Goal: Task Accomplishment & Management: Complete application form

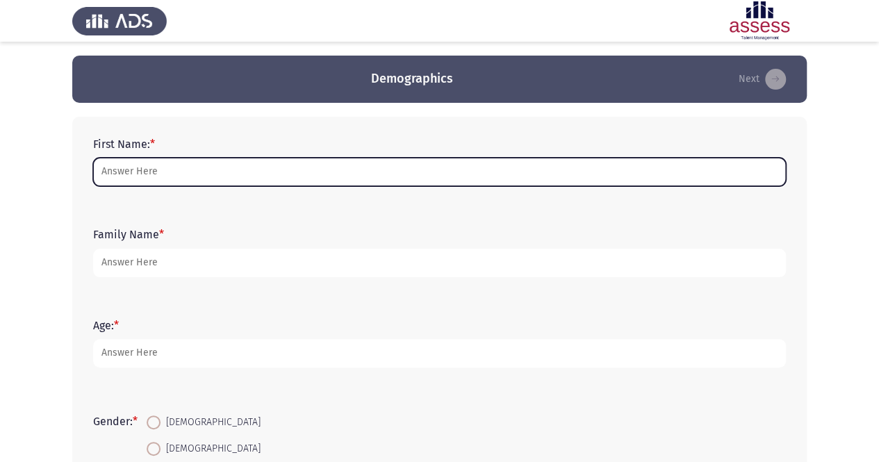
click at [329, 174] on input "First Name: *" at bounding box center [439, 172] width 693 height 29
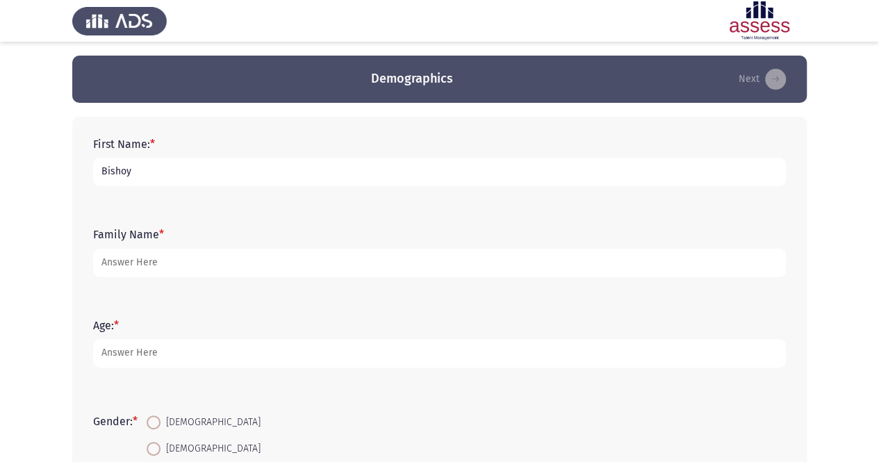
type input "Bishoy"
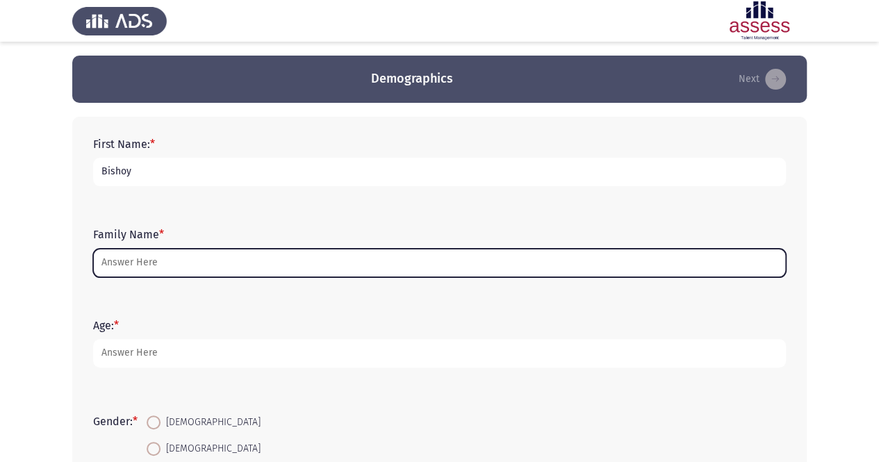
click at [272, 273] on input "Family Name *" at bounding box center [439, 263] width 693 height 29
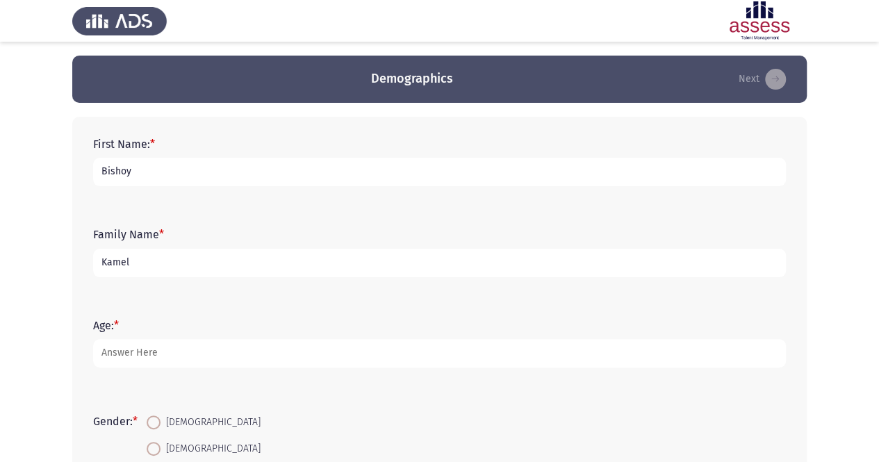
type input "Kamel"
click at [238, 298] on div "Age: *" at bounding box center [439, 343] width 707 height 90
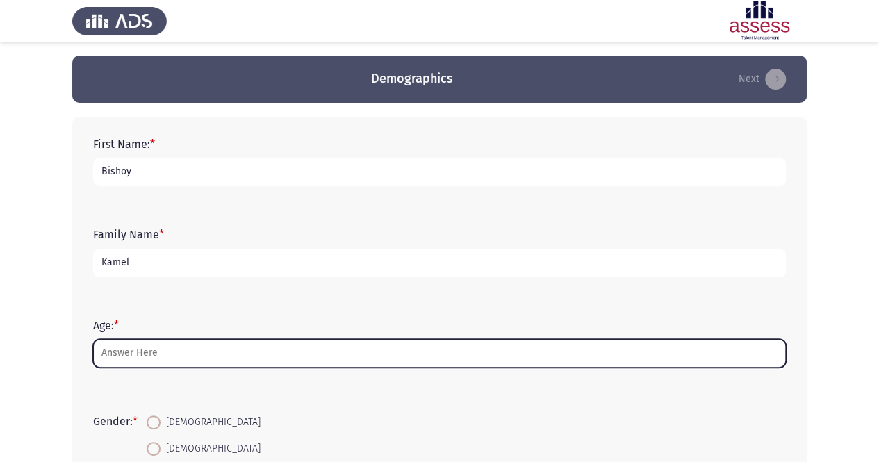
click at [211, 348] on input "Age: *" at bounding box center [439, 353] width 693 height 29
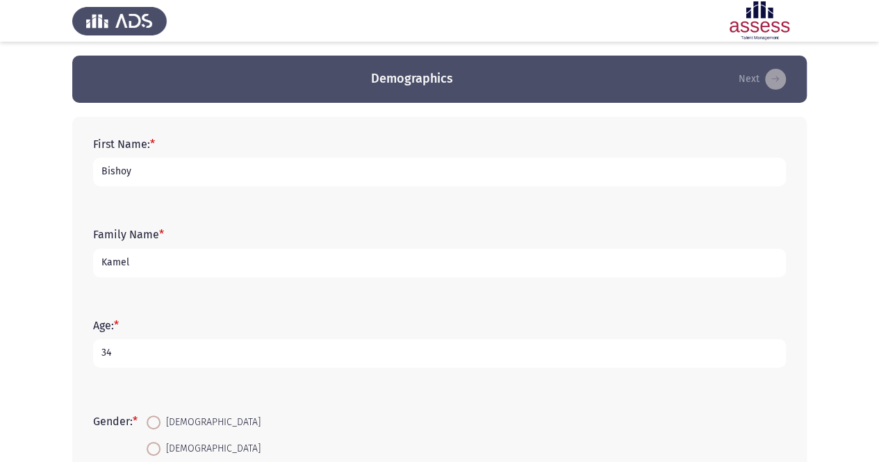
type input "34"
click at [200, 380] on div "Age: * [DEMOGRAPHIC_DATA]" at bounding box center [439, 343] width 707 height 90
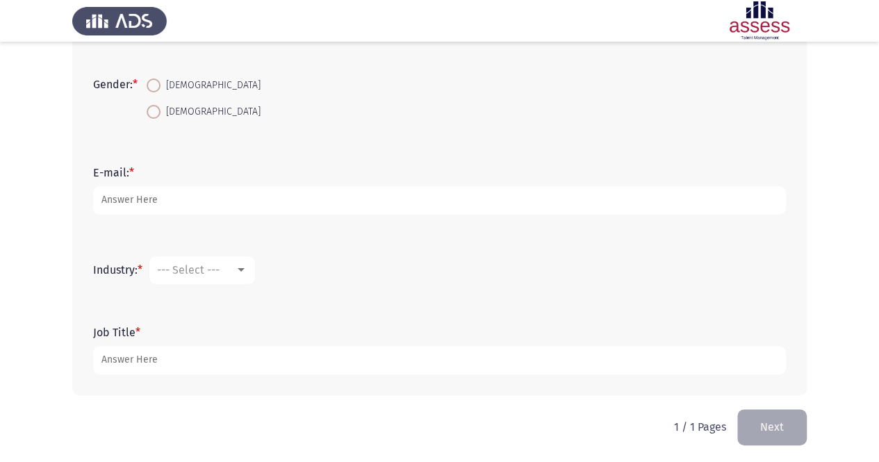
scroll to position [339, 0]
click at [152, 83] on span at bounding box center [154, 83] width 14 height 14
click at [152, 83] on input "[DEMOGRAPHIC_DATA]" at bounding box center [154, 83] width 14 height 14
radio input "true"
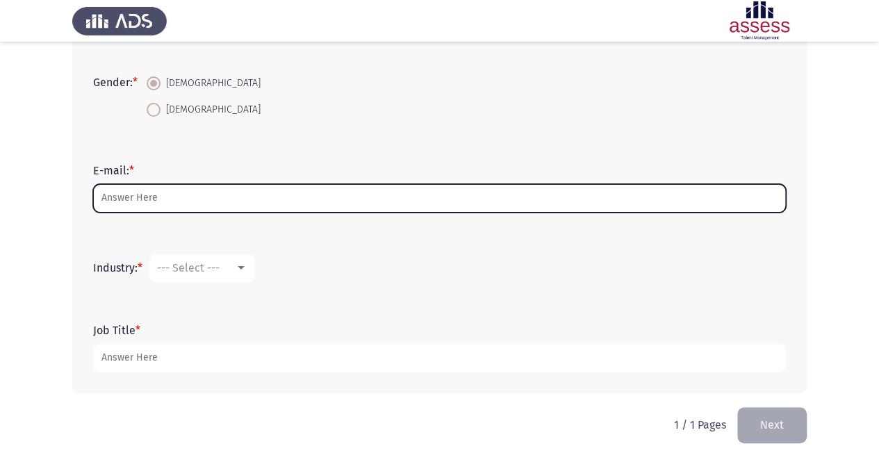
click at [257, 194] on input "E-mail: *" at bounding box center [439, 198] width 693 height 29
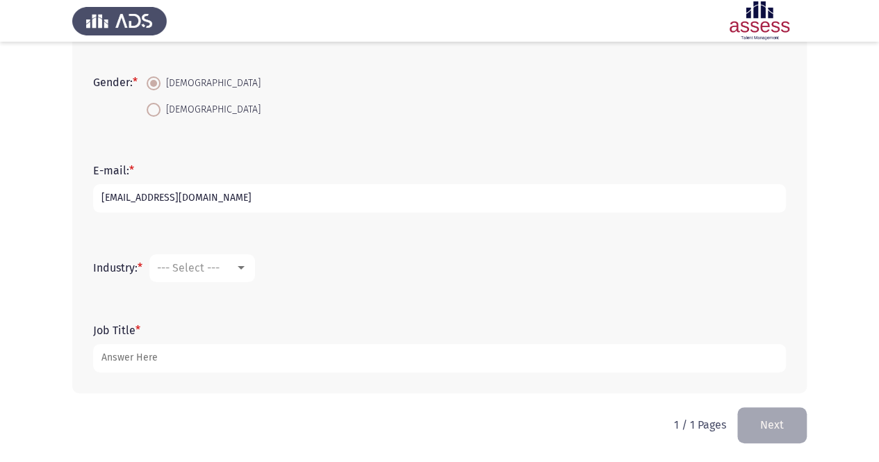
type input "[EMAIL_ADDRESS][DOMAIN_NAME]"
click at [241, 269] on div at bounding box center [241, 267] width 7 height 3
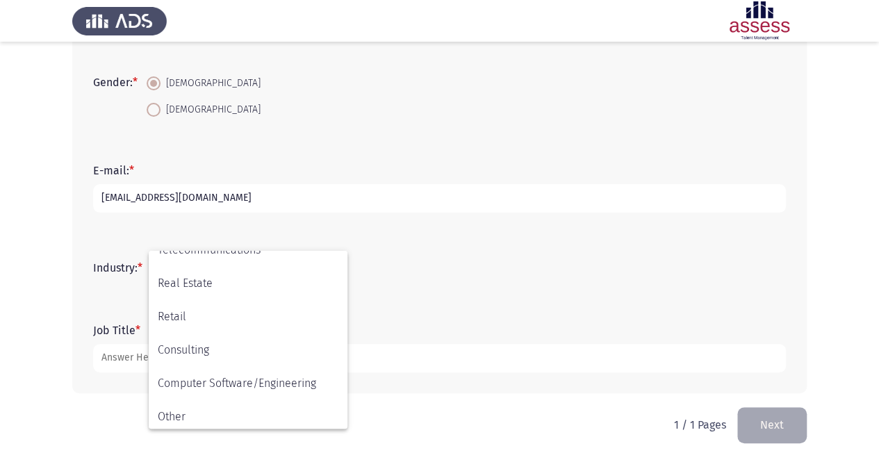
scroll to position [456, 0]
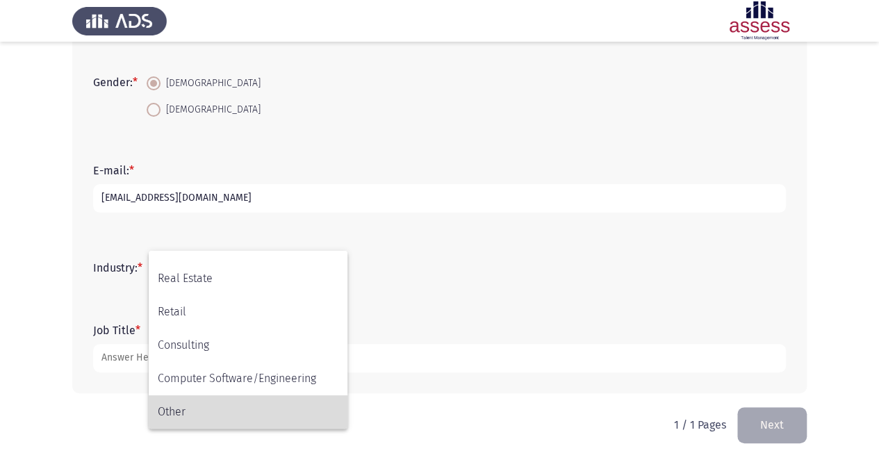
click at [199, 416] on span "Other" at bounding box center [248, 412] width 181 height 33
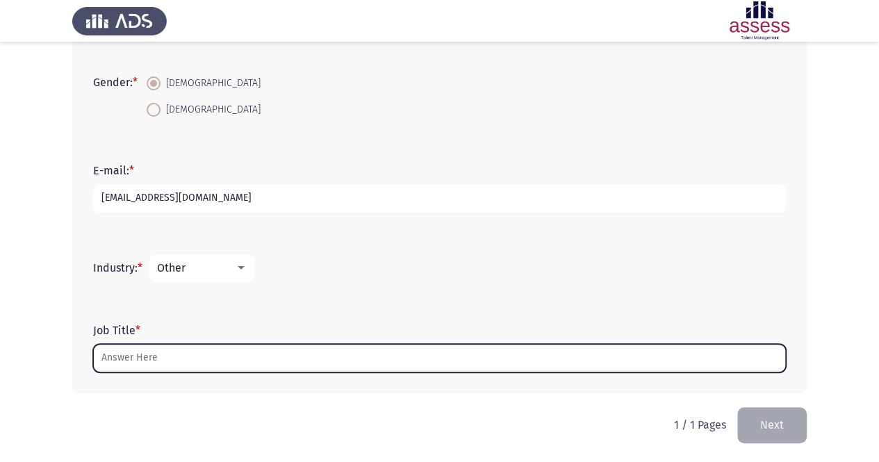
click at [270, 357] on input "Job Title *" at bounding box center [439, 358] width 693 height 29
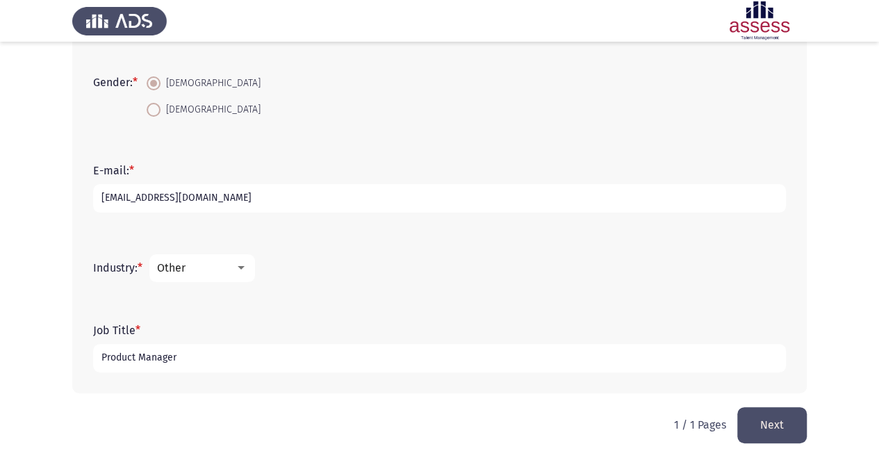
type input "Product Manager"
click at [314, 391] on div "Job Title * Product Manager" at bounding box center [439, 348] width 707 height 90
click at [772, 414] on button "Next" at bounding box center [773, 424] width 70 height 35
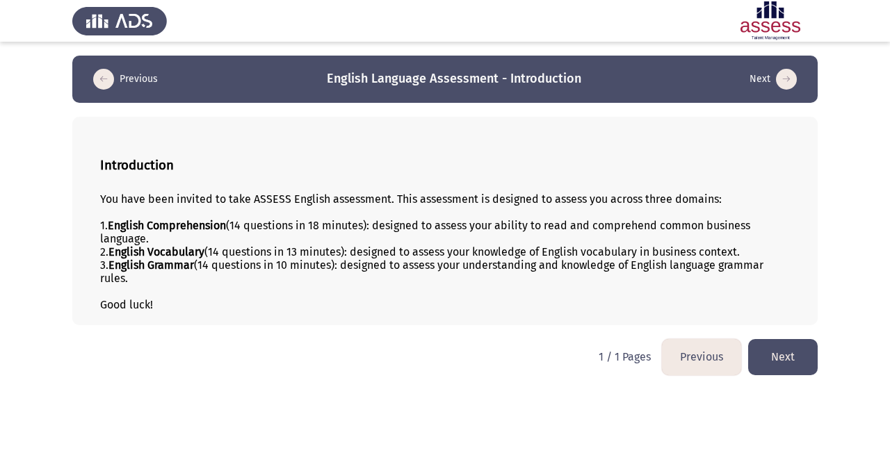
click at [791, 358] on button "Next" at bounding box center [783, 356] width 70 height 35
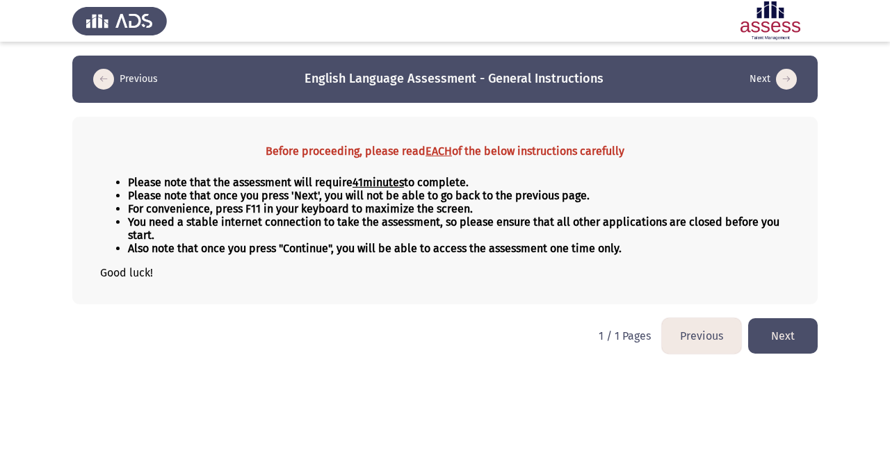
click at [784, 339] on button "Next" at bounding box center [783, 335] width 70 height 35
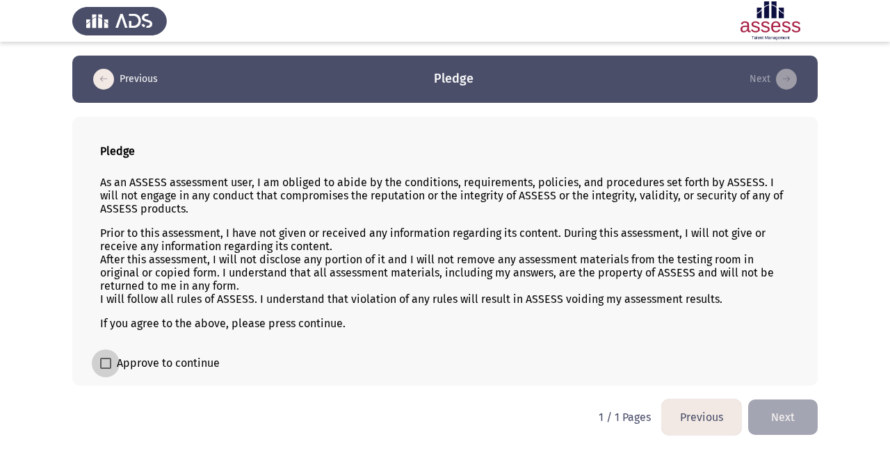
click at [110, 364] on span at bounding box center [105, 363] width 11 height 11
click at [106, 369] on input "Approve to continue" at bounding box center [105, 369] width 1 height 1
checkbox input "true"
click at [785, 409] on button "Next" at bounding box center [783, 417] width 70 height 35
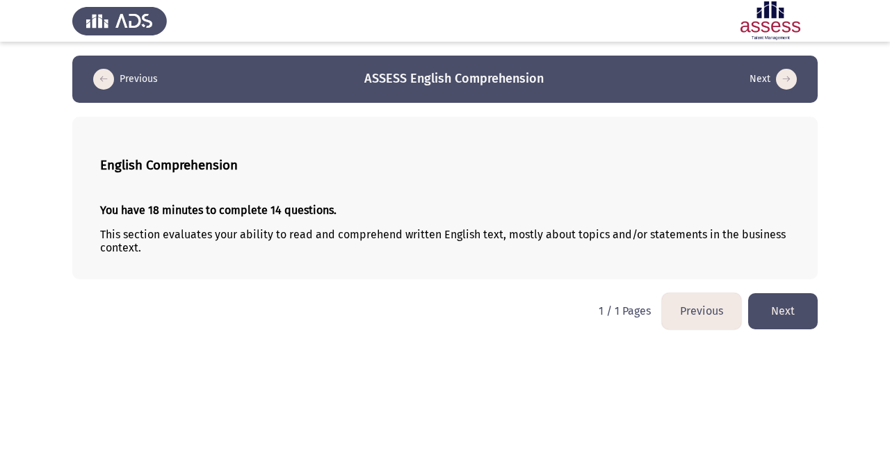
click at [788, 320] on button "Next" at bounding box center [783, 310] width 70 height 35
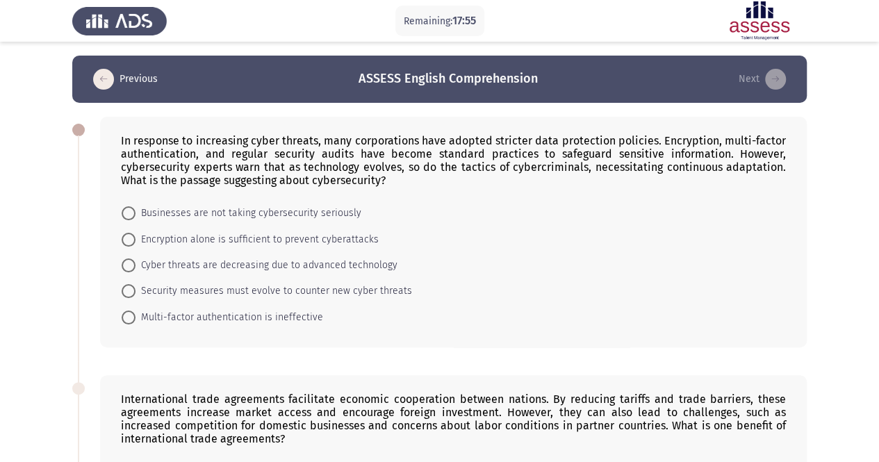
click at [120, 139] on div "In response to increasing cyber threats, many corporations have adopted stricte…" at bounding box center [453, 232] width 707 height 231
drag, startPoint x: 124, startPoint y: 136, endPoint x: 202, endPoint y: 163, distance: 82.7
click at [202, 163] on div "In response to increasing cyber threats, many corporations have adopted stricte…" at bounding box center [453, 160] width 665 height 53
drag, startPoint x: 165, startPoint y: 148, endPoint x: 289, endPoint y: 197, distance: 133.0
click at [289, 197] on div "In response to increasing cyber threats, many corporations have adopted stricte…" at bounding box center [453, 232] width 707 height 231
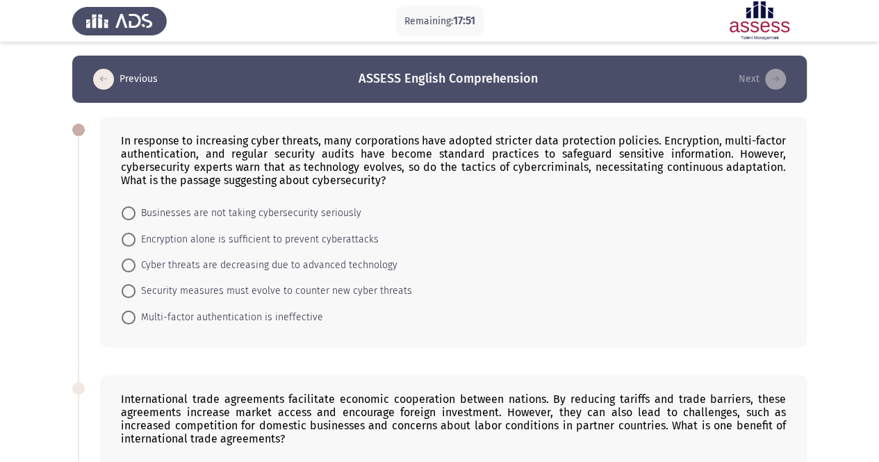
drag, startPoint x: 214, startPoint y: 145, endPoint x: 370, endPoint y: 170, distance: 157.7
click at [370, 170] on div "In response to increasing cyber threats, many corporations have adopted stricte…" at bounding box center [453, 160] width 665 height 53
drag, startPoint x: 370, startPoint y: 170, endPoint x: 464, endPoint y: 203, distance: 100.0
click at [464, 203] on div "In response to increasing cyber threats, many corporations have adopted stricte…" at bounding box center [453, 232] width 707 height 231
click at [409, 172] on div "In response to increasing cyber threats, many corporations have adopted stricte…" at bounding box center [453, 160] width 665 height 53
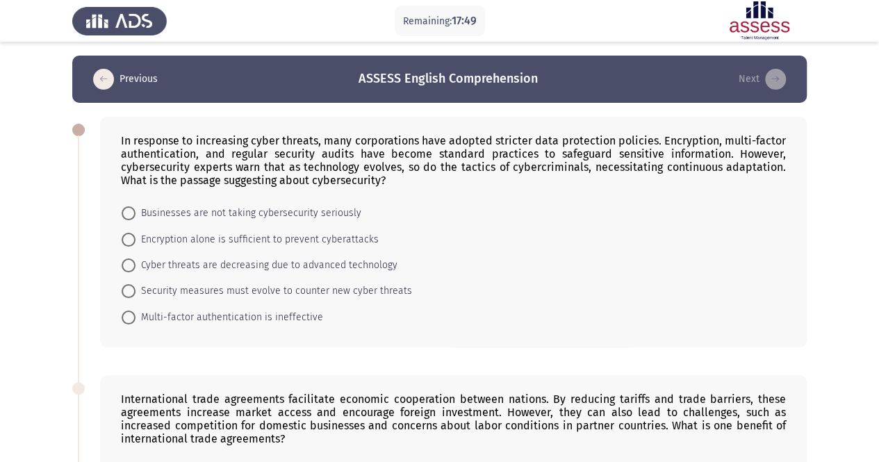
click at [409, 172] on div "In response to increasing cyber threats, many corporations have adopted stricte…" at bounding box center [453, 160] width 665 height 53
click at [415, 168] on div "In response to increasing cyber threats, many corporations have adopted stricte…" at bounding box center [453, 160] width 665 height 53
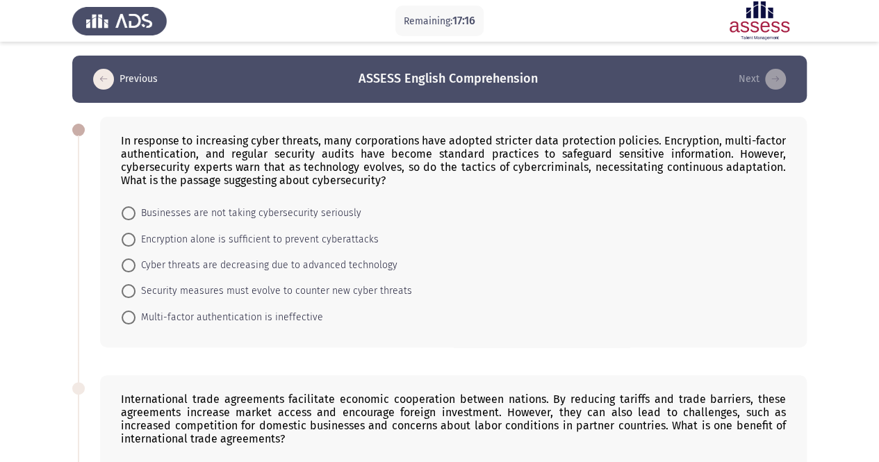
click at [124, 138] on div "In response to increasing cyber threats, many corporations have adopted stricte…" at bounding box center [453, 232] width 707 height 231
click at [124, 138] on div "In response to increasing cyber threats, many corporations have adopted stricte…" at bounding box center [453, 160] width 665 height 53
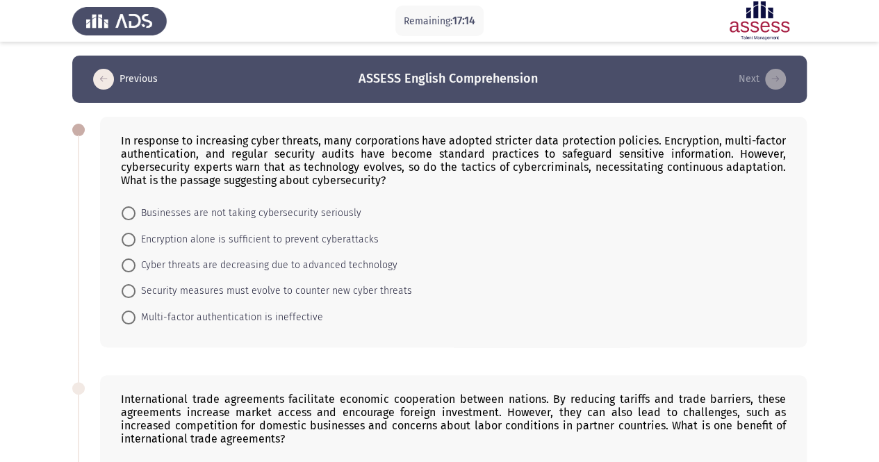
drag, startPoint x: 124, startPoint y: 138, endPoint x: 154, endPoint y: 147, distance: 31.9
click at [154, 147] on div "In response to increasing cyber threats, many corporations have adopted stricte…" at bounding box center [453, 160] width 665 height 53
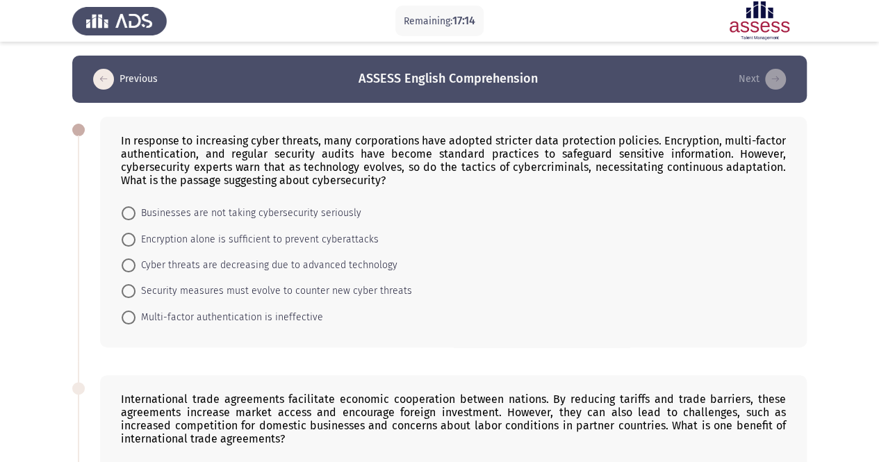
click at [154, 147] on div "In response to increasing cyber threats, many corporations have adopted stricte…" at bounding box center [453, 160] width 665 height 53
drag, startPoint x: 138, startPoint y: 145, endPoint x: 127, endPoint y: 136, distance: 14.5
click at [127, 136] on div "In response to increasing cyber threats, many corporations have adopted stricte…" at bounding box center [453, 160] width 665 height 53
click at [128, 138] on div "In response to increasing cyber threats, many corporations have adopted stricte…" at bounding box center [453, 160] width 665 height 53
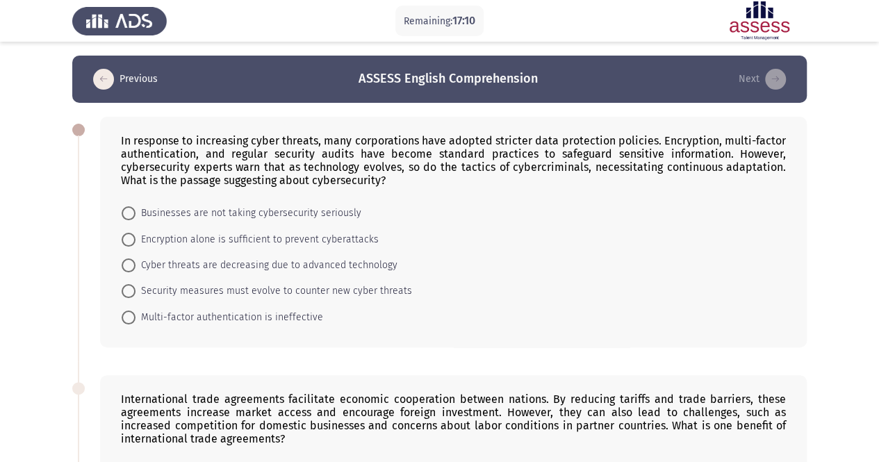
drag, startPoint x: 128, startPoint y: 138, endPoint x: 172, endPoint y: 162, distance: 50.1
click at [172, 162] on div "In response to increasing cyber threats, many corporations have adopted stricte…" at bounding box center [453, 160] width 665 height 53
drag, startPoint x: 146, startPoint y: 149, endPoint x: 195, endPoint y: 154, distance: 48.8
click at [195, 154] on div "In response to increasing cyber threats, many corporations have adopted stricte…" at bounding box center [453, 160] width 665 height 53
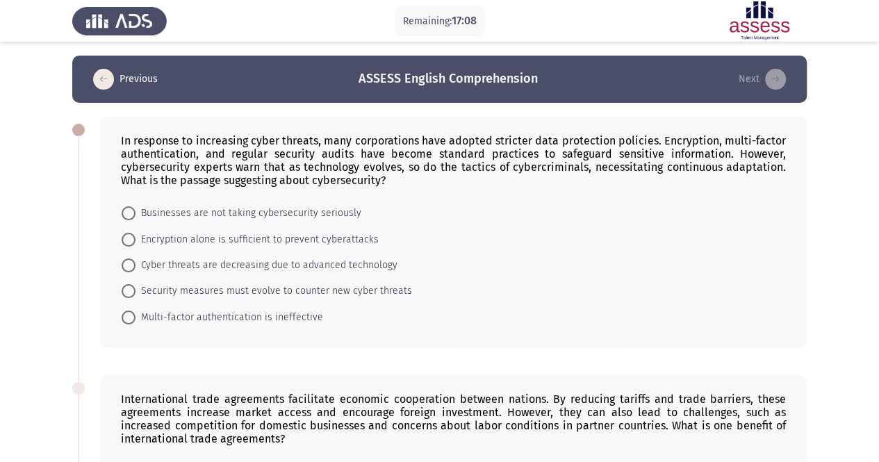
click at [195, 154] on div "In response to increasing cyber threats, many corporations have adopted stricte…" at bounding box center [453, 160] width 665 height 53
click at [125, 291] on span at bounding box center [129, 291] width 14 height 14
click at [125, 291] on input "Security measures must evolve to counter new cyber threats" at bounding box center [129, 291] width 14 height 14
radio input "true"
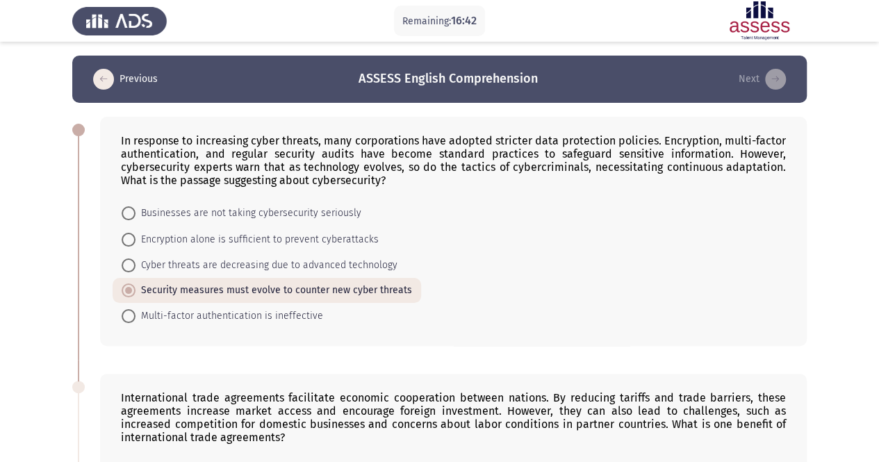
click at [103, 286] on div "In response to increasing cyber threats, many corporations have adopted stricte…" at bounding box center [453, 231] width 707 height 229
drag, startPoint x: 113, startPoint y: 181, endPoint x: 448, endPoint y: 287, distance: 351.3
click at [448, 287] on div "In response to increasing cyber threats, many corporations have adopted stricte…" at bounding box center [453, 231] width 707 height 229
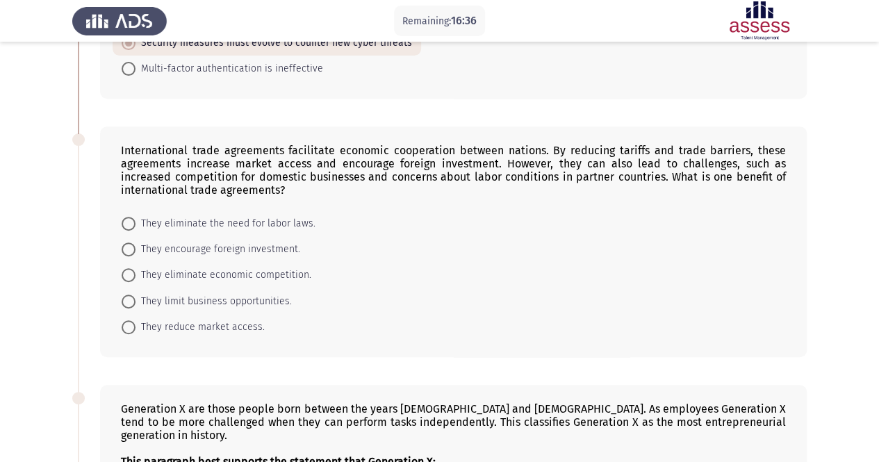
scroll to position [248, 0]
click at [132, 245] on span at bounding box center [129, 249] width 14 height 14
click at [132, 245] on input "They encourage foreign investment." at bounding box center [129, 249] width 14 height 14
radio input "true"
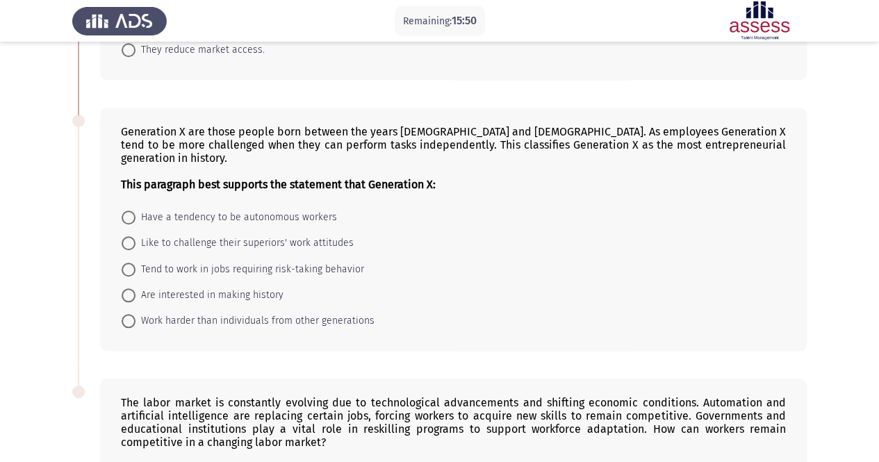
scroll to position [526, 0]
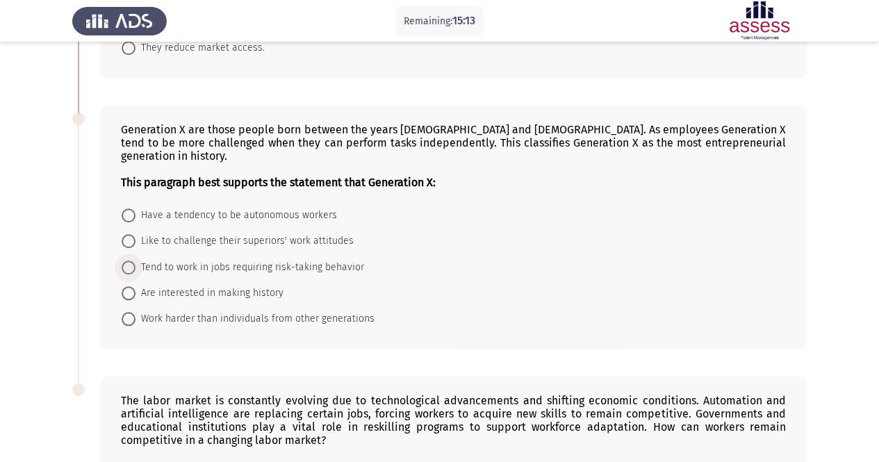
click at [128, 261] on span at bounding box center [129, 268] width 14 height 14
click at [128, 261] on input "Tend to work in jobs requiring risk-taking behavior" at bounding box center [129, 268] width 14 height 14
radio input "true"
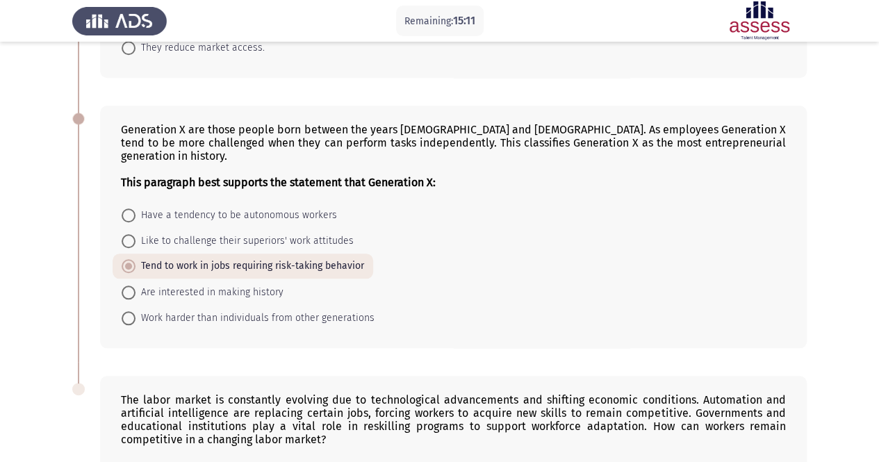
click at [451, 269] on form "Have a tendency to be autonomous workers Like to challenge their superiors' wor…" at bounding box center [453, 266] width 665 height 129
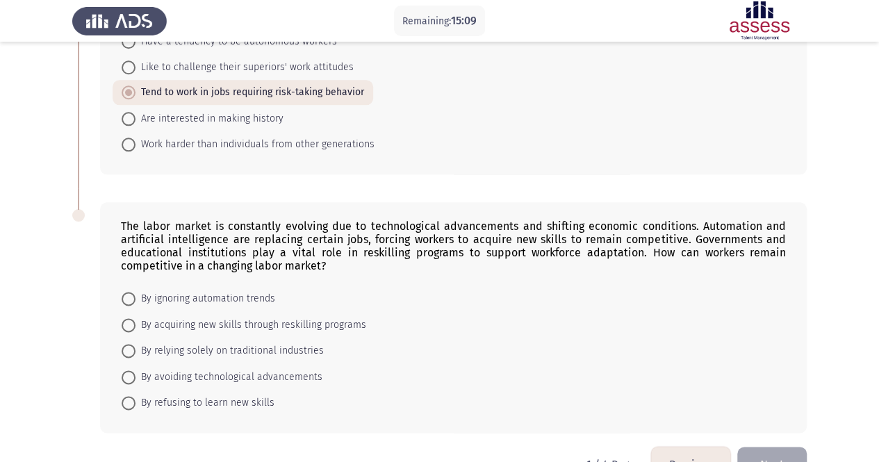
scroll to position [719, 0]
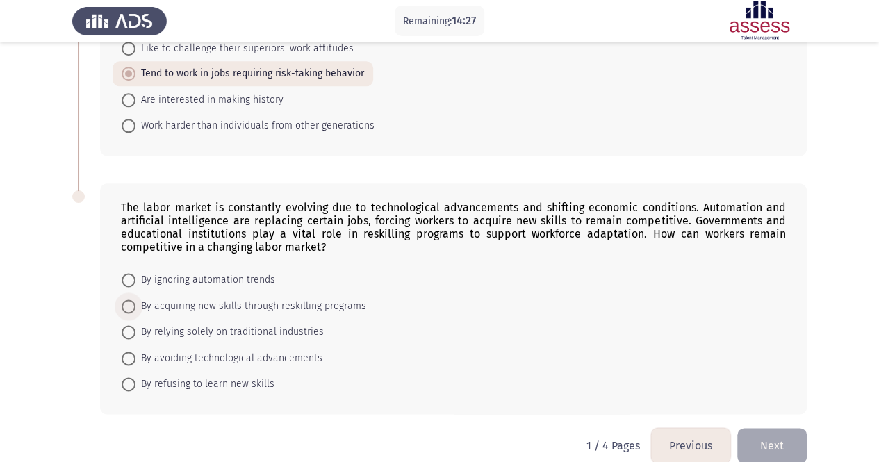
click at [345, 298] on span "By acquiring new skills through reskilling programs" at bounding box center [251, 306] width 231 height 17
click at [136, 300] on input "By acquiring new skills through reskilling programs" at bounding box center [129, 307] width 14 height 14
radio input "true"
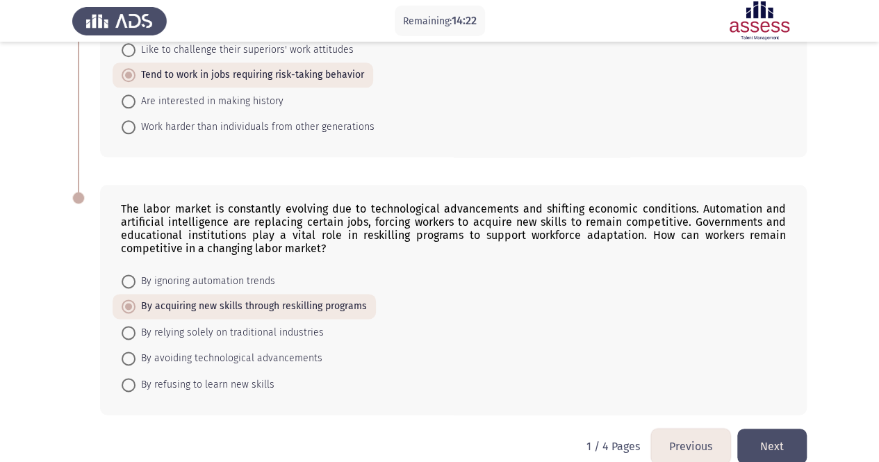
click at [787, 429] on button "Next" at bounding box center [773, 446] width 70 height 35
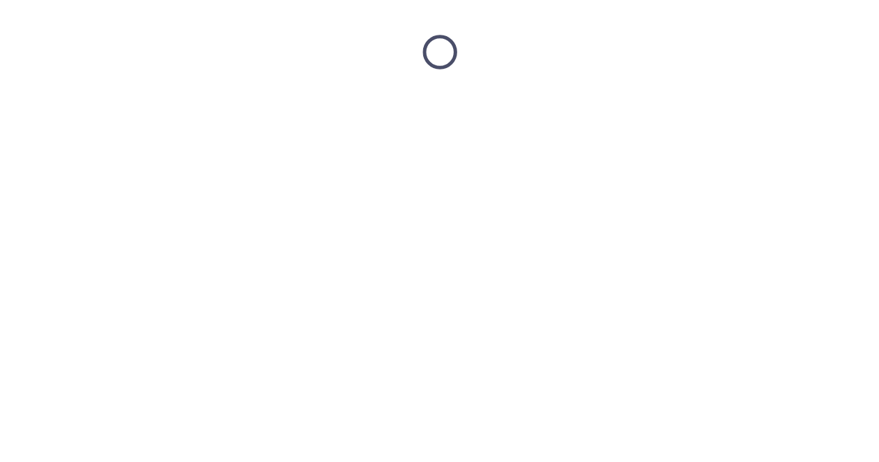
scroll to position [0, 0]
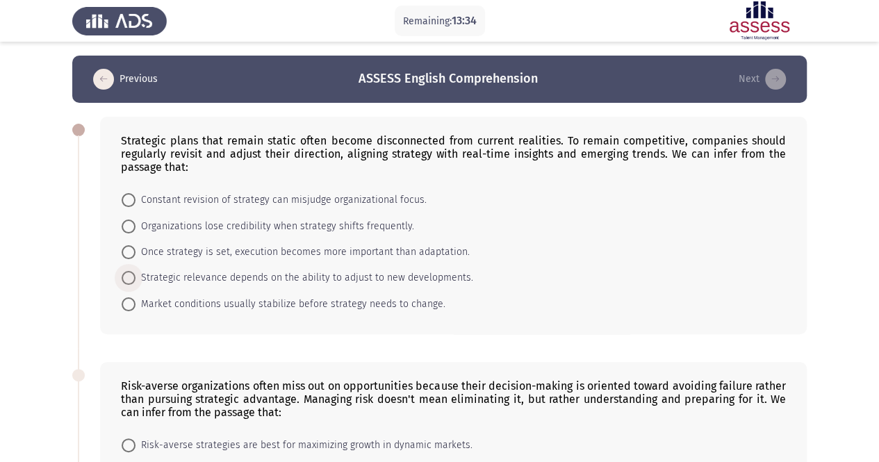
click at [454, 275] on span "Strategic relevance depends on the ability to adjust to new developments." at bounding box center [305, 278] width 338 height 17
click at [136, 275] on input "Strategic relevance depends on the ability to adjust to new developments." at bounding box center [129, 278] width 14 height 14
radio input "true"
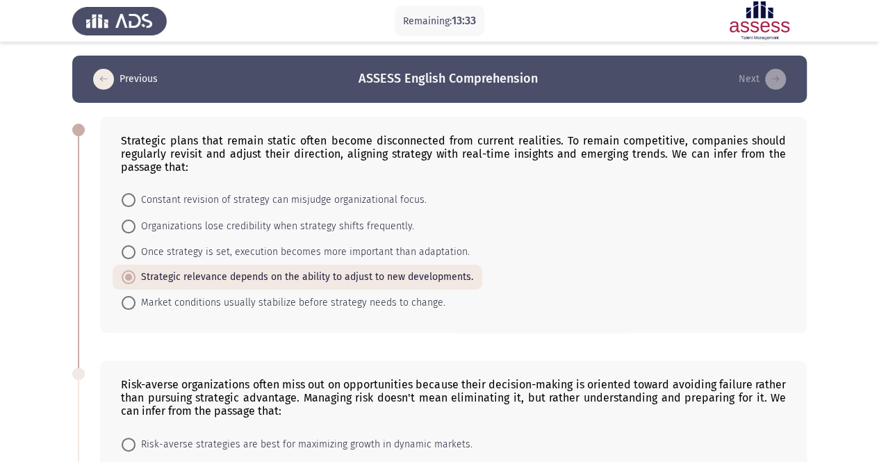
click at [646, 288] on form "Constant revision of strategy can misjudge organizational focus. Organizations …" at bounding box center [453, 251] width 665 height 129
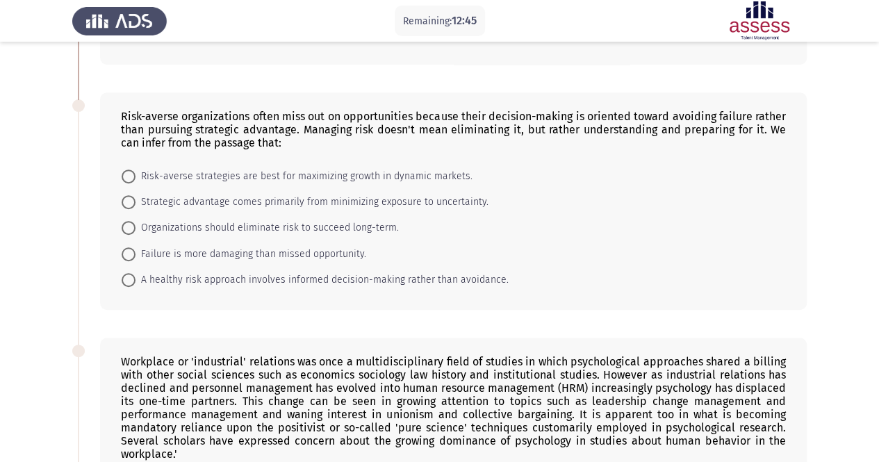
scroll to position [267, 0]
click at [409, 276] on span "A healthy risk approach involves informed decision-making rather than avoidance." at bounding box center [322, 281] width 373 height 17
click at [136, 276] on input "A healthy risk approach involves informed decision-making rather than avoidance." at bounding box center [129, 282] width 14 height 14
radio input "true"
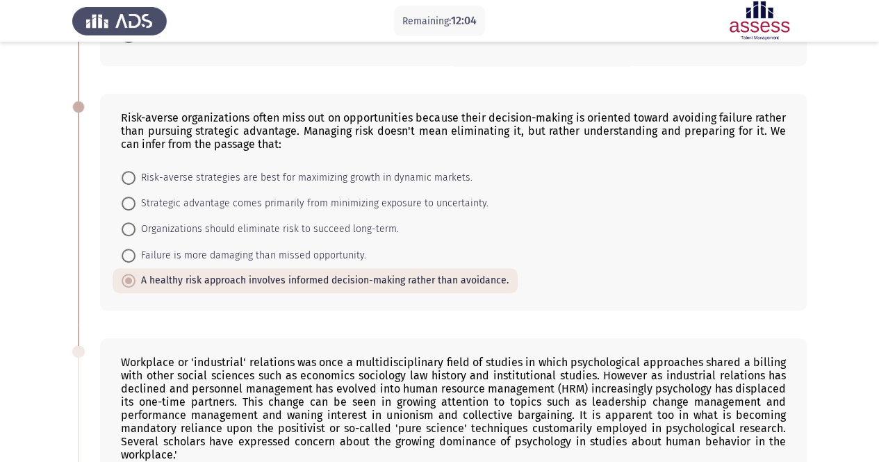
click at [421, 300] on div "Risk-averse organizations often miss out on opportunities because their decisio…" at bounding box center [453, 202] width 707 height 216
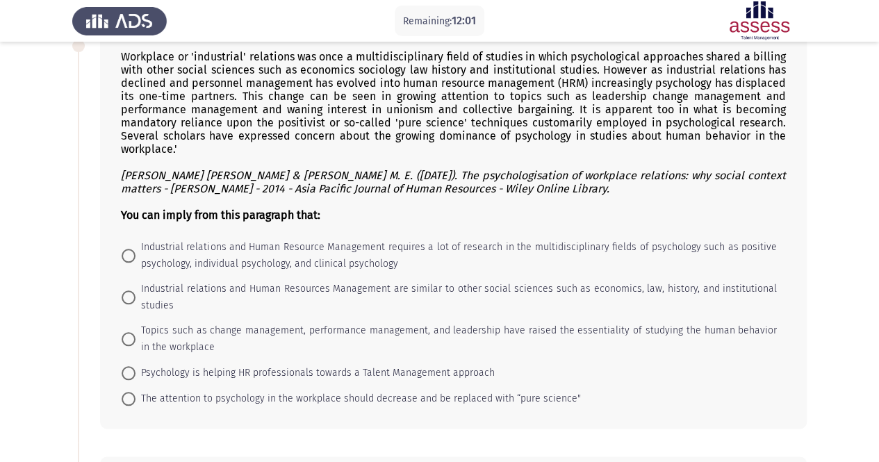
scroll to position [545, 0]
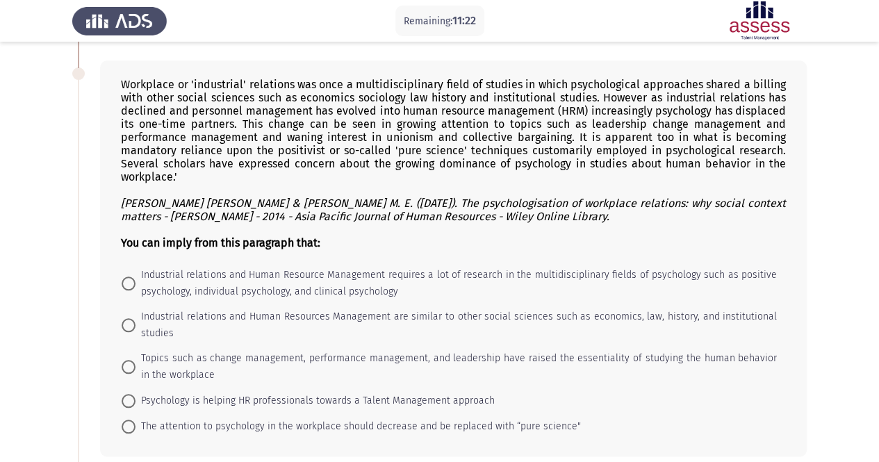
click at [129, 360] on span at bounding box center [129, 367] width 14 height 14
click at [129, 360] on input "Topics such as change management, performance management, and leadership have r…" at bounding box center [129, 367] width 14 height 14
radio input "true"
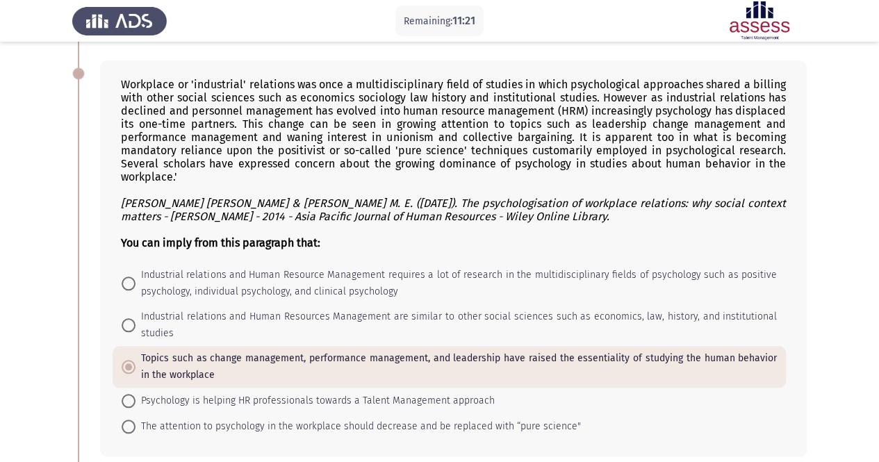
click at [97, 345] on div "Workplace or 'industrial' relations was once a multidisciplinary field of studi…" at bounding box center [439, 259] width 735 height 425
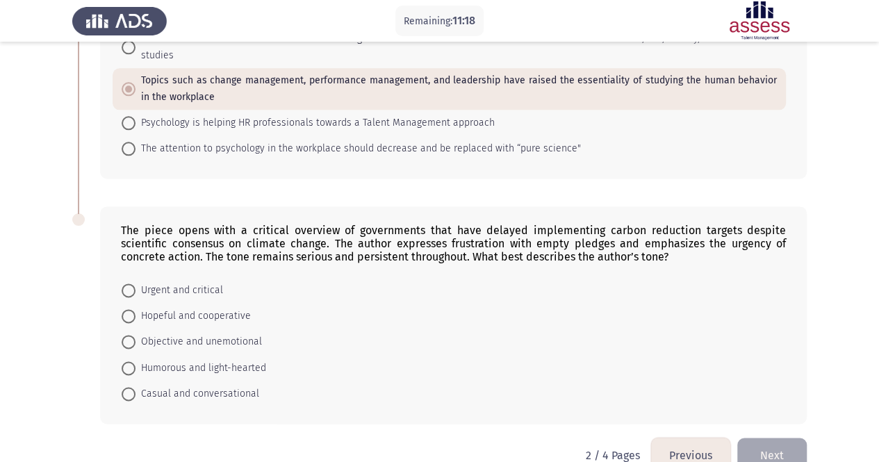
scroll to position [845, 0]
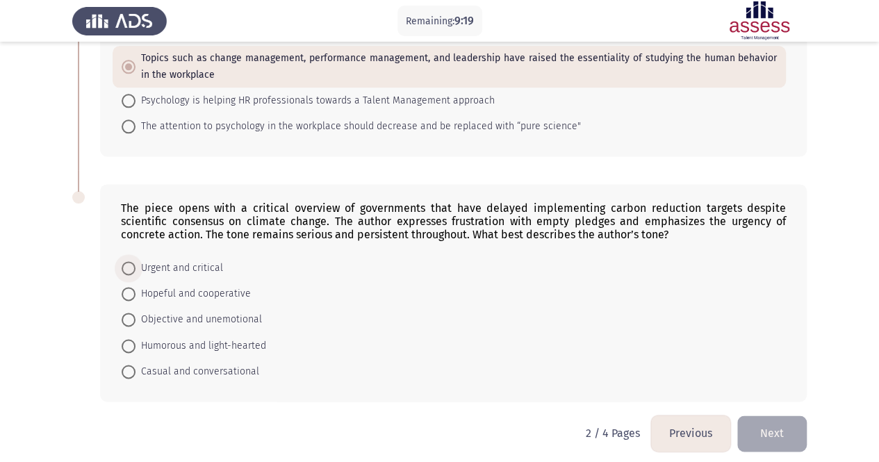
click at [129, 261] on span at bounding box center [129, 268] width 14 height 14
click at [129, 261] on input "Urgent and critical" at bounding box center [129, 268] width 14 height 14
radio input "true"
click at [356, 389] on div "The piece opens with a critical overview of governments that have delayed imple…" at bounding box center [453, 294] width 707 height 216
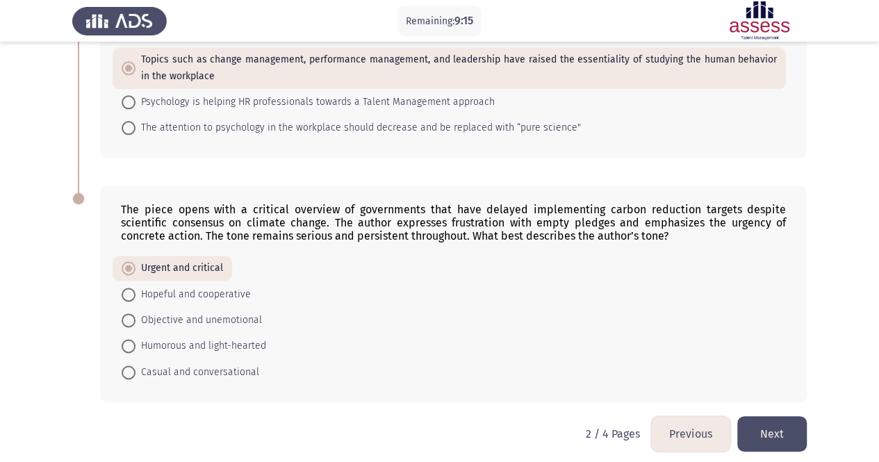
click at [772, 416] on button "Next" at bounding box center [773, 433] width 70 height 35
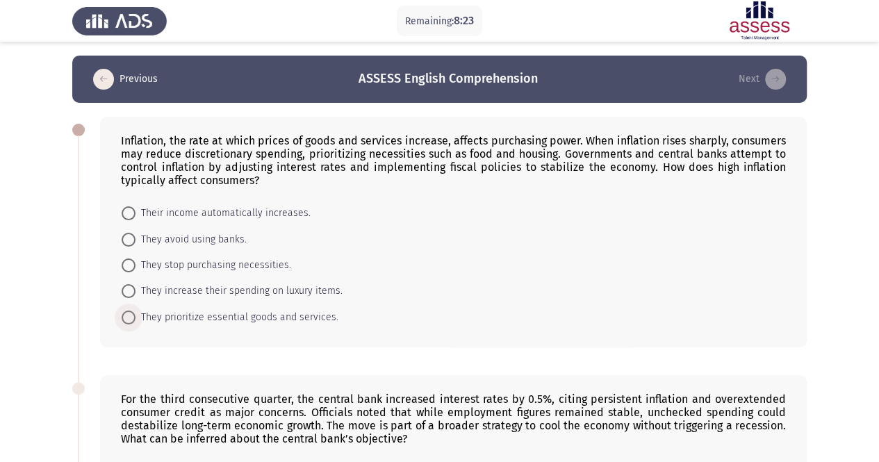
click at [281, 313] on span "They prioritize essential goods and services." at bounding box center [237, 317] width 203 height 17
click at [136, 313] on input "They prioritize essential goods and services." at bounding box center [129, 318] width 14 height 14
radio input "true"
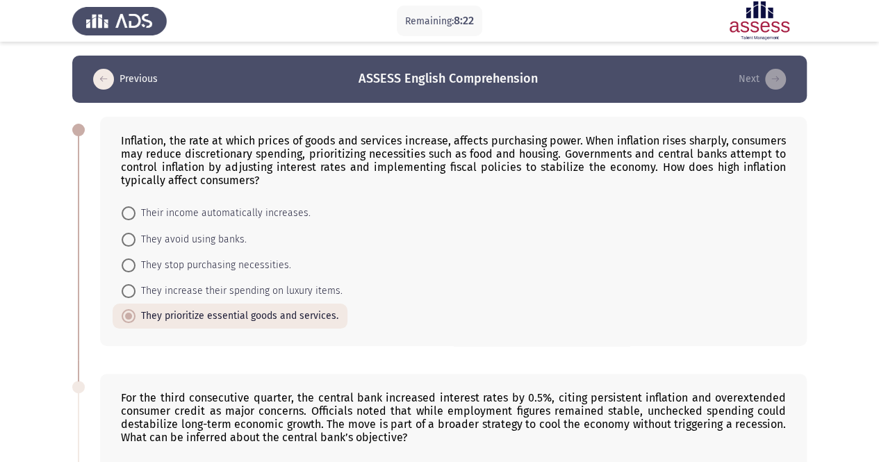
click at [295, 336] on div "Inflation, the rate at which prices of goods and services increase, affects pur…" at bounding box center [453, 231] width 707 height 229
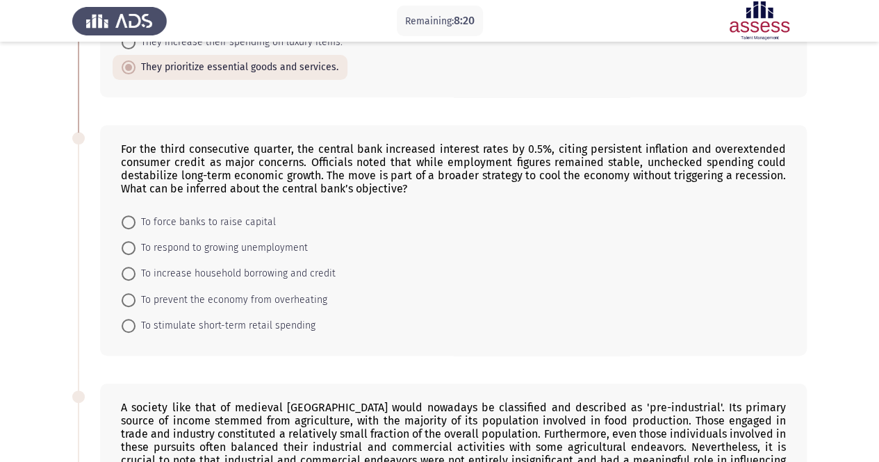
scroll to position [250, 0]
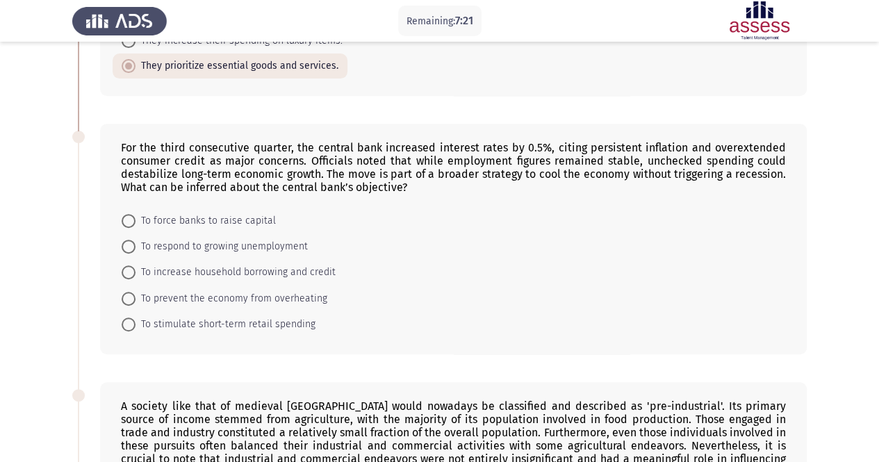
click at [275, 292] on span "To prevent the economy from overheating" at bounding box center [232, 299] width 192 height 17
click at [136, 292] on input "To prevent the economy from overheating" at bounding box center [129, 299] width 14 height 14
radio input "true"
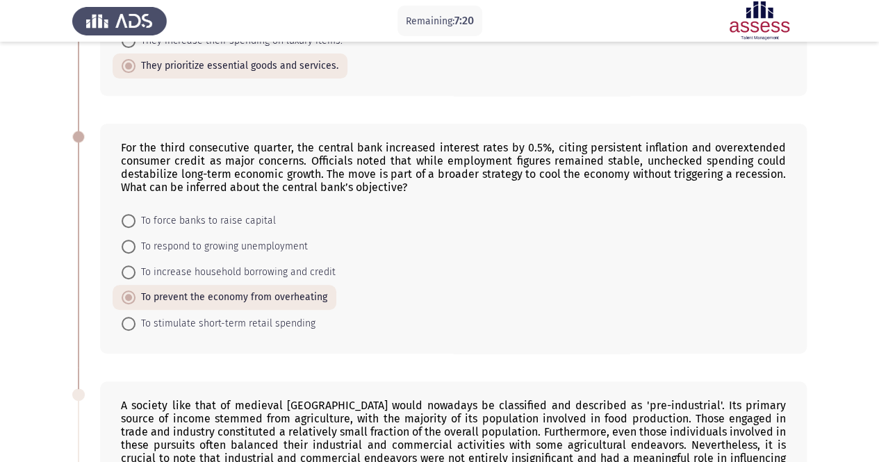
click at [409, 293] on form "To force banks to raise capital To respond to growing unemployment To increase …" at bounding box center [453, 271] width 665 height 129
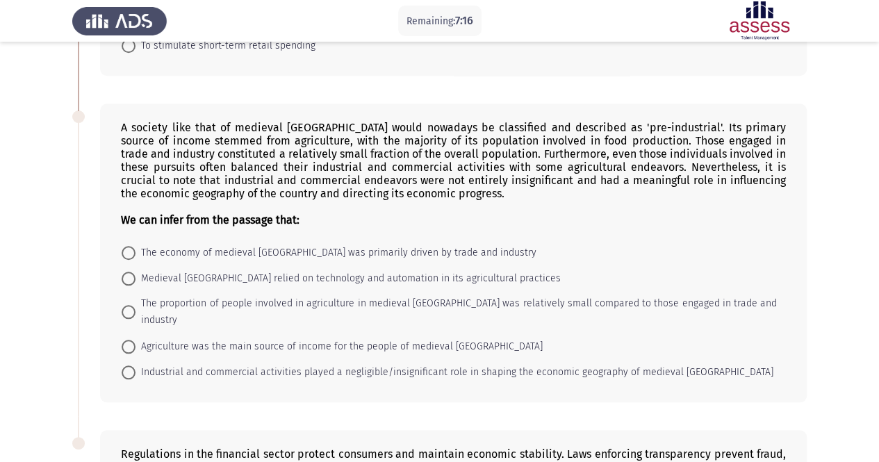
scroll to position [500, 0]
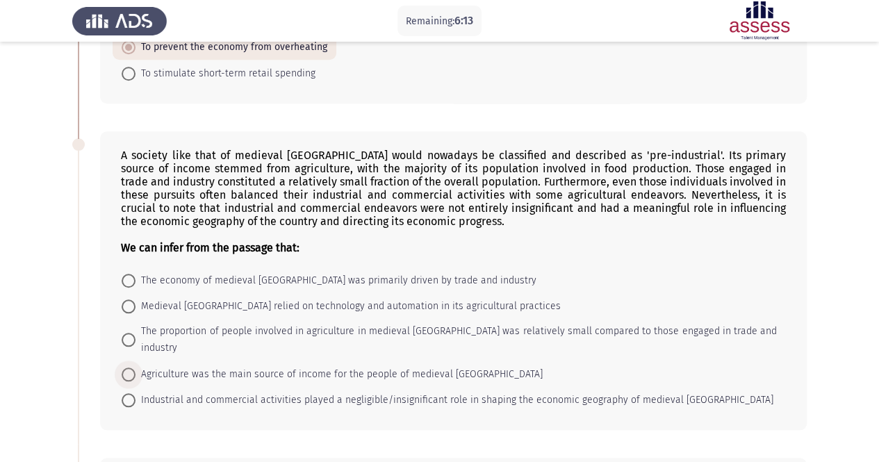
click at [131, 368] on span at bounding box center [129, 375] width 14 height 14
click at [131, 368] on input "Agriculture was the main source of income for the people of medieval [GEOGRAPHI…" at bounding box center [129, 375] width 14 height 14
radio input "true"
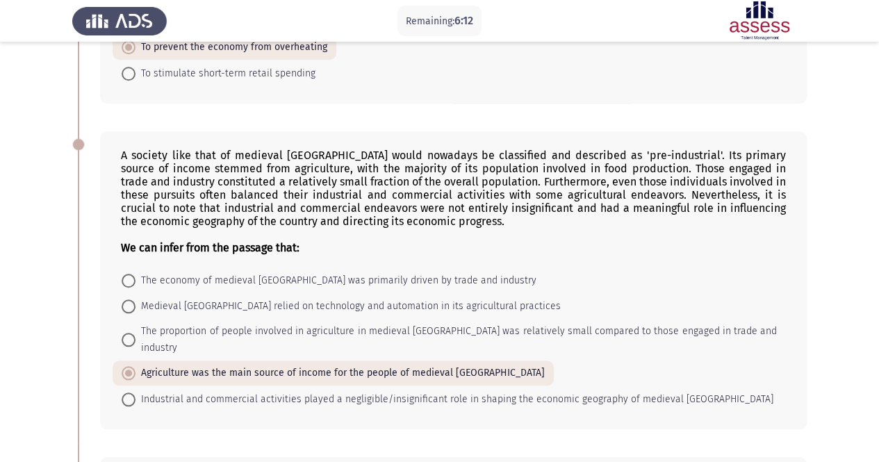
click at [185, 386] on mat-radio-button "Industrial and commercial activities played a negligible/insignificant role in …" at bounding box center [448, 399] width 670 height 26
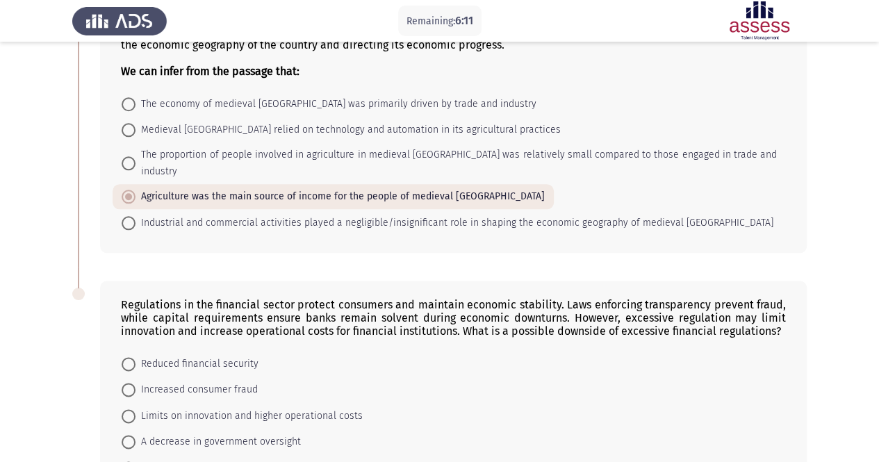
scroll to position [758, 0]
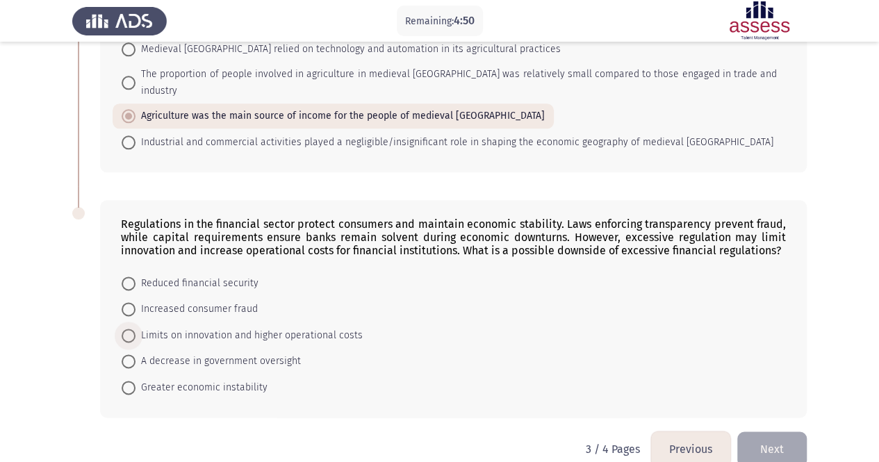
click at [131, 329] on span at bounding box center [129, 336] width 14 height 14
click at [131, 329] on input "Limits on innovation and higher operational costs" at bounding box center [129, 336] width 14 height 14
radio input "true"
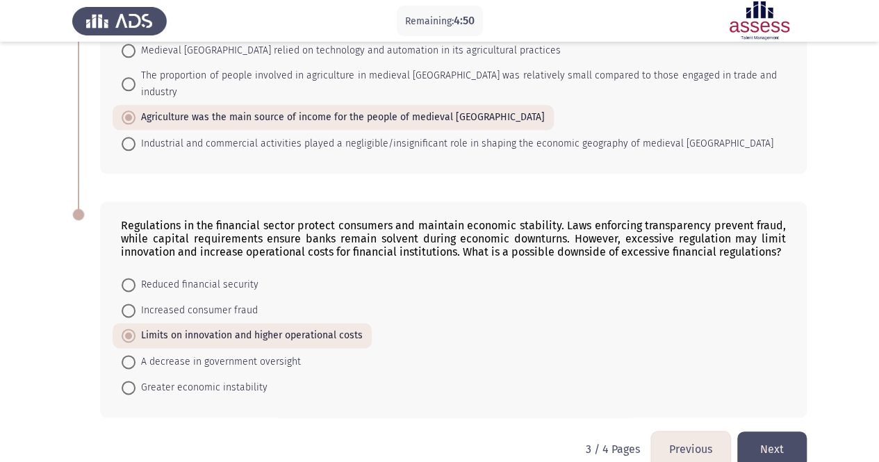
click at [249, 393] on div "Regulations in the financial sector protect consumers and maintain economic sta…" at bounding box center [453, 310] width 707 height 216
click at [779, 432] on button "Next" at bounding box center [773, 449] width 70 height 35
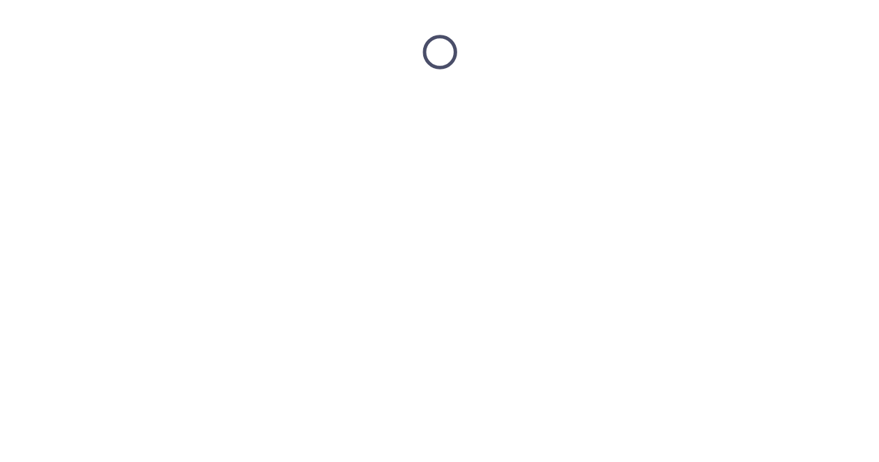
scroll to position [0, 0]
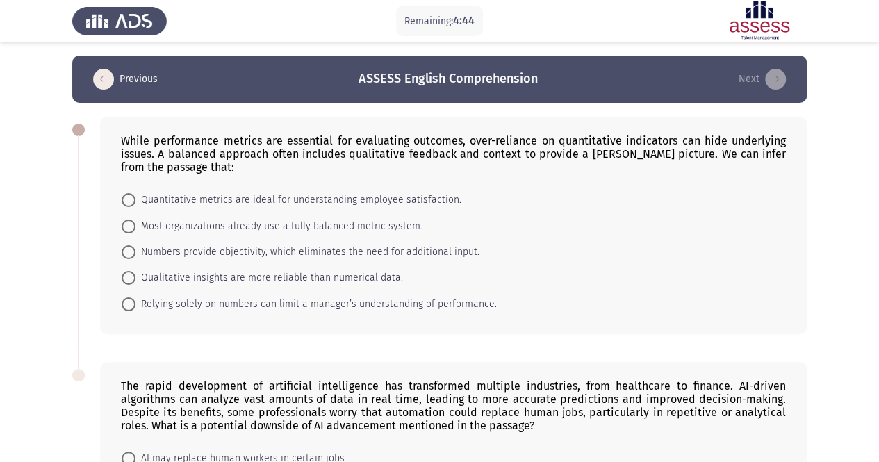
click at [749, 282] on form "Quantitative metrics are ideal for understanding employee satisfaction. Most or…" at bounding box center [453, 252] width 665 height 130
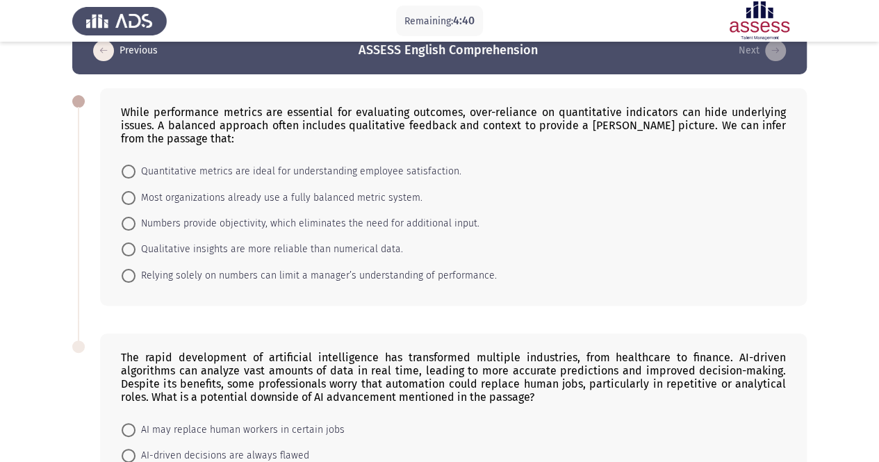
scroll to position [56, 0]
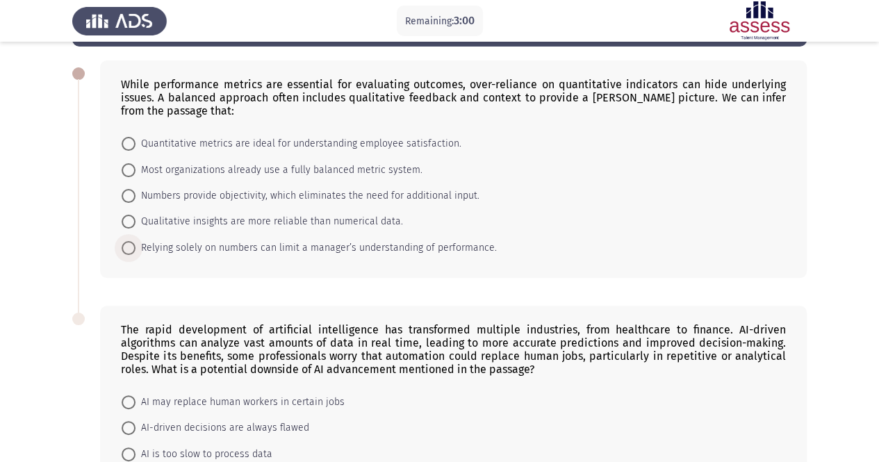
click at [458, 243] on span "Relying solely on numbers can limit a manager’s understanding of performance." at bounding box center [316, 248] width 361 height 17
click at [136, 243] on input "Relying solely on numbers can limit a manager’s understanding of performance." at bounding box center [129, 248] width 14 height 14
radio input "true"
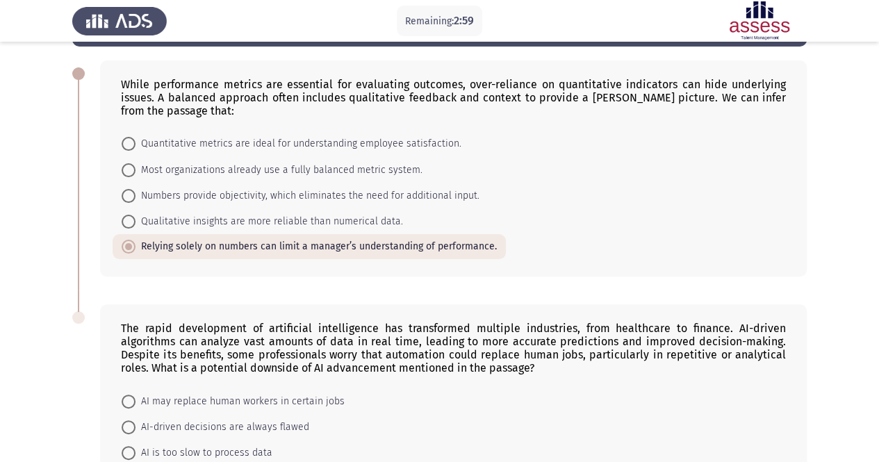
click at [498, 275] on div "While performance metrics are essential for evaluating outcomes, over-reliance …" at bounding box center [439, 169] width 735 height 244
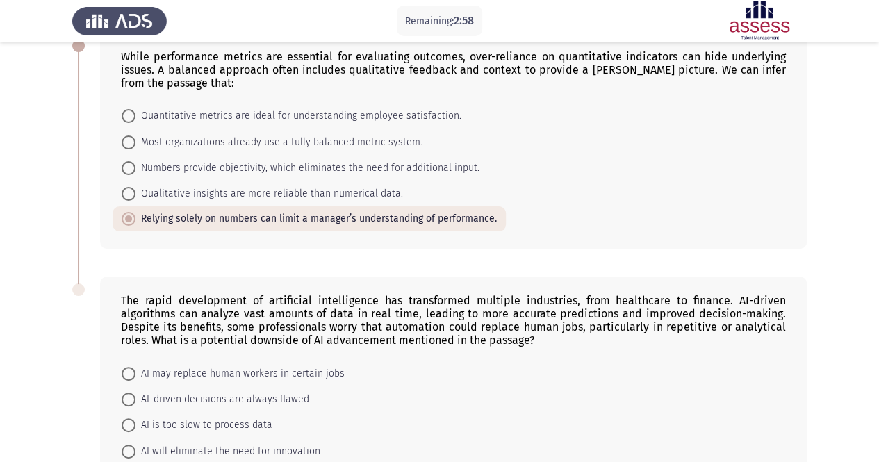
scroll to position [195, 0]
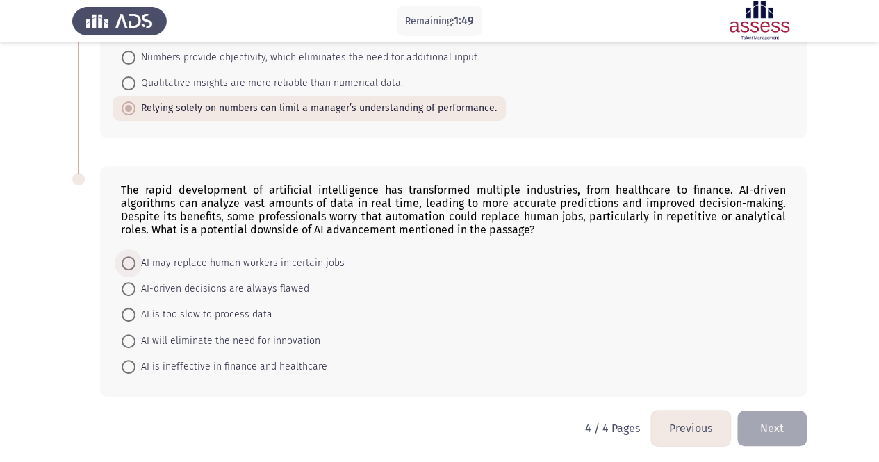
click at [232, 263] on span "AI may replace human workers in certain jobs" at bounding box center [240, 263] width 209 height 17
click at [136, 263] on input "AI may replace human workers in certain jobs" at bounding box center [129, 264] width 14 height 14
radio input "true"
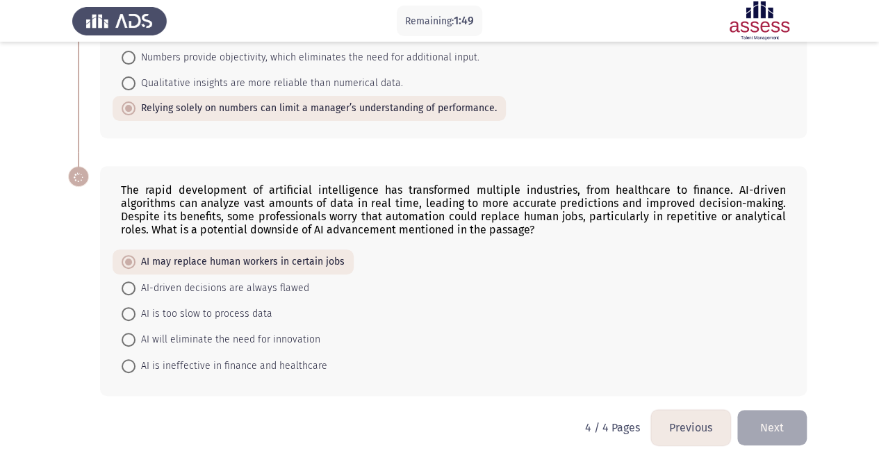
scroll to position [194, 0]
click at [792, 425] on button "Next" at bounding box center [773, 428] width 70 height 35
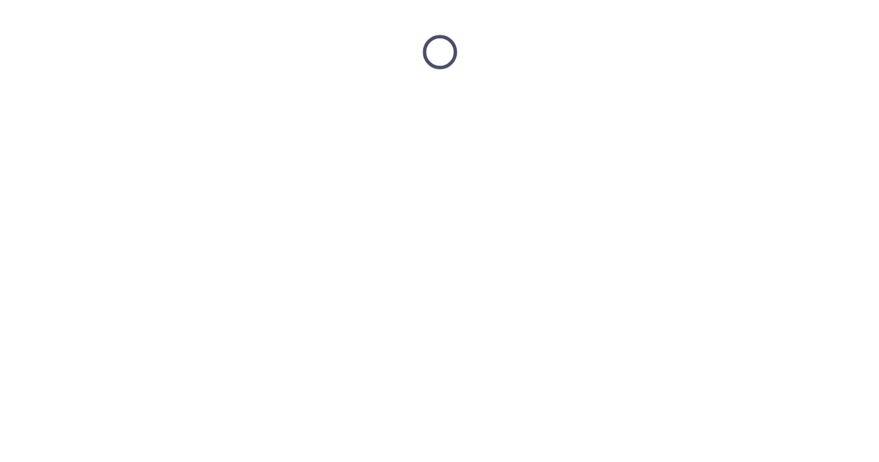
scroll to position [0, 0]
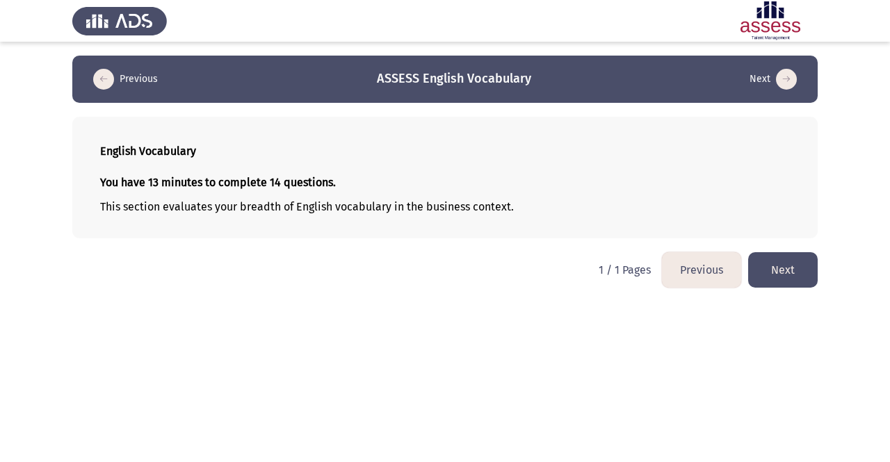
click at [792, 269] on button "Next" at bounding box center [783, 269] width 70 height 35
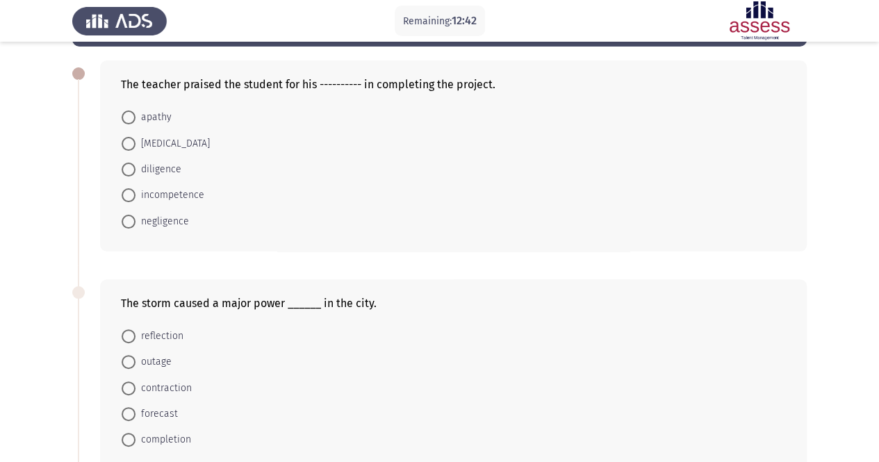
scroll to position [83, 0]
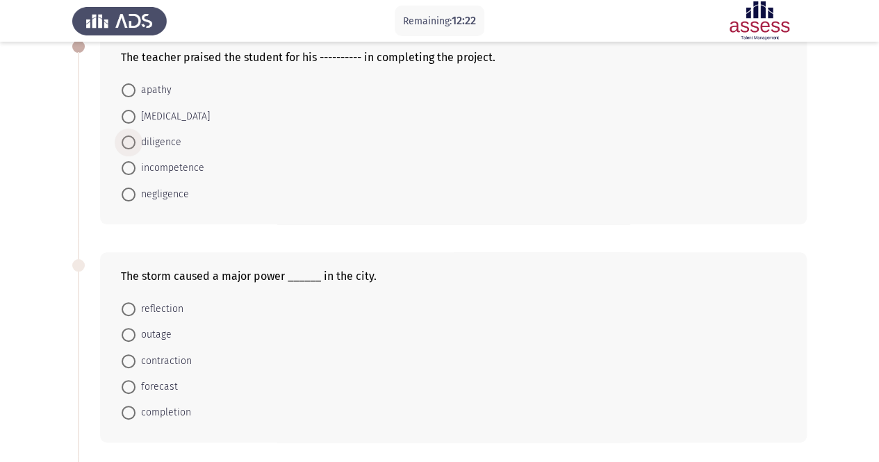
click at [165, 139] on span "diligence" at bounding box center [159, 142] width 46 height 17
click at [136, 139] on input "diligence" at bounding box center [129, 143] width 14 height 14
radio input "true"
click at [260, 179] on form "apathy [MEDICAL_DATA] diligence incompetence negligence" at bounding box center [453, 141] width 665 height 129
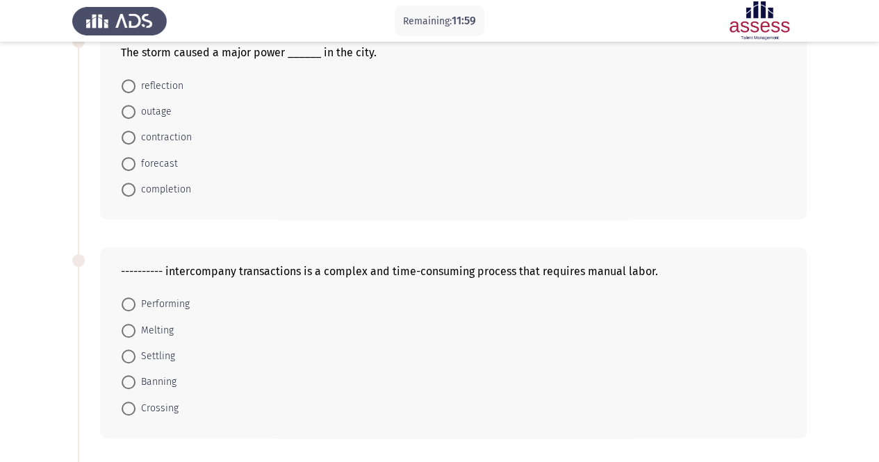
scroll to position [278, 0]
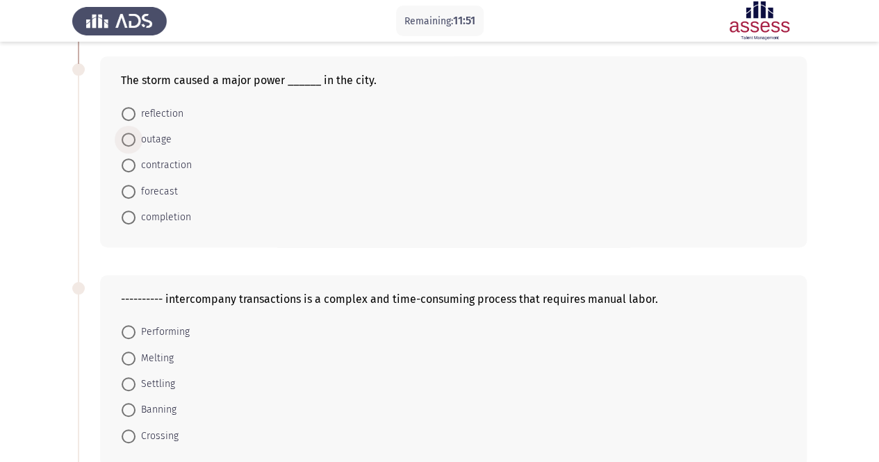
click at [130, 138] on span at bounding box center [129, 140] width 14 height 14
click at [130, 138] on input "outage" at bounding box center [129, 140] width 14 height 14
radio input "true"
click at [314, 147] on form "reflection outage contraction forecast completion" at bounding box center [453, 164] width 665 height 129
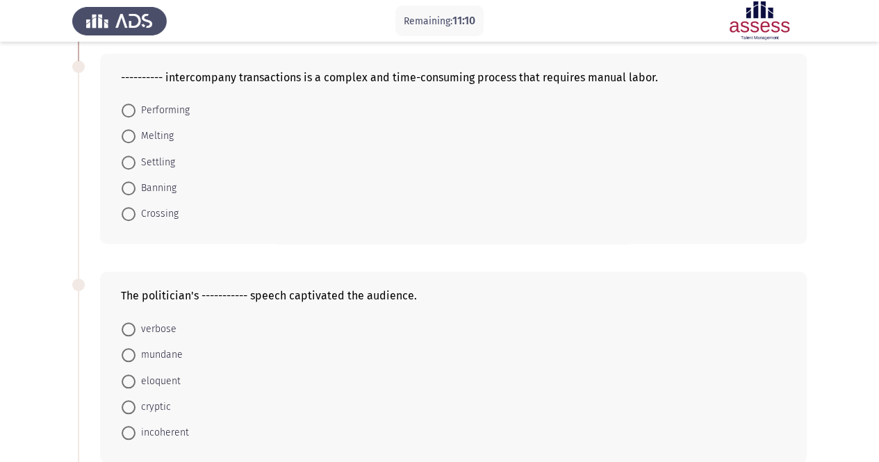
scroll to position [500, 0]
click at [127, 154] on span at bounding box center [129, 161] width 14 height 14
click at [127, 154] on input "Settling" at bounding box center [129, 161] width 14 height 14
radio input "true"
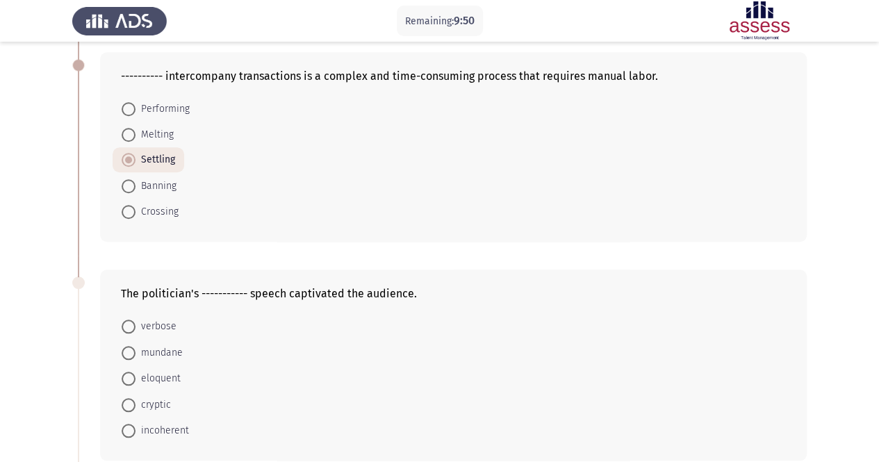
click at [222, 247] on div "---------- intercompany transactions is a complex and time-consuming process th…" at bounding box center [439, 147] width 735 height 218
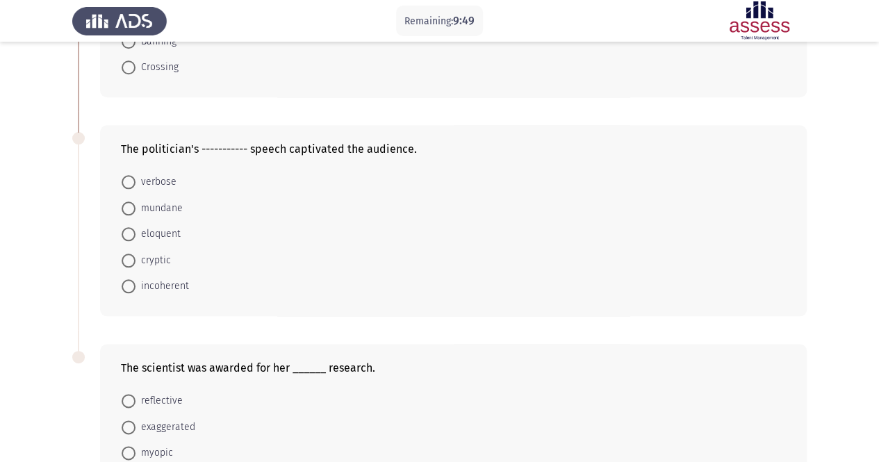
scroll to position [667, 0]
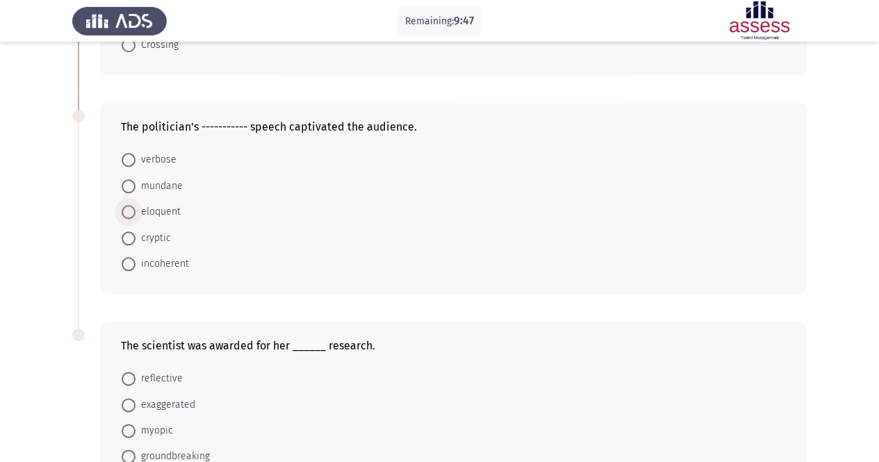
click at [130, 209] on span at bounding box center [129, 212] width 14 height 14
click at [130, 209] on input "eloquent" at bounding box center [129, 212] width 14 height 14
radio input "true"
click at [215, 298] on div "The politician's ----------- speech captivated the audience. verbose mundane el…" at bounding box center [439, 198] width 735 height 218
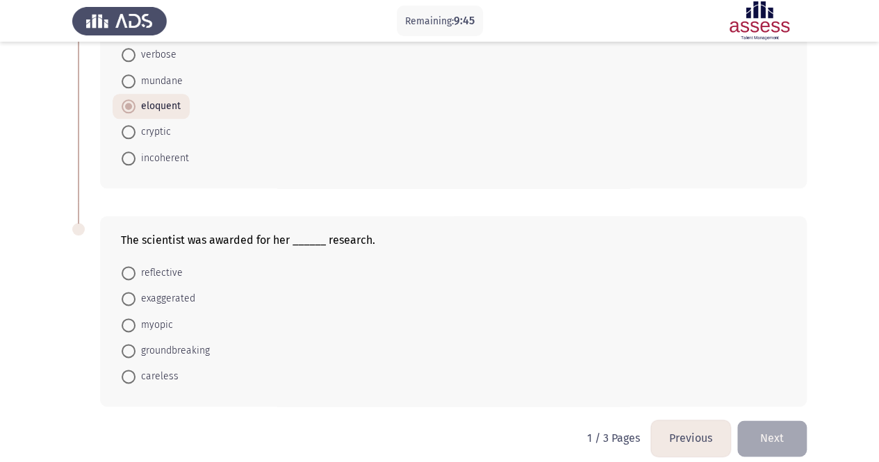
scroll to position [779, 0]
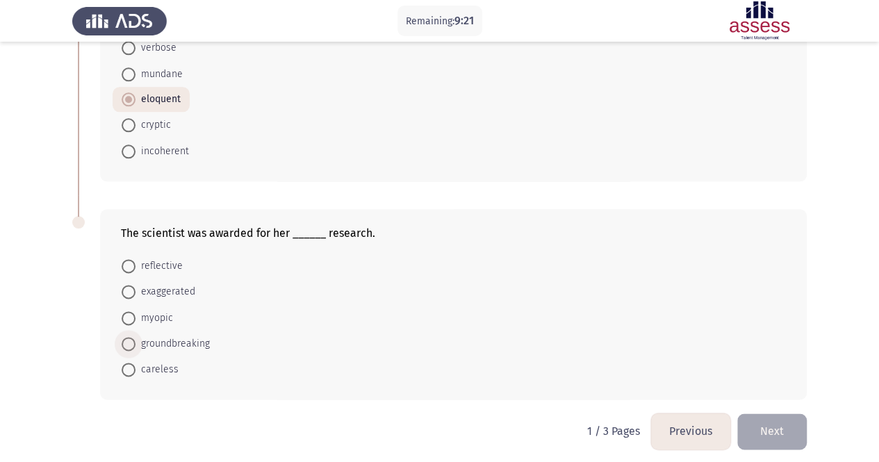
click at [129, 339] on span at bounding box center [129, 344] width 14 height 14
click at [129, 339] on input "groundbreaking" at bounding box center [129, 344] width 14 height 14
radio input "true"
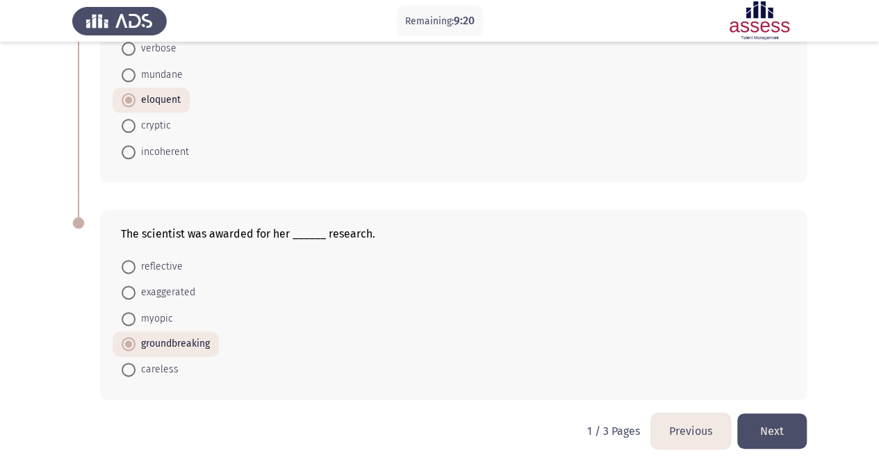
click at [375, 355] on form "reflective exaggerated myopic groundbreaking careless" at bounding box center [453, 318] width 665 height 129
click at [777, 418] on button "Next" at bounding box center [773, 431] width 70 height 35
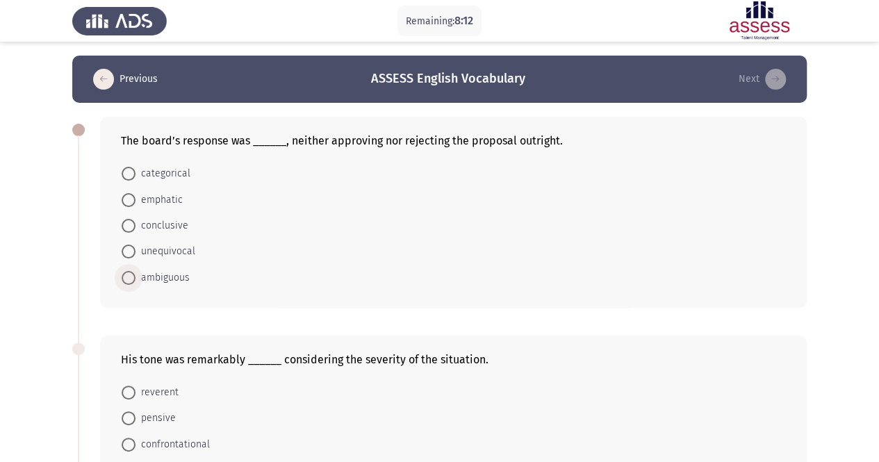
click at [161, 277] on span "ambiguous" at bounding box center [163, 278] width 54 height 17
click at [136, 277] on input "ambiguous" at bounding box center [129, 278] width 14 height 14
radio input "true"
click at [236, 290] on div "The board’s response was ______, neither approving nor rejecting the proposal o…" at bounding box center [453, 212] width 707 height 190
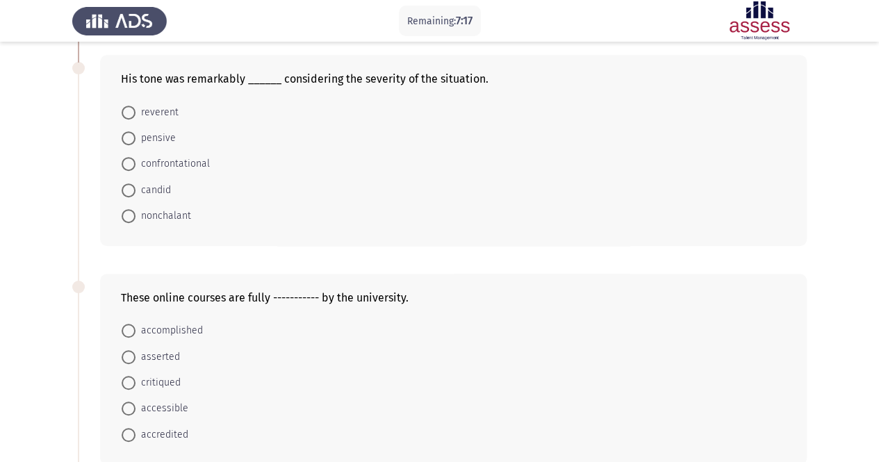
scroll to position [278, 0]
click at [288, 354] on form "accomplished asserted critiqued accessible accredited" at bounding box center [453, 384] width 665 height 130
click at [131, 214] on span at bounding box center [129, 218] width 14 height 14
click at [131, 214] on input "nonchalant" at bounding box center [129, 218] width 14 height 14
radio input "true"
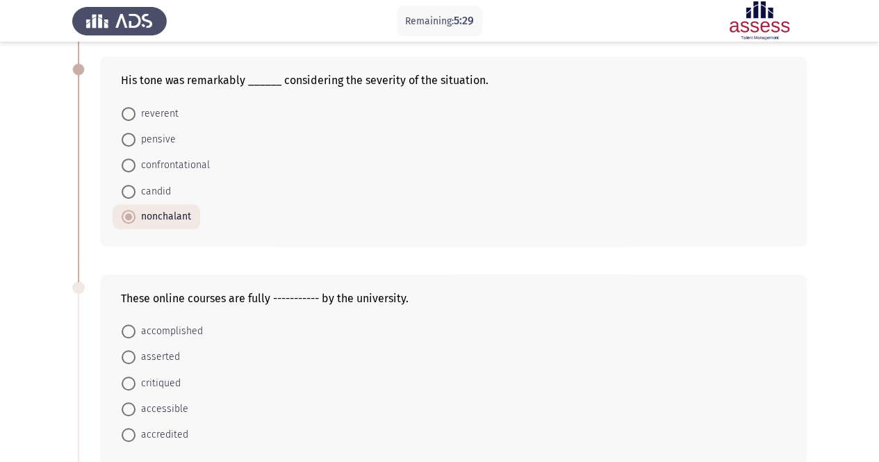
click at [252, 352] on form "accomplished asserted critiqued accessible accredited" at bounding box center [453, 383] width 665 height 130
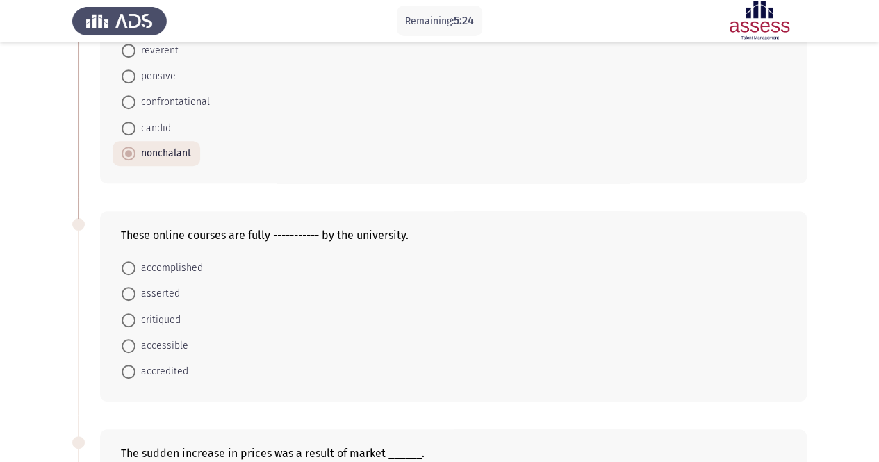
scroll to position [361, 0]
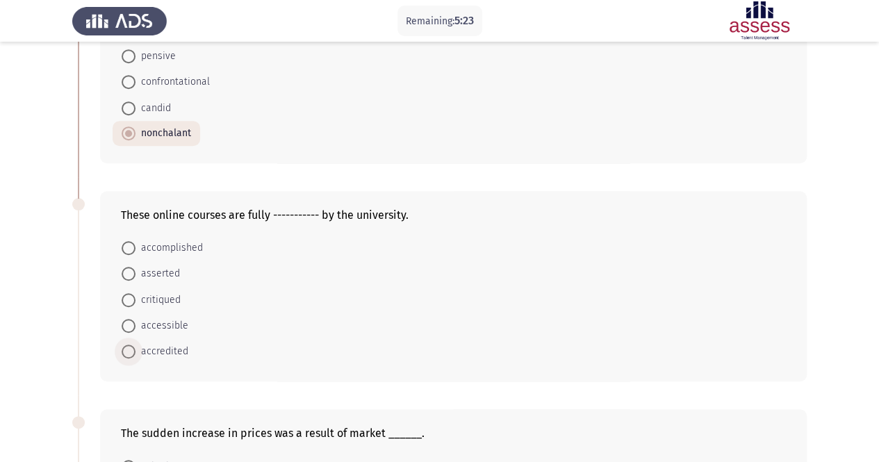
click at [126, 348] on span at bounding box center [129, 352] width 14 height 14
click at [126, 348] on input "accredited" at bounding box center [129, 352] width 14 height 14
radio input "true"
click at [246, 352] on form "accomplished asserted critiqued accessible accredited" at bounding box center [453, 299] width 665 height 129
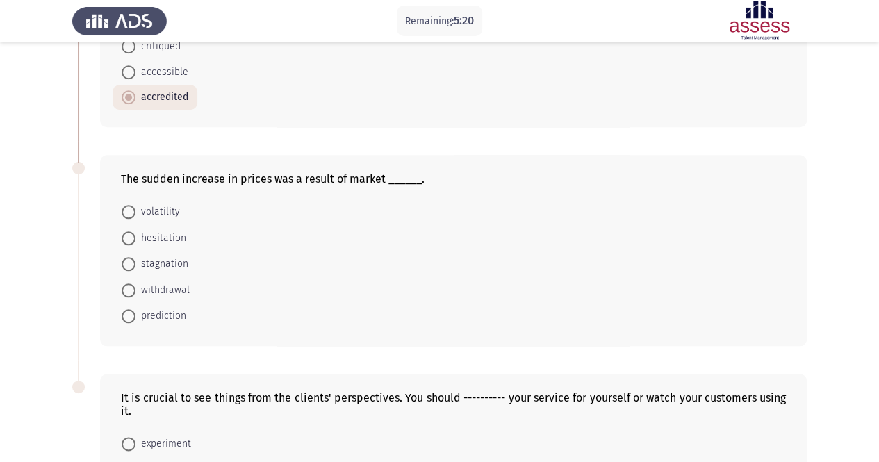
scroll to position [612, 0]
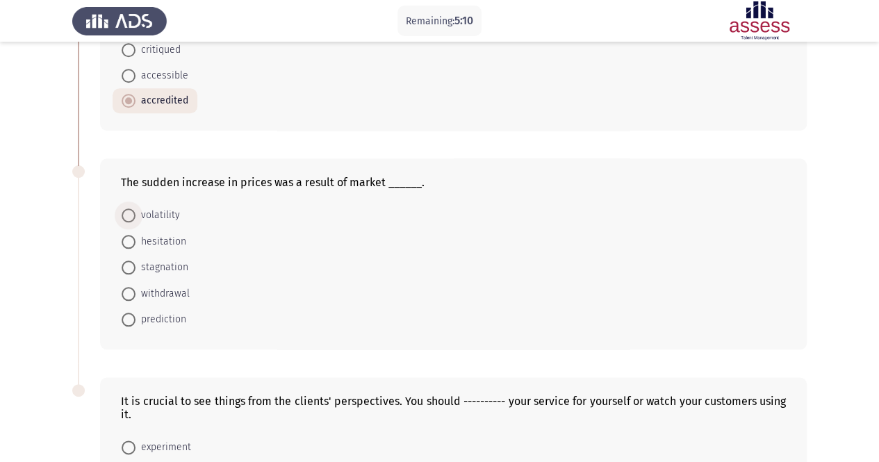
click at [164, 213] on span "volatility" at bounding box center [158, 215] width 44 height 17
click at [136, 213] on input "volatility" at bounding box center [129, 216] width 14 height 14
radio input "true"
click at [259, 263] on form "volatility hesitation stagnation withdrawal prediction" at bounding box center [453, 266] width 665 height 129
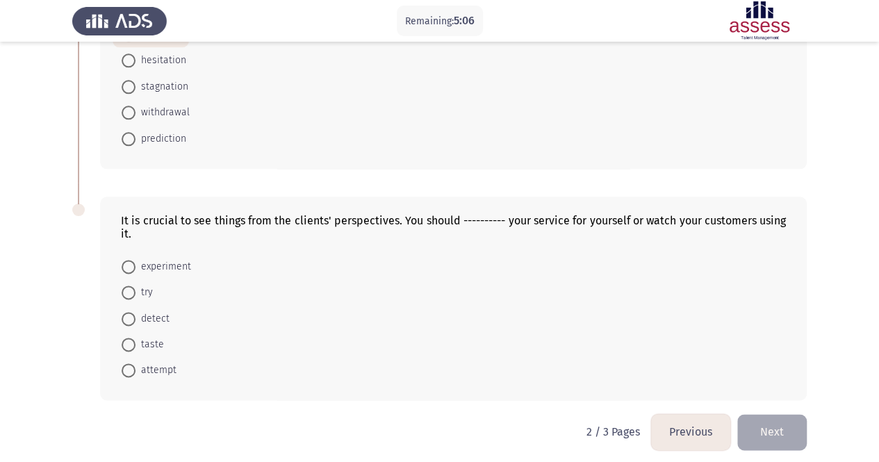
scroll to position [792, 0]
click at [127, 287] on span at bounding box center [129, 292] width 14 height 14
click at [127, 287] on input "try" at bounding box center [129, 292] width 14 height 14
radio input "true"
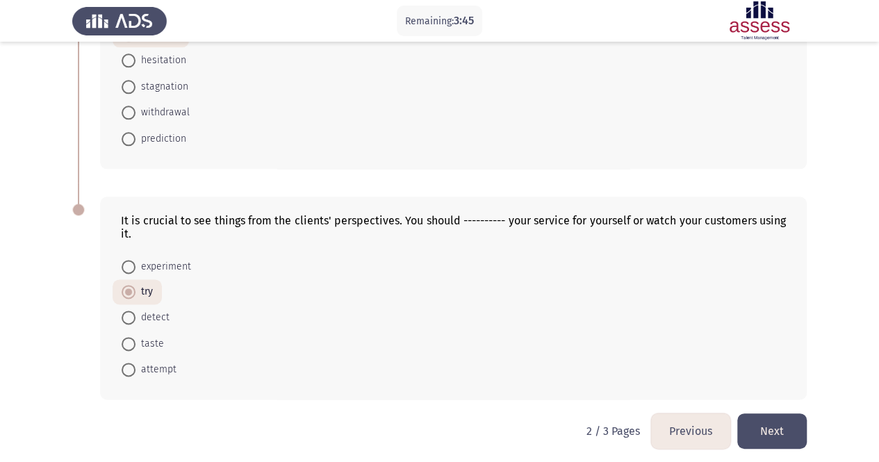
click at [787, 416] on button "Next" at bounding box center [773, 431] width 70 height 35
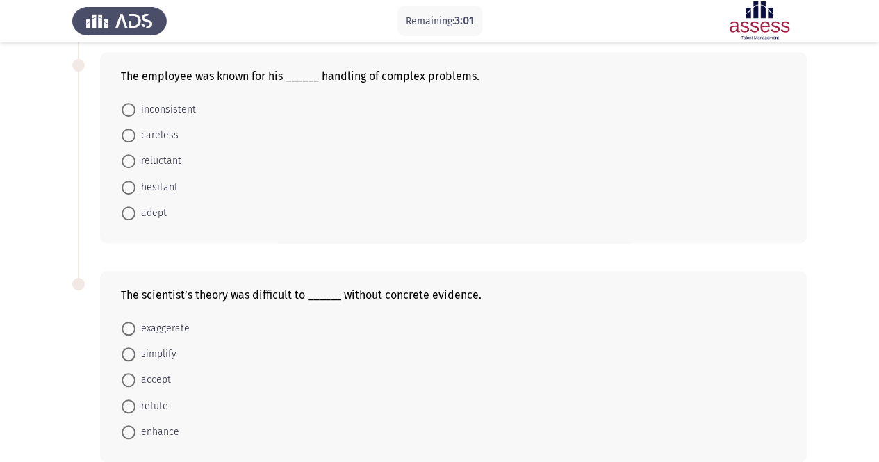
scroll to position [500, 0]
click at [131, 211] on span at bounding box center [129, 215] width 14 height 14
click at [131, 211] on input "adept" at bounding box center [129, 215] width 14 height 14
radio input "true"
click at [163, 251] on div "The employee was known for his ______ handling of complex problems. inconsisten…" at bounding box center [439, 149] width 735 height 218
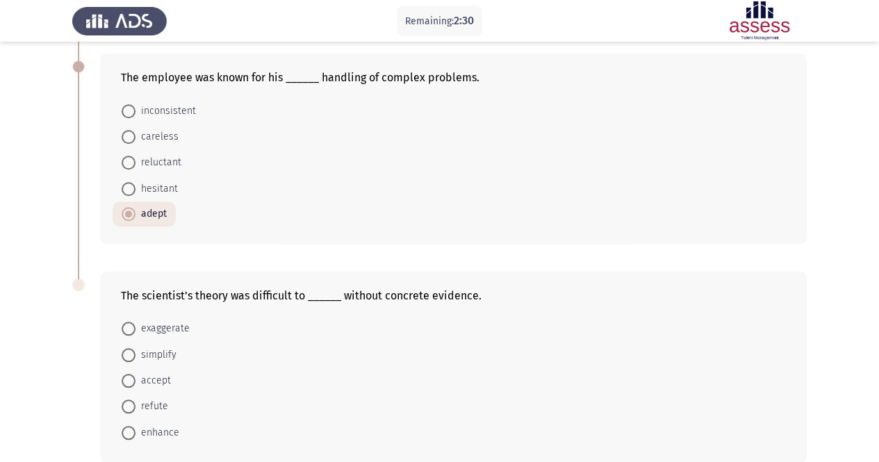
scroll to position [528, 0]
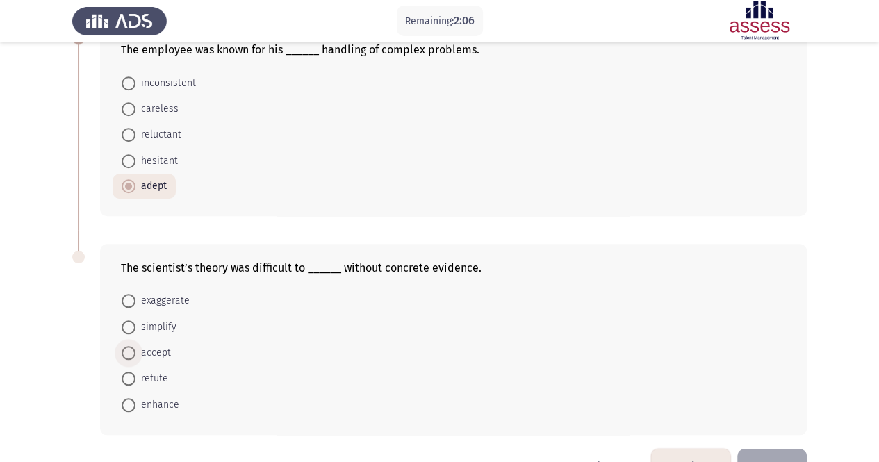
click at [146, 348] on span "accept" at bounding box center [153, 353] width 35 height 17
click at [136, 348] on input "accept" at bounding box center [129, 353] width 14 height 14
radio input "true"
click at [272, 364] on form "exaggerate simplify accept refute enhance" at bounding box center [453, 352] width 665 height 129
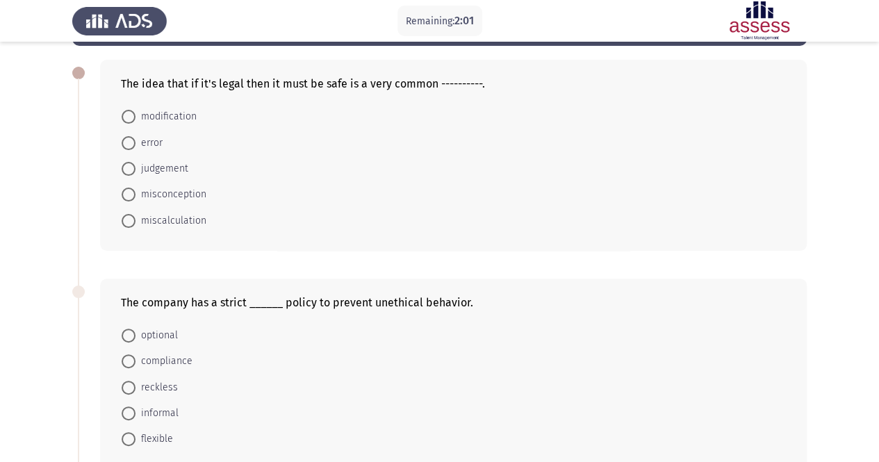
scroll to position [56, 0]
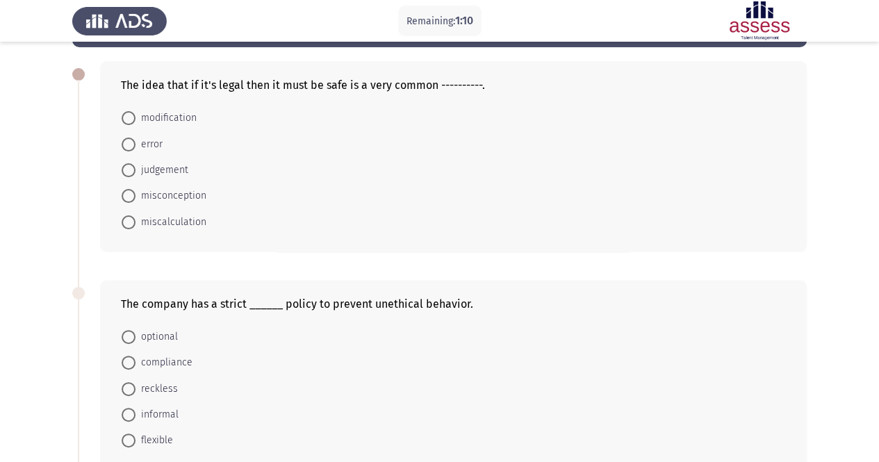
click at [179, 193] on span "misconception" at bounding box center [171, 196] width 71 height 17
click at [136, 193] on input "misconception" at bounding box center [129, 196] width 14 height 14
radio input "true"
click at [348, 195] on form "modification error judgement misconception miscalculation" at bounding box center [453, 169] width 665 height 129
click at [176, 362] on span "compliance" at bounding box center [164, 362] width 57 height 17
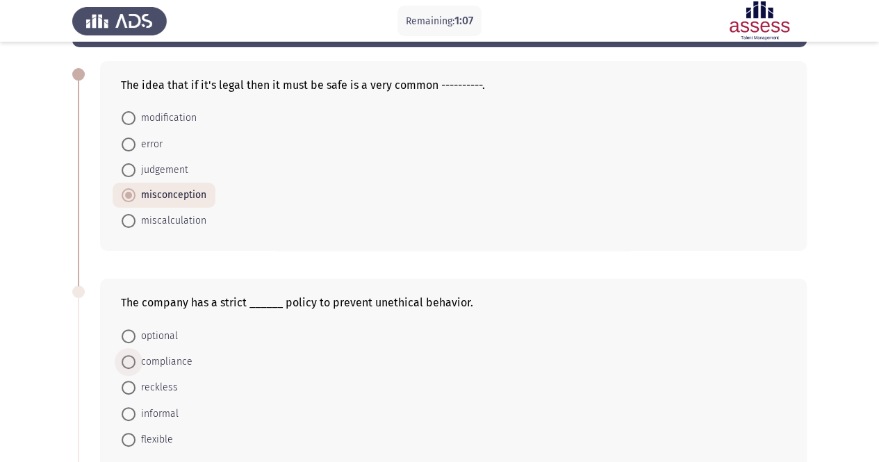
click at [136, 362] on input "compliance" at bounding box center [129, 362] width 14 height 14
radio input "true"
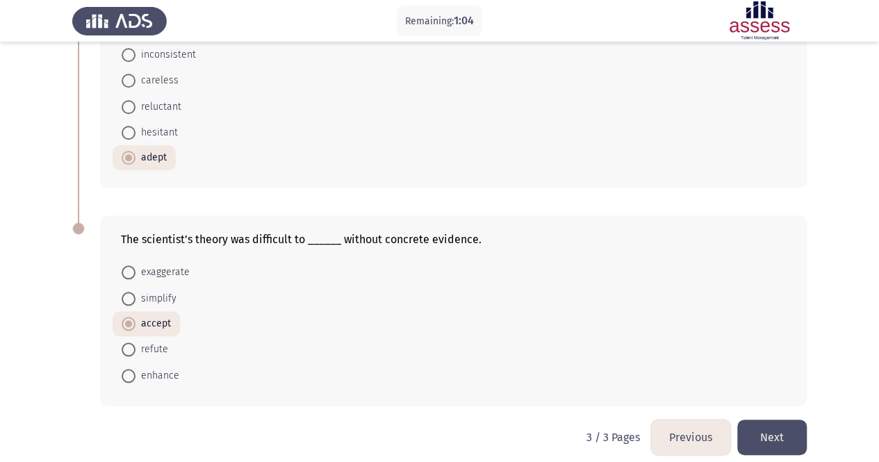
scroll to position [560, 0]
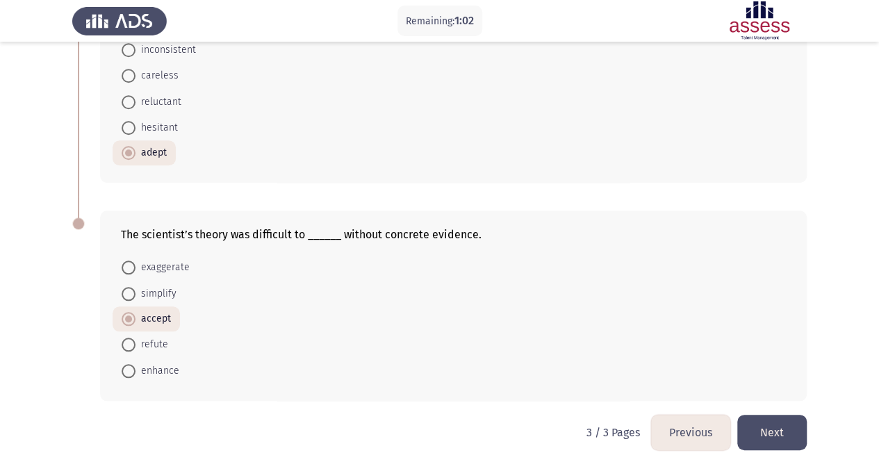
click at [793, 426] on button "Next" at bounding box center [773, 432] width 70 height 35
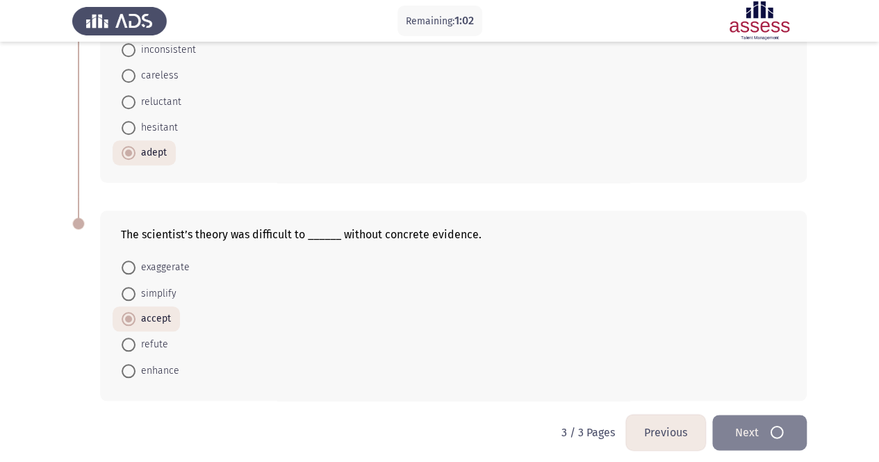
scroll to position [0, 0]
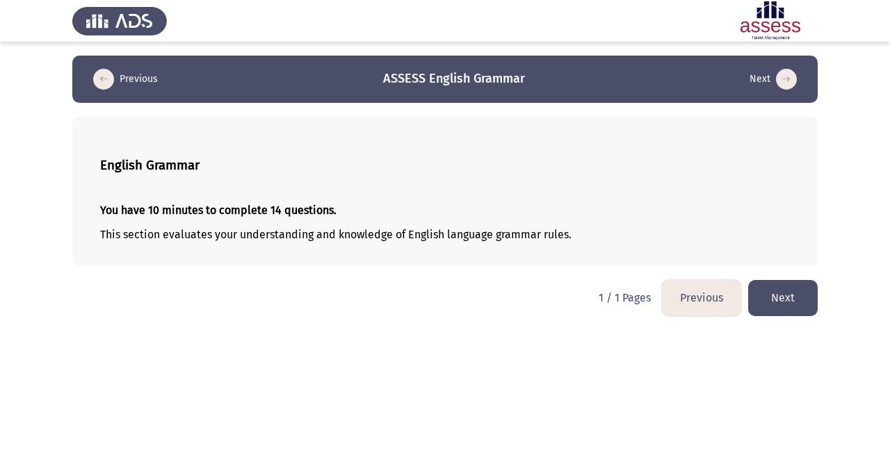
click at [798, 298] on button "Next" at bounding box center [783, 297] width 70 height 35
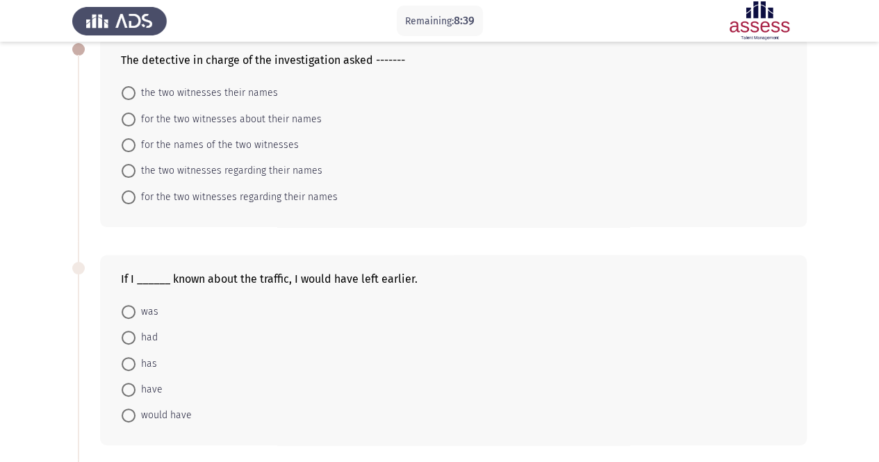
scroll to position [83, 0]
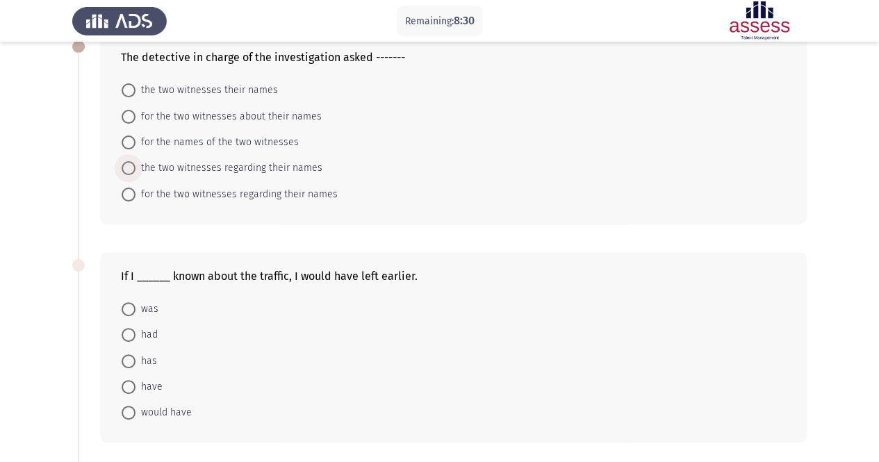
click at [128, 170] on span at bounding box center [129, 168] width 14 height 14
click at [128, 170] on input "the two witnesses regarding their names" at bounding box center [129, 168] width 14 height 14
radio input "true"
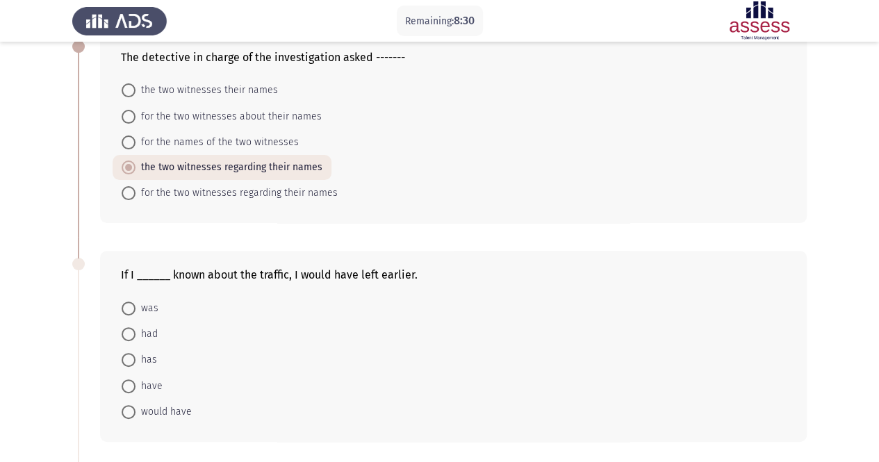
click at [195, 222] on div "The detective in charge of the investigation asked ------- the two witnesses th…" at bounding box center [439, 128] width 735 height 218
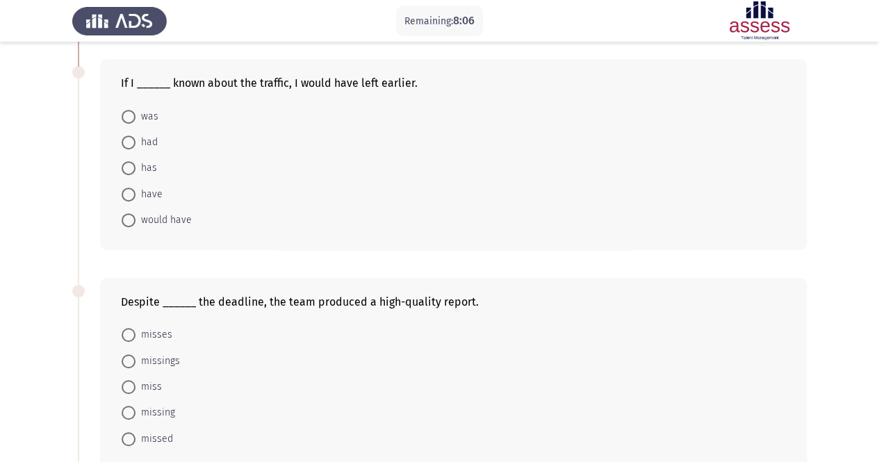
scroll to position [278, 0]
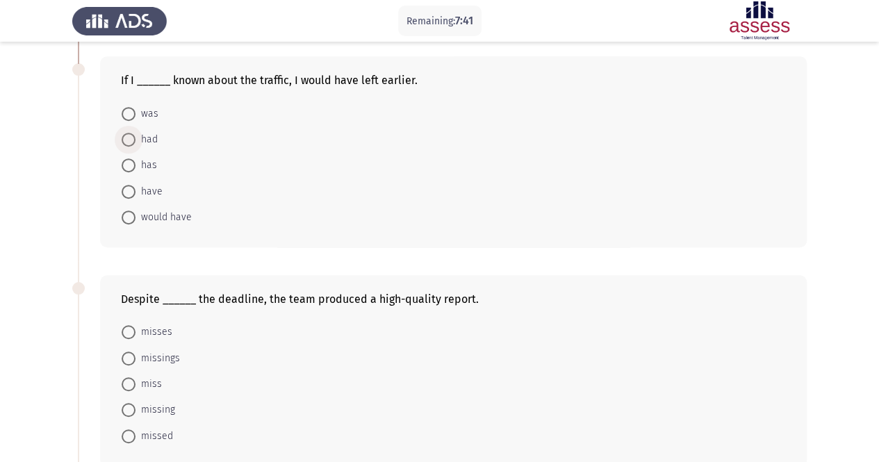
click at [131, 138] on span at bounding box center [129, 140] width 14 height 14
click at [131, 138] on input "had" at bounding box center [129, 140] width 14 height 14
radio input "true"
click at [264, 211] on form "was had has have would have" at bounding box center [453, 164] width 665 height 129
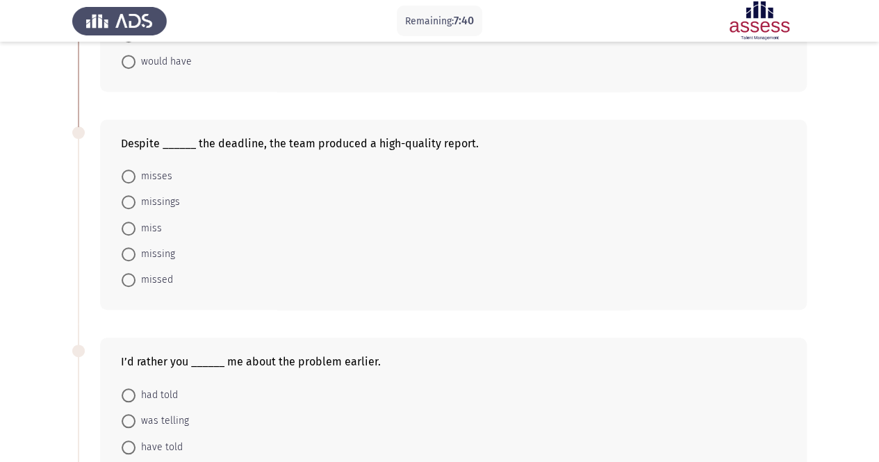
scroll to position [445, 0]
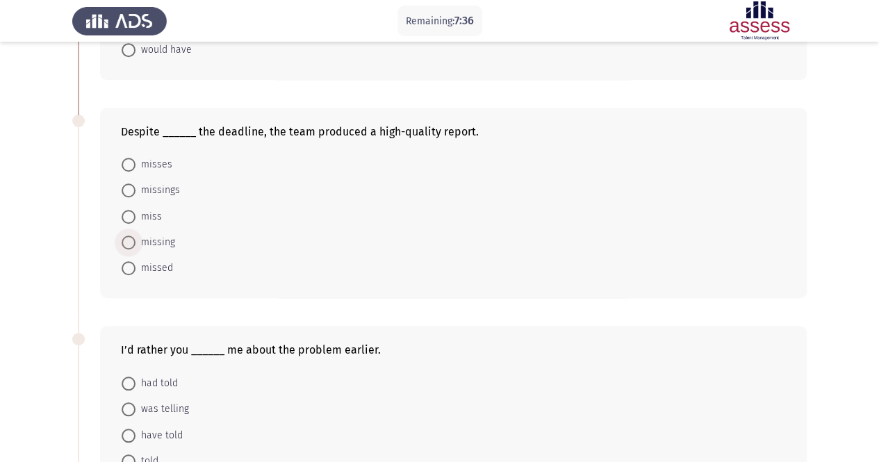
click at [156, 238] on span "missing" at bounding box center [156, 242] width 40 height 17
click at [136, 238] on input "missing" at bounding box center [129, 243] width 14 height 14
radio input "true"
click at [255, 250] on form "misses missings miss missing missed" at bounding box center [453, 216] width 665 height 129
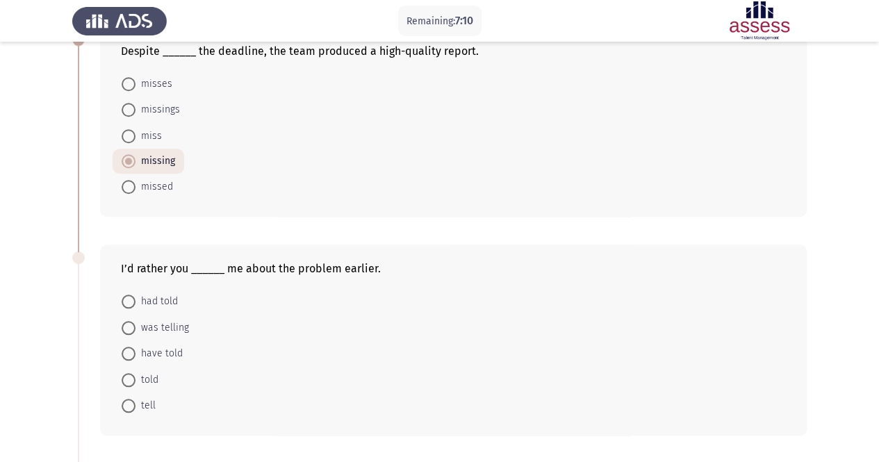
scroll to position [528, 0]
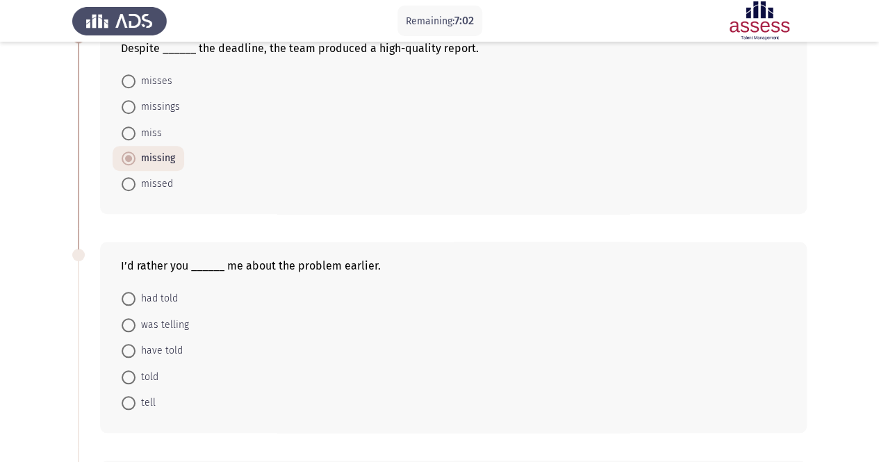
click at [304, 295] on form "had told was telling have told told tell" at bounding box center [453, 351] width 665 height 130
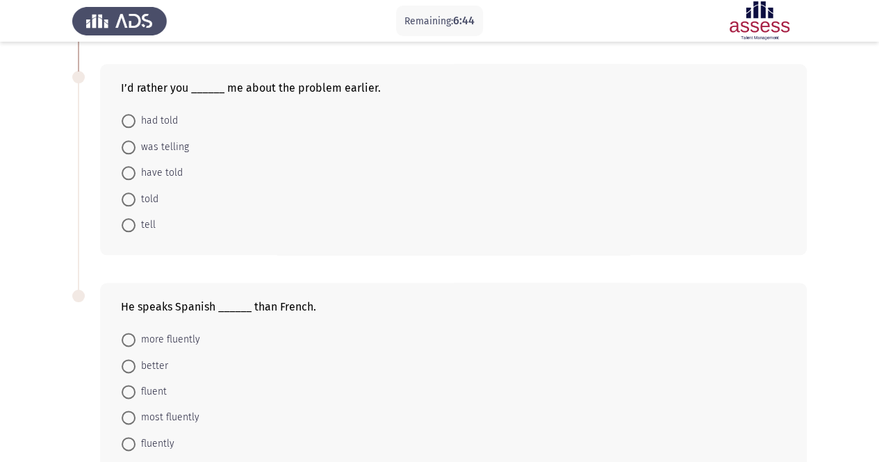
scroll to position [723, 0]
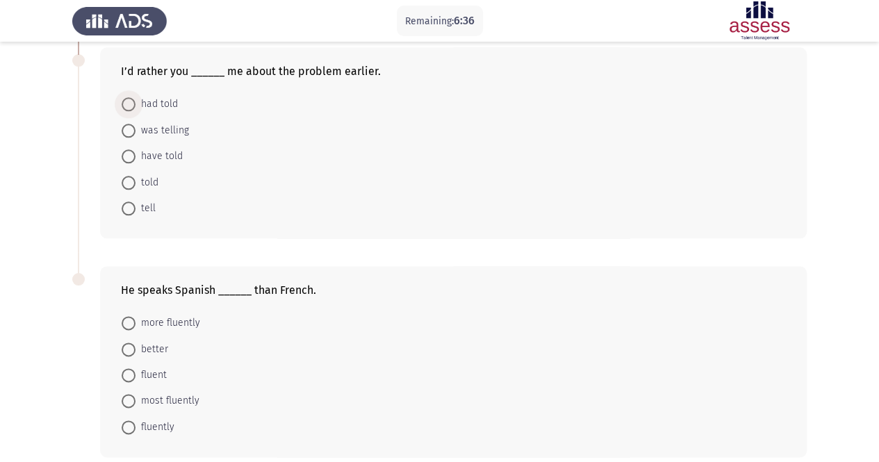
click at [127, 99] on span at bounding box center [129, 104] width 14 height 14
click at [127, 99] on input "had told" at bounding box center [129, 104] width 14 height 14
radio input "true"
click at [268, 166] on form "had told was telling have told told tell" at bounding box center [453, 155] width 665 height 129
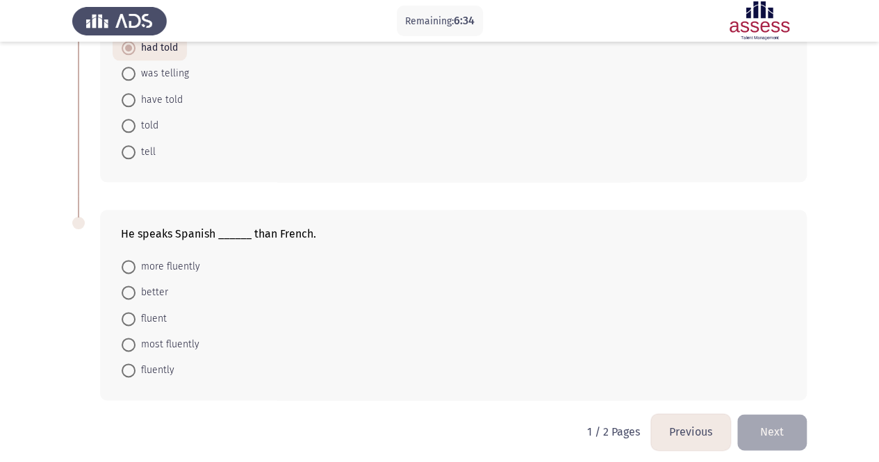
scroll to position [779, 0]
click at [132, 286] on span at bounding box center [129, 292] width 14 height 14
click at [132, 286] on input "better" at bounding box center [129, 292] width 14 height 14
radio input "true"
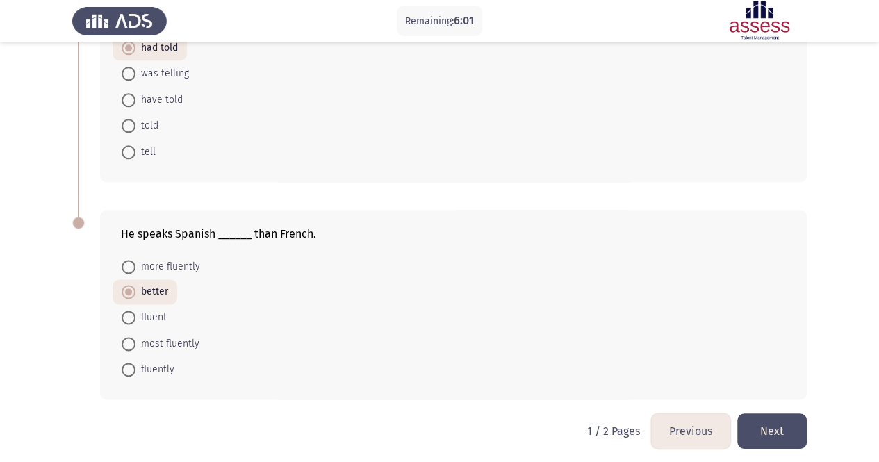
click at [794, 427] on button "Next" at bounding box center [773, 431] width 70 height 35
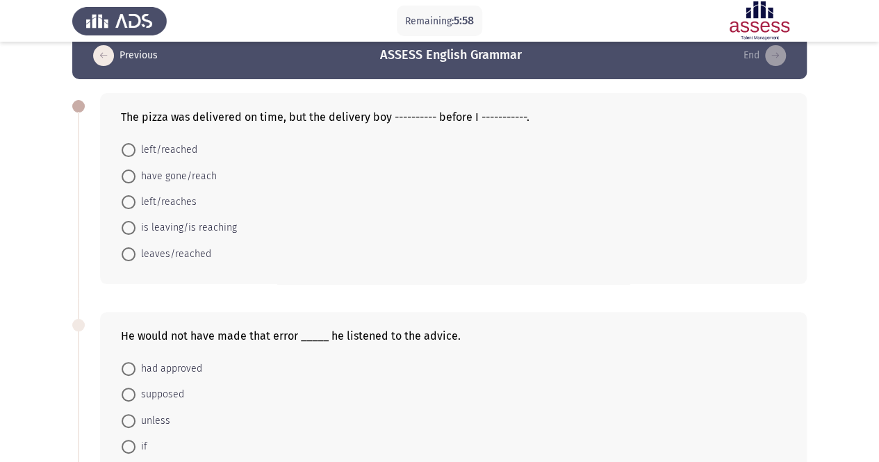
scroll to position [28, 0]
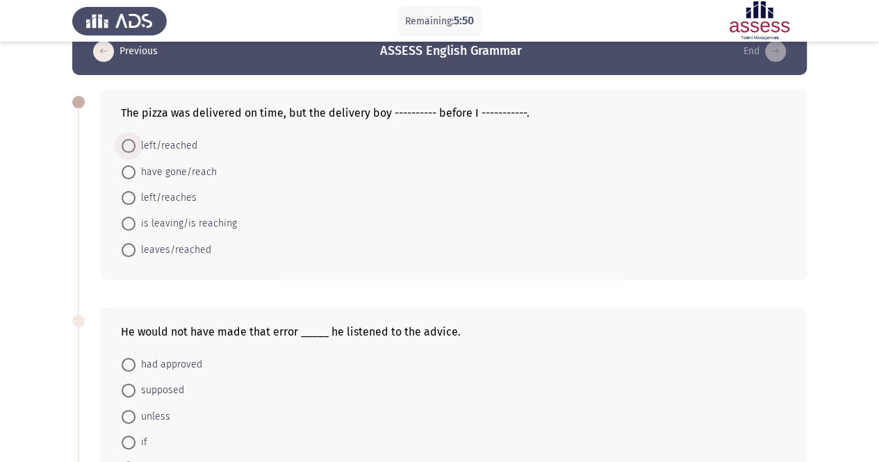
click at [190, 146] on span "left/reached" at bounding box center [167, 146] width 62 height 17
click at [136, 146] on input "left/reached" at bounding box center [129, 146] width 14 height 14
radio input "true"
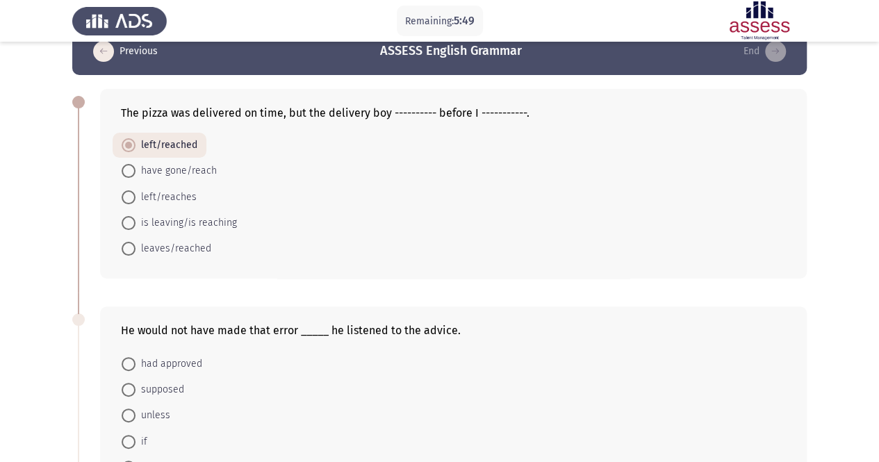
click at [368, 201] on form "left/reached have gone/reach left/reaches is leaving/is reaching leaves/reached" at bounding box center [453, 197] width 665 height 129
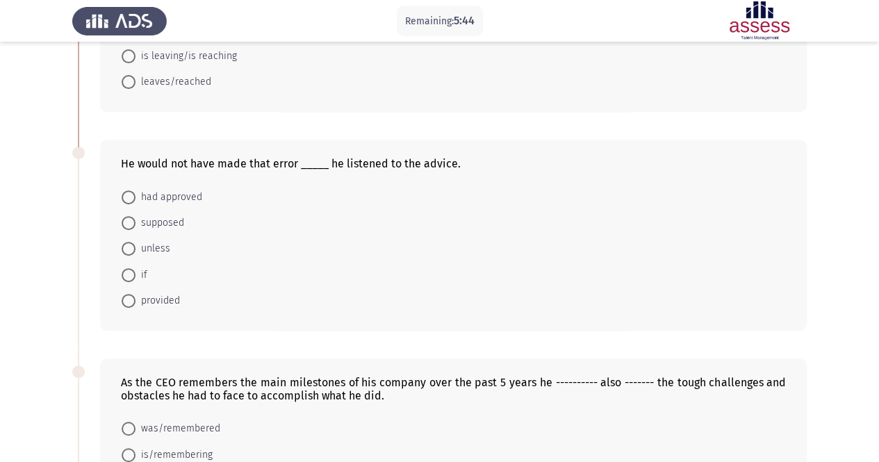
scroll to position [222, 0]
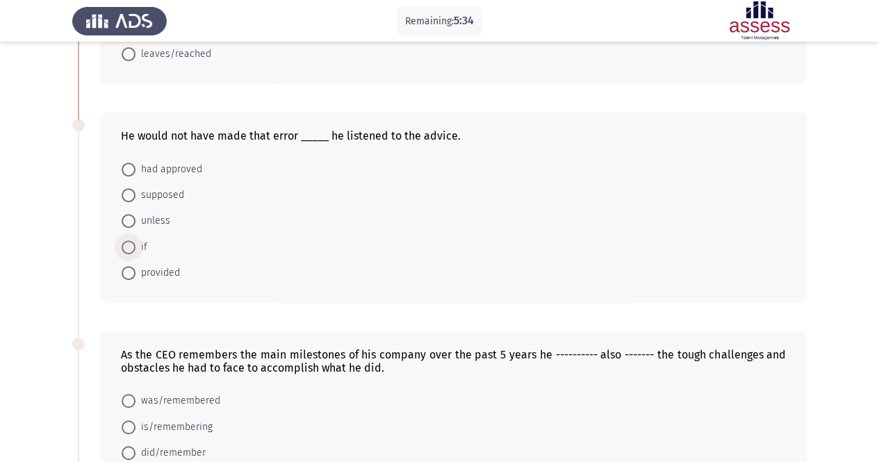
click at [124, 247] on span at bounding box center [129, 248] width 14 height 14
click at [124, 247] on input "if" at bounding box center [129, 248] width 14 height 14
radio input "true"
click at [257, 241] on form "had approved supposed unless if provided" at bounding box center [453, 220] width 665 height 129
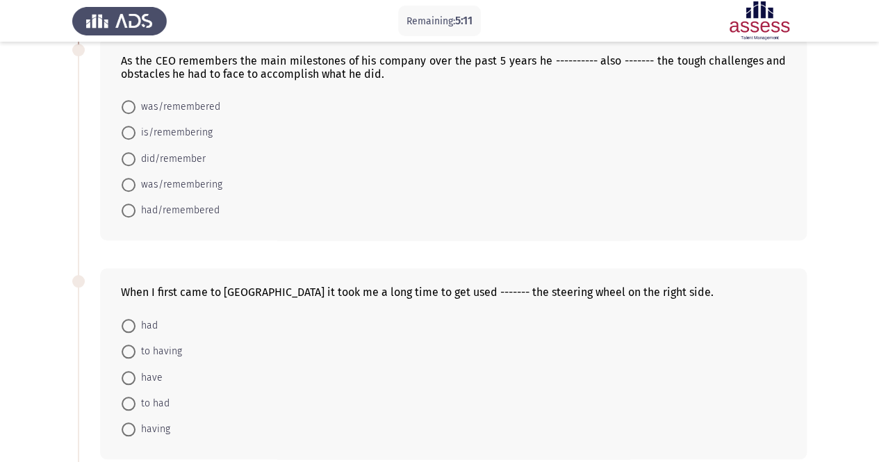
scroll to position [488, 0]
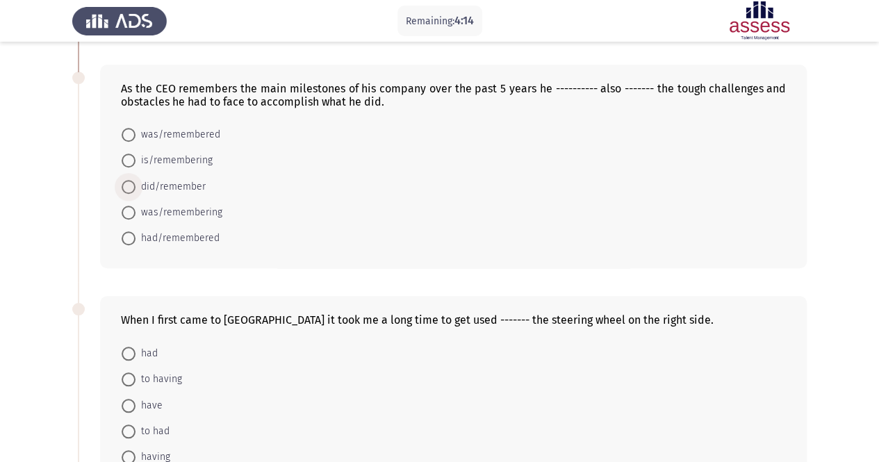
click at [129, 185] on span at bounding box center [129, 187] width 14 height 14
click at [129, 185] on input "did/remember" at bounding box center [129, 187] width 14 height 14
radio input "true"
click at [214, 262] on div "As the CEO remembers the main milestones of his company over the past 5 years h…" at bounding box center [453, 166] width 707 height 203
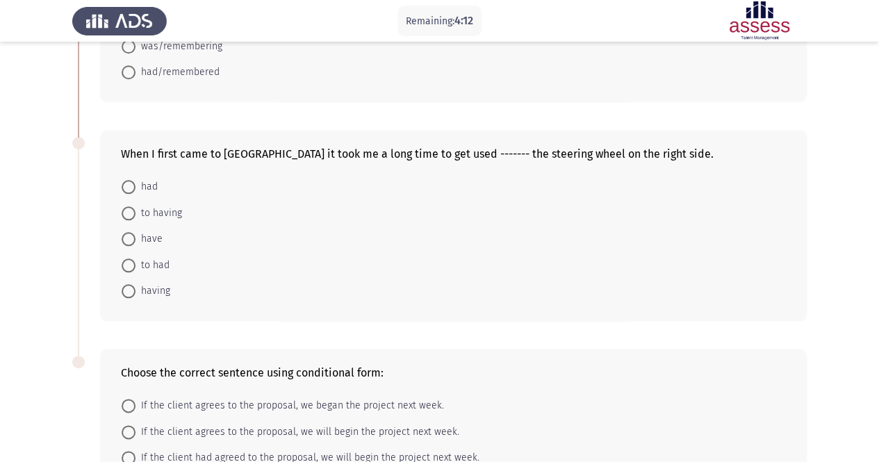
scroll to position [655, 0]
click at [131, 205] on span at bounding box center [129, 212] width 14 height 14
click at [131, 205] on input "to having" at bounding box center [129, 212] width 14 height 14
radio input "true"
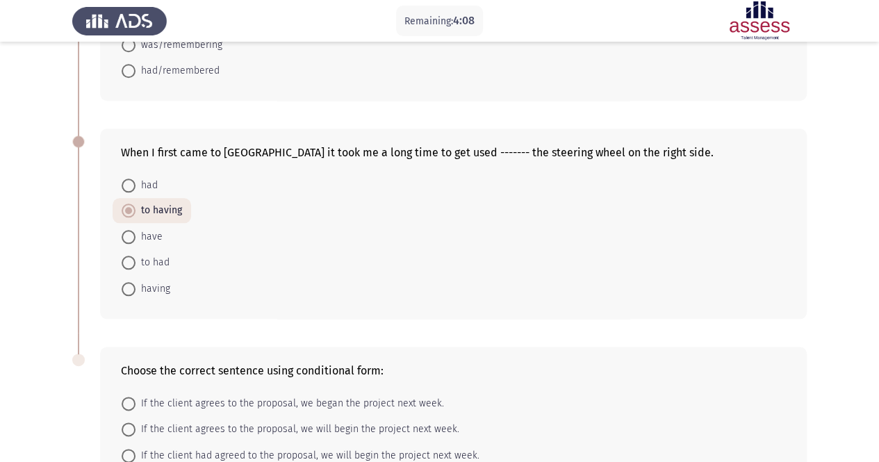
click at [250, 272] on form "had to having have to had having" at bounding box center [453, 236] width 665 height 129
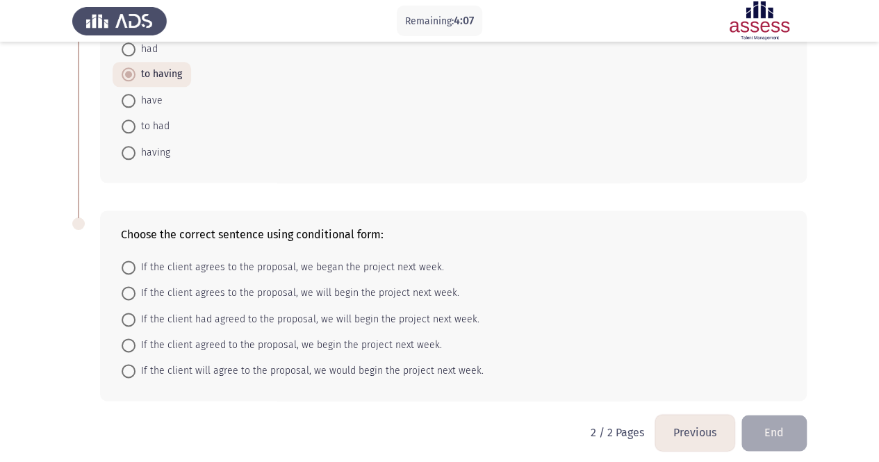
scroll to position [792, 0]
click at [172, 310] on span "If the client had agreed to the proposal, we will begin the project next week." at bounding box center [308, 318] width 344 height 17
click at [136, 311] on input "If the client had agreed to the proposal, we will begin the project next week." at bounding box center [129, 318] width 14 height 14
radio input "true"
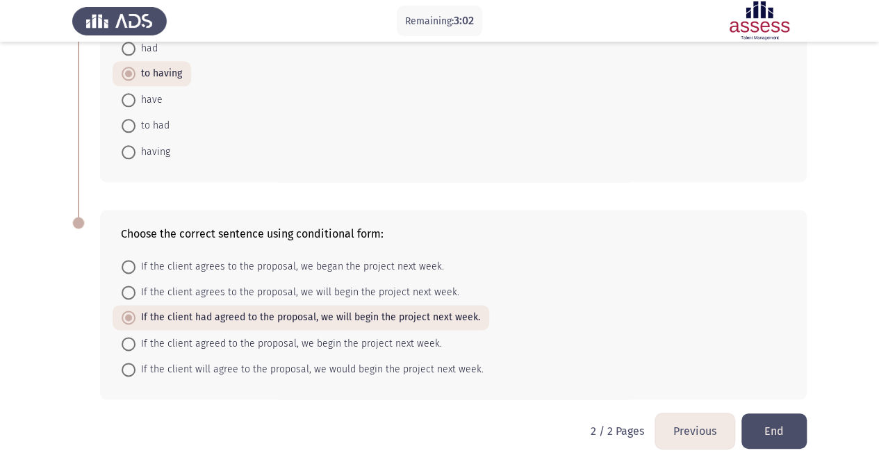
click at [781, 421] on button "End" at bounding box center [774, 431] width 65 height 35
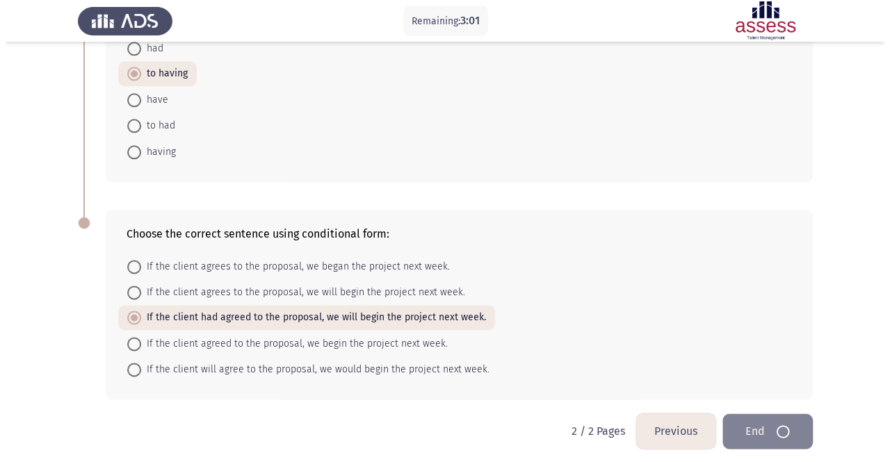
scroll to position [0, 0]
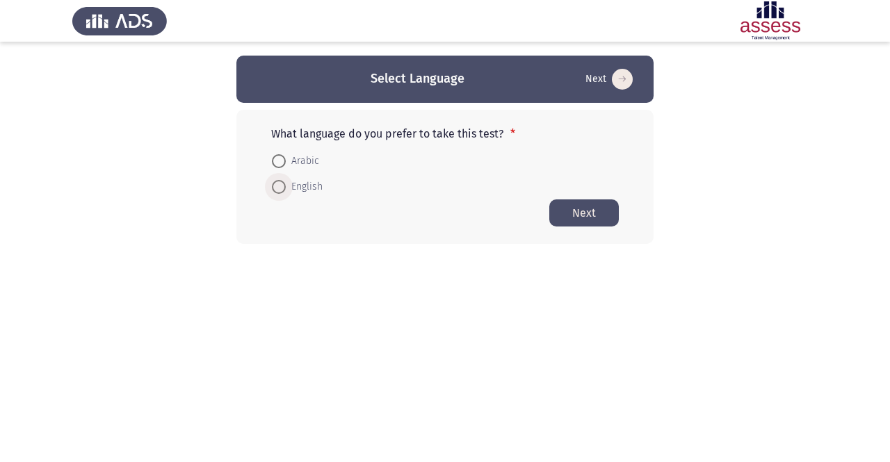
click at [281, 190] on span at bounding box center [279, 187] width 14 height 14
click at [281, 190] on input "English" at bounding box center [279, 187] width 14 height 14
radio input "true"
click at [599, 218] on button "Next" at bounding box center [584, 212] width 70 height 27
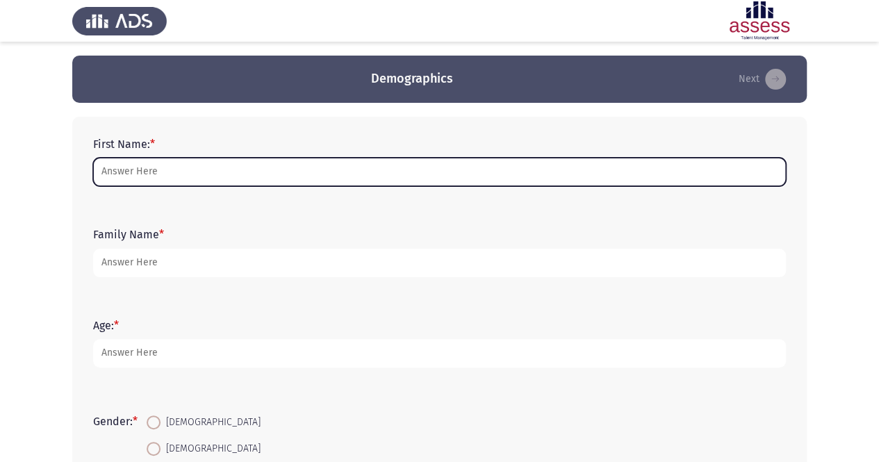
click at [434, 180] on input "First Name: *" at bounding box center [439, 172] width 693 height 29
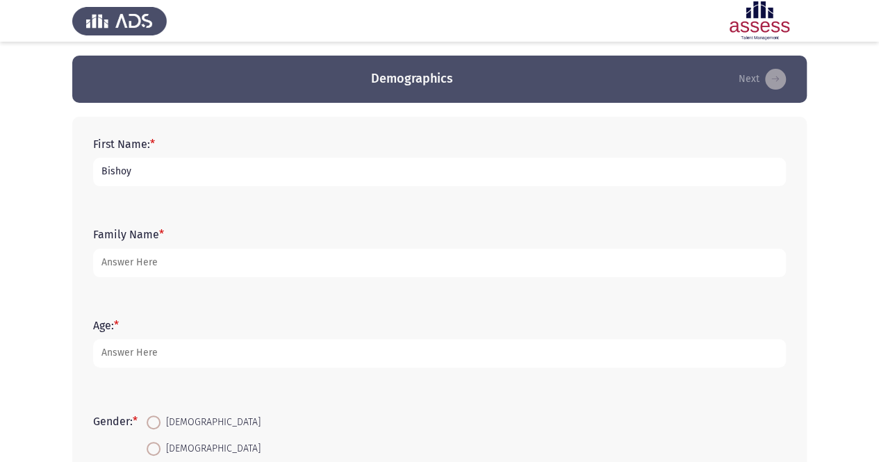
type input "Bishoy"
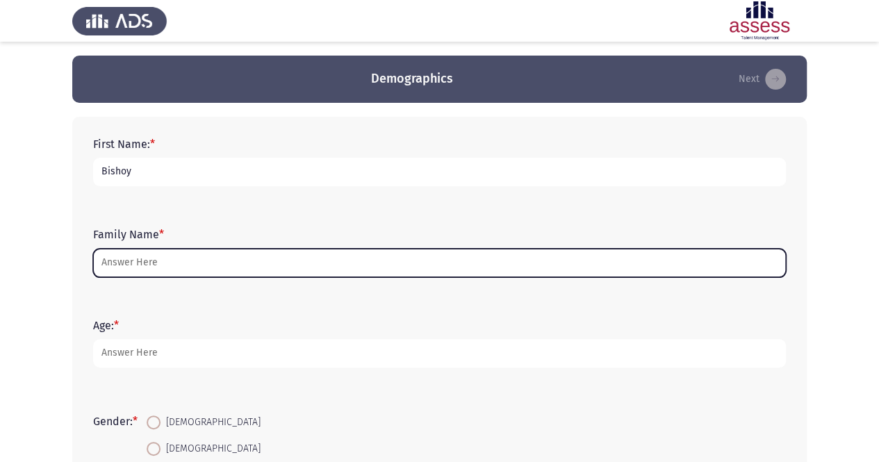
click at [356, 258] on input "Family Name *" at bounding box center [439, 263] width 693 height 29
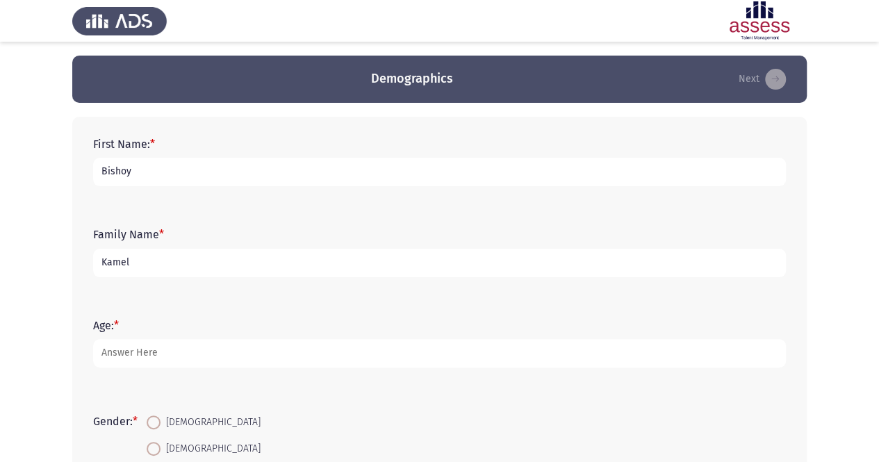
type input "Kamel"
click at [303, 305] on div "Age: *" at bounding box center [439, 343] width 707 height 90
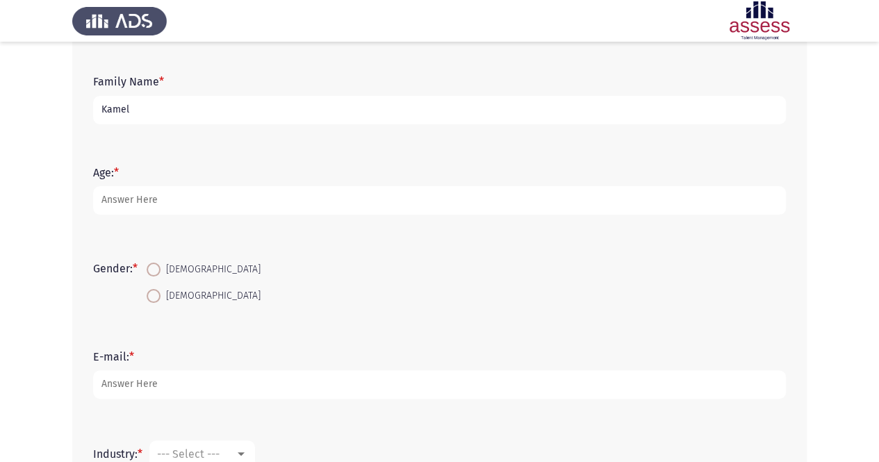
scroll to position [167, 0]
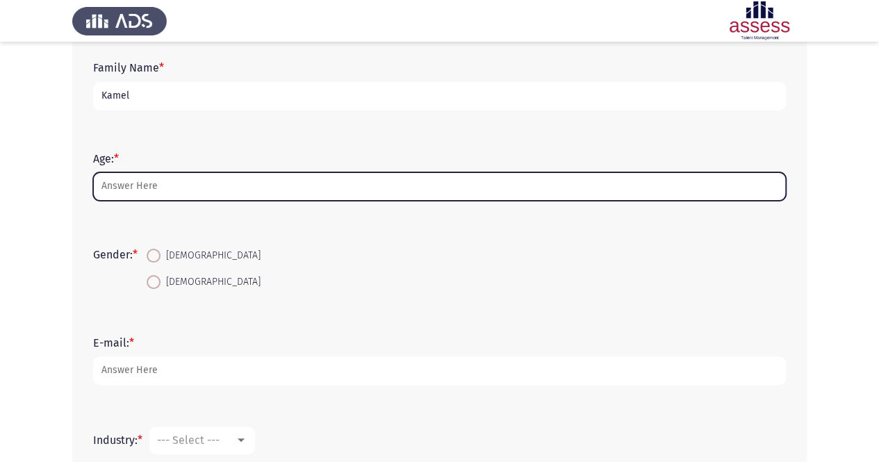
click at [274, 190] on input "Age: *" at bounding box center [439, 186] width 693 height 29
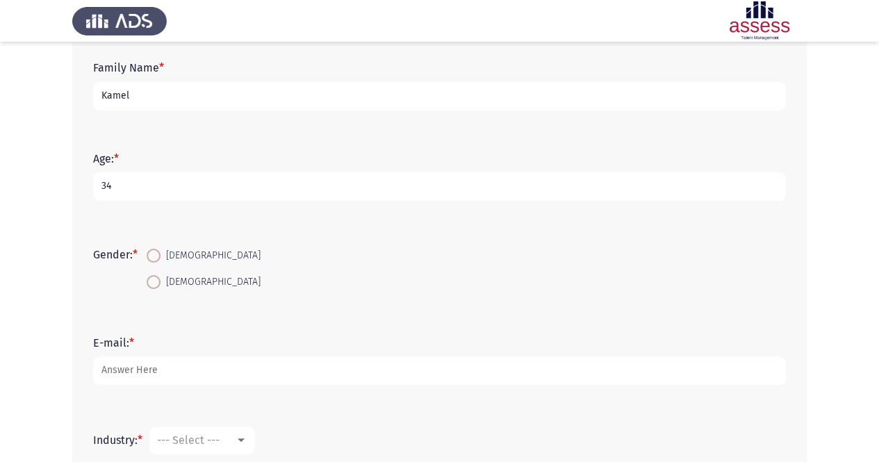
type input "34"
click at [156, 252] on span at bounding box center [154, 256] width 14 height 14
click at [156, 252] on input "[DEMOGRAPHIC_DATA]" at bounding box center [154, 256] width 14 height 14
radio input "true"
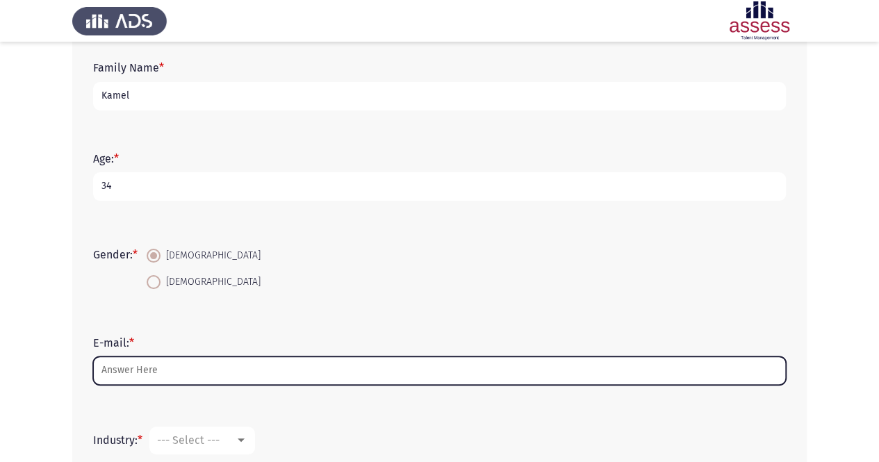
click at [169, 368] on input "E-mail: *" at bounding box center [439, 371] width 693 height 29
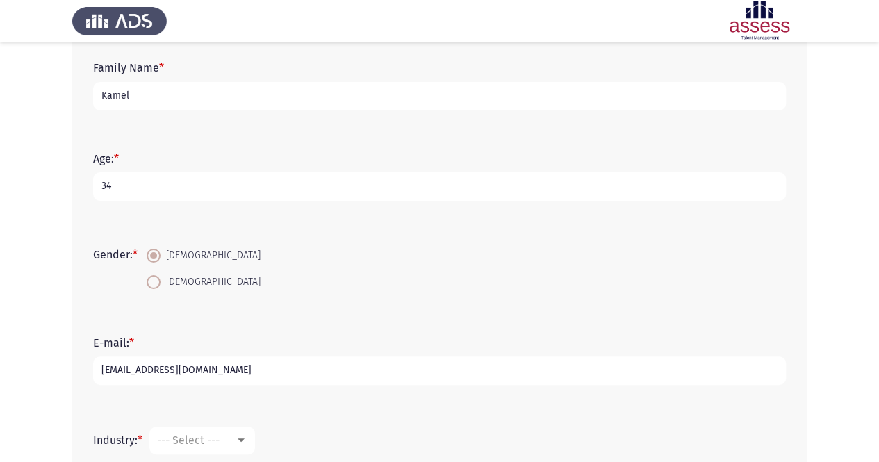
type input "[EMAIL_ADDRESS][DOMAIN_NAME]"
click at [202, 400] on div "E-mail: * [EMAIL_ADDRESS][DOMAIN_NAME]" at bounding box center [439, 361] width 707 height 90
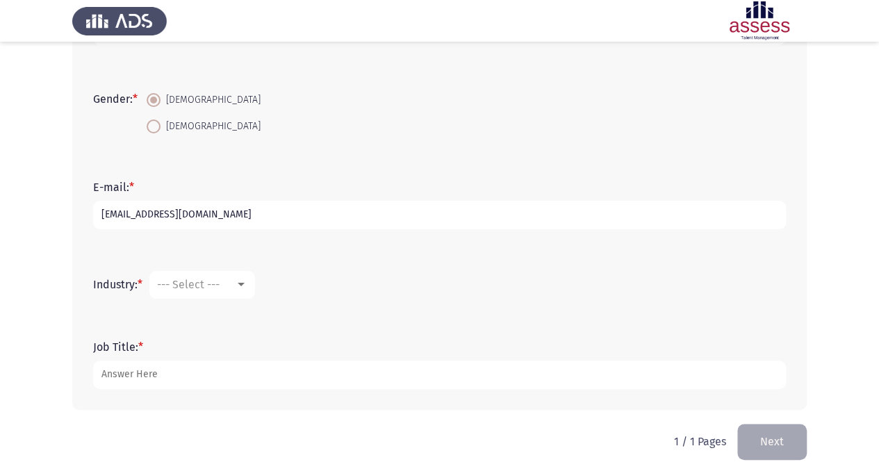
scroll to position [339, 0]
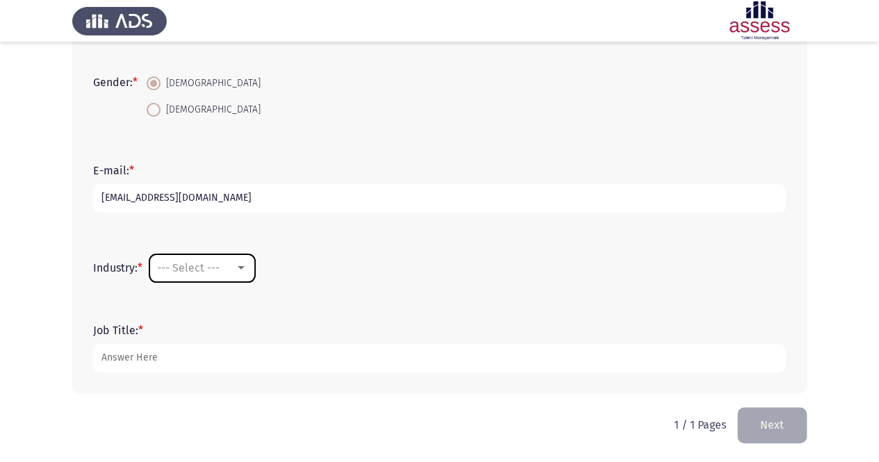
click at [238, 275] on mat-select "--- Select ---" at bounding box center [202, 268] width 106 height 28
click at [245, 269] on div at bounding box center [241, 267] width 7 height 3
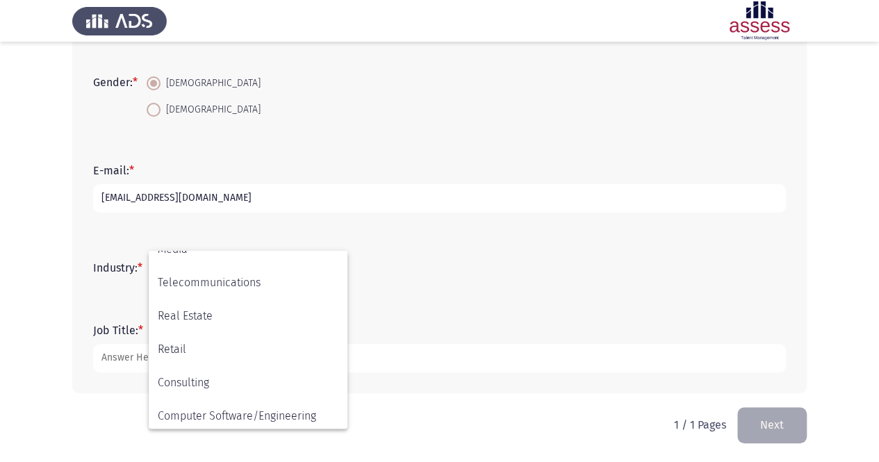
scroll to position [456, 0]
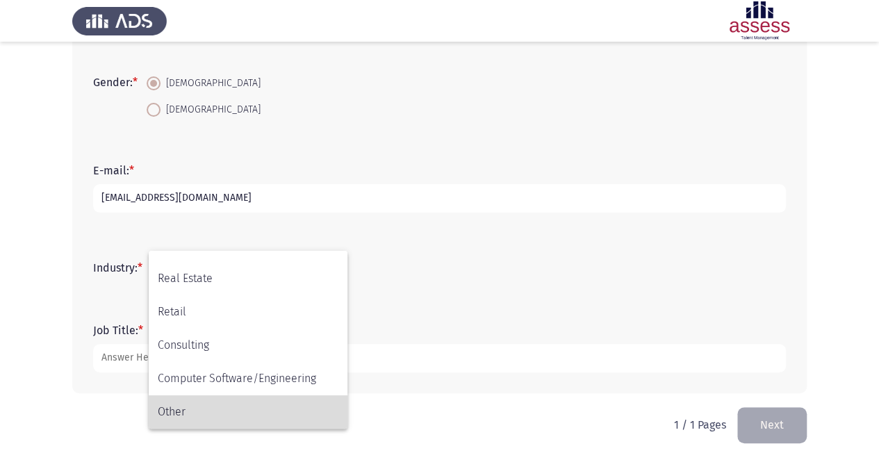
click at [217, 414] on span "Other" at bounding box center [248, 412] width 181 height 33
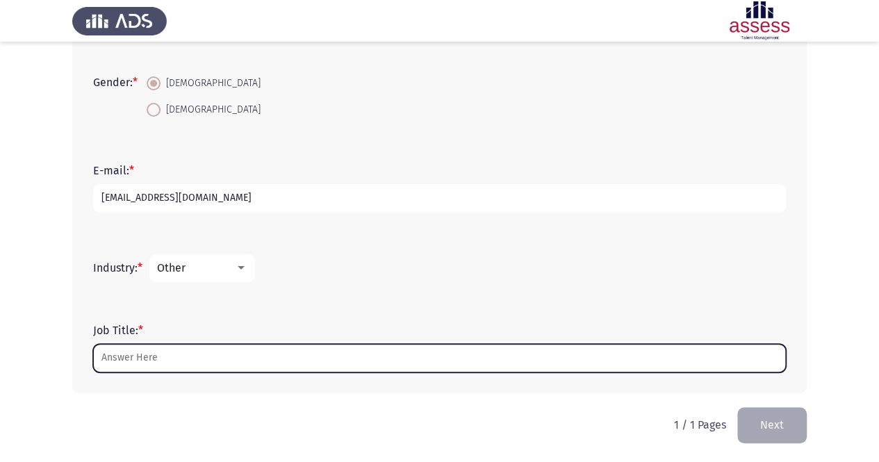
click at [188, 357] on input "Job Title: *" at bounding box center [439, 358] width 693 height 29
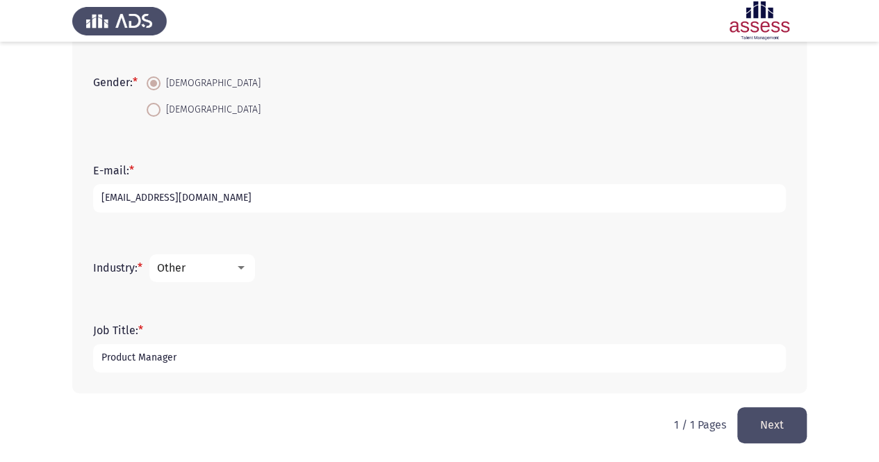
type input "Product Manager"
click at [416, 406] on div "First Name: * [PERSON_NAME] Family Name * [PERSON_NAME] Age: * [DEMOGRAPHIC_DAT…" at bounding box center [439, 86] width 735 height 644
click at [795, 425] on button "Next" at bounding box center [773, 424] width 70 height 35
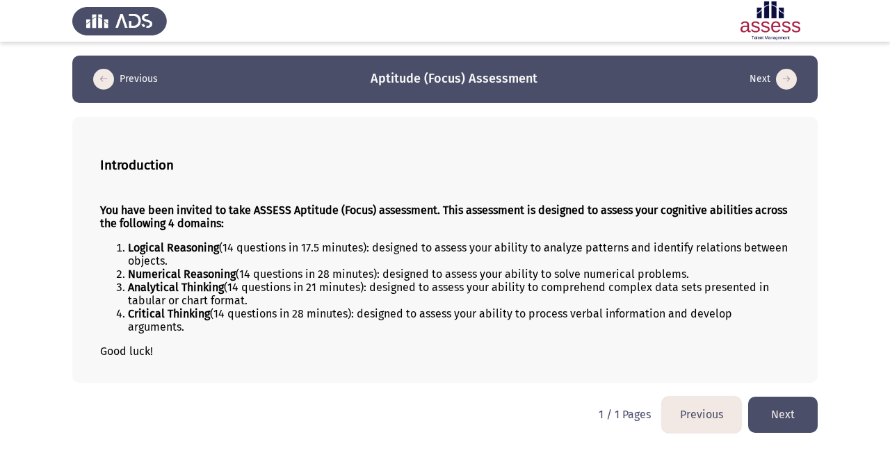
click at [790, 407] on button "Next" at bounding box center [783, 414] width 70 height 35
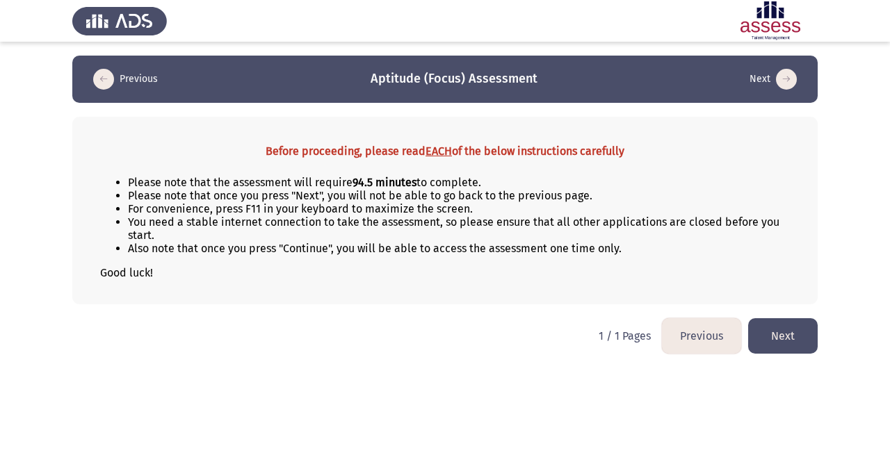
click at [795, 332] on button "Next" at bounding box center [783, 335] width 70 height 35
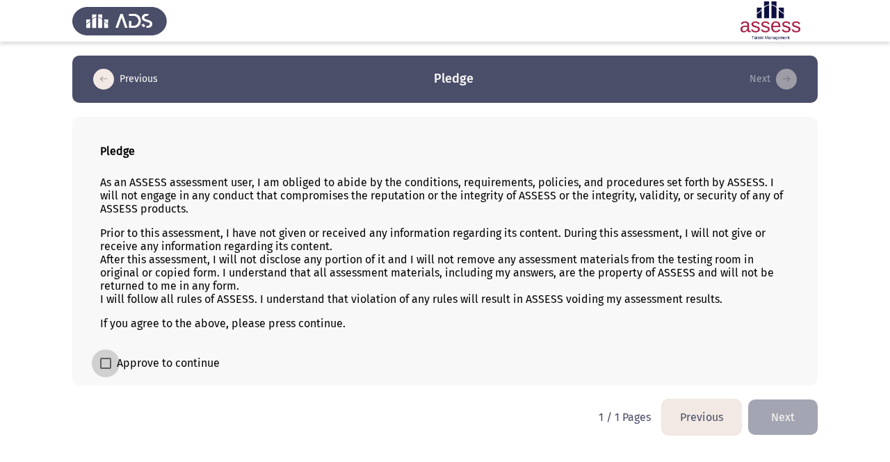
click at [172, 364] on span "Approve to continue" at bounding box center [168, 363] width 103 height 17
click at [106, 369] on input "Approve to continue" at bounding box center [105, 369] width 1 height 1
checkbox input "true"
click at [795, 415] on button "Next" at bounding box center [783, 417] width 70 height 35
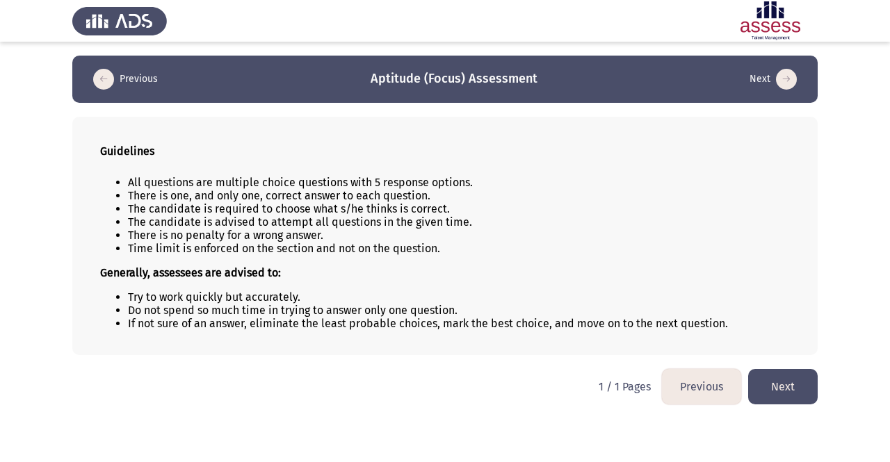
click at [785, 385] on button "Next" at bounding box center [783, 386] width 70 height 35
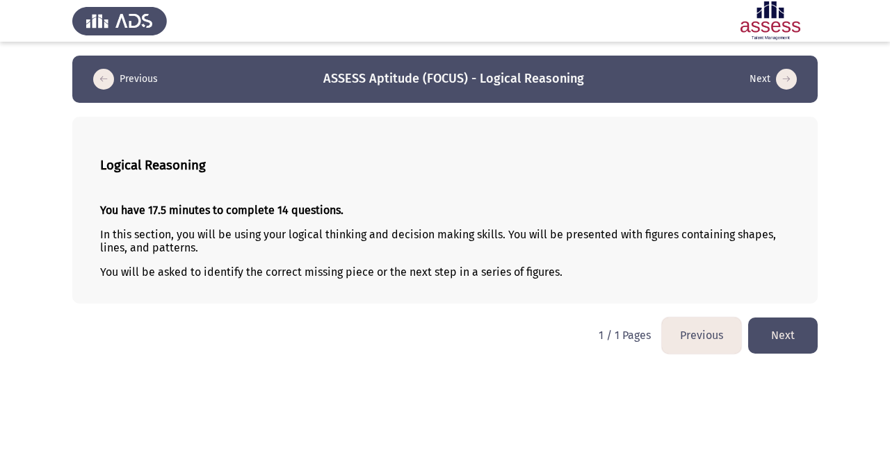
click at [777, 344] on button "Next" at bounding box center [783, 335] width 70 height 35
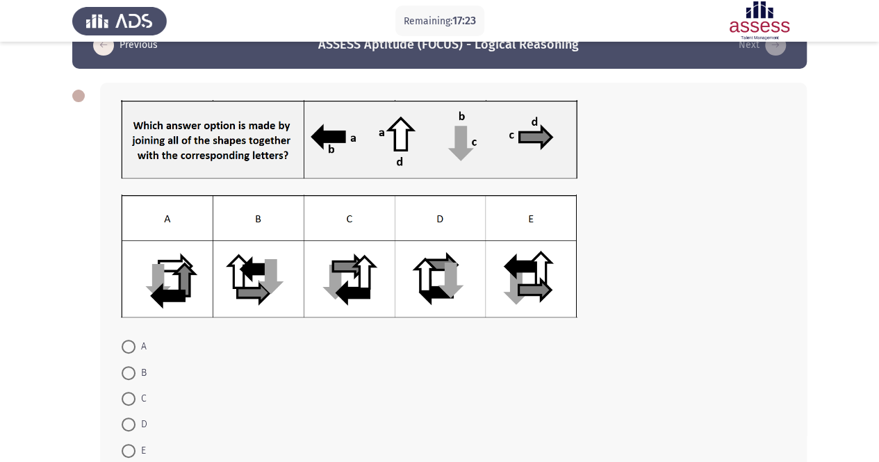
scroll to position [38, 0]
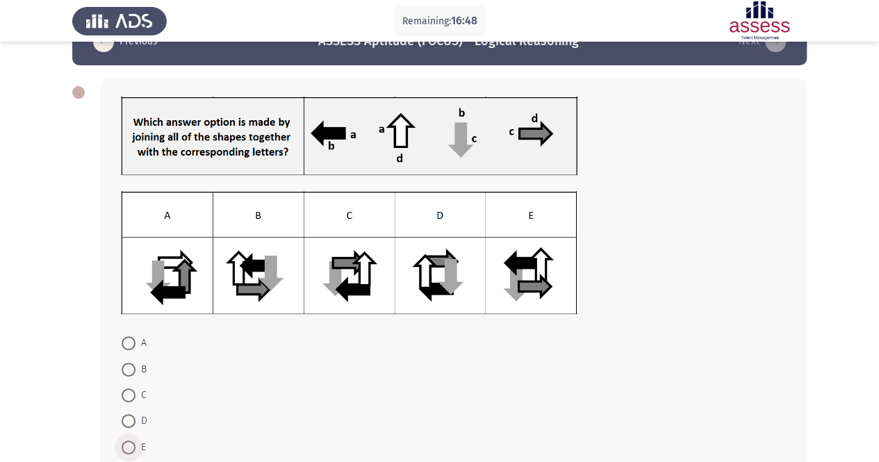
click at [133, 444] on span at bounding box center [129, 448] width 14 height 14
click at [133, 444] on input "E" at bounding box center [129, 448] width 14 height 14
radio input "true"
click at [258, 402] on form "A B C D E" at bounding box center [453, 394] width 665 height 129
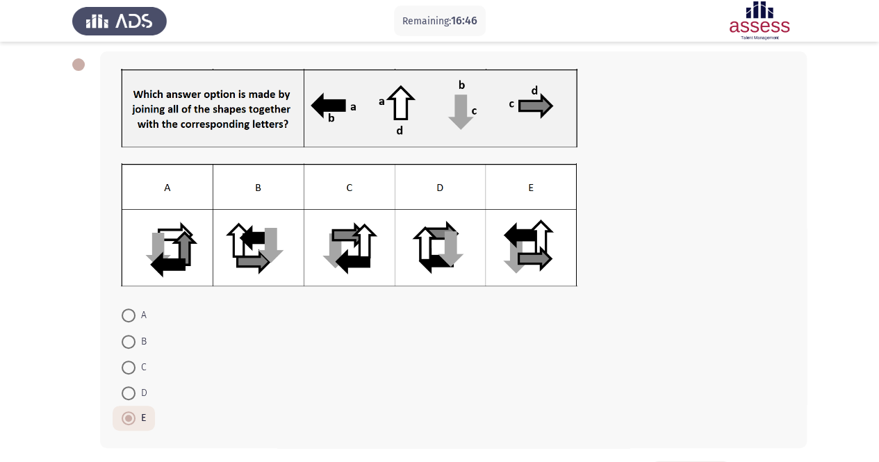
scroll to position [120, 0]
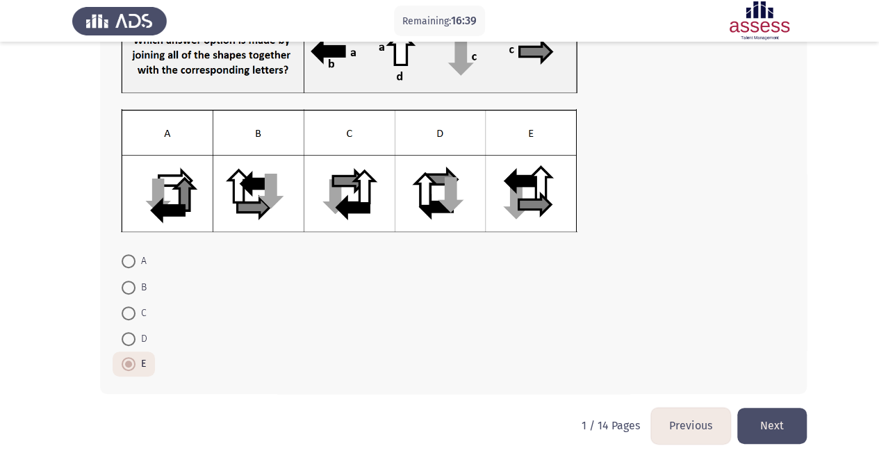
click at [783, 414] on button "Next" at bounding box center [773, 425] width 70 height 35
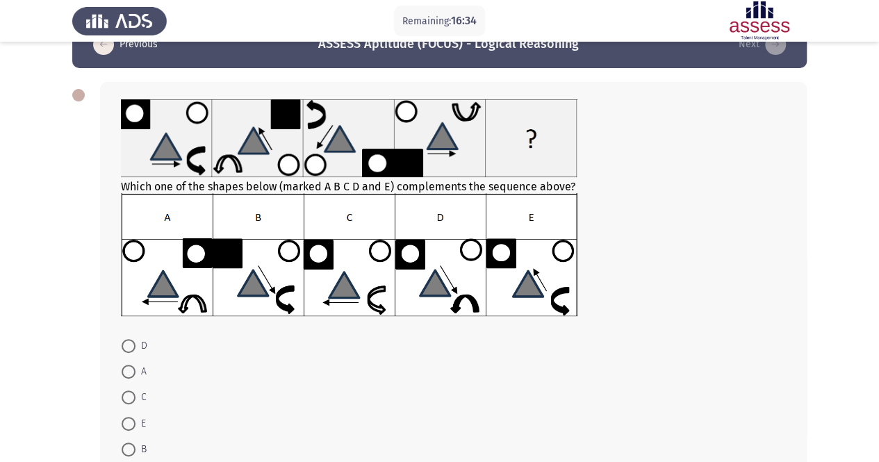
scroll to position [36, 0]
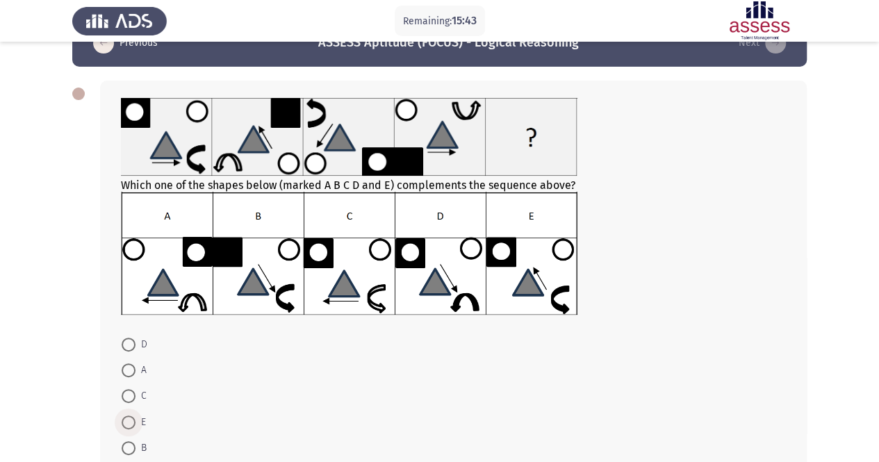
click at [122, 419] on span at bounding box center [129, 423] width 14 height 14
click at [122, 419] on input "E" at bounding box center [129, 423] width 14 height 14
radio input "true"
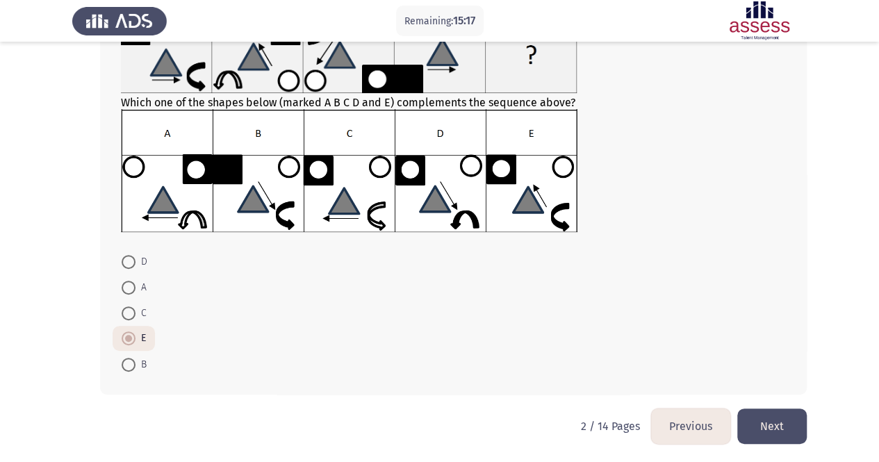
click at [783, 425] on button "Next" at bounding box center [773, 426] width 70 height 35
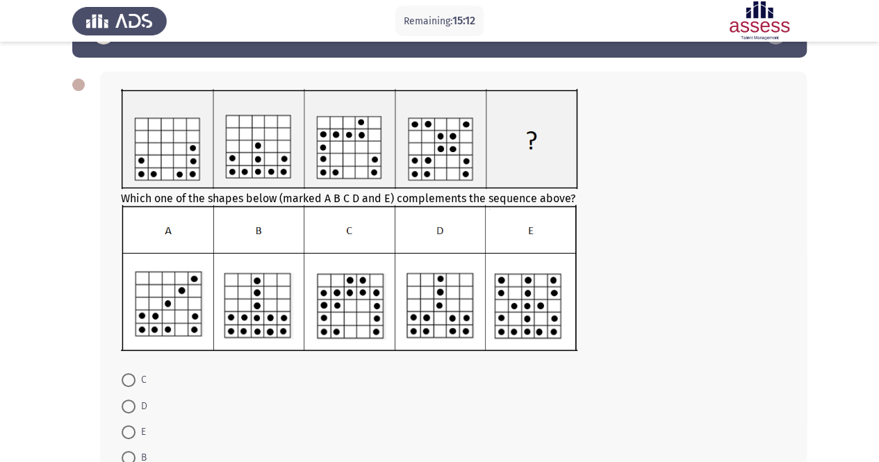
scroll to position [48, 0]
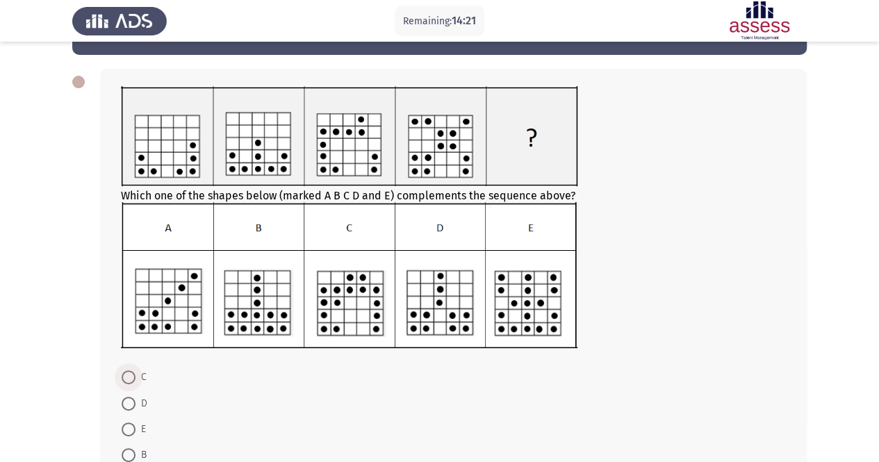
click at [125, 378] on span at bounding box center [129, 378] width 14 height 14
click at [125, 378] on input "C" at bounding box center [129, 378] width 14 height 14
radio input "true"
click at [243, 396] on form "C D E B A" at bounding box center [453, 428] width 665 height 129
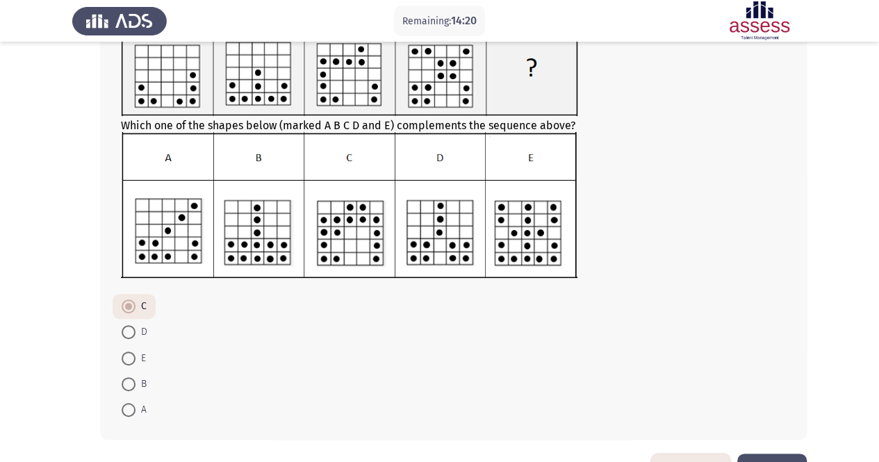
scroll to position [164, 0]
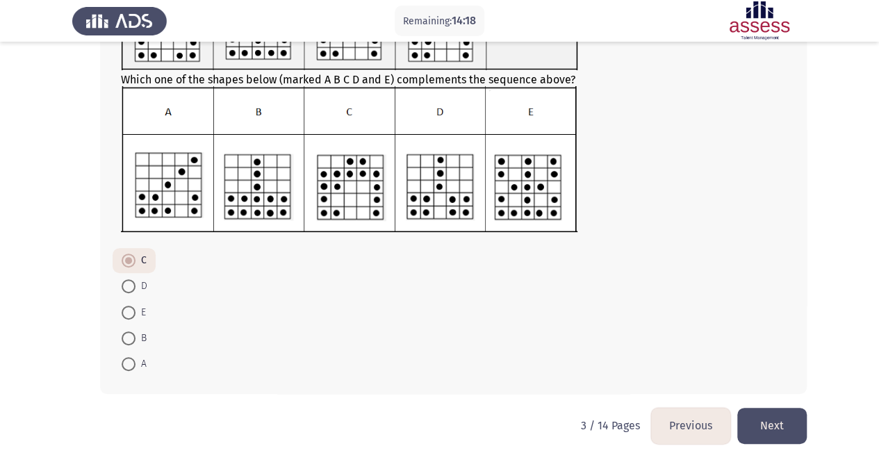
click at [767, 412] on button "Next" at bounding box center [773, 425] width 70 height 35
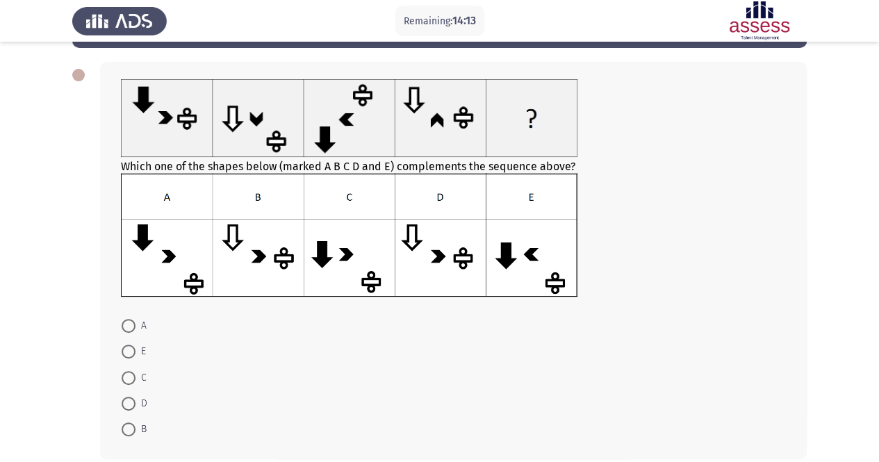
scroll to position [54, 0]
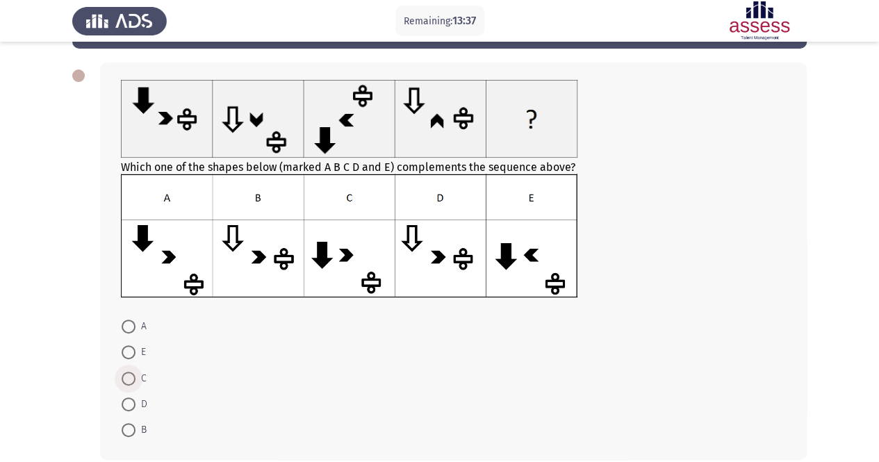
click at [124, 377] on span at bounding box center [129, 379] width 14 height 14
click at [124, 377] on input "C" at bounding box center [129, 379] width 14 height 14
radio input "true"
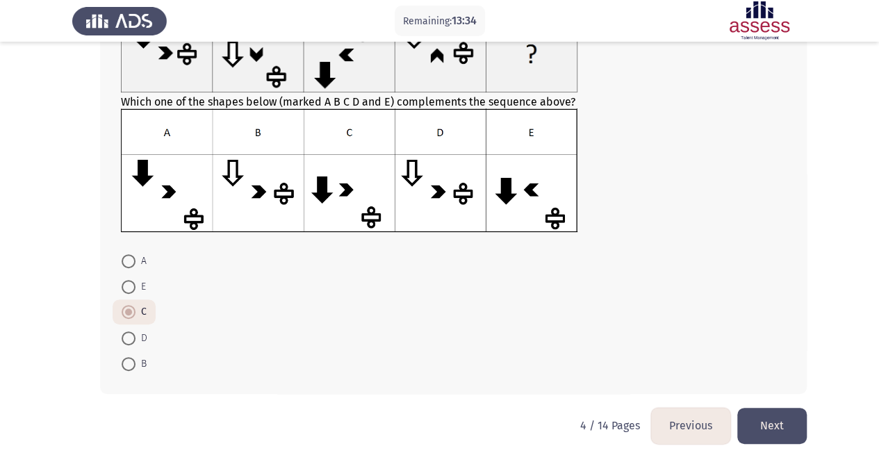
click at [787, 421] on button "Next" at bounding box center [773, 425] width 70 height 35
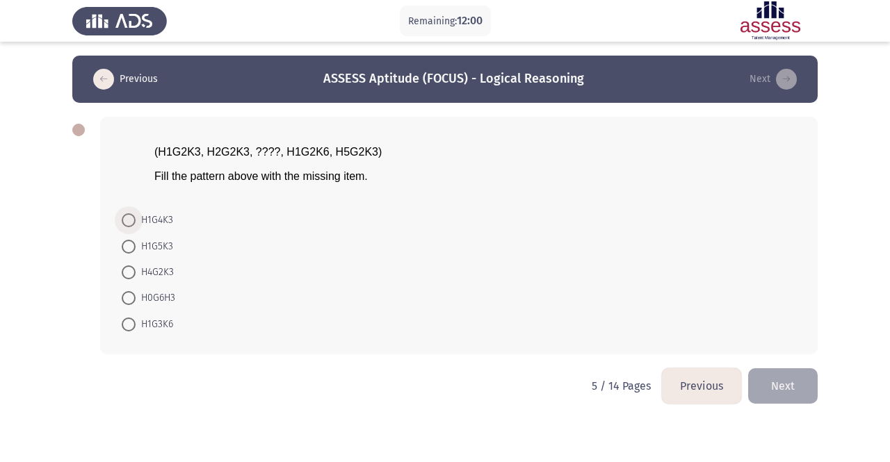
click at [131, 220] on span at bounding box center [129, 220] width 14 height 14
click at [131, 220] on input "H1G4K3" at bounding box center [129, 220] width 14 height 14
radio input "true"
click at [246, 254] on form "H1G4K3 H1G5K3 H4G2K3 H0G6H3 H1G3K6" at bounding box center [459, 271] width 676 height 129
click at [786, 380] on button "Next" at bounding box center [783, 384] width 70 height 35
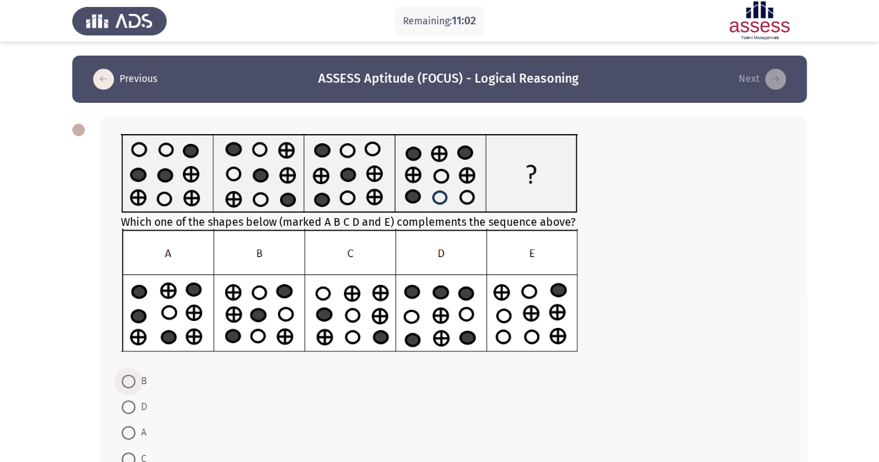
click at [131, 380] on span at bounding box center [129, 382] width 14 height 14
click at [131, 380] on input "B" at bounding box center [129, 382] width 14 height 14
radio input "true"
click at [236, 388] on form "B D A C E" at bounding box center [453, 432] width 665 height 129
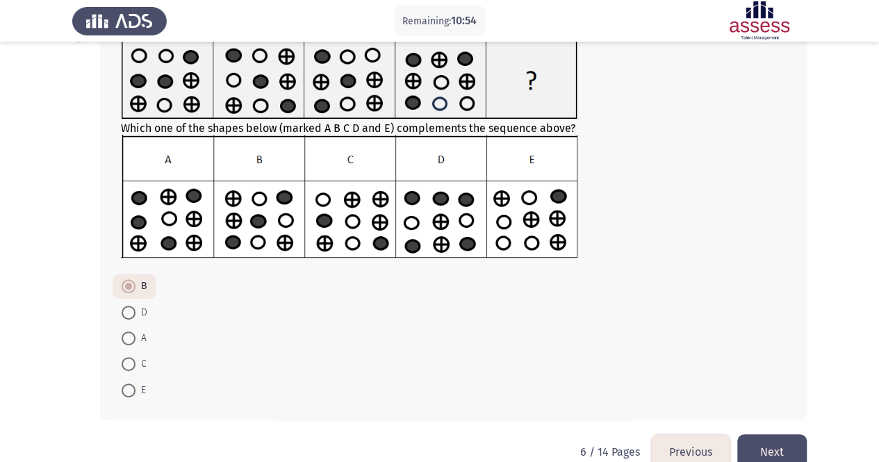
scroll to position [120, 0]
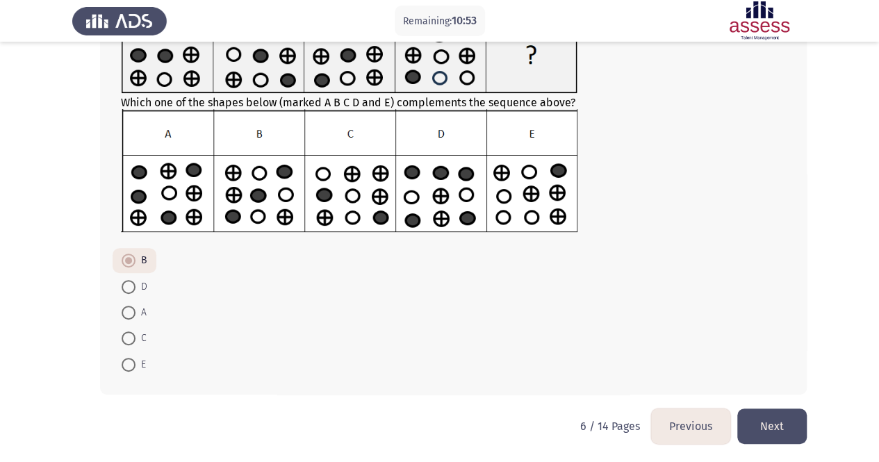
click at [786, 414] on button "Next" at bounding box center [773, 426] width 70 height 35
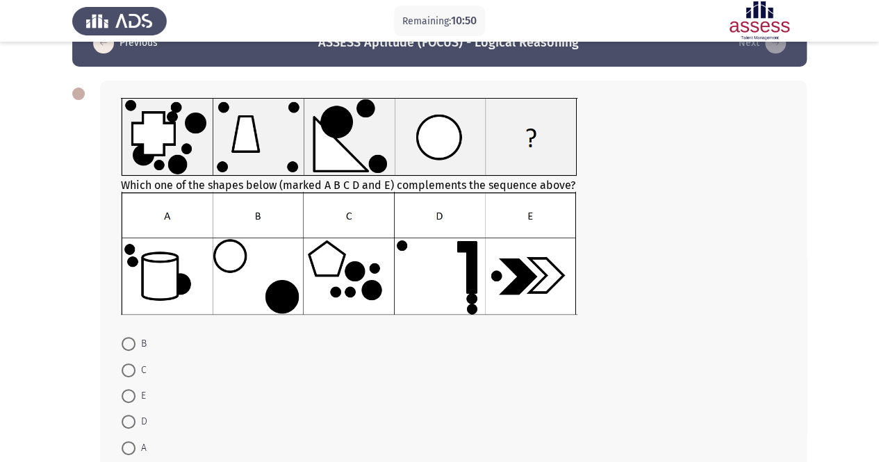
scroll to position [38, 0]
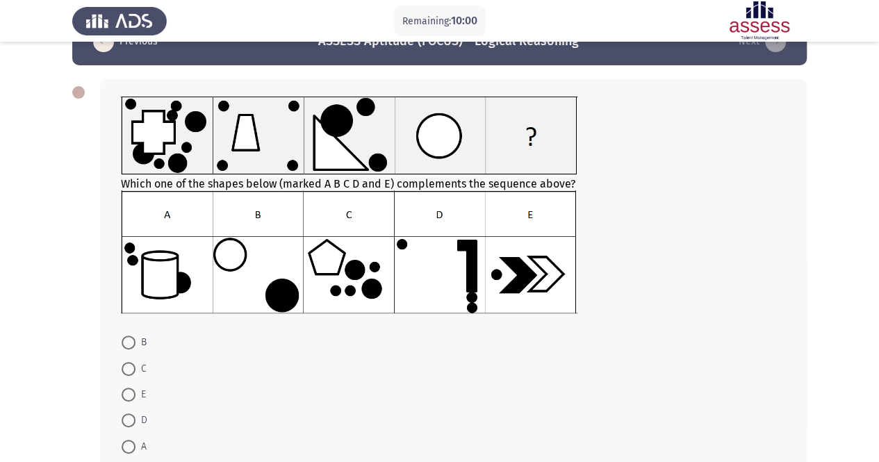
click at [130, 369] on span at bounding box center [129, 369] width 14 height 14
click at [130, 369] on input "C" at bounding box center [129, 369] width 14 height 14
radio input "true"
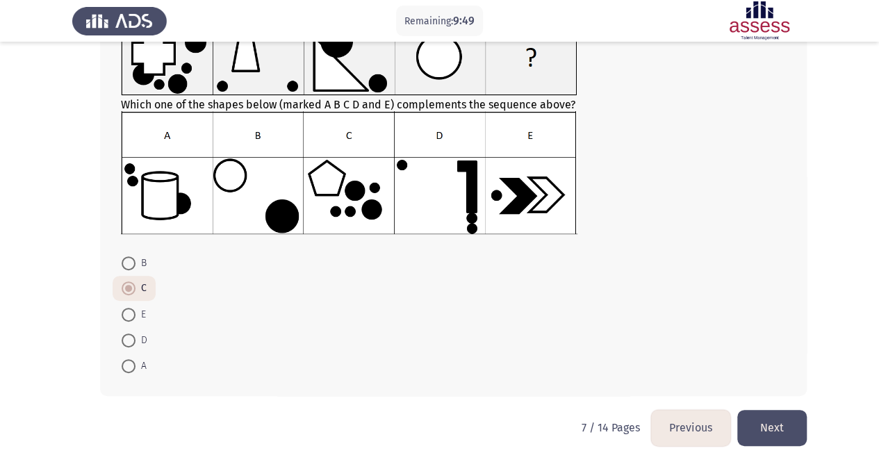
scroll to position [119, 0]
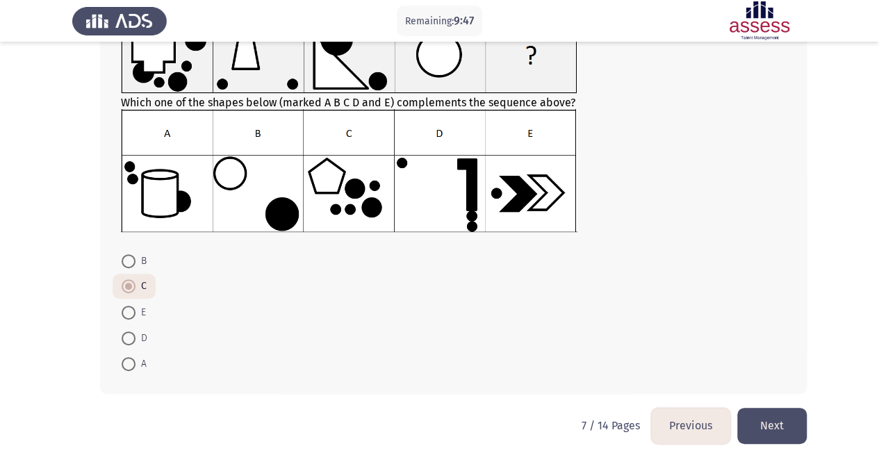
click at [771, 427] on button "Next" at bounding box center [773, 425] width 70 height 35
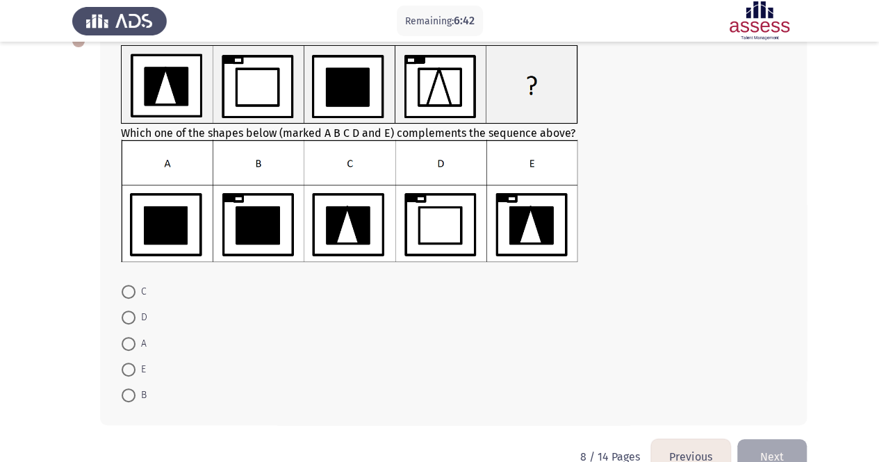
scroll to position [92, 0]
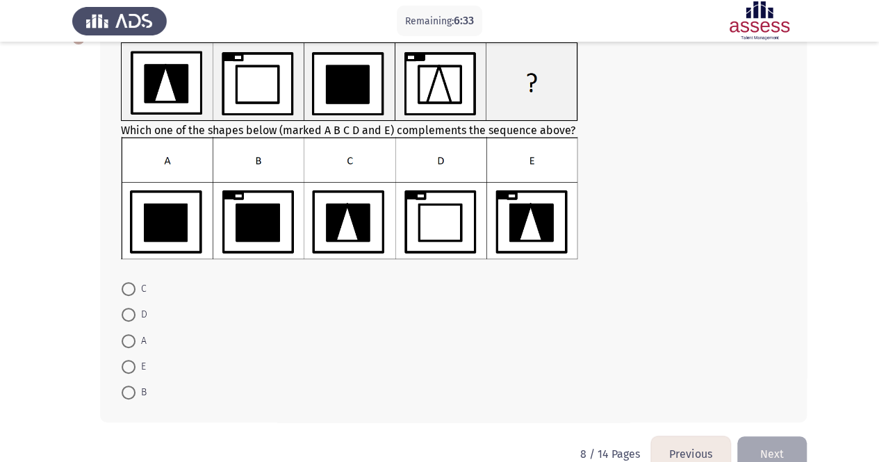
click at [127, 287] on span at bounding box center [129, 289] width 14 height 14
click at [127, 287] on input "C" at bounding box center [129, 289] width 14 height 14
radio input "true"
click at [777, 443] on button "Next" at bounding box center [773, 453] width 70 height 35
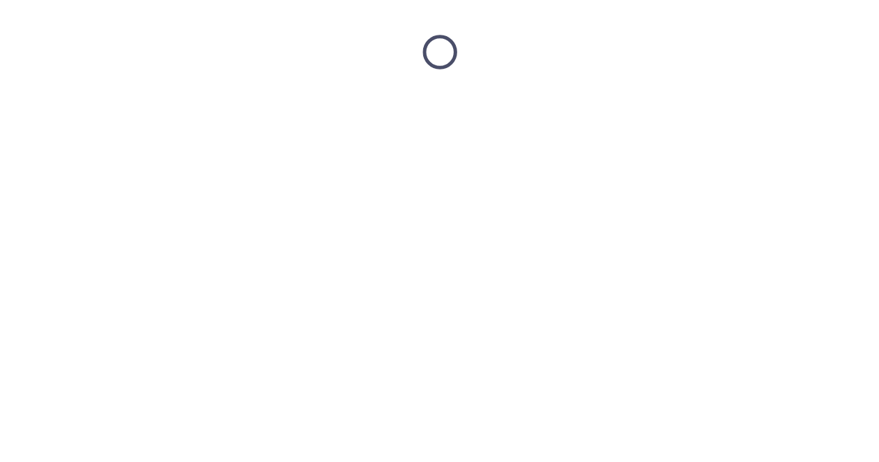
scroll to position [0, 0]
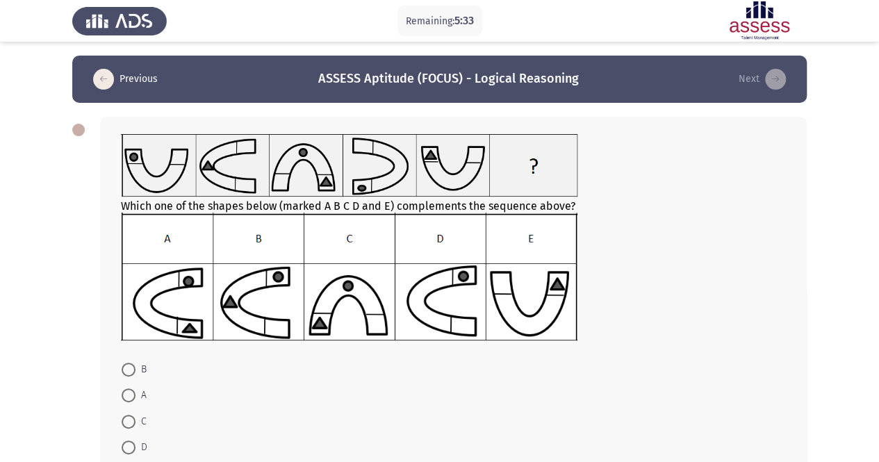
click at [242, 364] on form "B A C D E" at bounding box center [453, 422] width 665 height 130
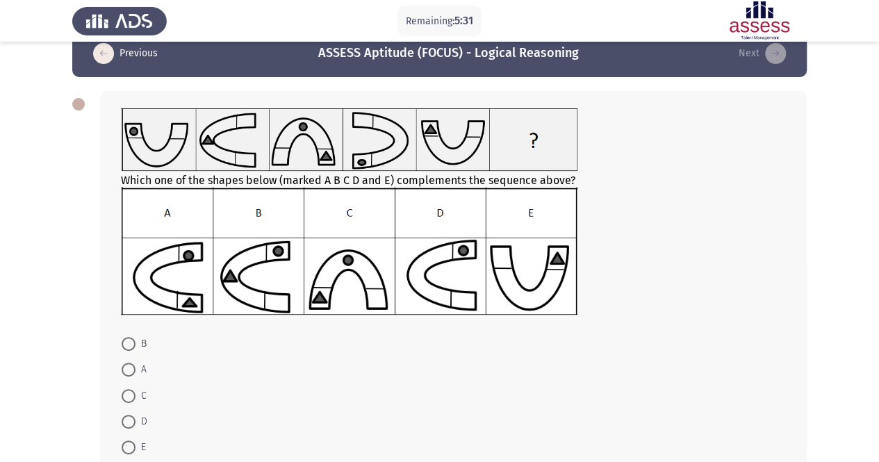
scroll to position [28, 0]
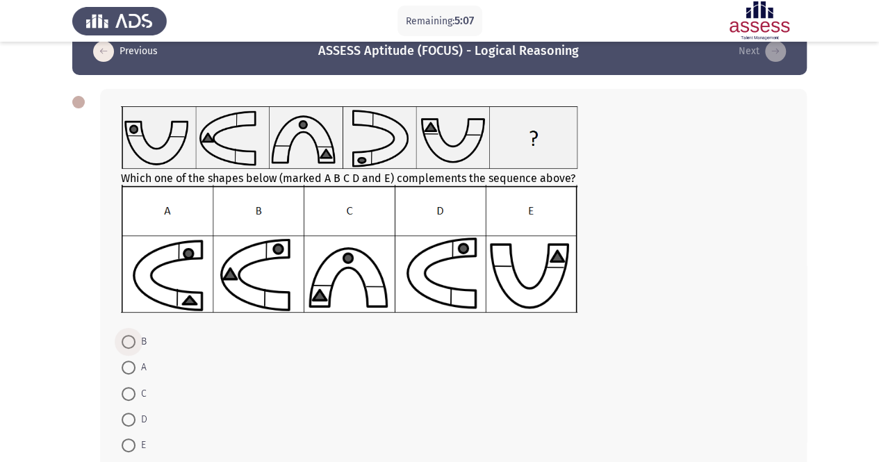
click at [125, 339] on span at bounding box center [129, 342] width 14 height 14
click at [125, 339] on input "B" at bounding box center [129, 342] width 14 height 14
radio input "true"
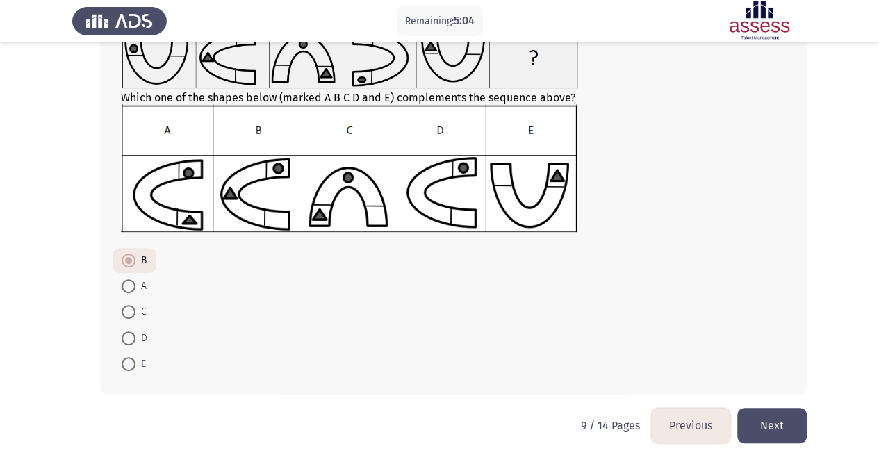
click at [781, 420] on button "Next" at bounding box center [773, 425] width 70 height 35
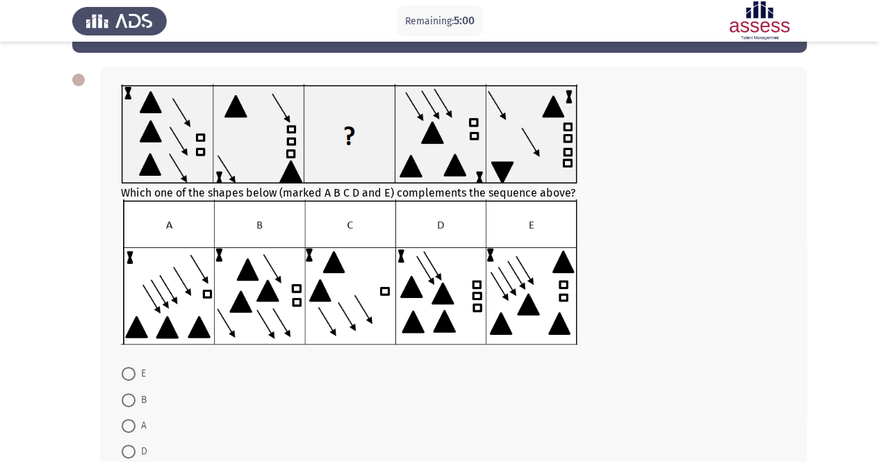
scroll to position [54, 0]
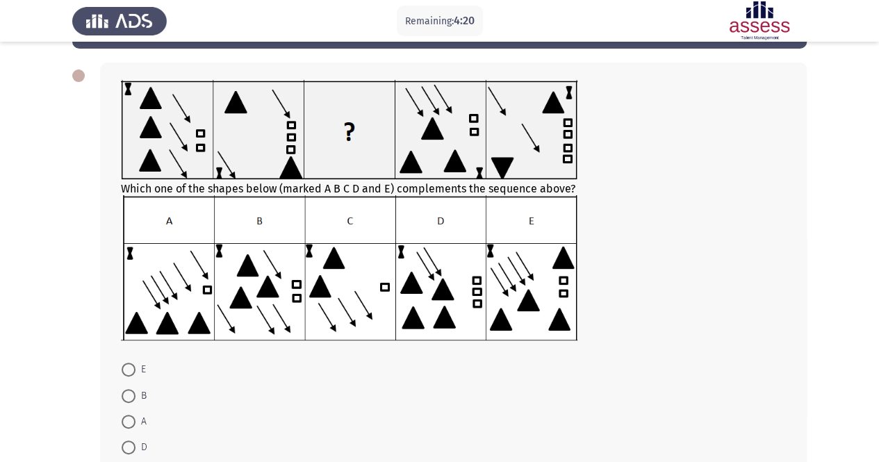
click at [265, 386] on form "E B A D C" at bounding box center [453, 422] width 665 height 130
click at [131, 369] on span at bounding box center [129, 370] width 14 height 14
click at [131, 369] on input "E" at bounding box center [129, 370] width 14 height 14
radio input "true"
click at [425, 401] on form "E B A D C" at bounding box center [453, 421] width 665 height 129
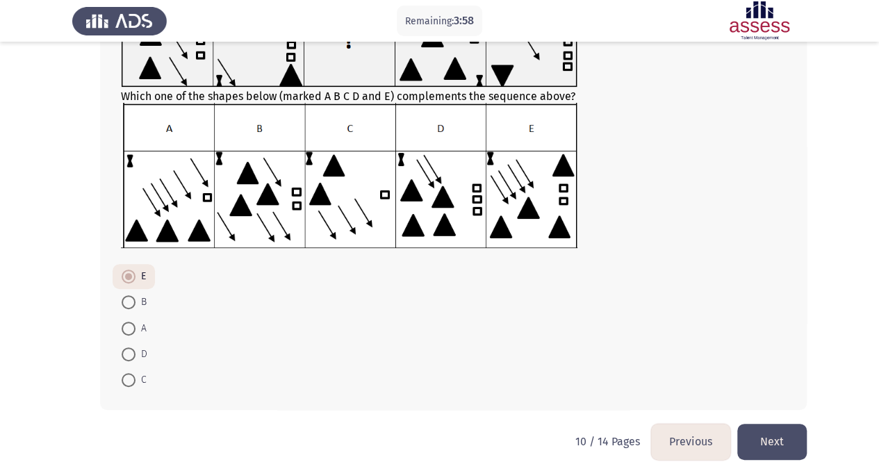
scroll to position [149, 0]
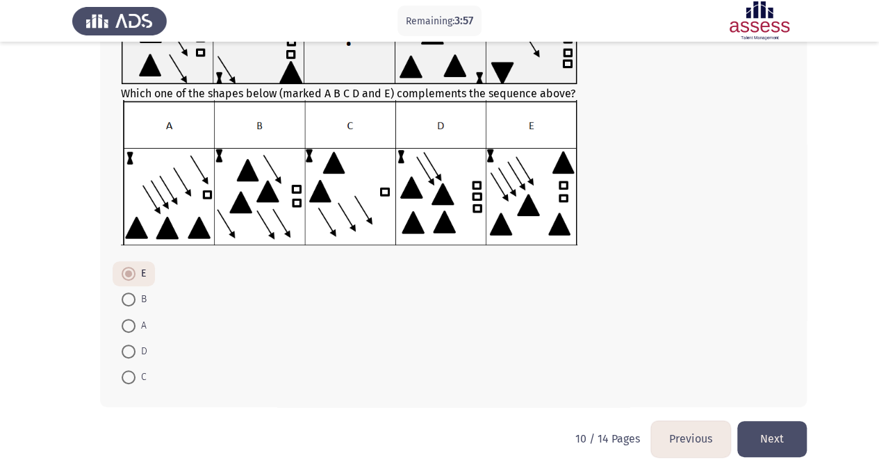
click at [778, 424] on button "Next" at bounding box center [773, 438] width 70 height 35
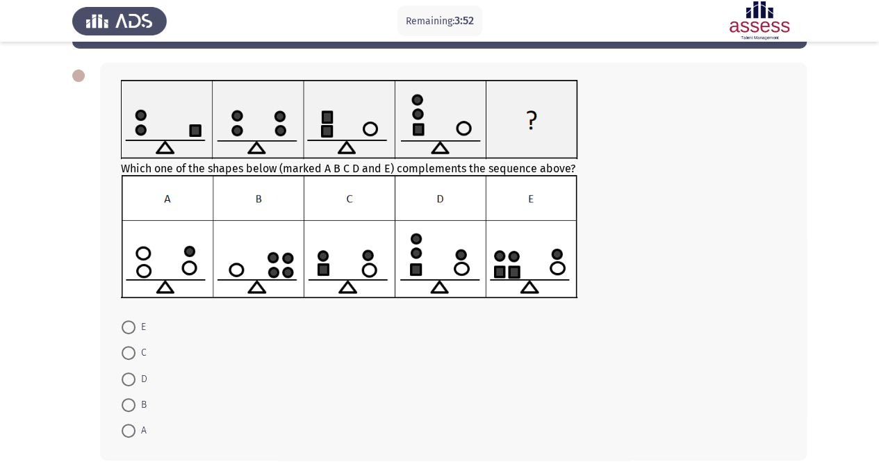
scroll to position [53, 0]
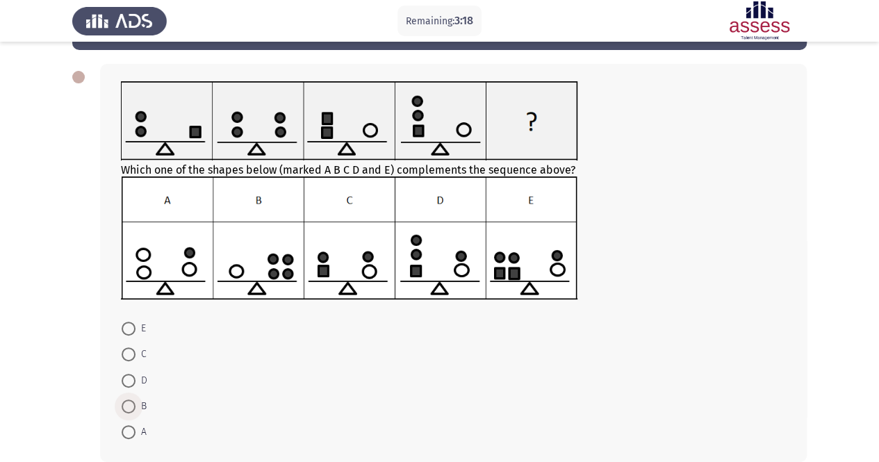
click at [126, 407] on span at bounding box center [129, 407] width 14 height 14
click at [126, 407] on input "B" at bounding box center [129, 407] width 14 height 14
radio input "true"
click at [289, 369] on form "E C D B A" at bounding box center [453, 380] width 665 height 129
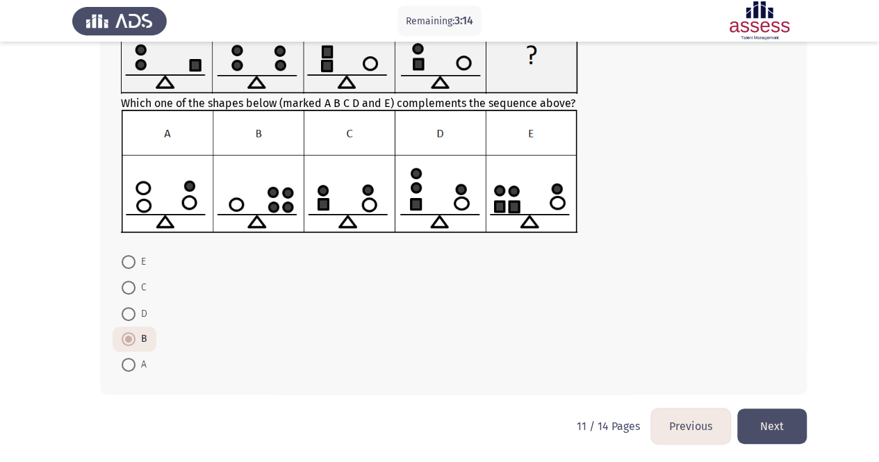
click at [789, 411] on button "Next" at bounding box center [773, 426] width 70 height 35
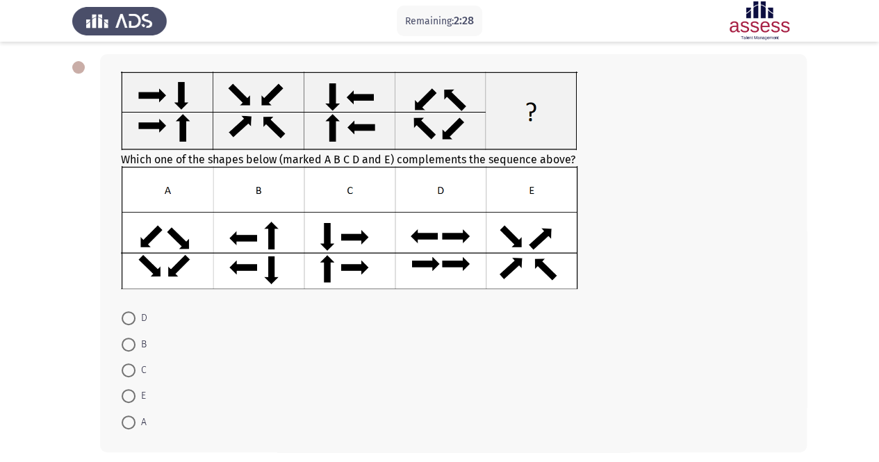
scroll to position [63, 0]
click at [123, 372] on span at bounding box center [129, 371] width 14 height 14
click at [123, 372] on input "C" at bounding box center [129, 371] width 14 height 14
radio input "true"
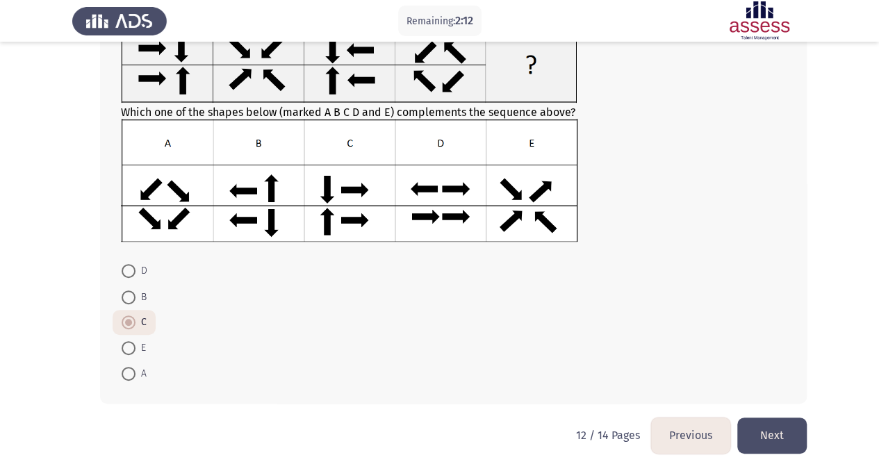
scroll to position [120, 0]
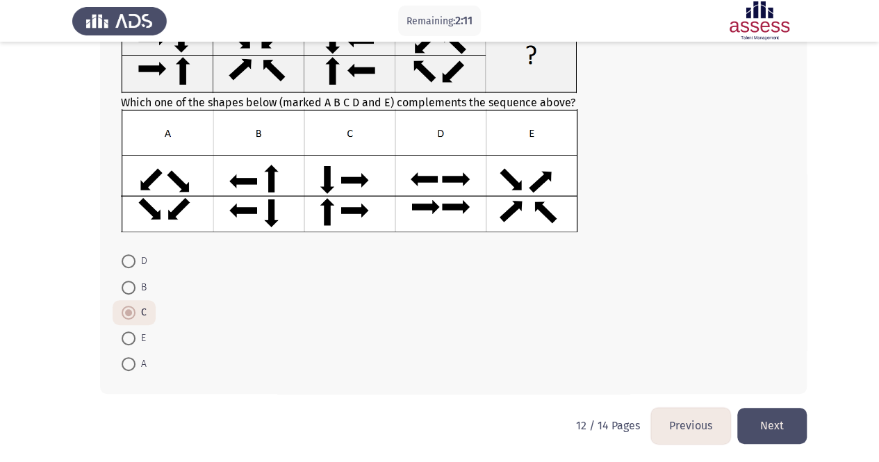
click at [786, 422] on button "Next" at bounding box center [773, 425] width 70 height 35
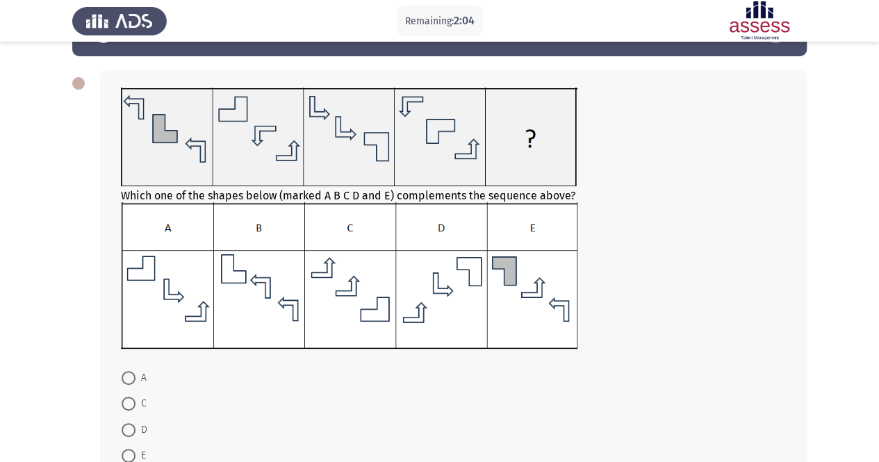
scroll to position [46, 0]
click at [683, 166] on div at bounding box center [453, 138] width 665 height 101
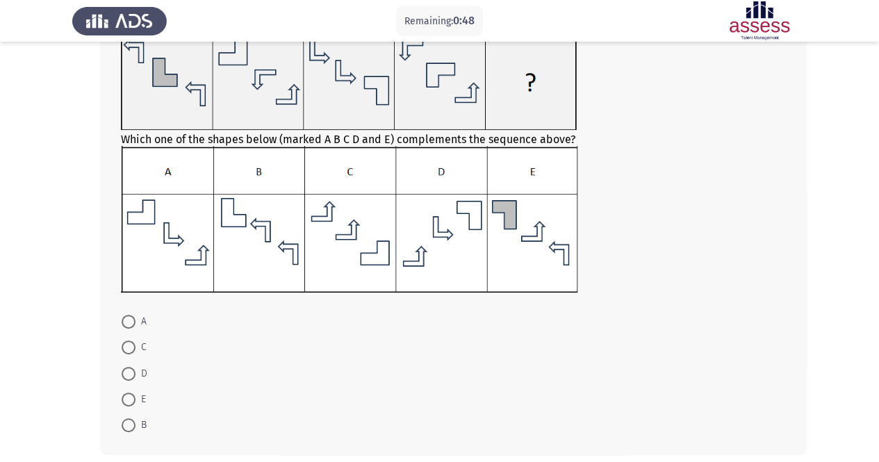
scroll to position [129, 0]
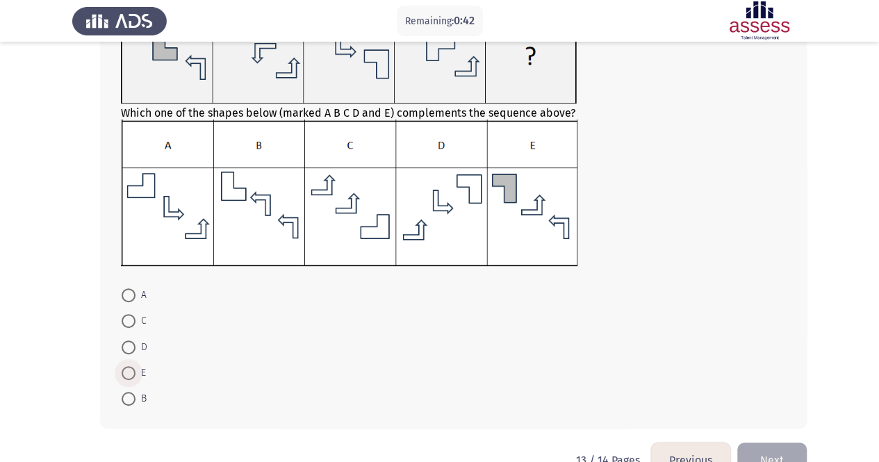
click at [127, 371] on span at bounding box center [129, 373] width 14 height 14
click at [127, 371] on input "E" at bounding box center [129, 373] width 14 height 14
radio input "true"
click at [765, 445] on button "Next" at bounding box center [773, 459] width 70 height 35
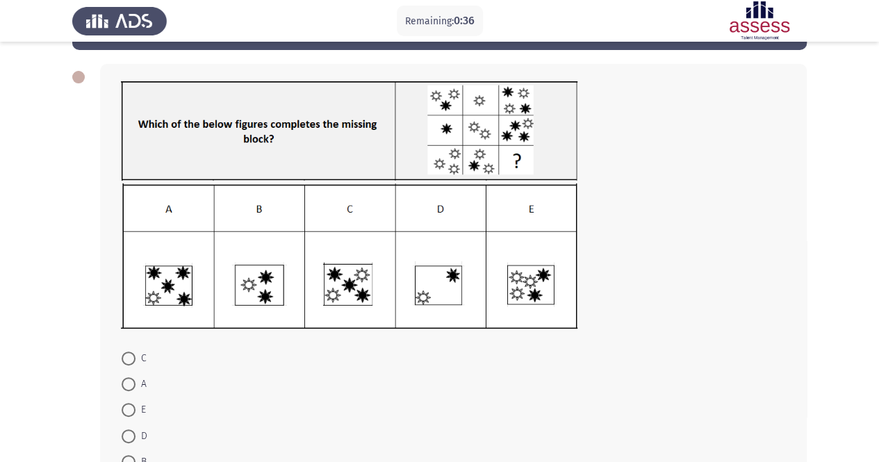
scroll to position [54, 0]
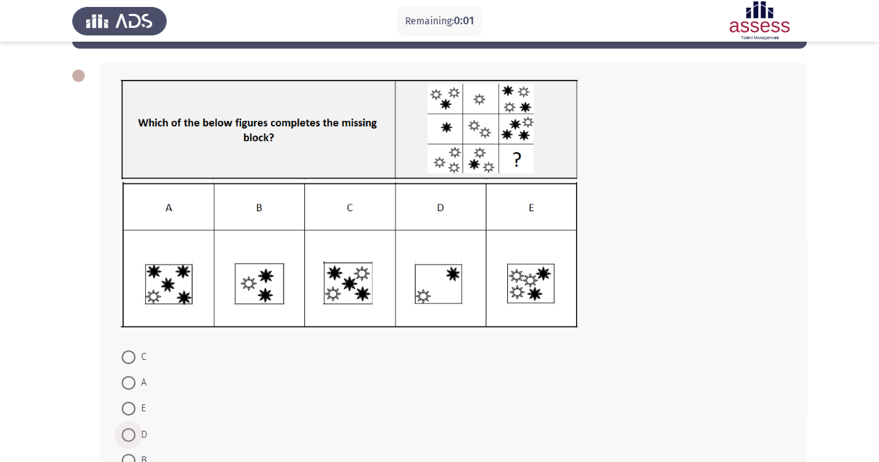
click at [130, 437] on span at bounding box center [129, 435] width 14 height 14
click at [130, 437] on input "D" at bounding box center [129, 435] width 14 height 14
radio input "true"
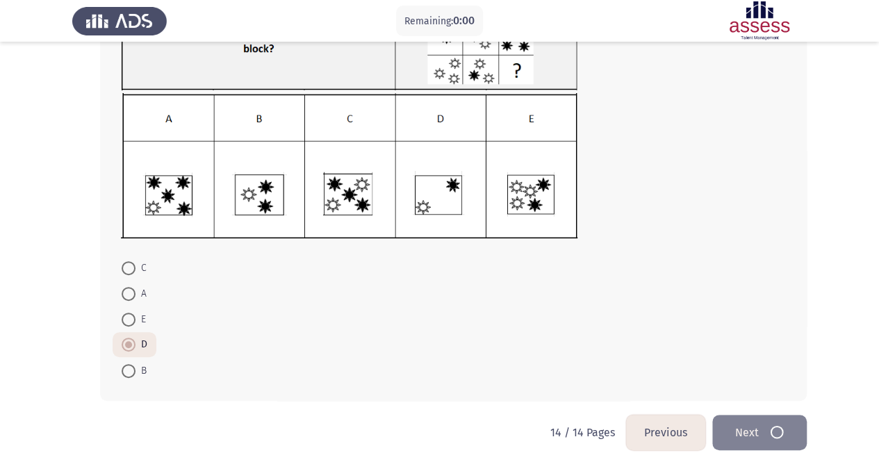
scroll to position [0, 0]
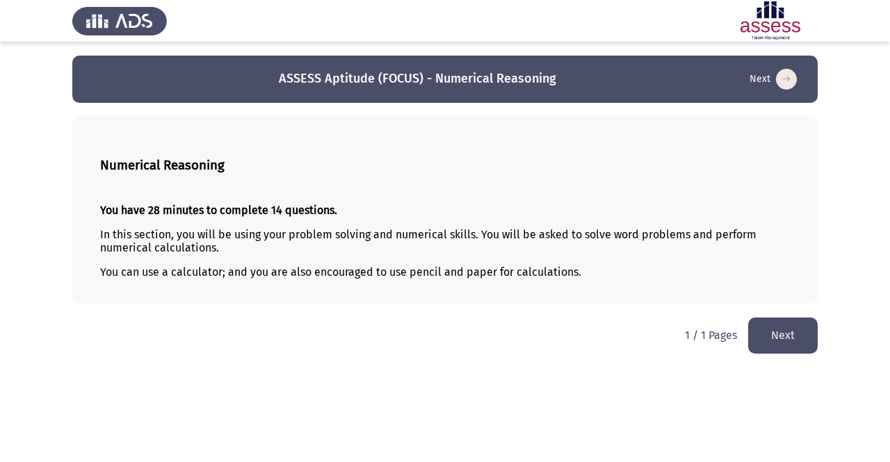
click at [785, 334] on button "Next" at bounding box center [783, 335] width 70 height 35
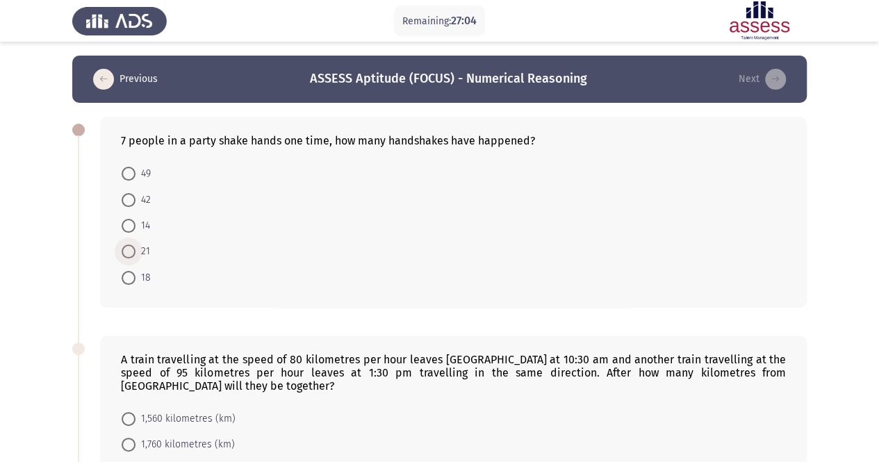
click at [135, 249] on span at bounding box center [129, 252] width 14 height 14
click at [135, 249] on input "21" at bounding box center [129, 252] width 14 height 14
radio input "true"
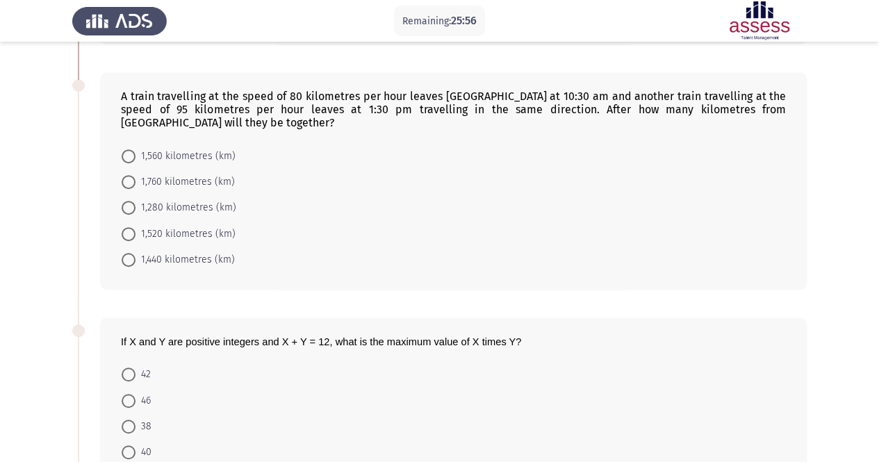
scroll to position [323, 0]
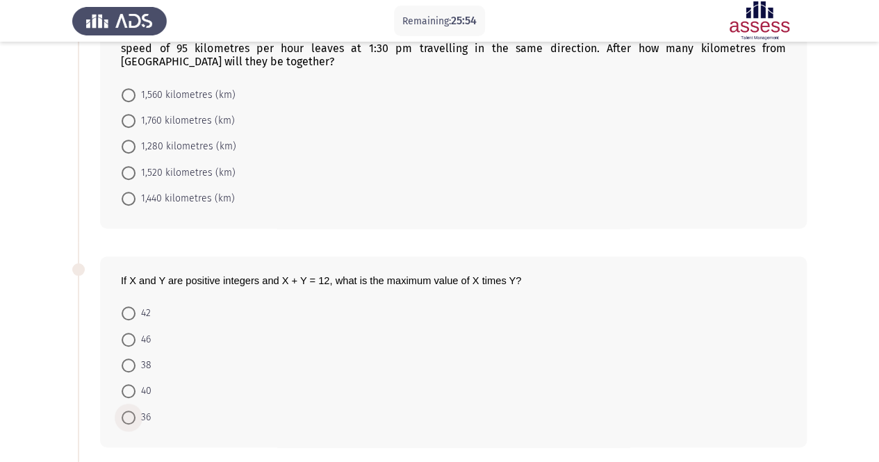
click at [128, 417] on span at bounding box center [129, 418] width 14 height 14
click at [128, 417] on input "36" at bounding box center [129, 418] width 14 height 14
radio input "true"
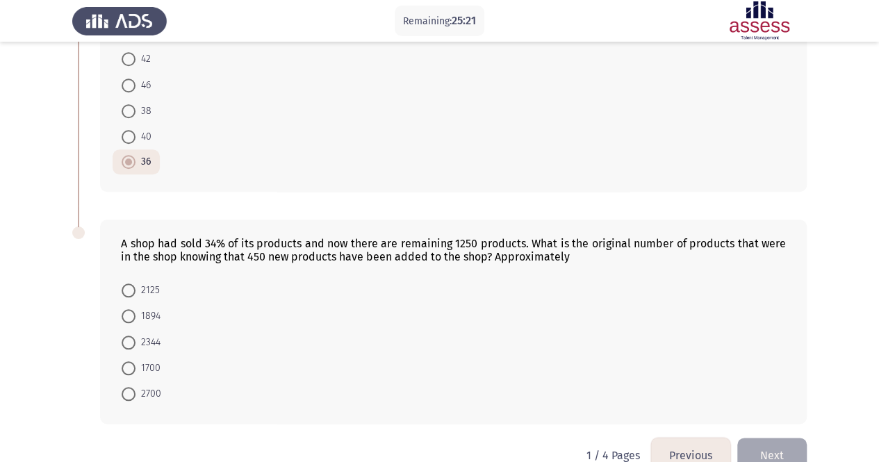
scroll to position [578, 0]
click at [467, 187] on div "If X and Y are positive integers and X + Y = 12, what is the maximum value of X…" at bounding box center [439, 96] width 735 height 218
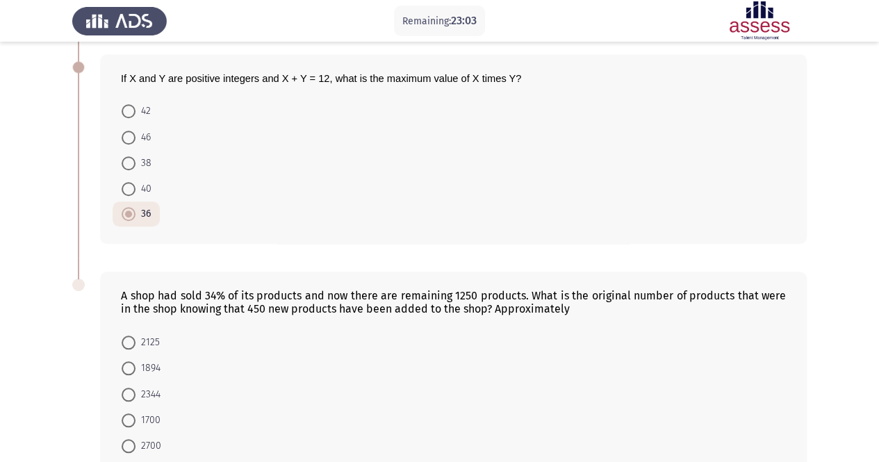
scroll to position [567, 0]
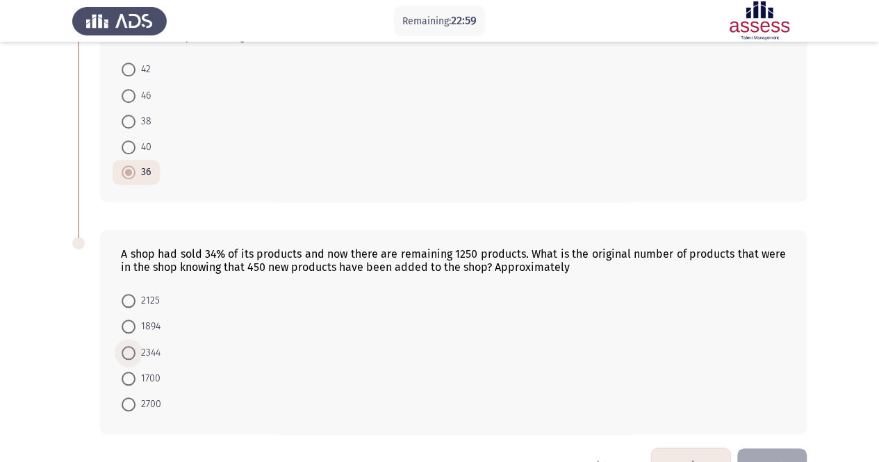
click at [136, 345] on span "2344" at bounding box center [148, 353] width 25 height 17
click at [136, 346] on input "2344" at bounding box center [129, 353] width 14 height 14
radio input "true"
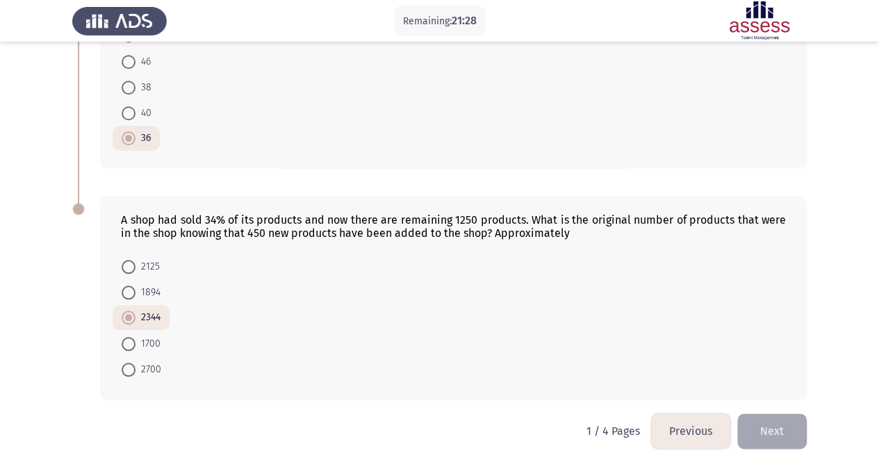
scroll to position [602, 0]
click at [421, 143] on form "42 46 38 40 36" at bounding box center [453, 86] width 665 height 129
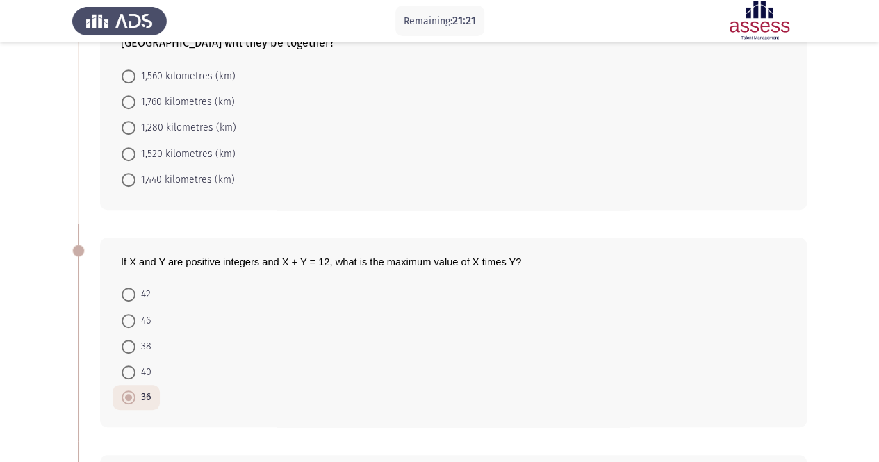
scroll to position [324, 0]
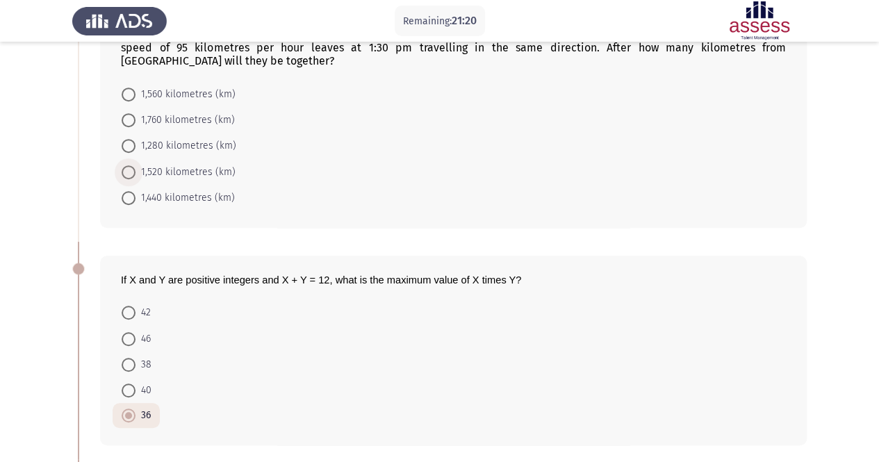
click at [127, 169] on span at bounding box center [129, 172] width 14 height 14
click at [127, 169] on input "1,520 kilometres (km)" at bounding box center [129, 172] width 14 height 14
radio input "true"
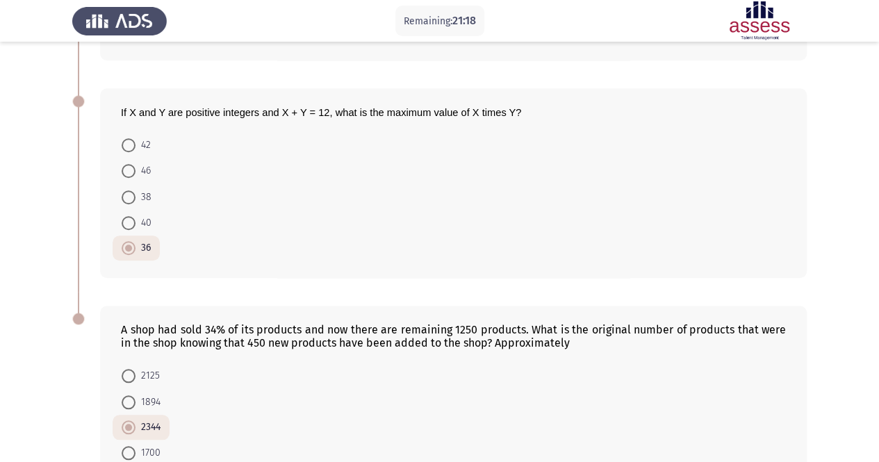
scroll to position [601, 0]
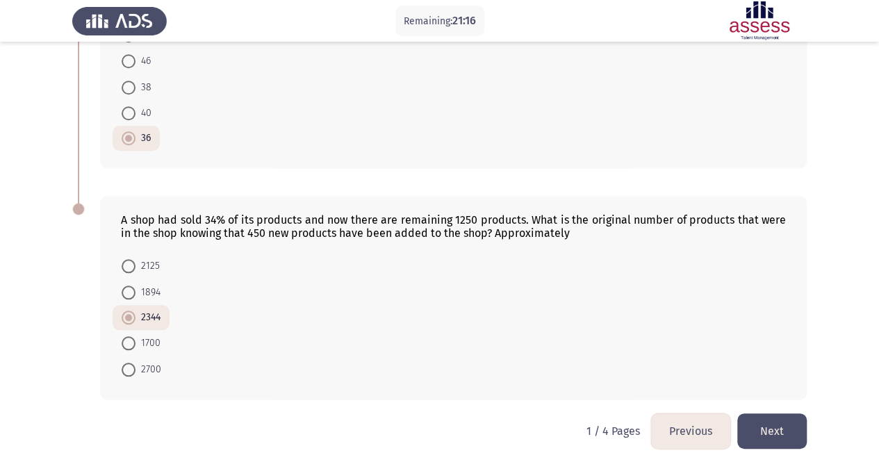
click at [792, 414] on button "Next" at bounding box center [773, 431] width 70 height 35
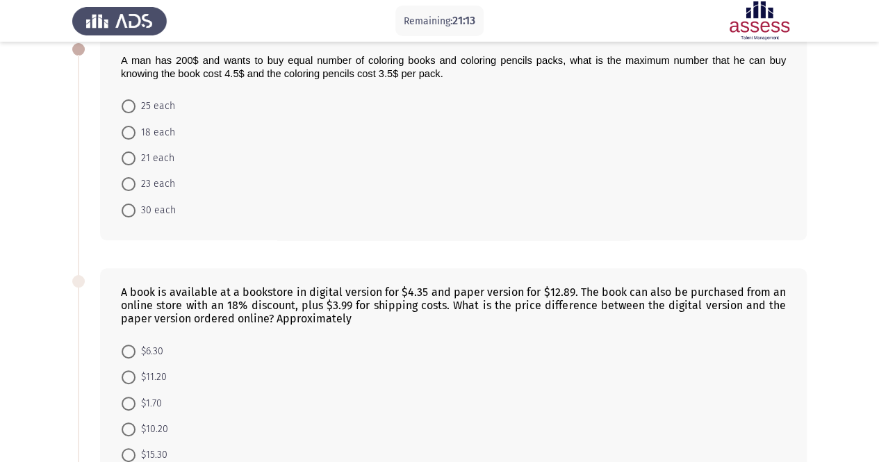
scroll to position [83, 0]
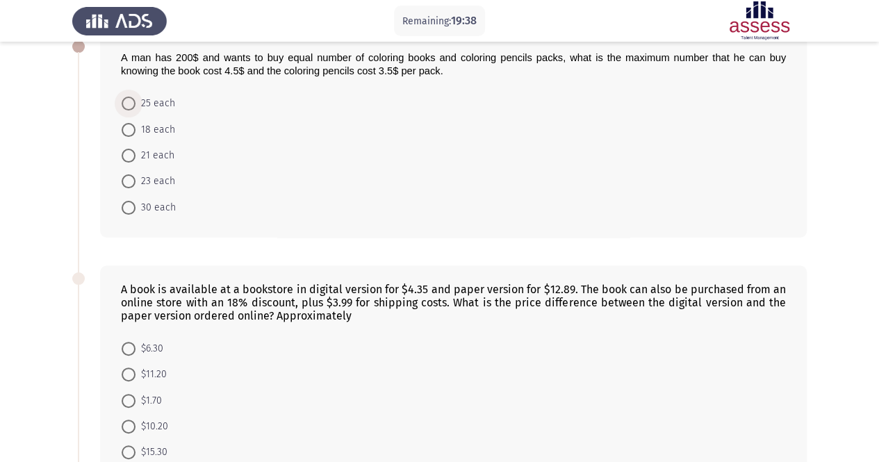
click at [125, 99] on span at bounding box center [129, 104] width 14 height 14
click at [125, 99] on input "25 each" at bounding box center [129, 104] width 14 height 14
radio input "true"
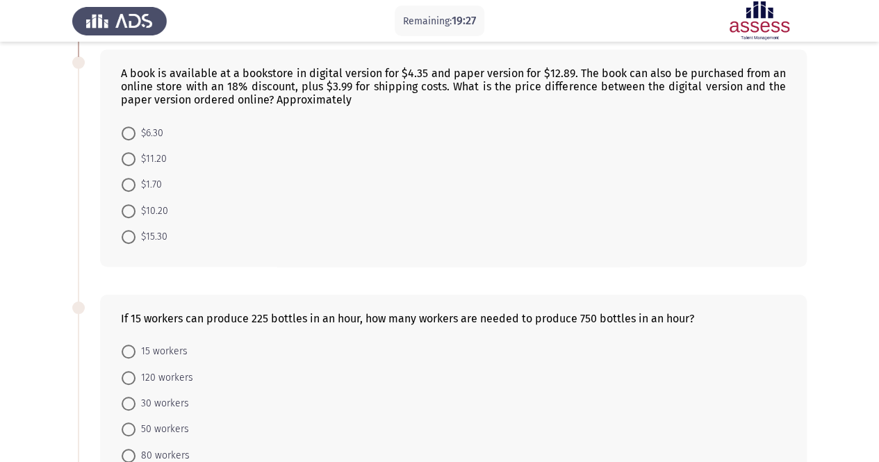
scroll to position [300, 0]
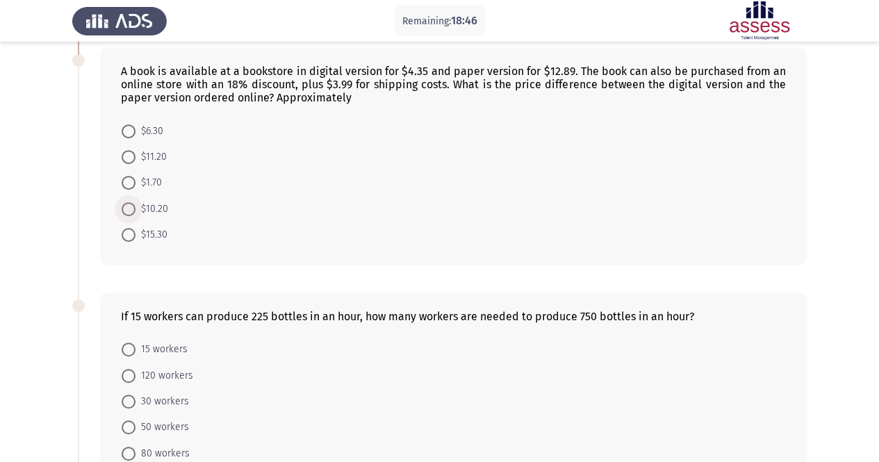
click at [129, 206] on span at bounding box center [129, 209] width 14 height 14
click at [129, 206] on input "$10.20" at bounding box center [129, 209] width 14 height 14
radio input "true"
click at [253, 239] on form "$6.30 $11.20 $1.70 $10.20 $15.30" at bounding box center [453, 181] width 665 height 129
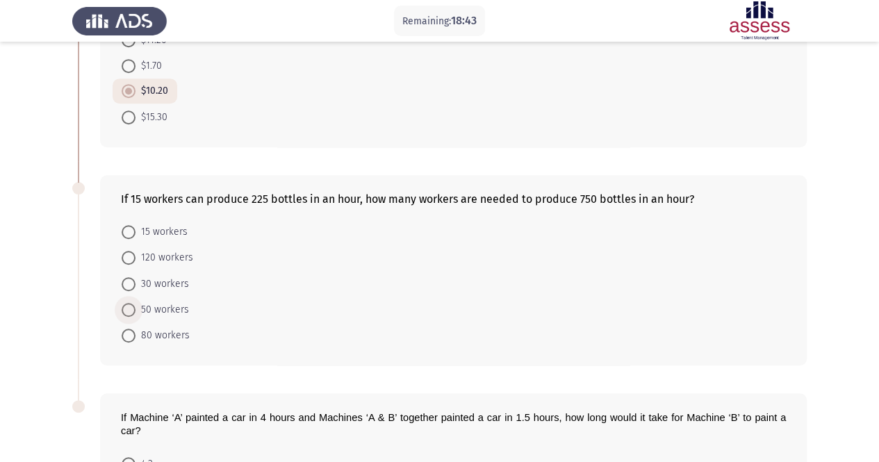
click at [163, 307] on span "50 workers" at bounding box center [163, 310] width 54 height 17
click at [136, 307] on input "50 workers" at bounding box center [129, 310] width 14 height 14
radio input "true"
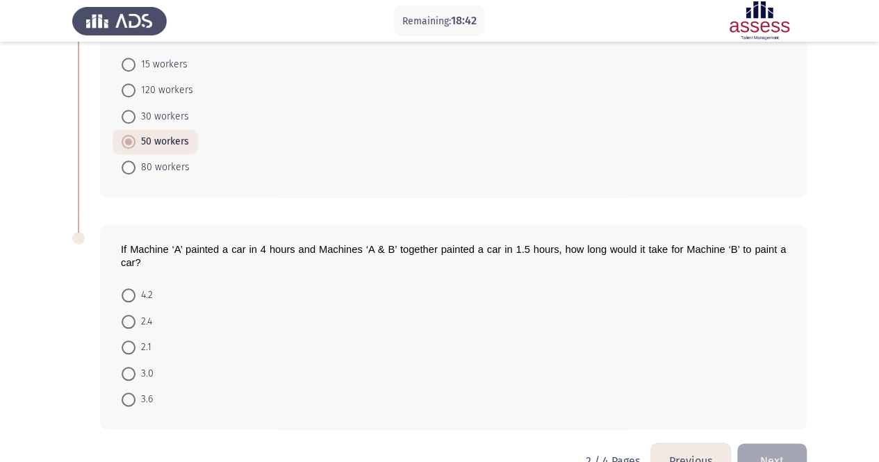
scroll to position [614, 0]
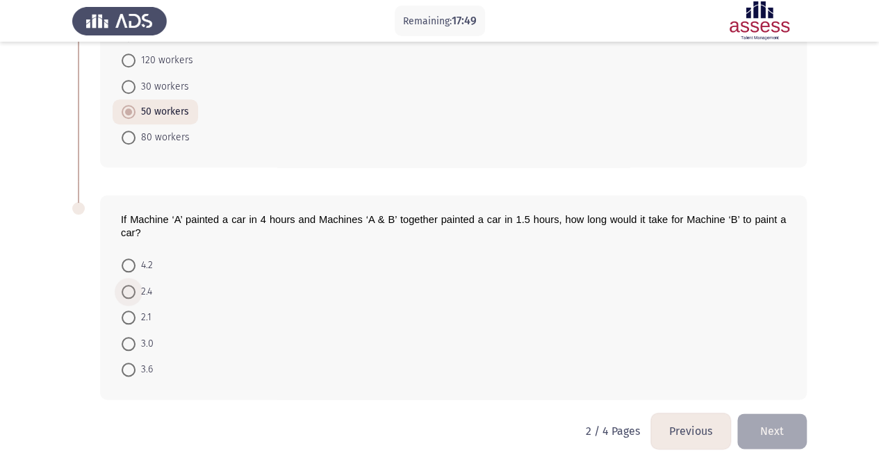
click at [128, 286] on span at bounding box center [129, 292] width 14 height 14
click at [128, 286] on input "2.4" at bounding box center [129, 292] width 14 height 14
radio input "true"
click at [355, 315] on form "4.2 2.4 2.1 3.0 3.6" at bounding box center [453, 317] width 665 height 129
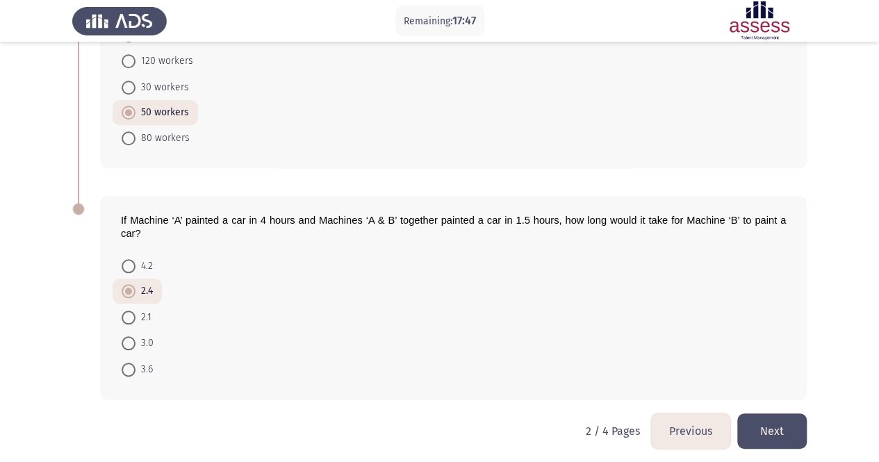
click at [776, 425] on button "Next" at bounding box center [773, 431] width 70 height 35
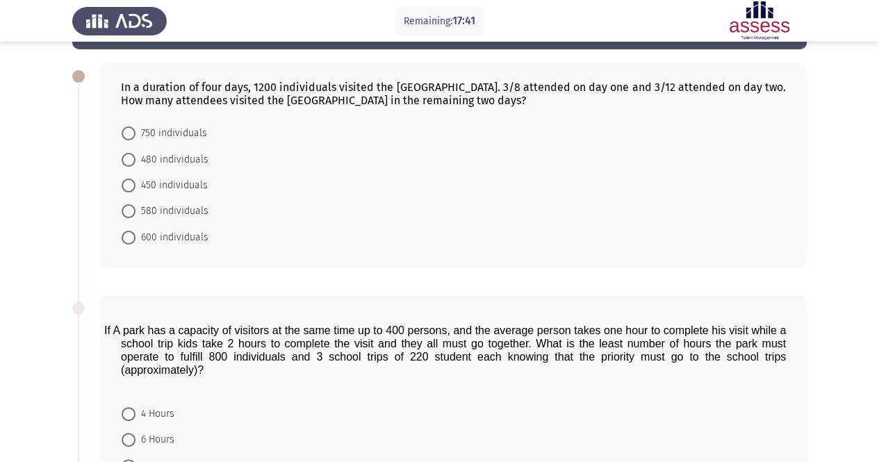
scroll to position [56, 0]
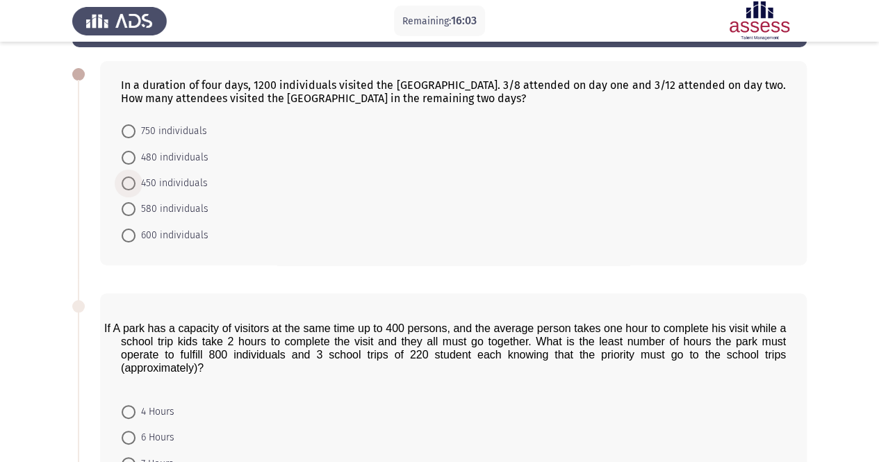
click at [165, 182] on span "450 individuals" at bounding box center [172, 183] width 72 height 17
click at [136, 182] on input "450 individuals" at bounding box center [129, 184] width 14 height 14
radio input "true"
click at [282, 219] on form "750 individuals 480 individuals 450 individuals 580 individuals 600 individuals" at bounding box center [453, 182] width 665 height 129
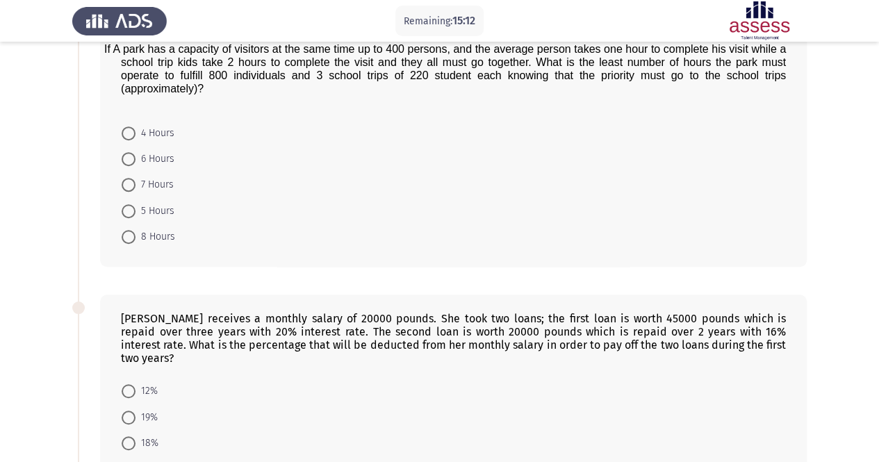
scroll to position [306, 0]
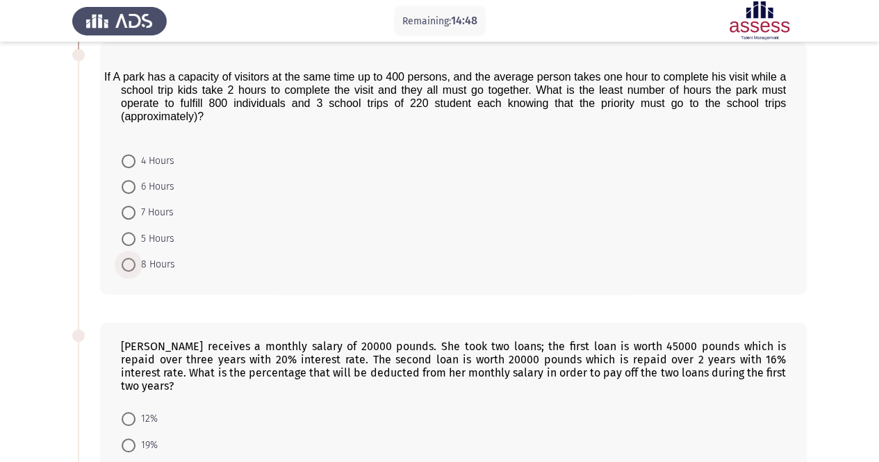
click at [127, 262] on span at bounding box center [129, 265] width 14 height 14
click at [127, 262] on input "8 Hours" at bounding box center [129, 265] width 14 height 14
radio input "true"
click at [247, 264] on form "4 Hours 6 Hours 7 Hours 5 Hours 8 Hours" at bounding box center [453, 211] width 665 height 129
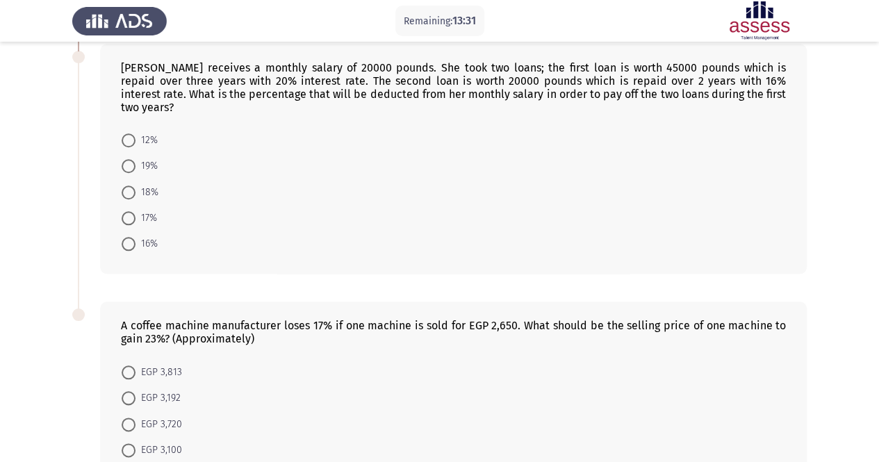
scroll to position [612, 0]
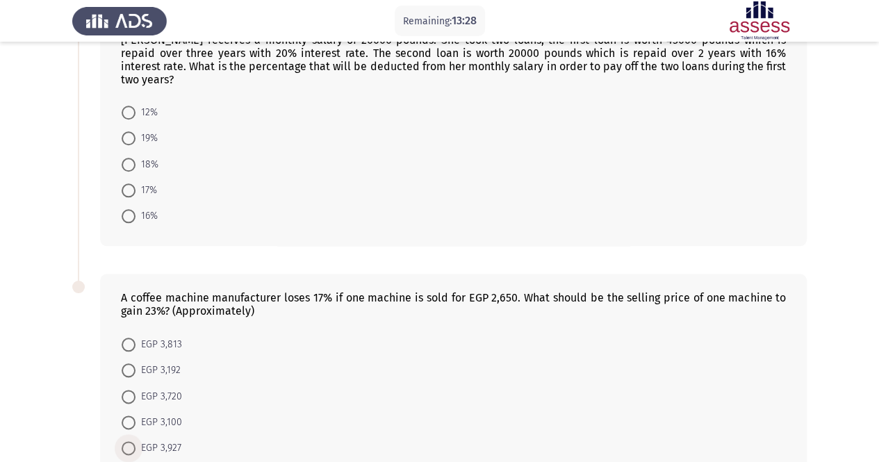
click at [128, 441] on span at bounding box center [129, 448] width 14 height 14
click at [128, 441] on input "EGP 3,927" at bounding box center [129, 448] width 14 height 14
radio input "true"
click at [396, 200] on form "12% 19% 18% 17% 16%" at bounding box center [453, 164] width 665 height 130
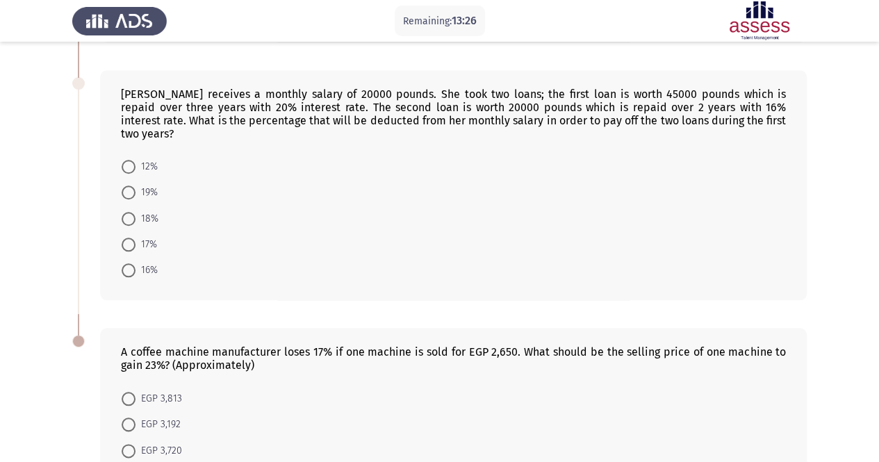
scroll to position [556, 0]
click at [134, 265] on span at bounding box center [129, 272] width 14 height 14
click at [134, 265] on input "16%" at bounding box center [129, 272] width 14 height 14
radio input "true"
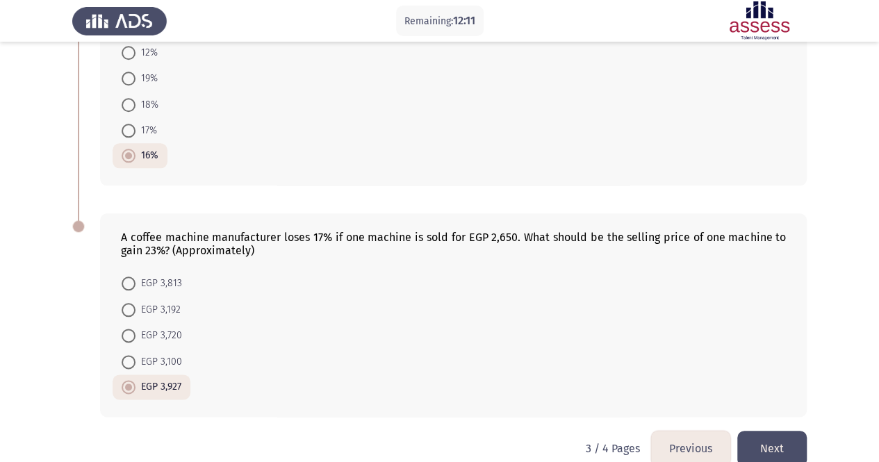
scroll to position [675, 0]
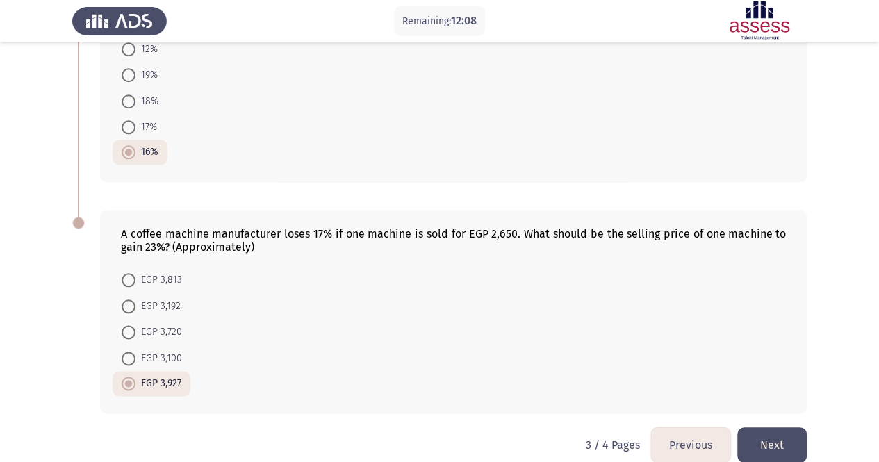
click at [780, 428] on button "Next" at bounding box center [773, 445] width 70 height 35
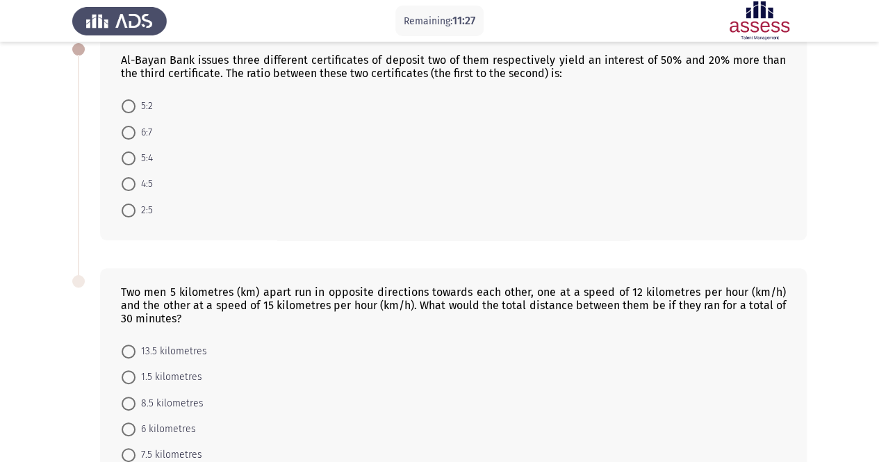
scroll to position [83, 0]
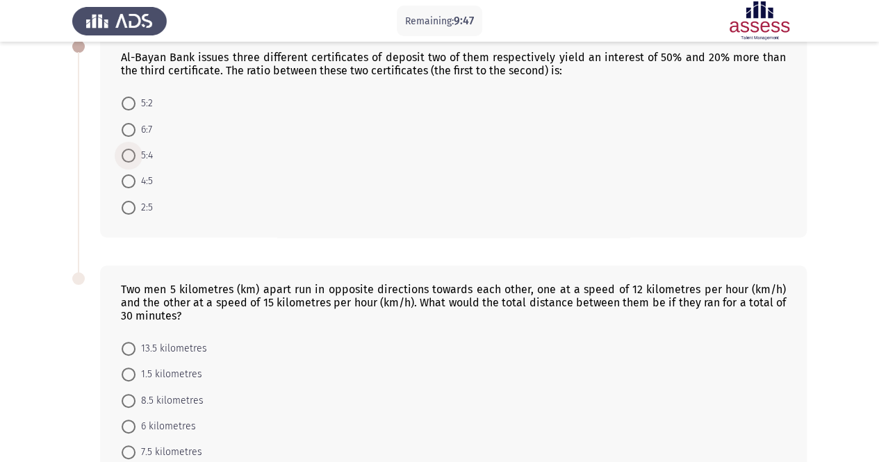
click at [134, 155] on span at bounding box center [129, 156] width 14 height 14
click at [134, 155] on input "5:4" at bounding box center [129, 156] width 14 height 14
radio input "true"
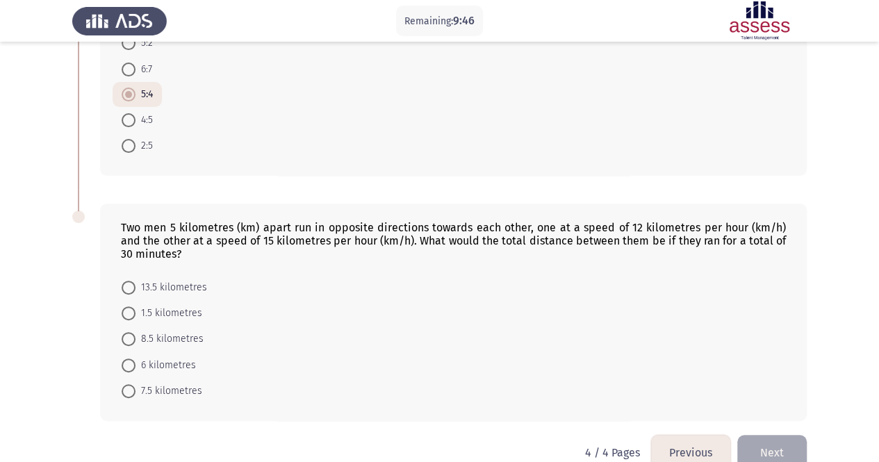
scroll to position [168, 0]
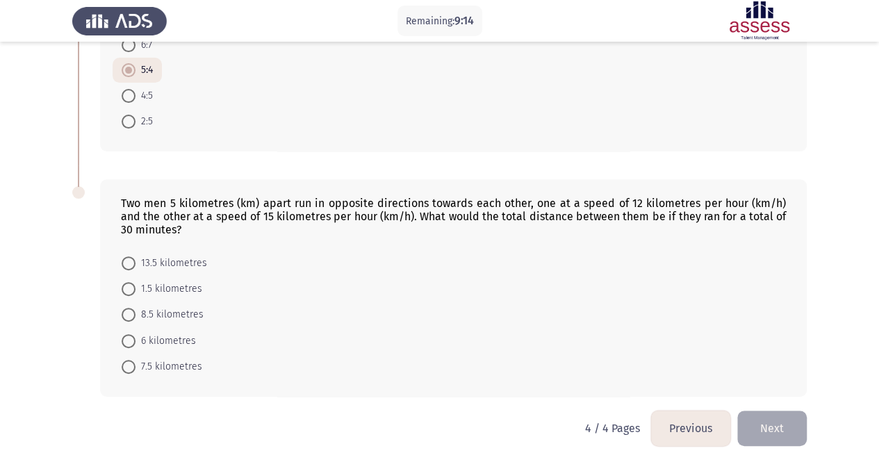
click at [190, 311] on span "8.5 kilometres" at bounding box center [170, 315] width 68 height 17
click at [136, 311] on input "8.5 kilometres" at bounding box center [129, 315] width 14 height 14
radio input "true"
click at [504, 300] on form "13.5 kilometres 1.5 kilometres 8.5 kilometres 6 kilometres 7.5 kilometres" at bounding box center [453, 314] width 665 height 129
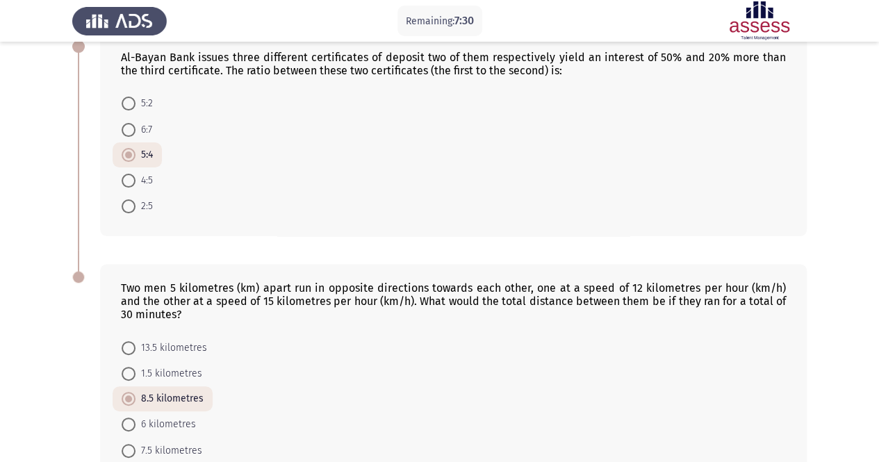
scroll to position [56, 0]
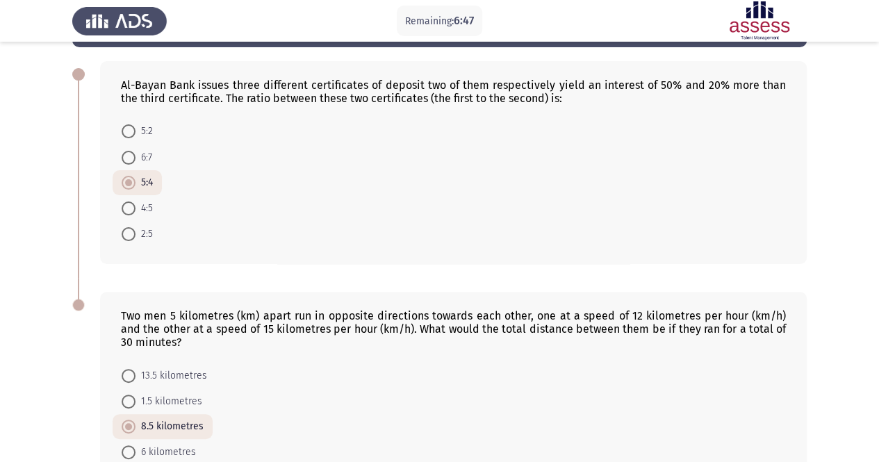
click at [542, 278] on div "Two men 5 kilometres (km) apart run in opposite directions towards each other, …" at bounding box center [439, 400] width 735 height 244
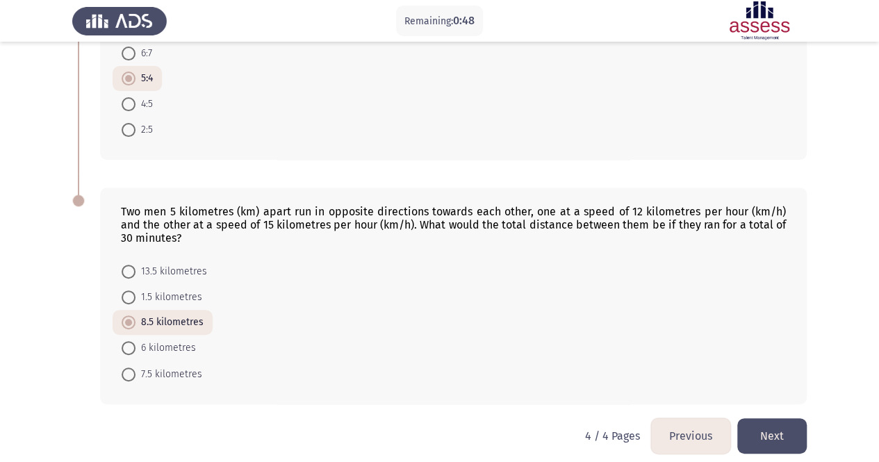
scroll to position [168, 0]
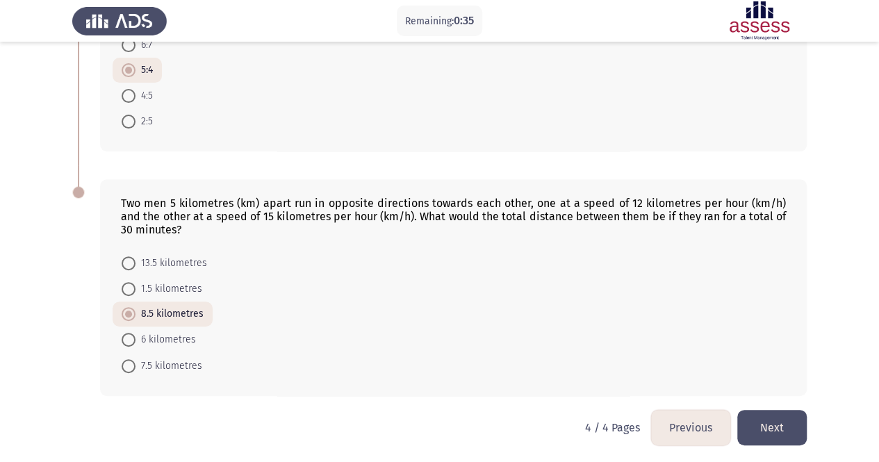
click at [785, 426] on button "Next" at bounding box center [773, 427] width 70 height 35
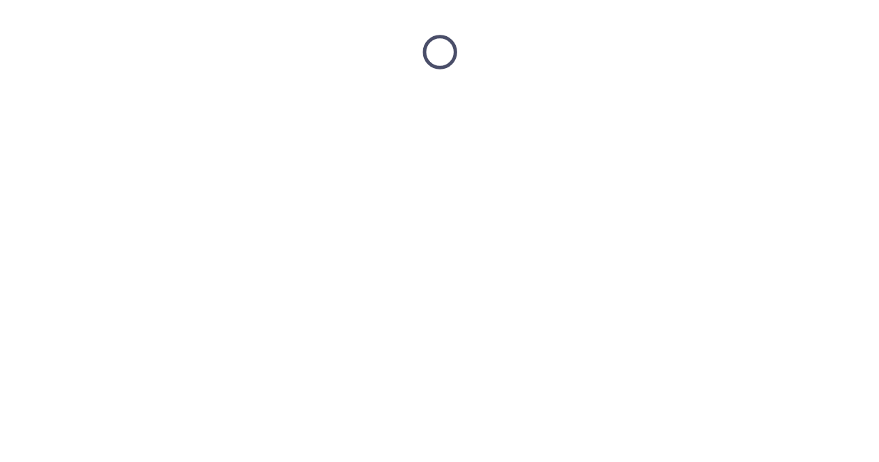
scroll to position [0, 0]
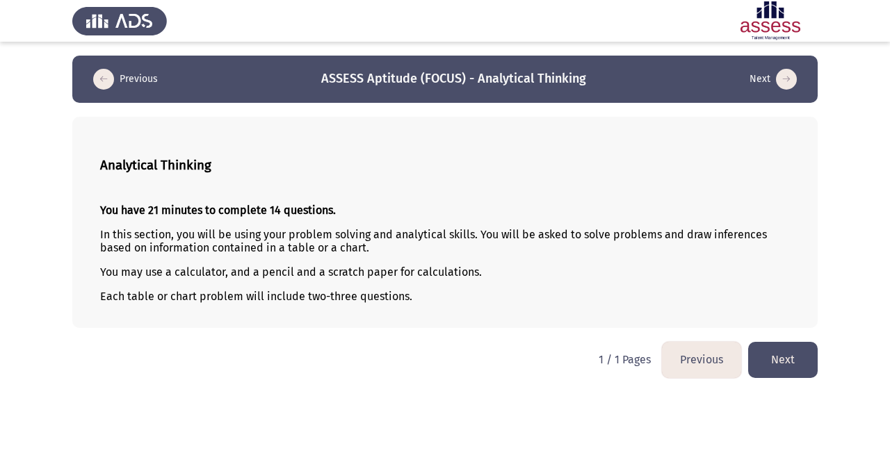
click at [780, 359] on button "Next" at bounding box center [783, 359] width 70 height 35
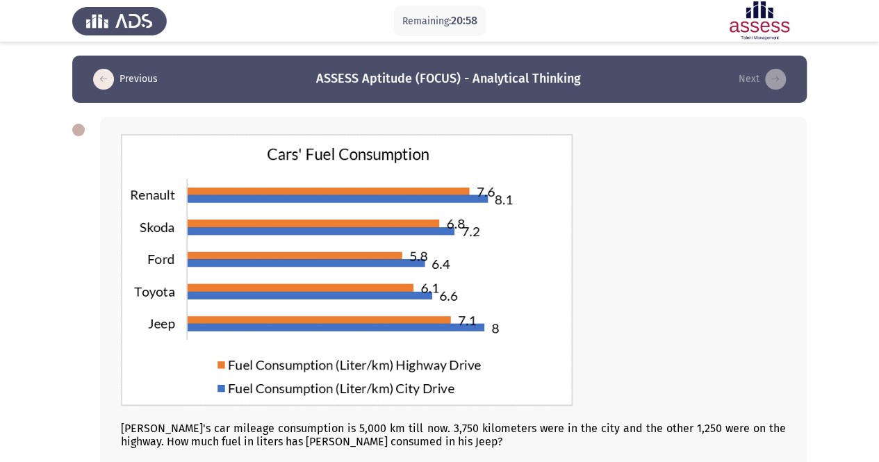
click at [744, 270] on div at bounding box center [453, 271] width 665 height 275
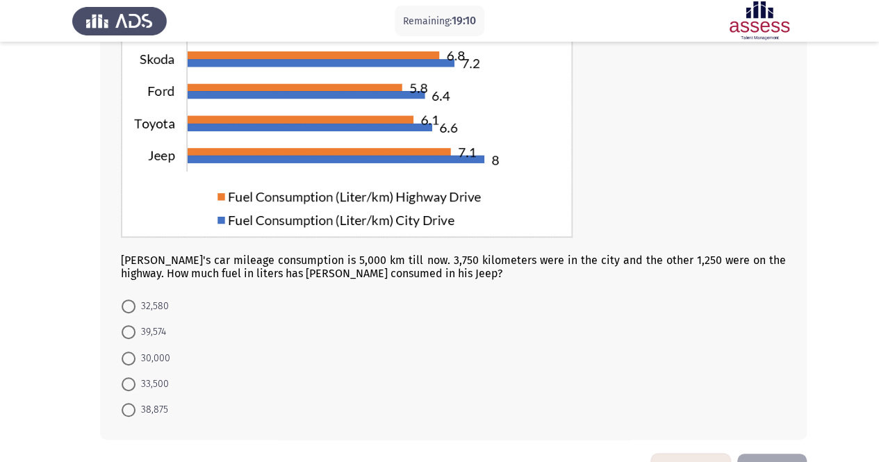
scroll to position [168, 0]
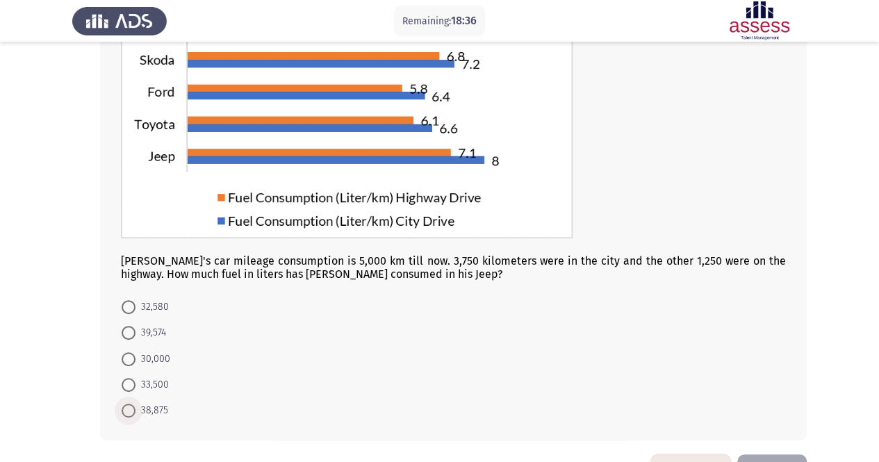
click at [133, 407] on span at bounding box center [129, 411] width 14 height 14
click at [133, 407] on input "38,875" at bounding box center [129, 411] width 14 height 14
radio input "true"
click at [371, 357] on form "32,580 39,574 30,000 33,500 38,875" at bounding box center [453, 358] width 665 height 129
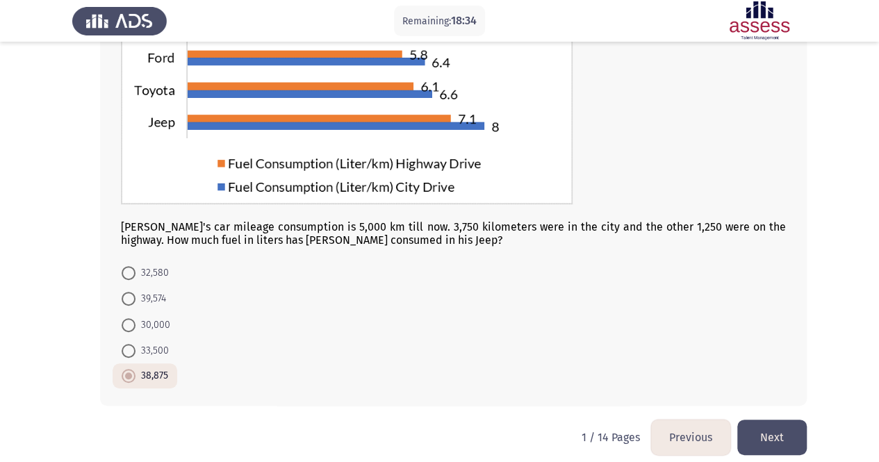
scroll to position [213, 0]
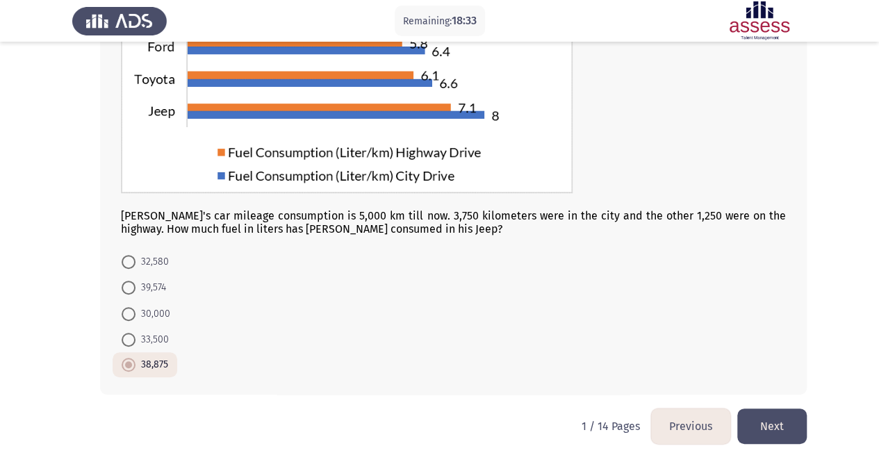
click at [776, 412] on button "Next" at bounding box center [773, 426] width 70 height 35
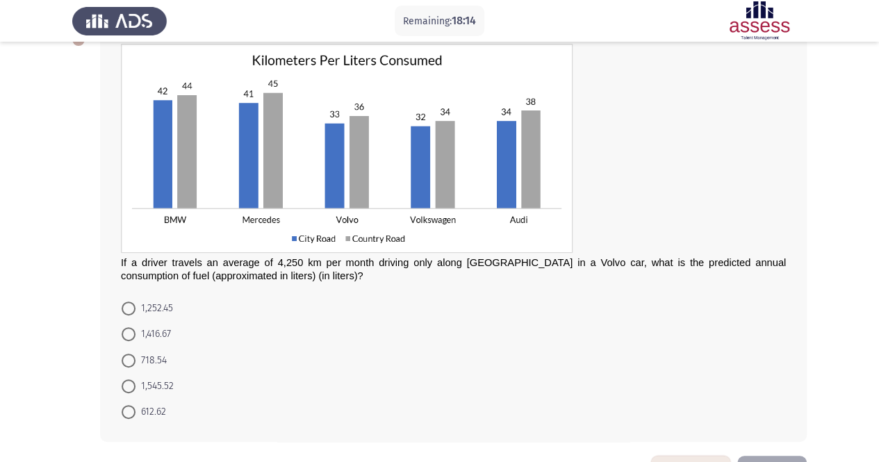
scroll to position [63, 0]
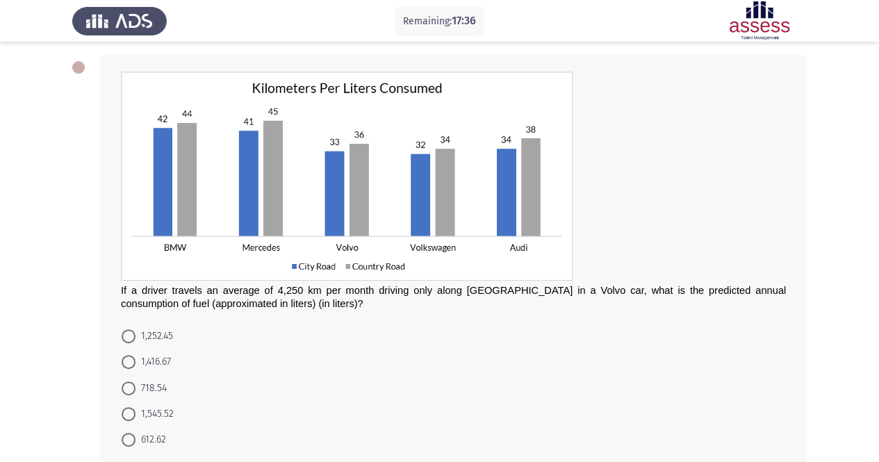
click at [637, 368] on form "1,252.45 1,416.67 718.54 1,545.52 612.62" at bounding box center [453, 388] width 665 height 130
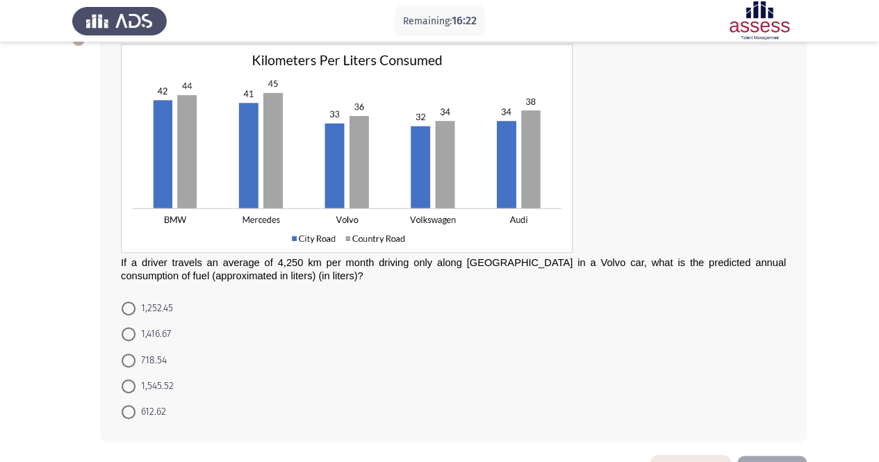
click at [129, 334] on span at bounding box center [129, 334] width 14 height 14
click at [129, 334] on input "1,416.67" at bounding box center [129, 334] width 14 height 14
radio input "true"
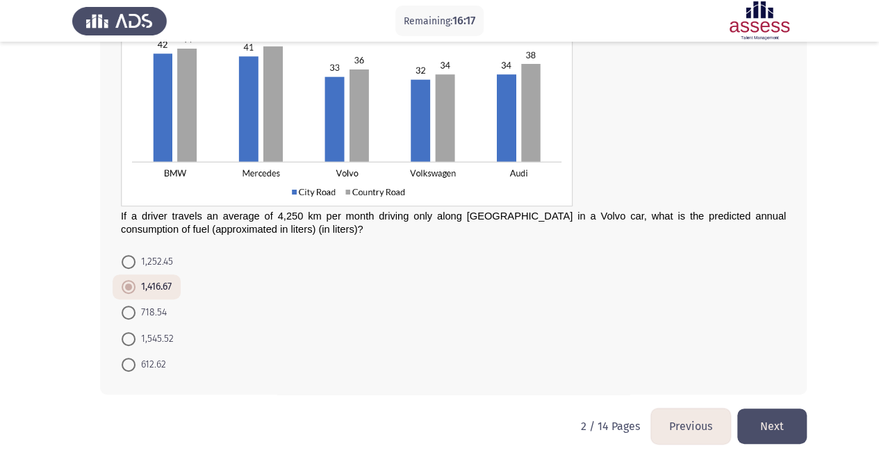
click at [776, 418] on button "Next" at bounding box center [773, 426] width 70 height 35
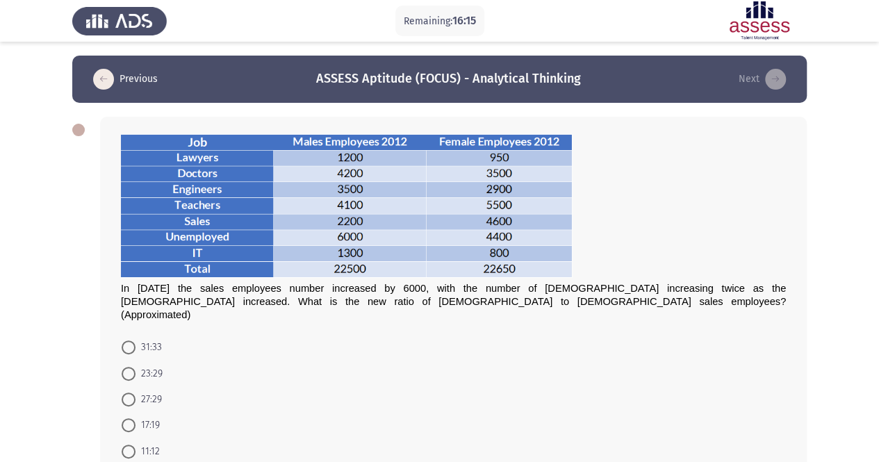
click at [727, 211] on div at bounding box center [453, 207] width 665 height 147
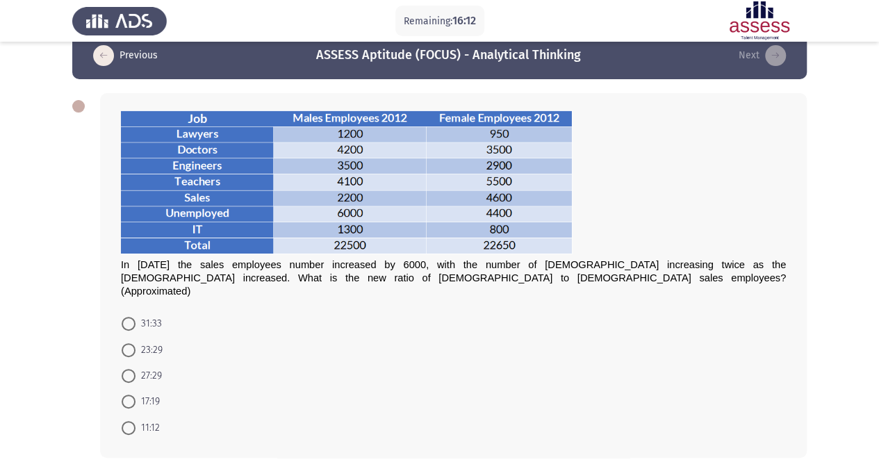
scroll to position [28, 0]
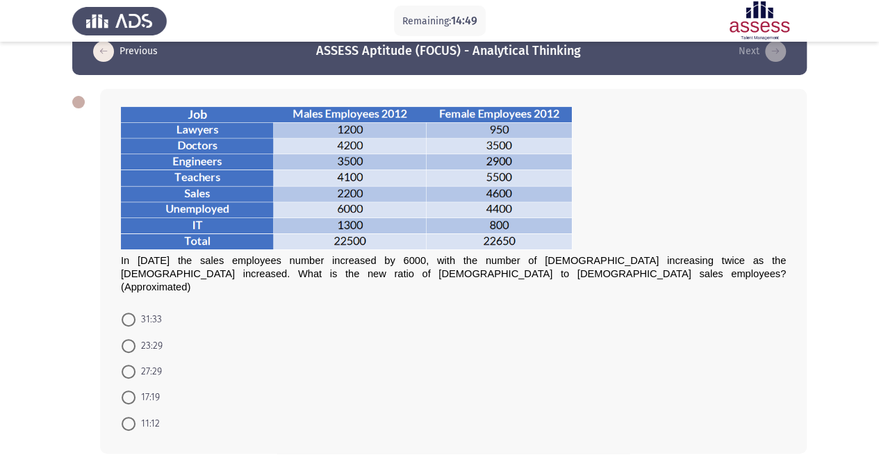
click at [132, 313] on span at bounding box center [129, 320] width 14 height 14
click at [132, 313] on input "31:33" at bounding box center [129, 320] width 14 height 14
radio input "true"
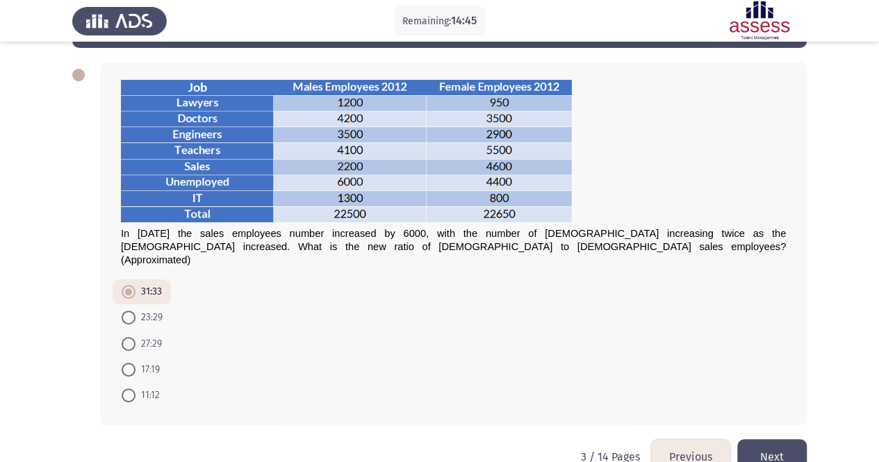
scroll to position [56, 0]
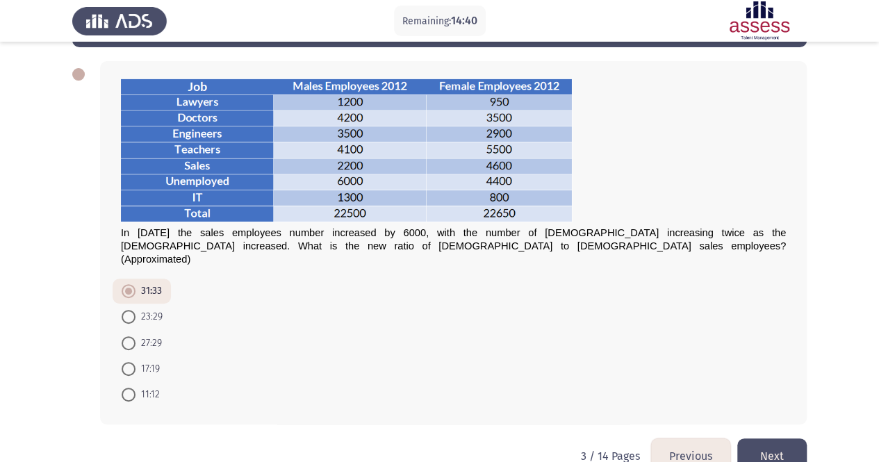
click at [777, 439] on button "Next" at bounding box center [773, 456] width 70 height 35
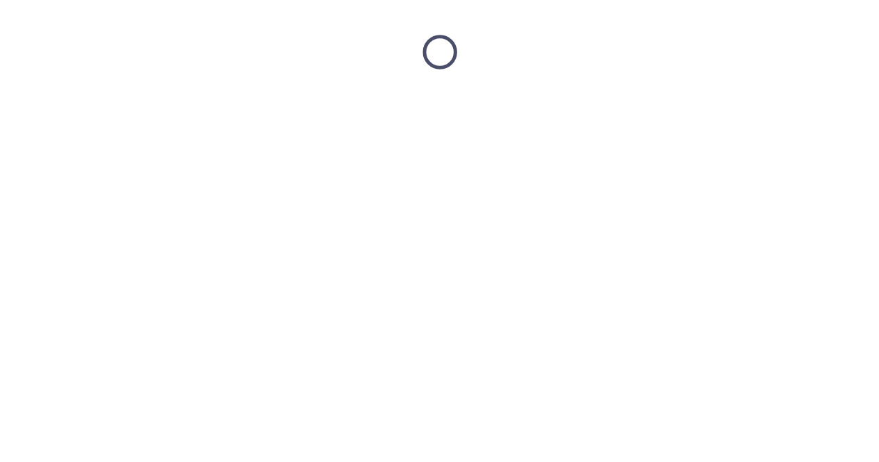
scroll to position [0, 0]
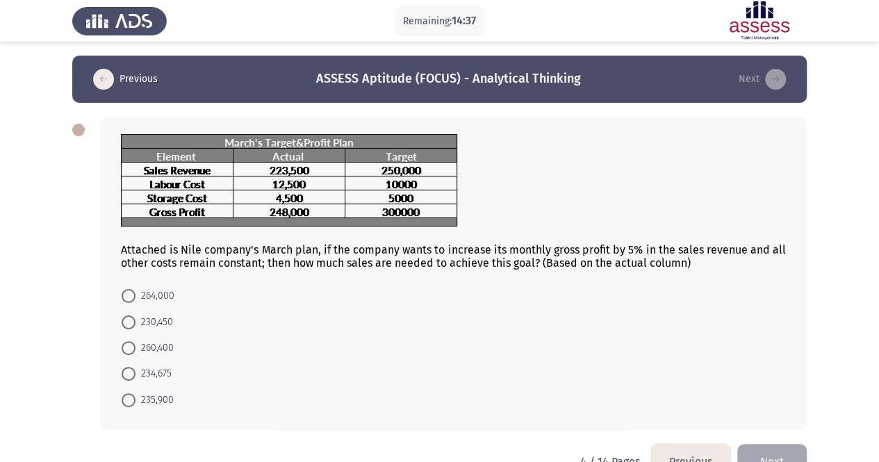
click at [742, 179] on div at bounding box center [453, 182] width 665 height 96
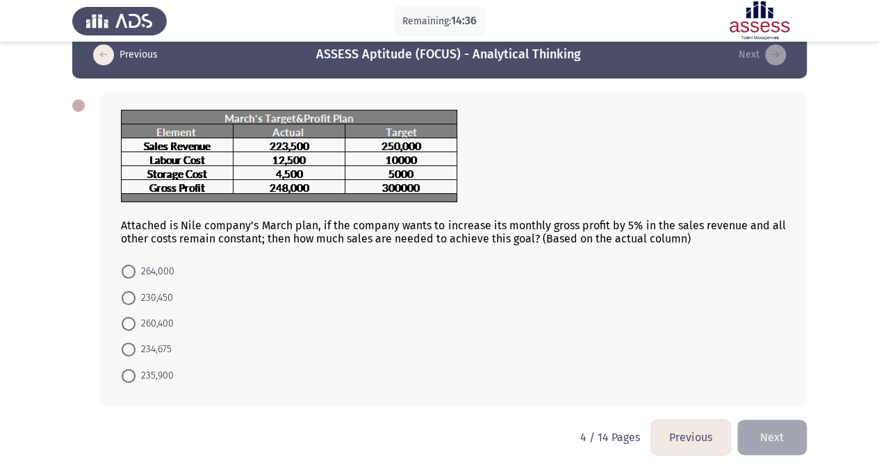
scroll to position [28, 0]
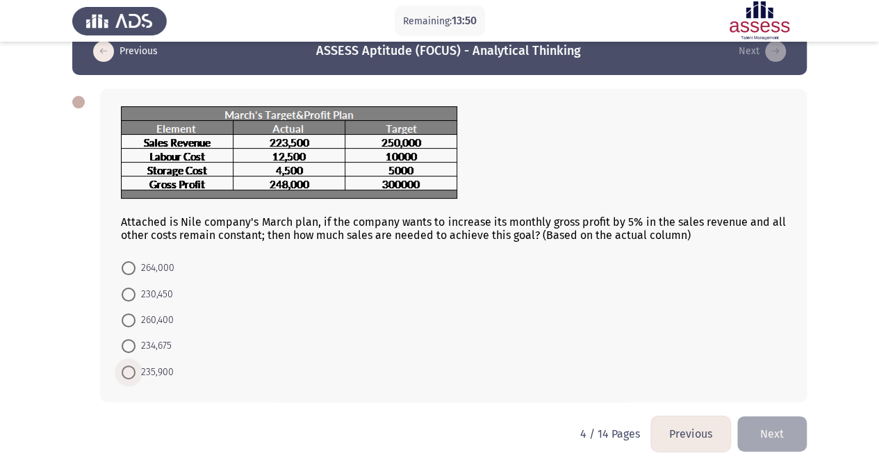
click at [153, 371] on span "235,900" at bounding box center [155, 372] width 38 height 17
click at [136, 371] on input "235,900" at bounding box center [129, 373] width 14 height 14
radio input "true"
click at [780, 424] on button "Next" at bounding box center [773, 432] width 70 height 35
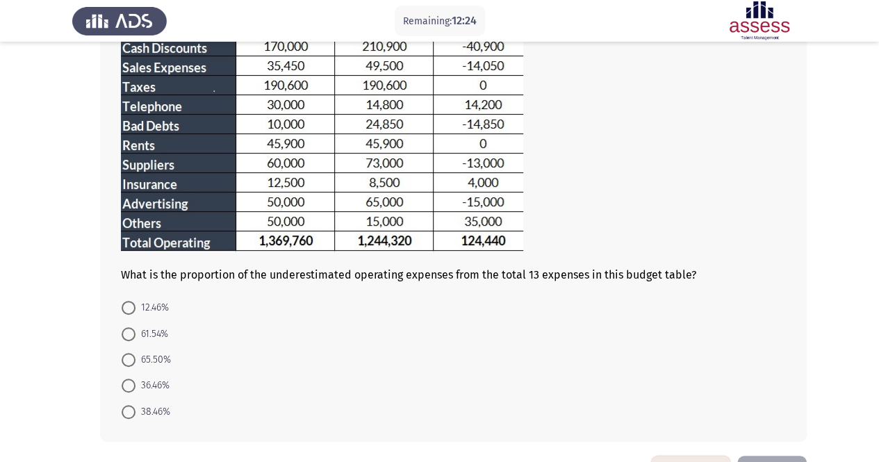
scroll to position [223, 0]
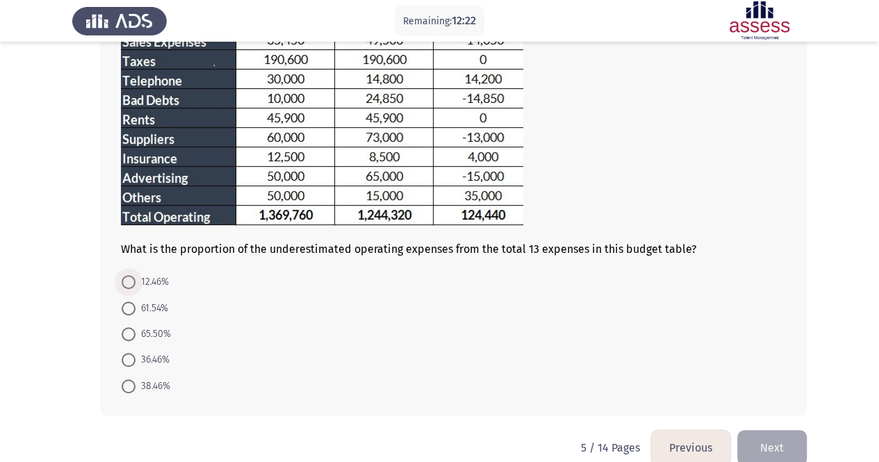
click at [155, 282] on span "12.46%" at bounding box center [152, 282] width 33 height 17
click at [136, 282] on input "12.46%" at bounding box center [129, 282] width 14 height 14
radio input "true"
click at [772, 437] on button "Next" at bounding box center [773, 446] width 70 height 35
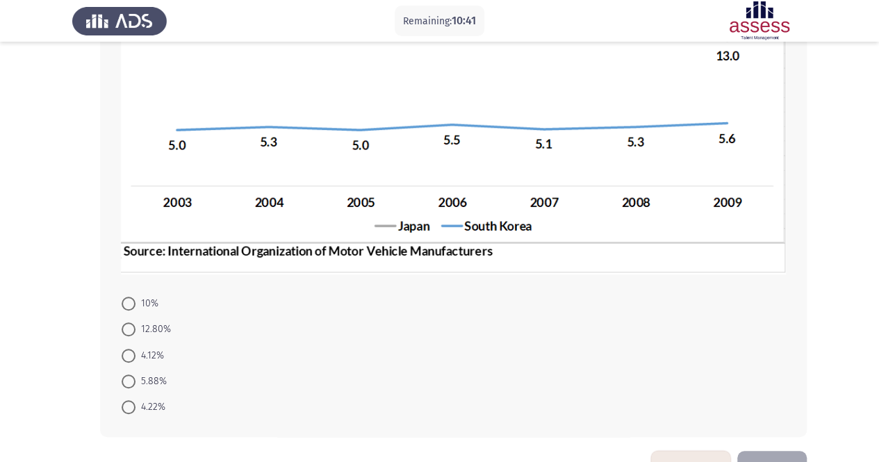
scroll to position [299, 0]
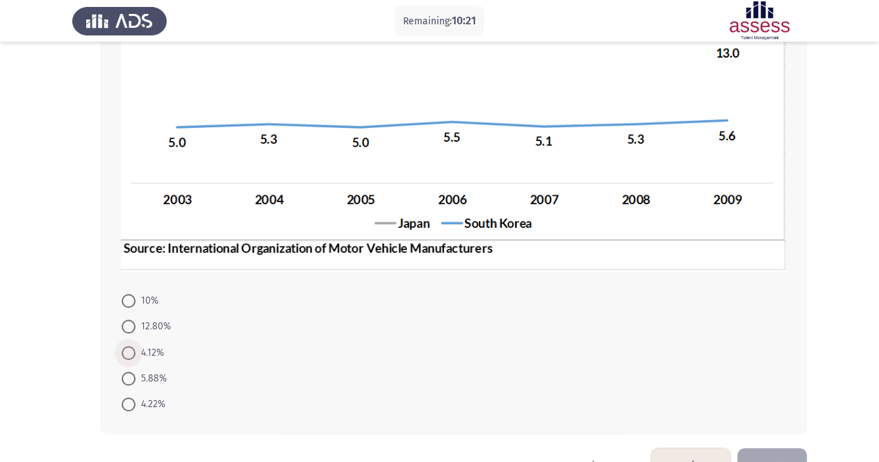
click at [158, 357] on span "4.12%" at bounding box center [150, 353] width 29 height 17
click at [136, 357] on input "4.12%" at bounding box center [129, 353] width 14 height 14
radio input "true"
click at [770, 451] on button "Next" at bounding box center [773, 465] width 70 height 35
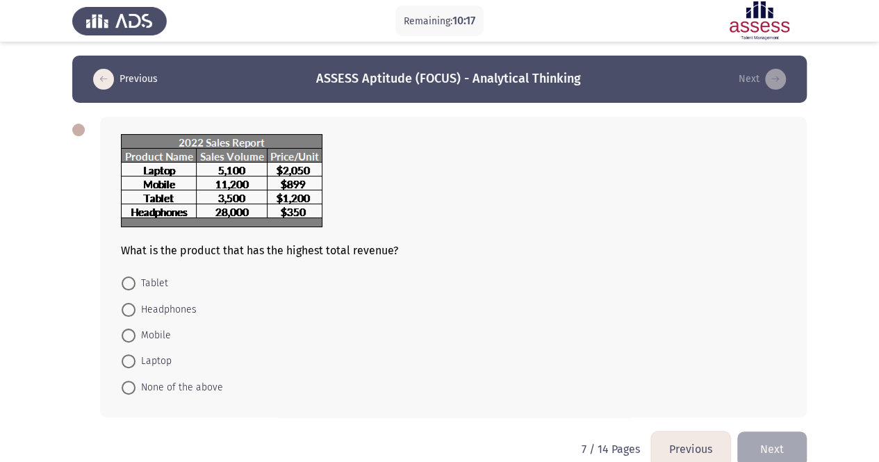
scroll to position [22, 0]
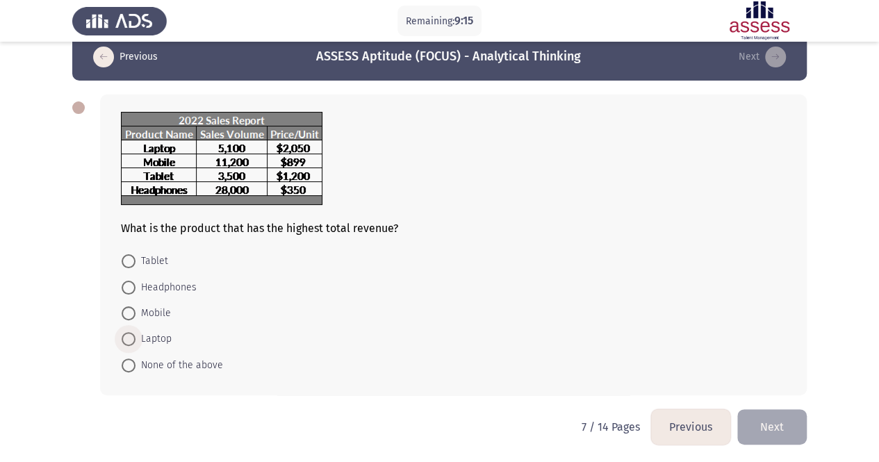
click at [127, 339] on span at bounding box center [129, 339] width 14 height 14
click at [127, 339] on input "Laptop" at bounding box center [129, 339] width 14 height 14
radio input "true"
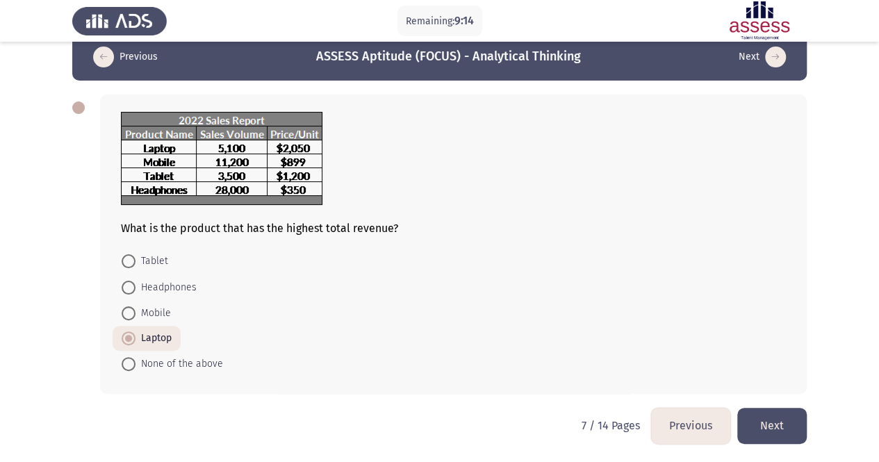
click at [788, 419] on button "Next" at bounding box center [773, 425] width 70 height 35
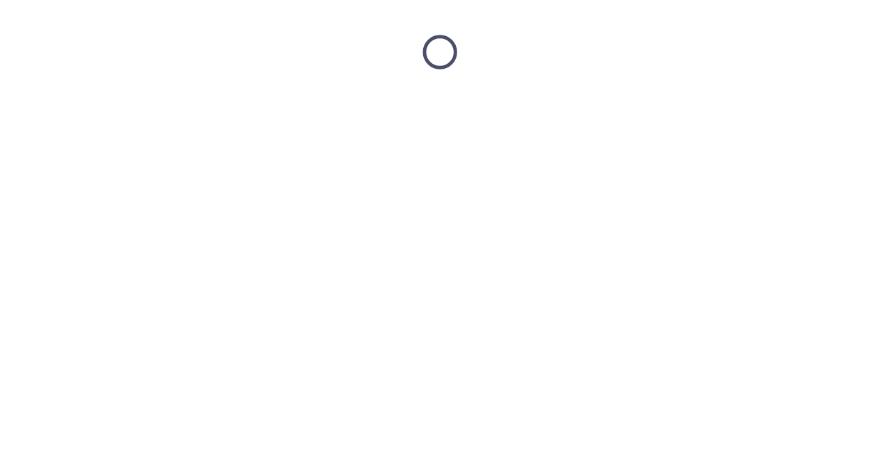
scroll to position [0, 0]
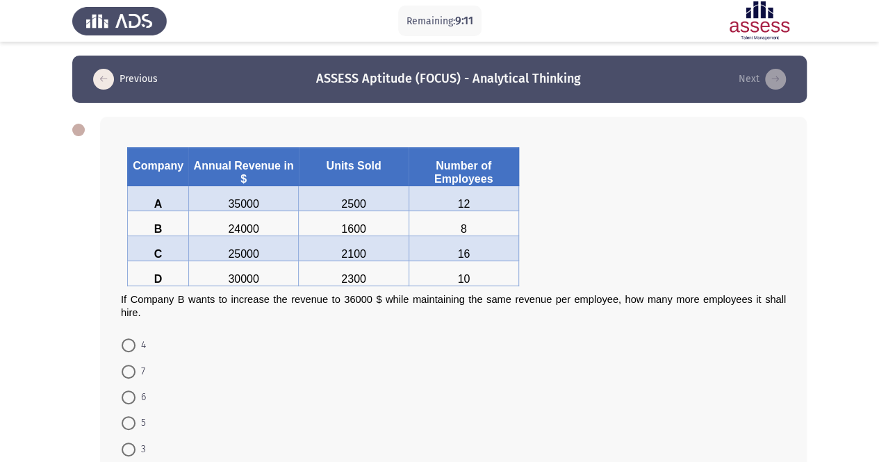
click at [756, 234] on div at bounding box center [453, 233] width 665 height 13
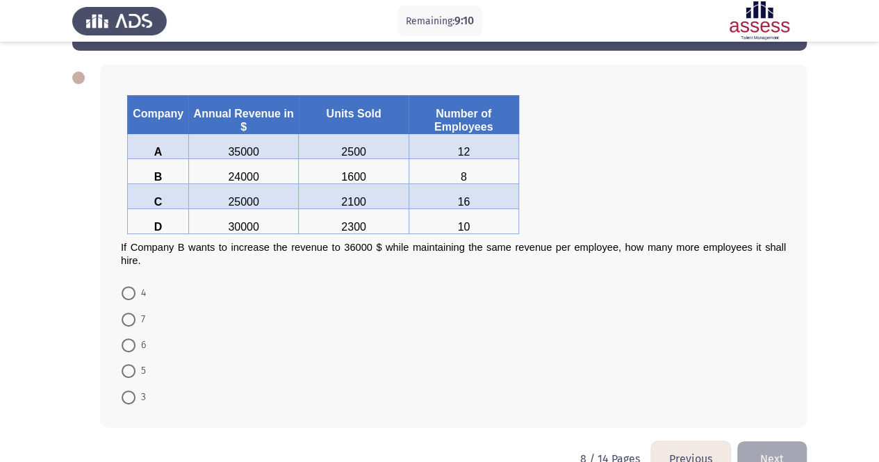
scroll to position [56, 0]
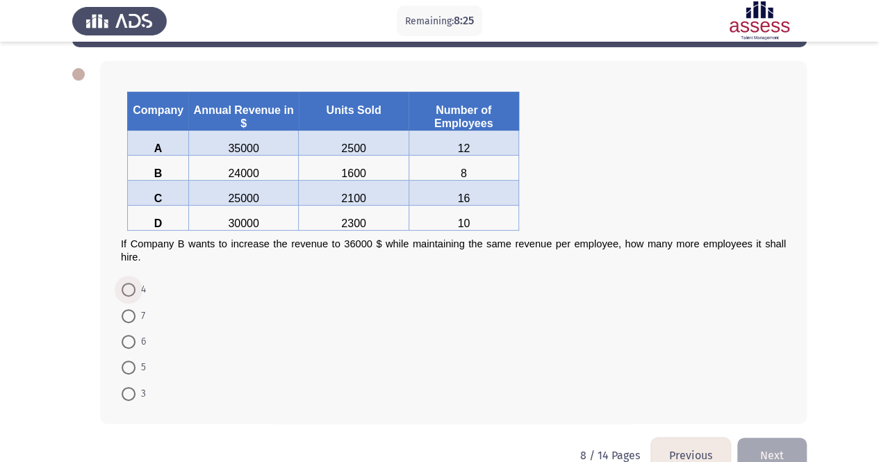
click at [129, 286] on span at bounding box center [129, 290] width 14 height 14
click at [129, 286] on input "4" at bounding box center [129, 290] width 14 height 14
radio input "true"
click at [533, 359] on form "4 7 6 5 3" at bounding box center [453, 341] width 665 height 129
click at [770, 441] on button "Next" at bounding box center [773, 454] width 70 height 35
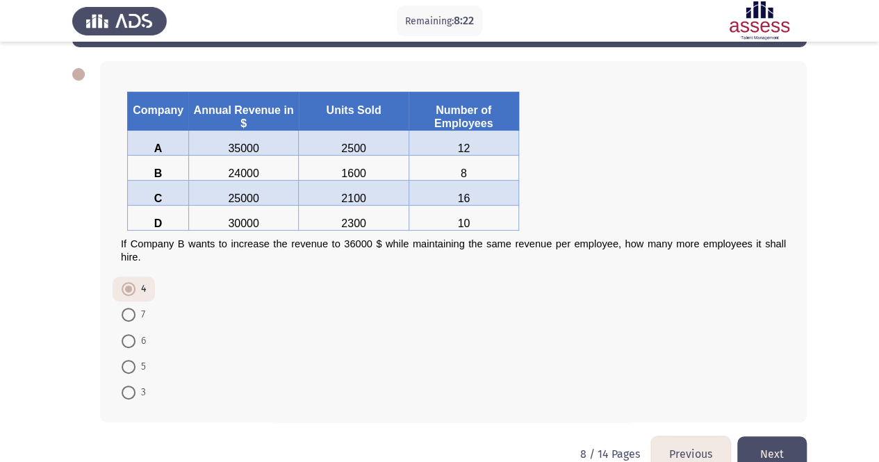
scroll to position [0, 0]
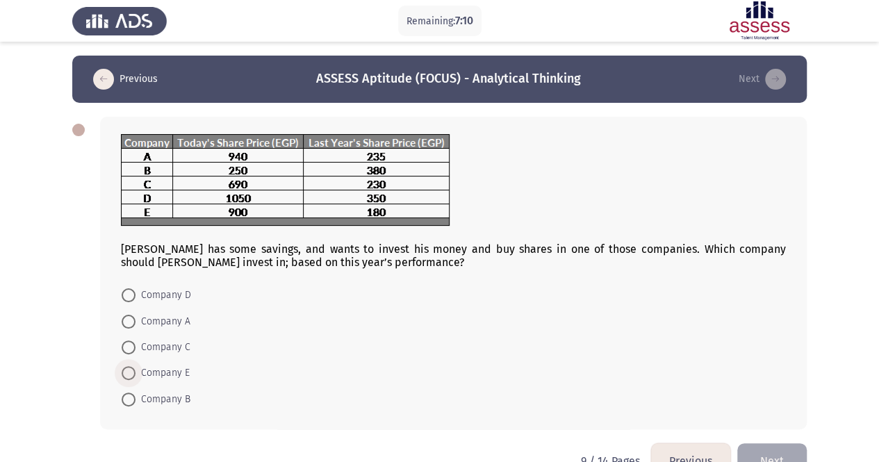
click at [125, 371] on span at bounding box center [129, 373] width 14 height 14
click at [125, 371] on input "Company E" at bounding box center [129, 373] width 14 height 14
radio input "true"
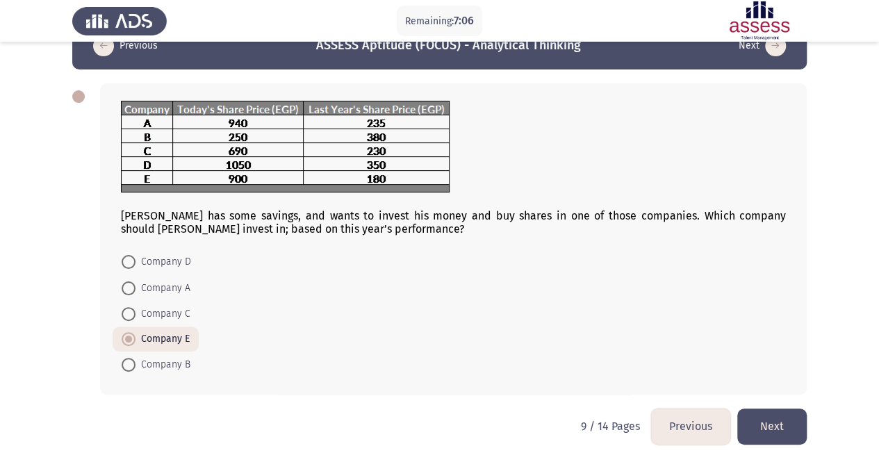
click at [799, 418] on button "Next" at bounding box center [773, 426] width 70 height 35
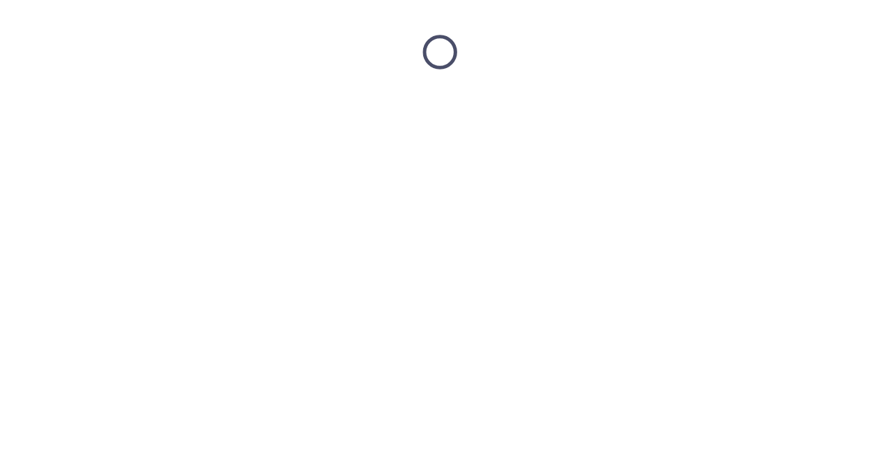
scroll to position [0, 0]
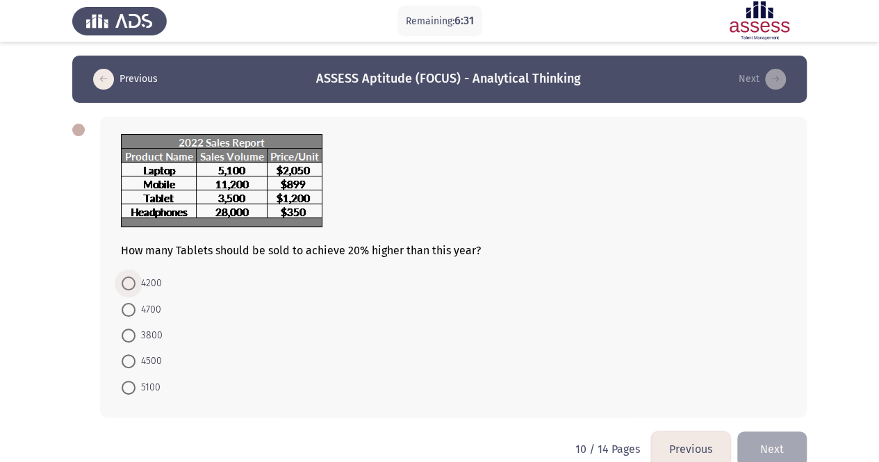
click at [132, 280] on span at bounding box center [129, 284] width 14 height 14
click at [132, 280] on input "4200" at bounding box center [129, 284] width 14 height 14
radio input "true"
click at [713, 308] on form "4200 4700 3800 4500 5100" at bounding box center [453, 334] width 665 height 129
click at [776, 437] on button "Next" at bounding box center [773, 447] width 70 height 35
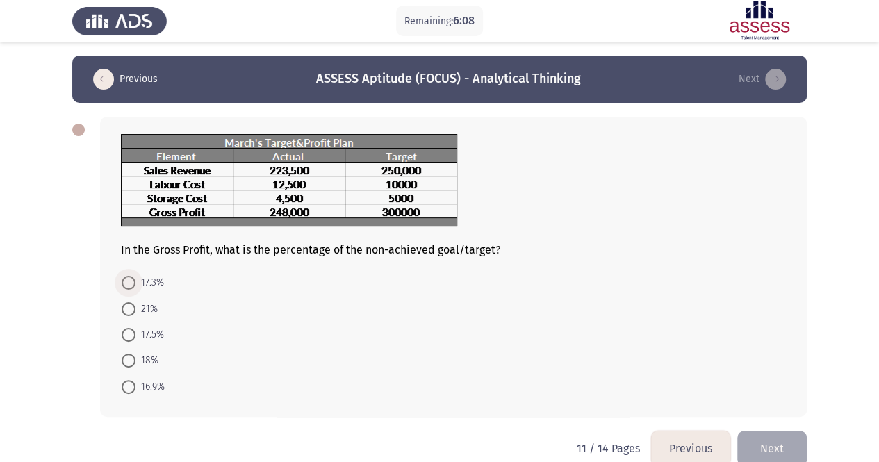
click at [131, 284] on span at bounding box center [129, 283] width 14 height 14
click at [131, 284] on input "17.3%" at bounding box center [129, 283] width 14 height 14
radio input "true"
click at [776, 439] on button "Next" at bounding box center [773, 447] width 70 height 35
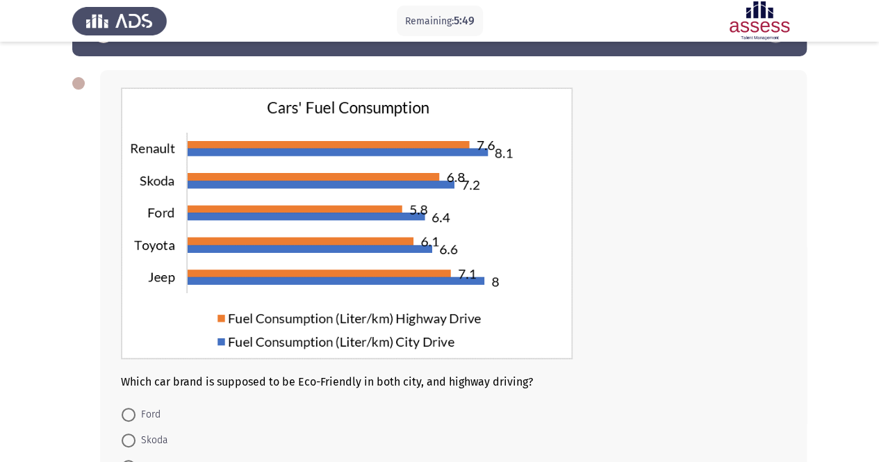
scroll to position [47, 0]
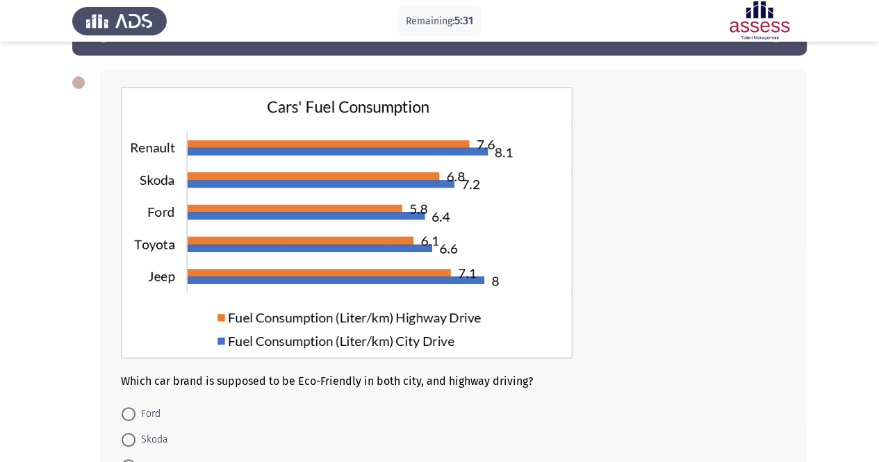
click at [516, 416] on form "Ford Skoda Jeep Toyota Renault" at bounding box center [453, 466] width 665 height 130
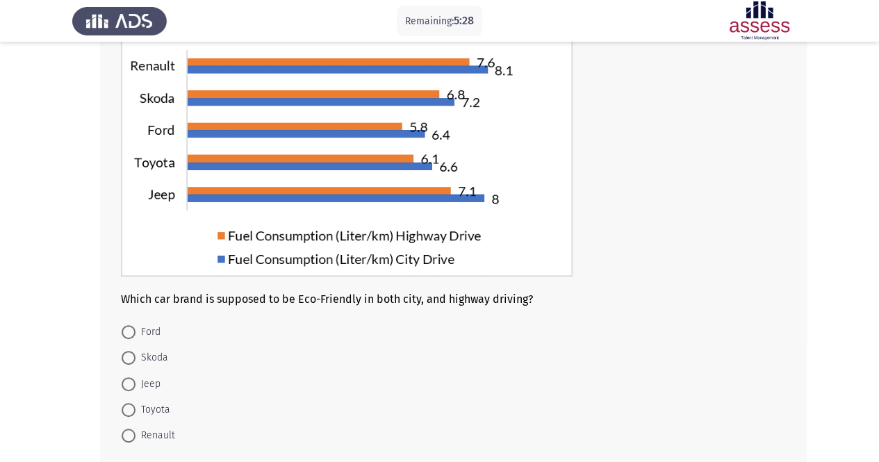
scroll to position [131, 0]
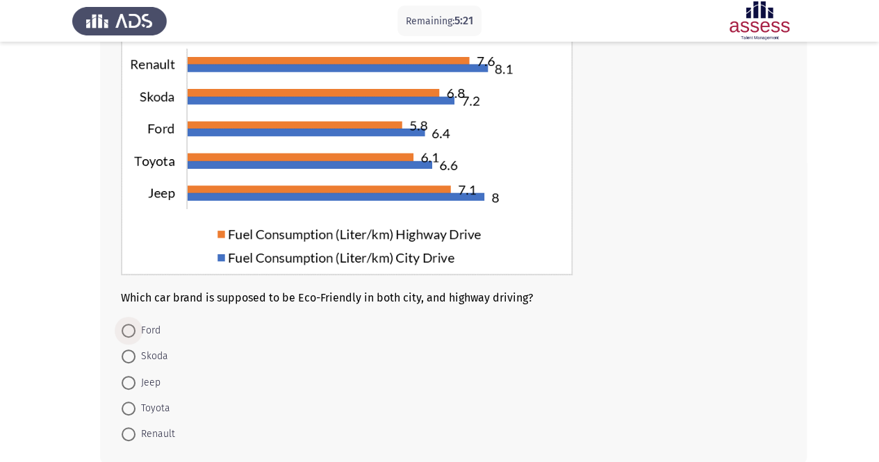
click at [129, 329] on span at bounding box center [129, 331] width 14 height 14
click at [129, 329] on input "Ford" at bounding box center [129, 331] width 14 height 14
radio input "true"
click at [301, 350] on form "Ford Skoda Jeep Toyota Renault" at bounding box center [453, 382] width 665 height 129
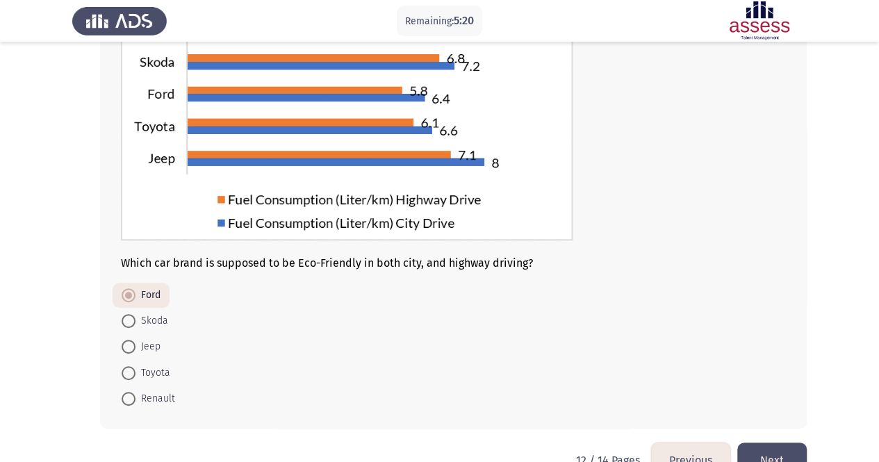
scroll to position [186, 0]
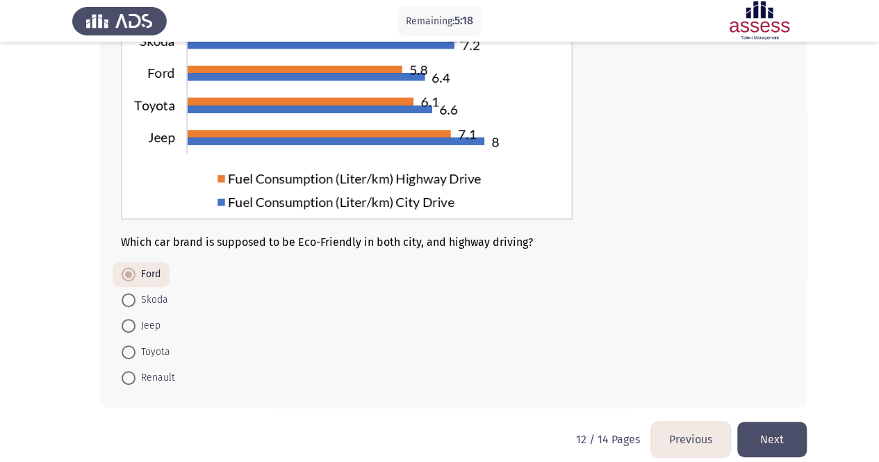
click at [785, 430] on button "Next" at bounding box center [773, 439] width 70 height 35
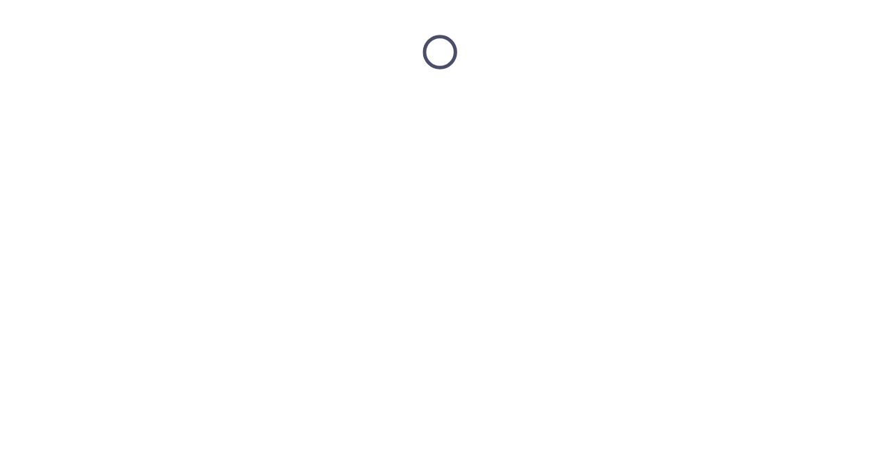
scroll to position [0, 0]
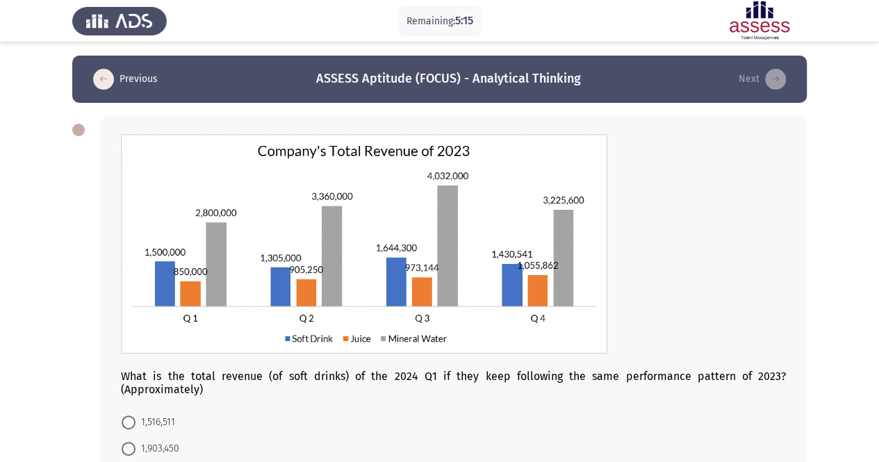
click at [662, 201] on div at bounding box center [453, 245] width 665 height 222
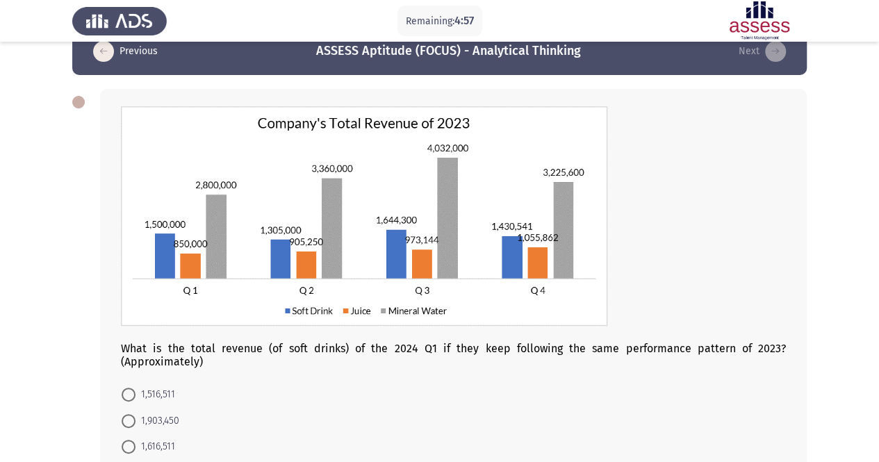
scroll to position [56, 0]
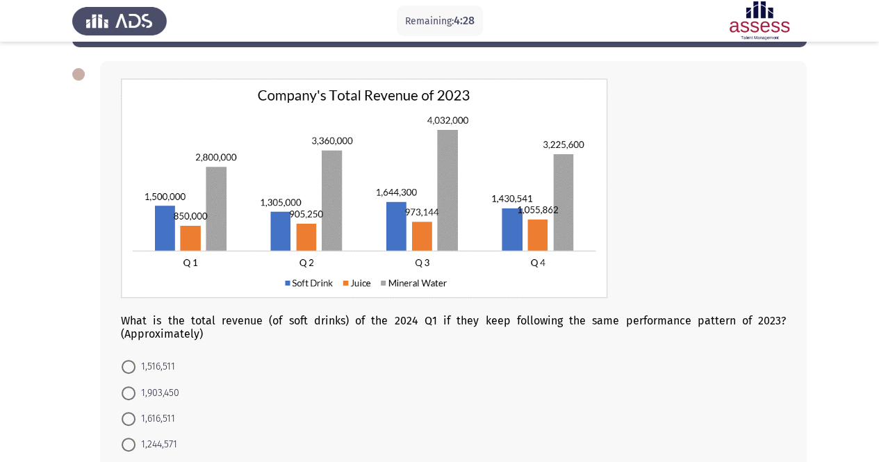
click at [277, 357] on form "1,516,511 1,903,450 1,616,511 1,244,571 1,802,482" at bounding box center [453, 419] width 665 height 130
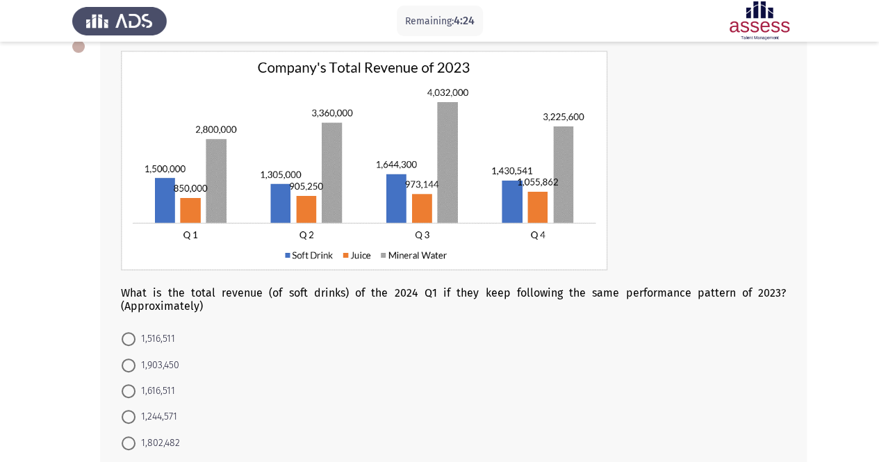
scroll to position [111, 0]
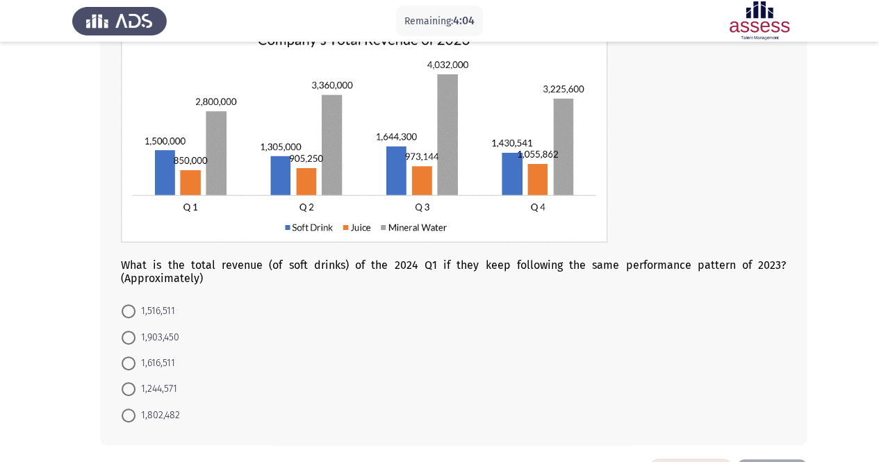
click at [124, 336] on span at bounding box center [129, 338] width 14 height 14
click at [124, 336] on input "1,903,450" at bounding box center [129, 338] width 14 height 14
radio input "true"
click at [450, 327] on form "1,516,511 1,903,450 1,616,511 1,244,571 1,802,482" at bounding box center [453, 362] width 665 height 129
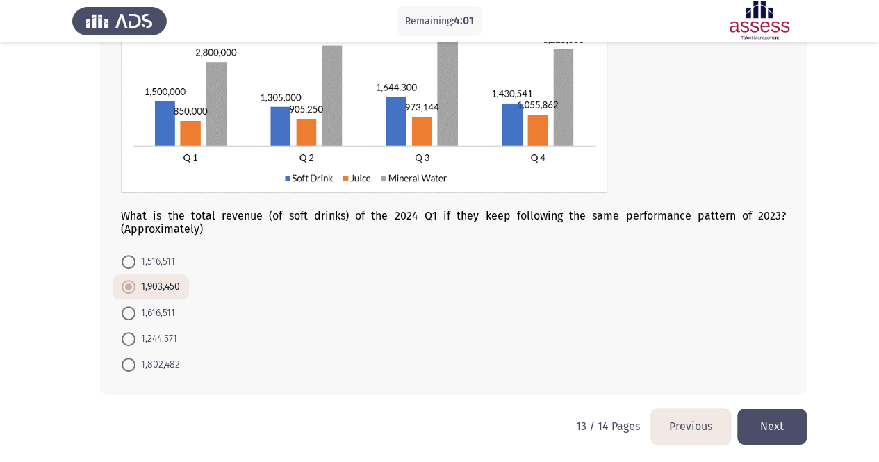
click at [776, 416] on button "Next" at bounding box center [773, 426] width 70 height 35
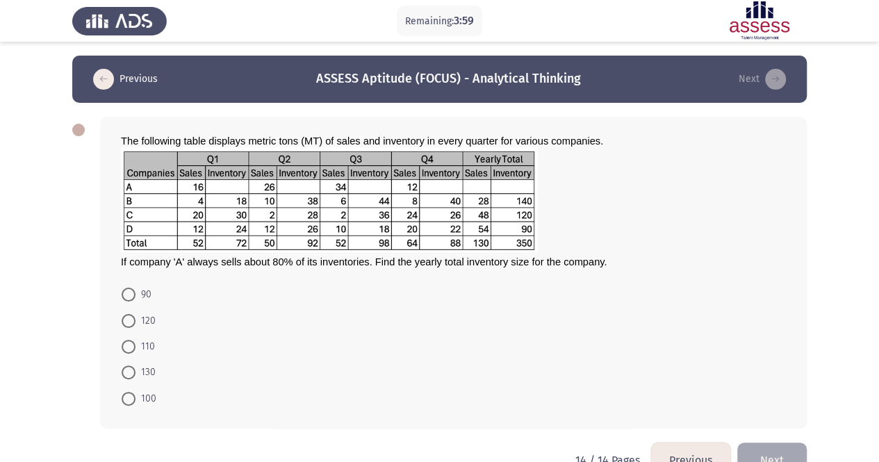
click at [688, 295] on form "90 120 110 130 100" at bounding box center [453, 347] width 665 height 130
click at [132, 349] on span at bounding box center [129, 347] width 14 height 14
click at [132, 349] on input "110" at bounding box center [129, 347] width 14 height 14
radio input "true"
click at [345, 331] on form "90 120 110 130 100" at bounding box center [453, 346] width 665 height 129
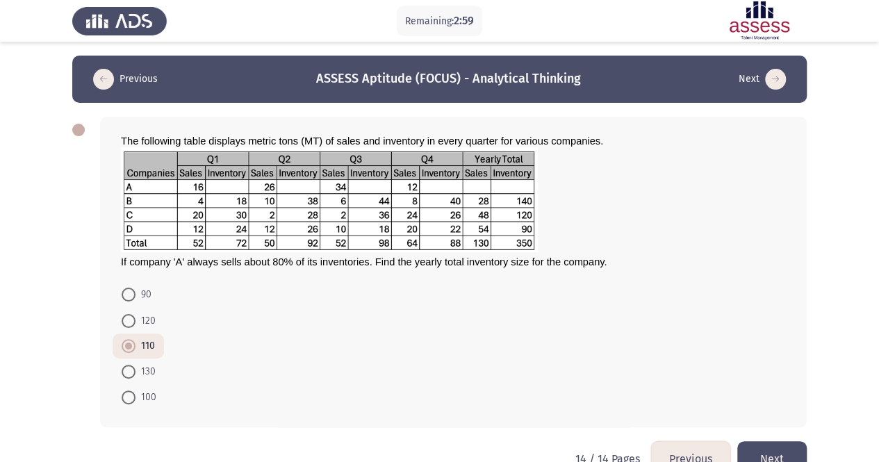
scroll to position [33, 0]
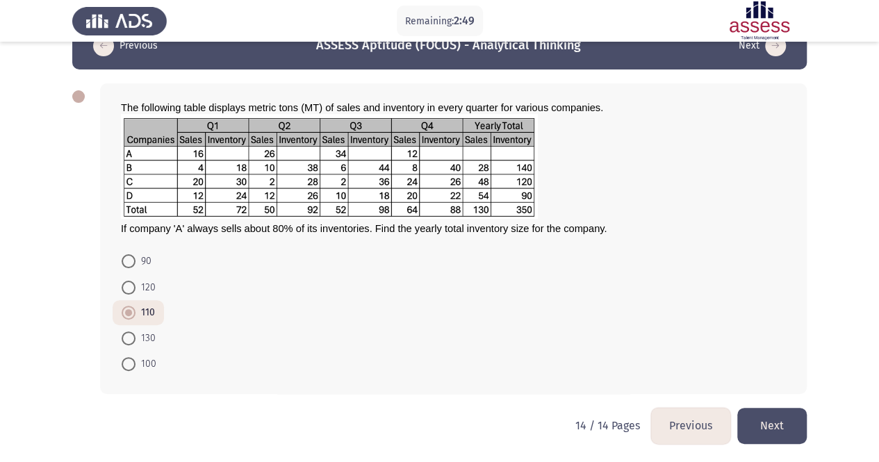
click at [788, 417] on button "Next" at bounding box center [773, 425] width 70 height 35
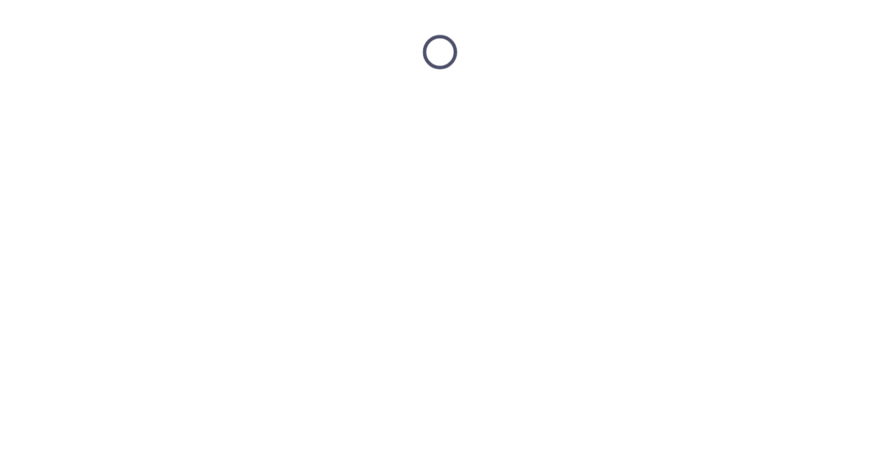
scroll to position [0, 0]
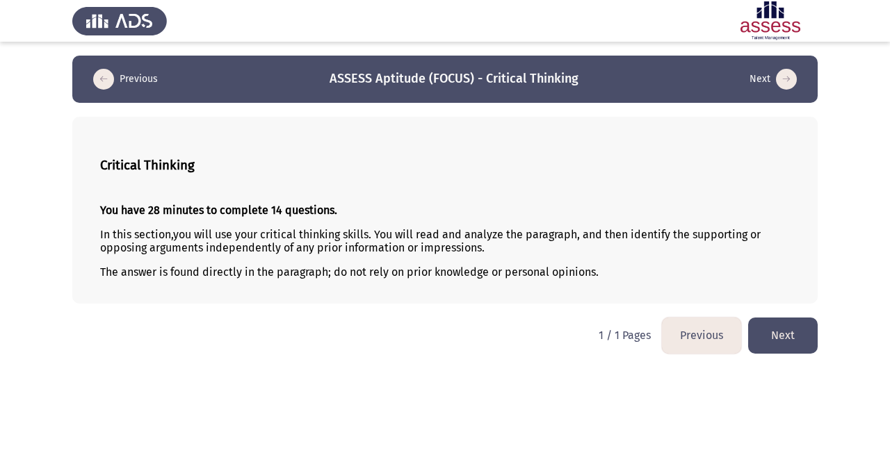
click at [790, 334] on button "Next" at bounding box center [783, 335] width 70 height 35
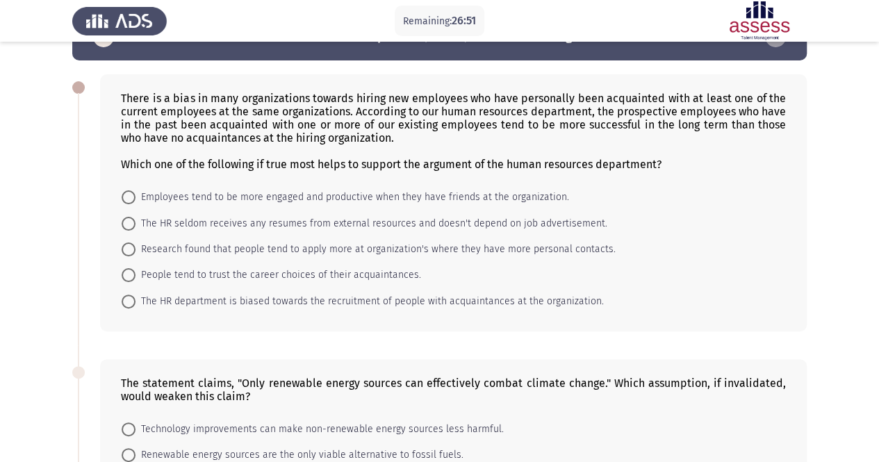
scroll to position [37, 0]
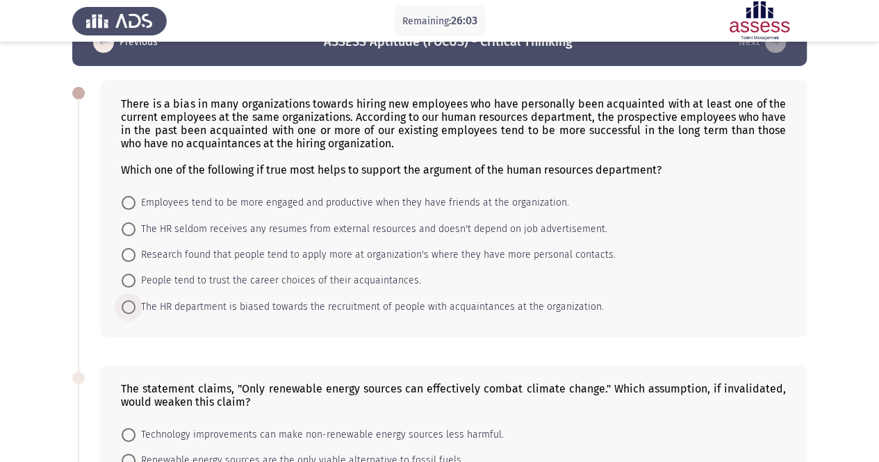
click at [424, 309] on span "The HR department is biased towards the recruitment of people with acquaintance…" at bounding box center [370, 307] width 469 height 17
click at [136, 309] on input "The HR department is biased towards the recruitment of people with acquaintance…" at bounding box center [129, 307] width 14 height 14
radio input "true"
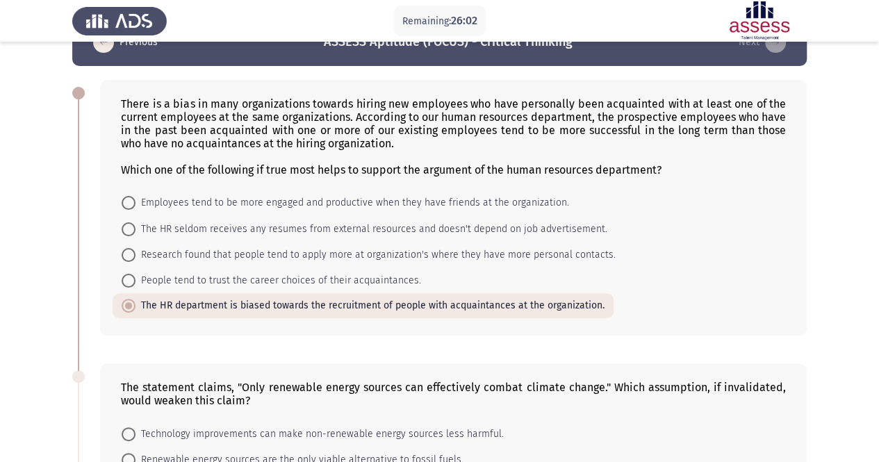
click at [391, 329] on div "There is a bias in many organizations towards hiring new employees who have per…" at bounding box center [453, 208] width 707 height 256
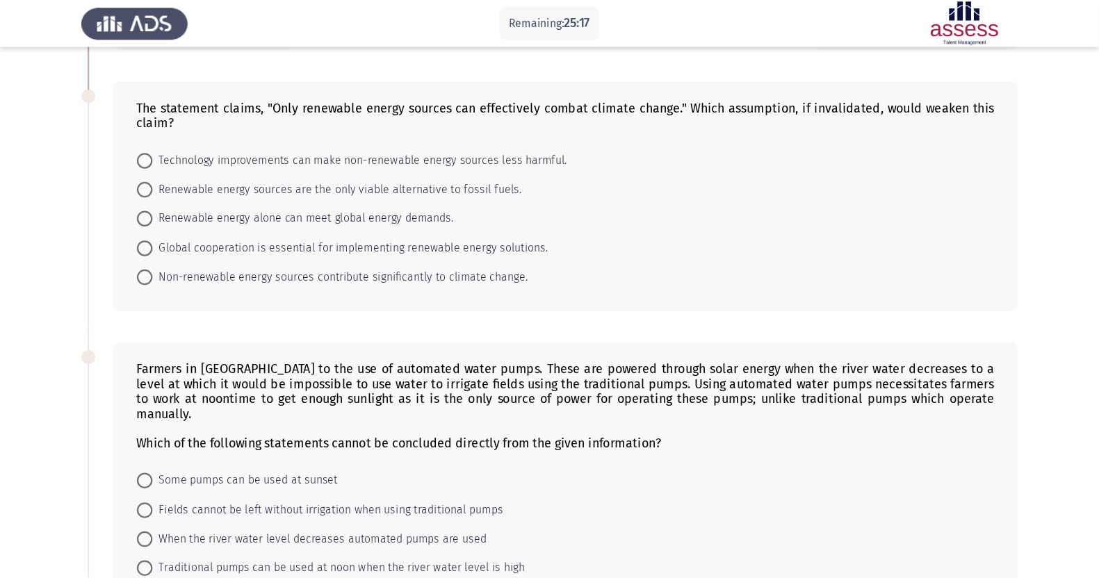
scroll to position [315, 0]
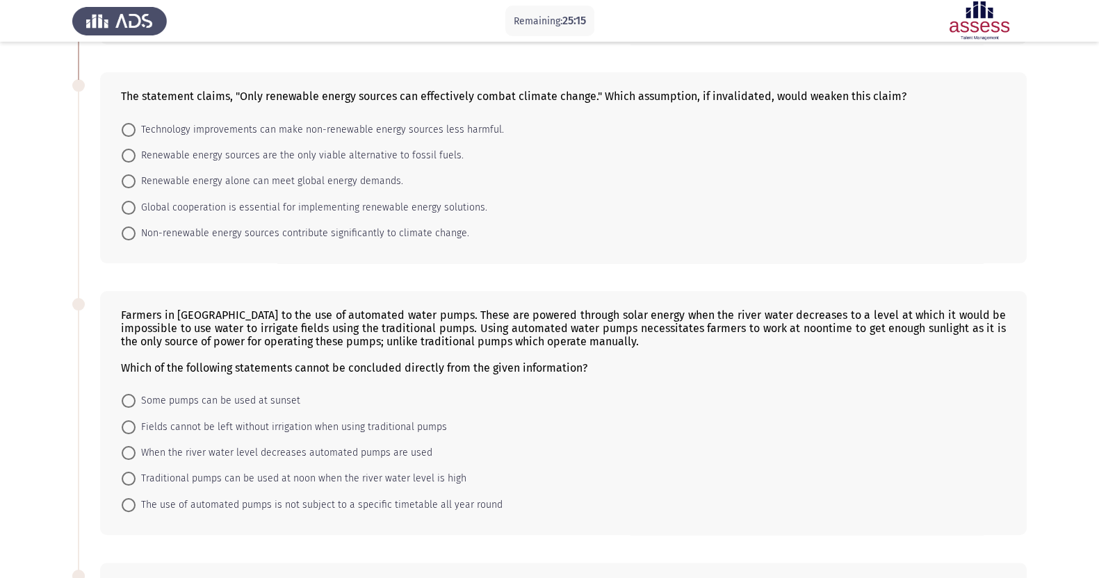
drag, startPoint x: 856, startPoint y: 1, endPoint x: 760, endPoint y: 215, distance: 235.5
click at [760, 215] on form "Technology improvements can make non-renewable energy sources less harmful. Ren…" at bounding box center [563, 181] width 885 height 130
click at [131, 128] on span at bounding box center [129, 130] width 14 height 14
click at [131, 128] on input "Technology improvements can make non-renewable energy sources less harmful." at bounding box center [129, 130] width 14 height 14
radio input "true"
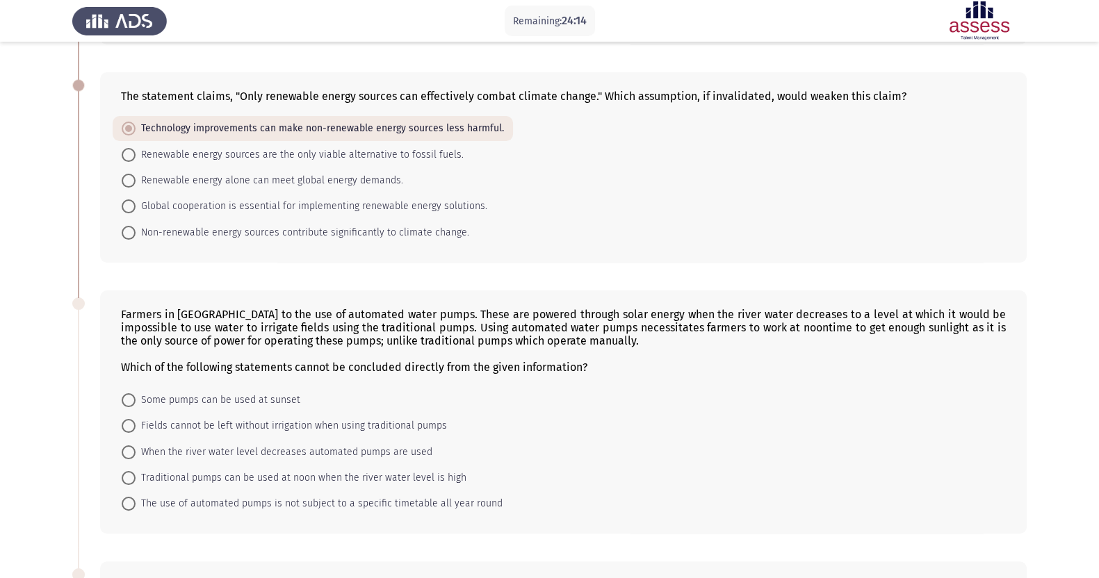
click at [206, 259] on div "The statement claims, "Only renewable energy sources can effectively combat cli…" at bounding box center [563, 167] width 927 height 190
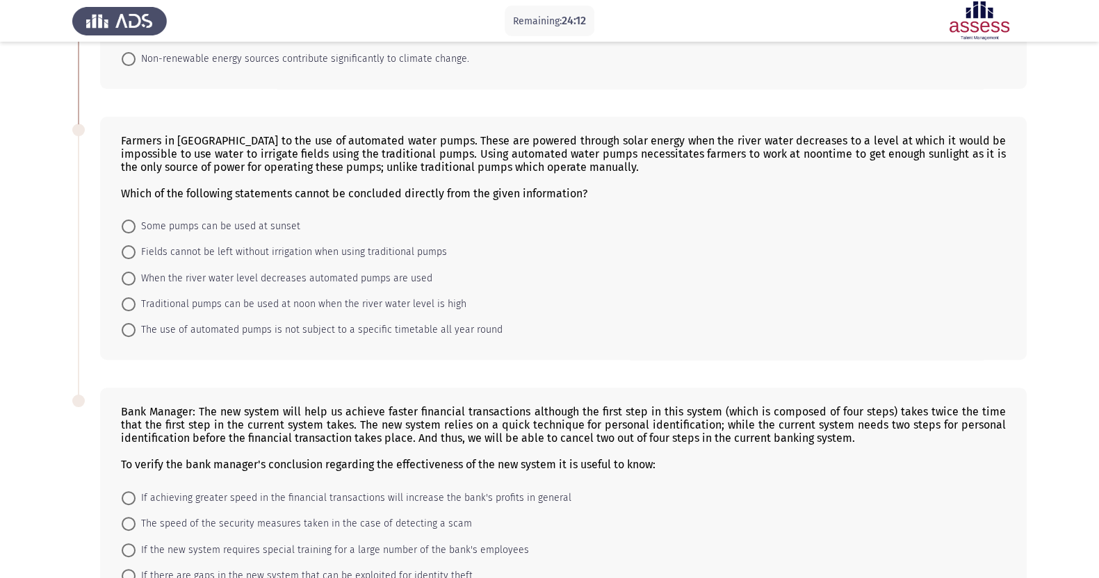
scroll to position [523, 0]
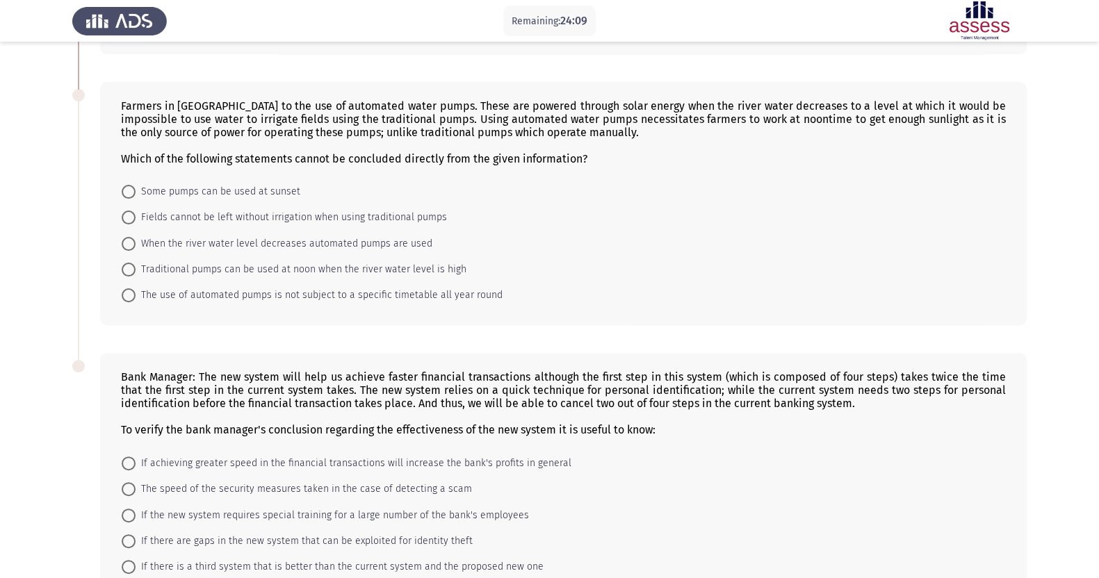
click at [124, 196] on span at bounding box center [129, 192] width 14 height 14
click at [124, 196] on input "Some pumps can be used at sunset" at bounding box center [129, 192] width 14 height 14
radio input "true"
click at [181, 335] on div "Farmers in Palm village resort to the use of automated water pumps. These are p…" at bounding box center [549, 203] width 954 height 270
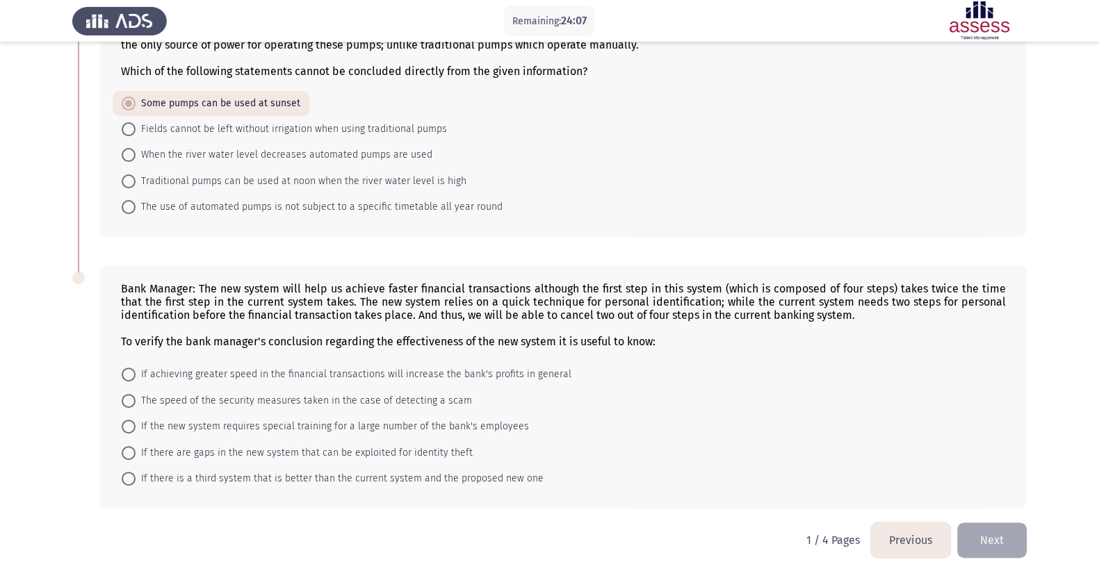
scroll to position [618, 0]
click at [134, 450] on span at bounding box center [129, 453] width 14 height 14
click at [134, 450] on input "If there are gaps in the new system that can be exploited for identity theft" at bounding box center [129, 453] width 14 height 14
radio input "true"
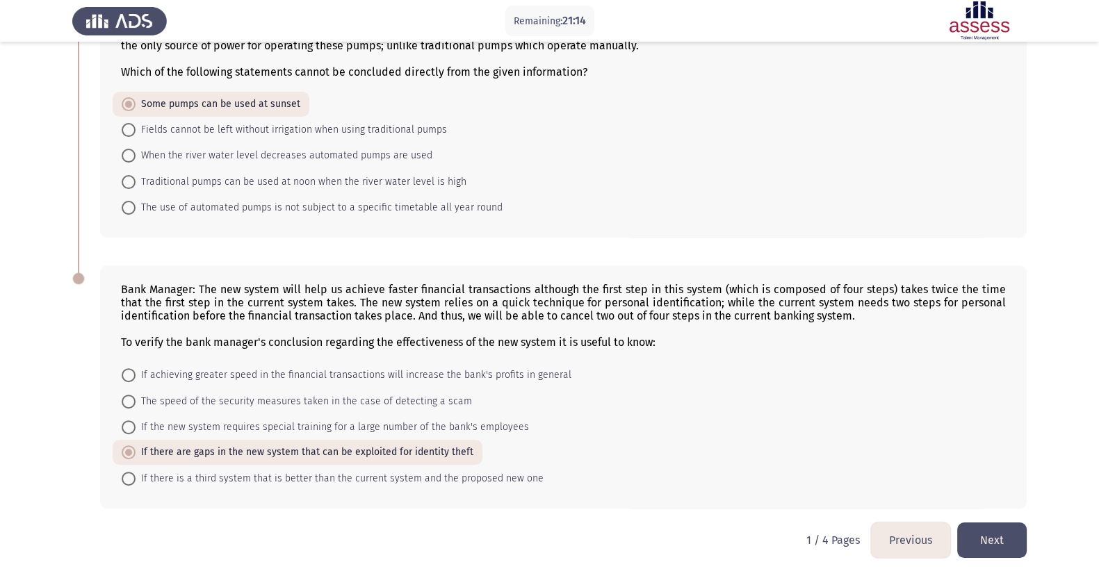
click at [889, 462] on button "Next" at bounding box center [992, 540] width 70 height 35
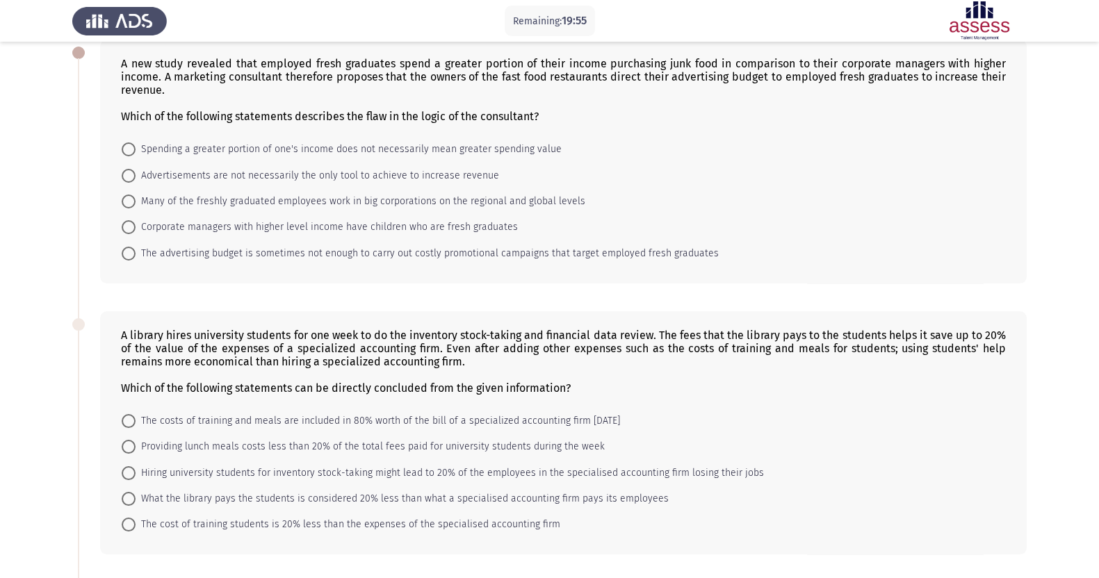
scroll to position [82, 0]
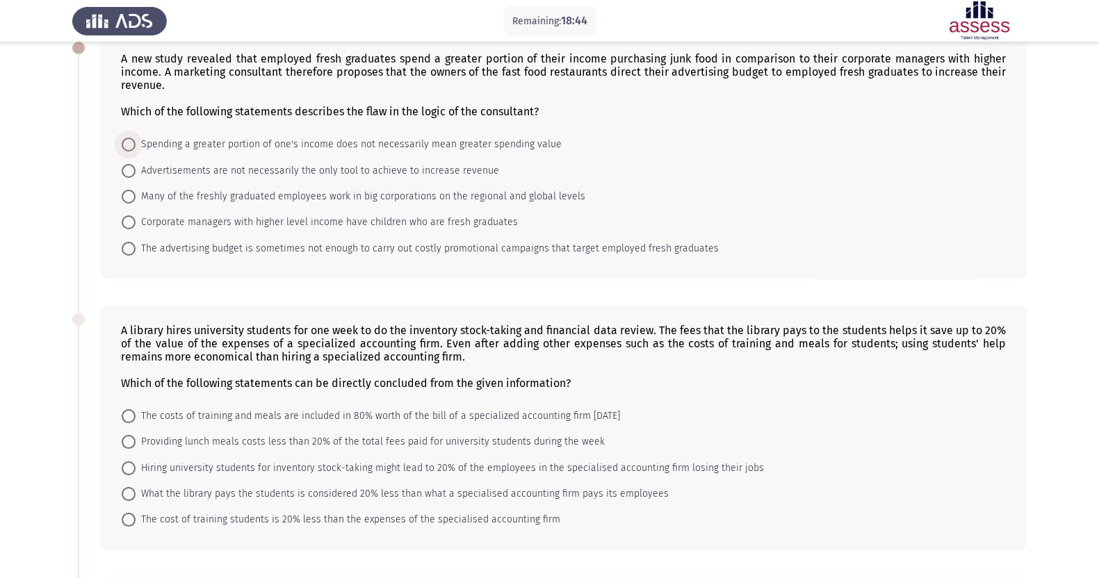
click at [130, 143] on span at bounding box center [129, 145] width 14 height 14
click at [130, 143] on input "Spending a greater portion of one's income does not necessarily mean greater sp…" at bounding box center [129, 145] width 14 height 14
radio input "true"
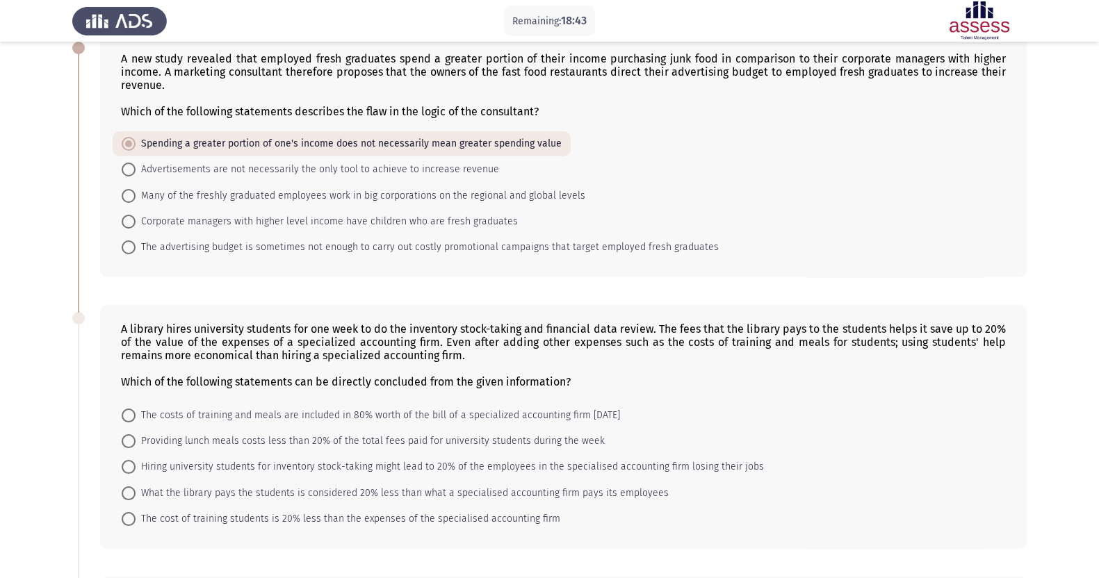
click at [103, 170] on div "A new study revealed that employed fresh graduates spend a greater portion of t…" at bounding box center [563, 156] width 927 height 243
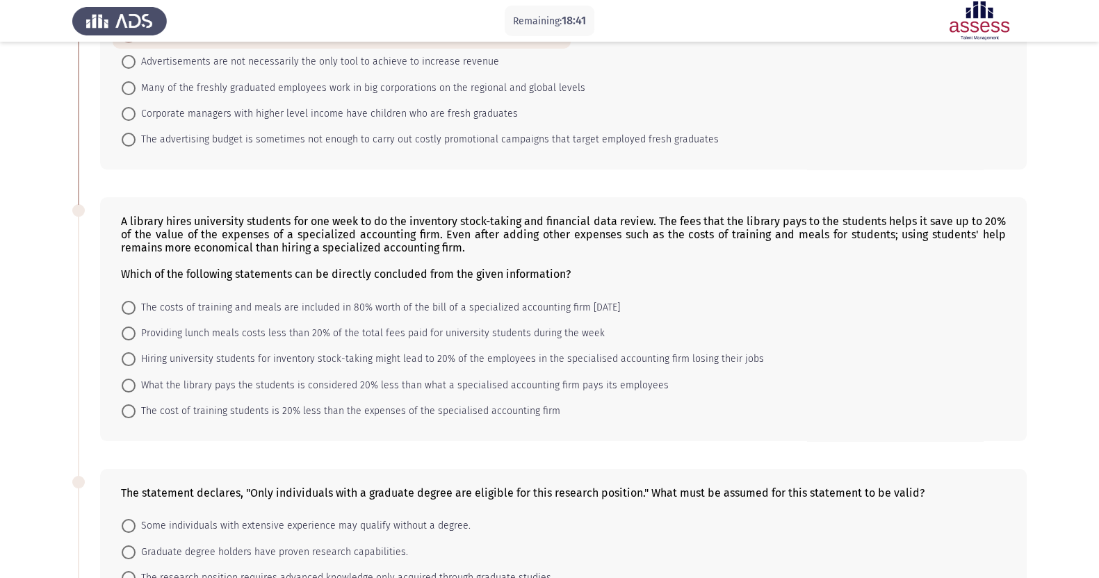
scroll to position [221, 0]
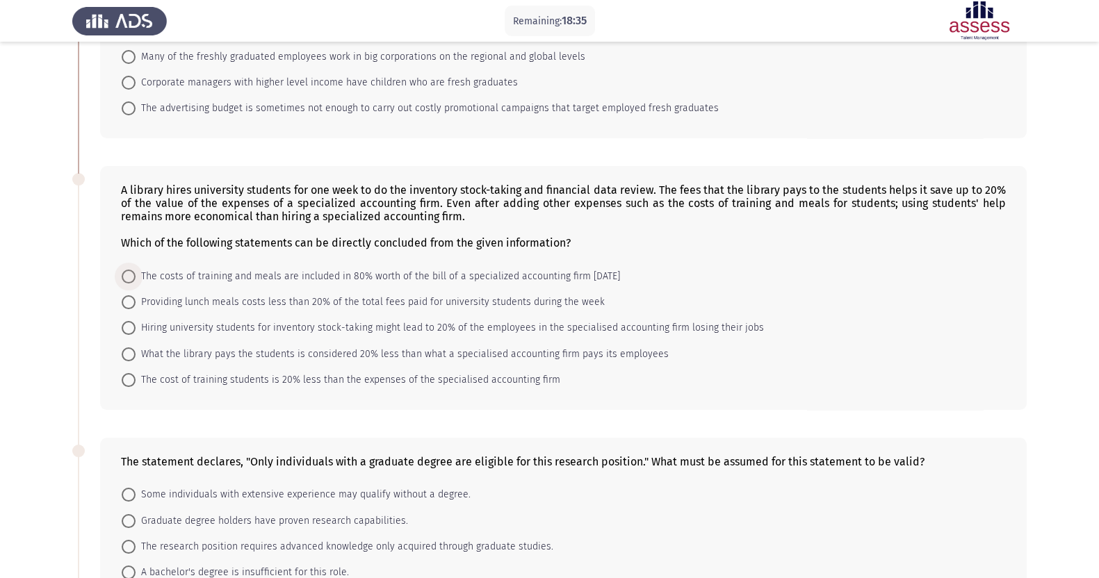
click at [129, 283] on span at bounding box center [129, 277] width 14 height 14
click at [129, 283] on input "The costs of training and meals are included in 80% worth of the bill of a spec…" at bounding box center [129, 277] width 14 height 14
radio input "true"
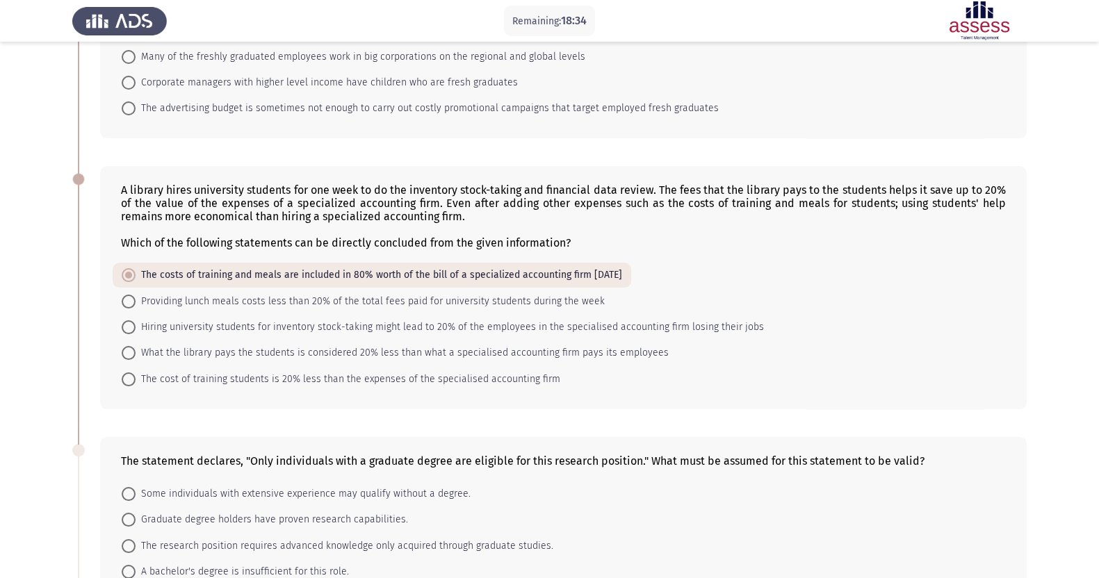
click at [781, 303] on form "The costs of training and meals are included in 80% worth of the bill of a spec…" at bounding box center [563, 327] width 885 height 129
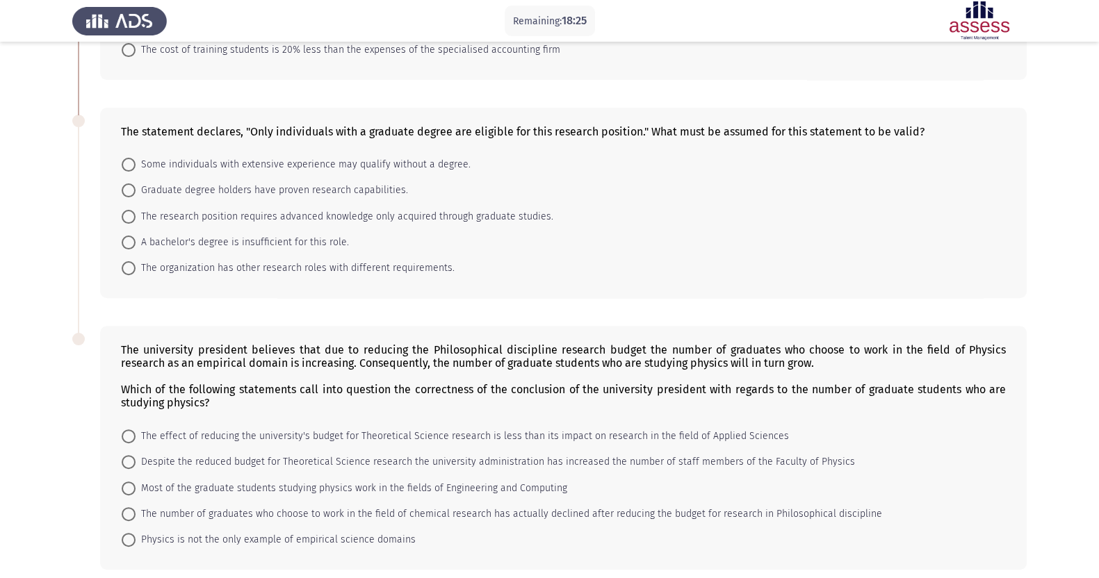
scroll to position [585, 0]
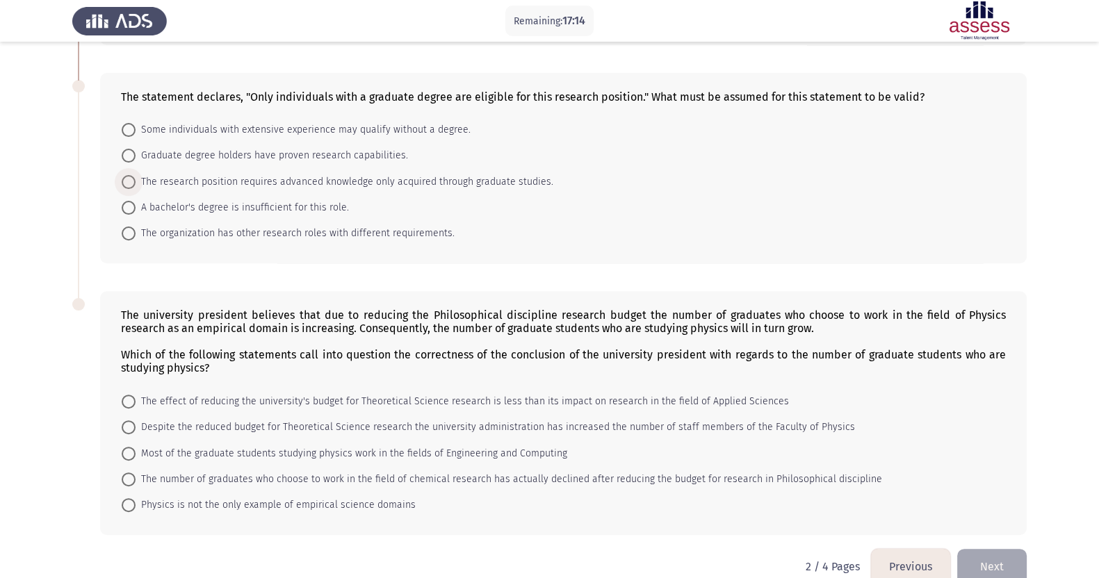
click at [479, 188] on span "The research position requires advanced knowledge only acquired through graduat…" at bounding box center [345, 182] width 418 height 17
click at [136, 188] on input "The research position requires advanced knowledge only acquired through graduat…" at bounding box center [129, 182] width 14 height 14
radio input "true"
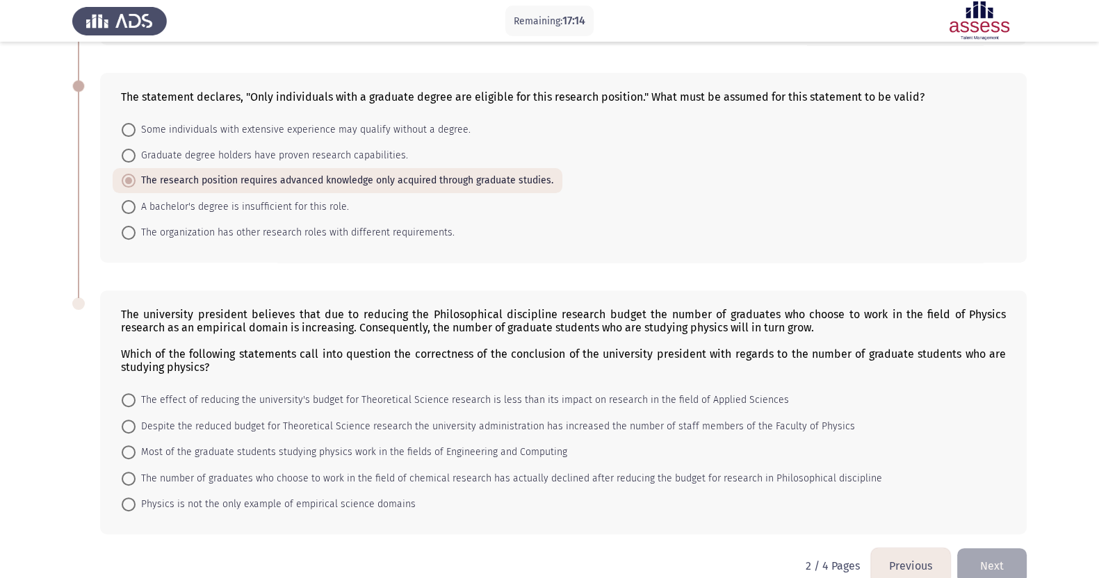
click at [523, 231] on form "Some individuals with extensive experience may qualify without a degree. Gradua…" at bounding box center [563, 181] width 885 height 129
click at [541, 252] on div "The statement declares, "Only individuals with a graduate degree are eligible f…" at bounding box center [563, 168] width 927 height 190
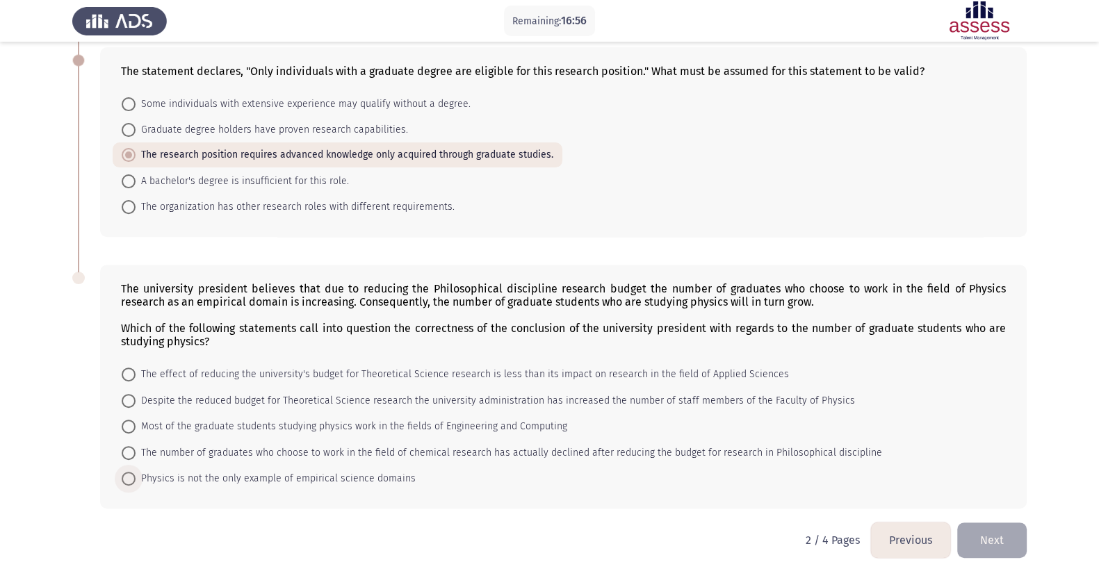
click at [130, 462] on span at bounding box center [129, 479] width 14 height 14
click at [130, 462] on input "Physics is not the only example of empirical science domains" at bounding box center [129, 479] width 14 height 14
radio input "true"
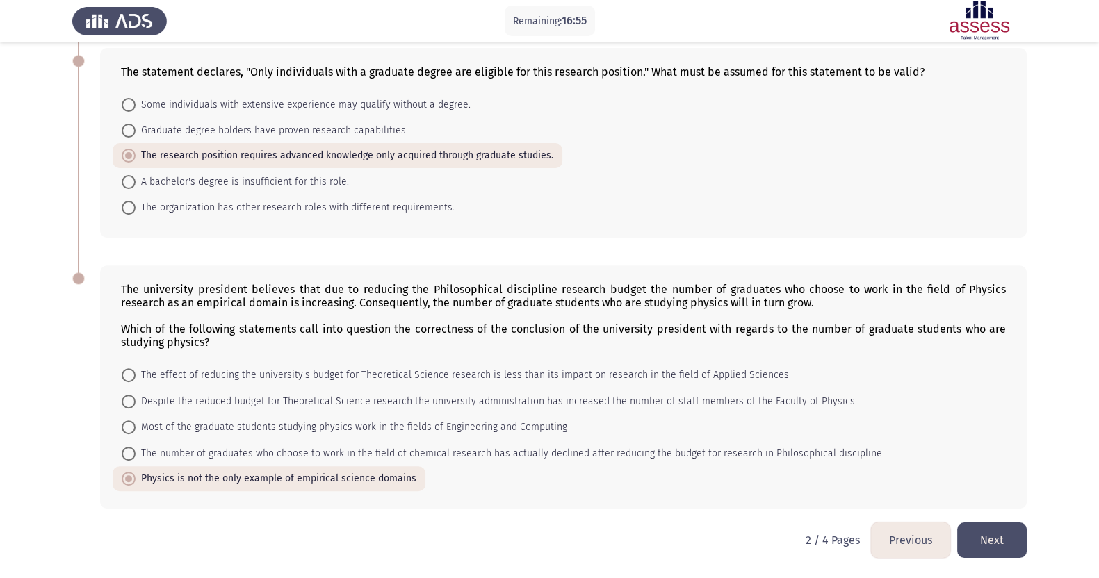
click at [889, 462] on button "Next" at bounding box center [992, 540] width 70 height 35
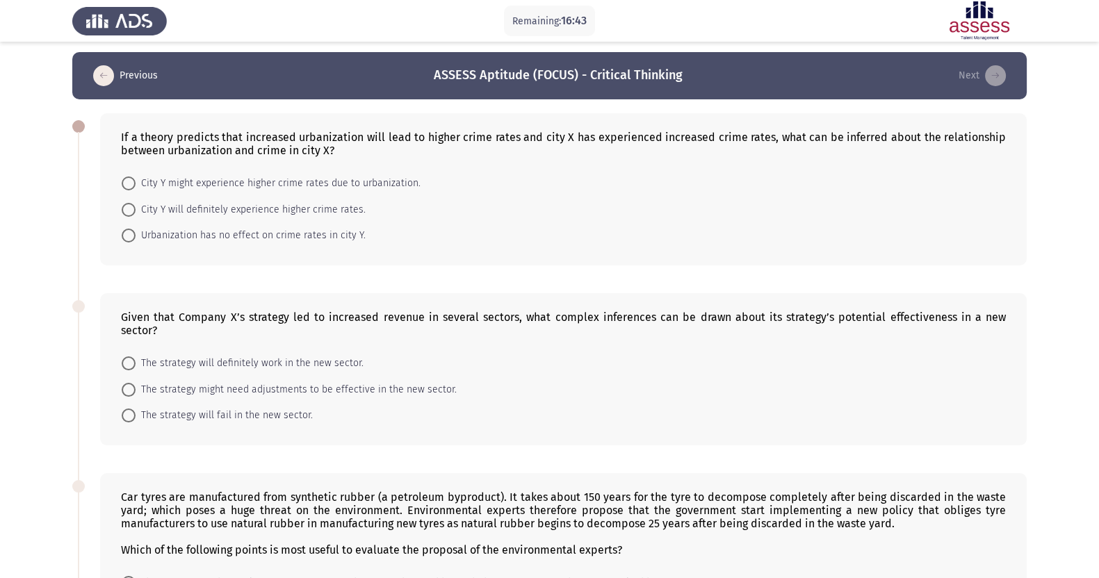
scroll to position [3, 0]
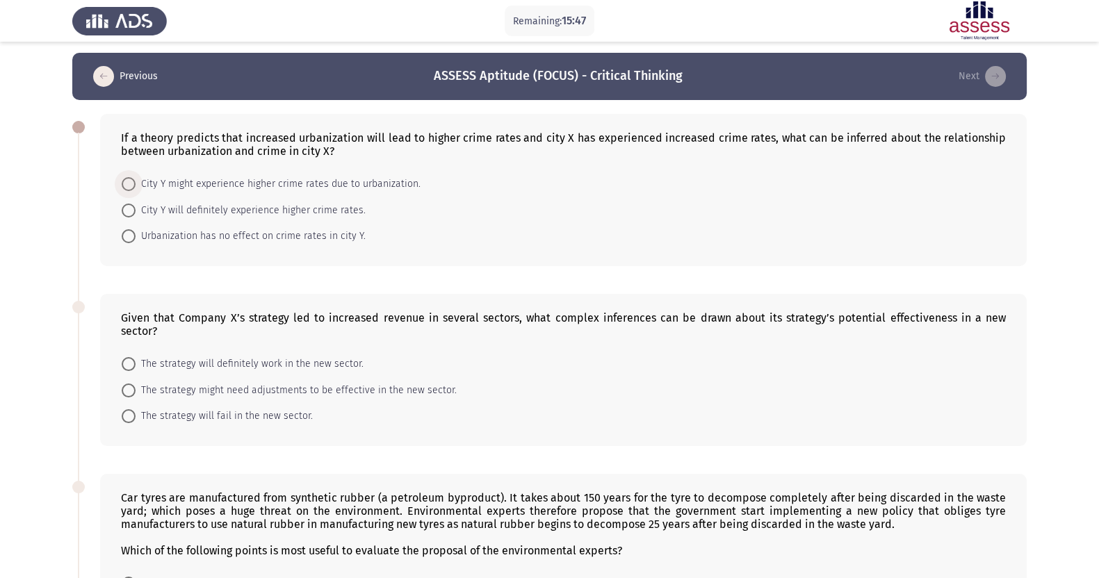
click at [398, 193] on span "City Y might experience higher crime rates due to urbanization." at bounding box center [278, 184] width 285 height 17
click at [136, 191] on input "City Y might experience higher crime rates due to urbanization." at bounding box center [129, 184] width 14 height 14
radio input "true"
click at [429, 228] on form "City Y might experience higher crime rates due to urbanization. City Y will def…" at bounding box center [563, 209] width 885 height 77
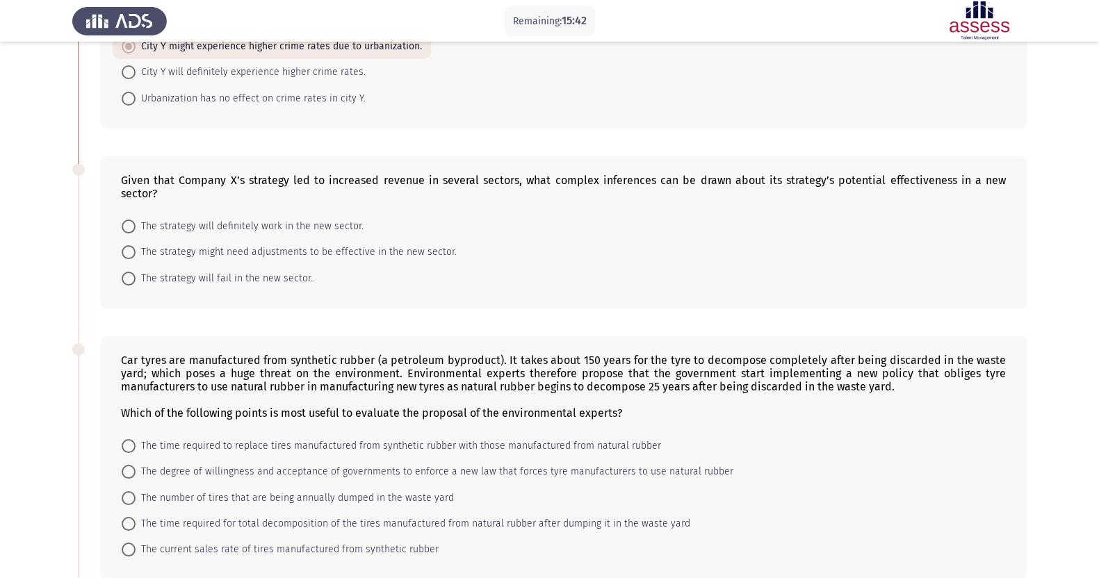
scroll to position [142, 0]
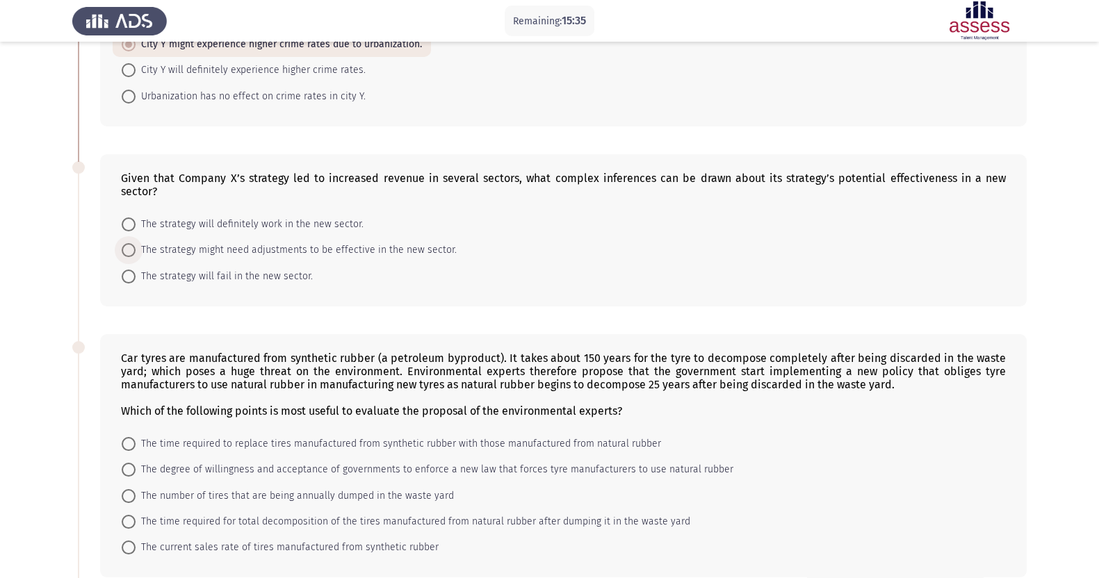
click at [129, 243] on span at bounding box center [129, 250] width 14 height 14
click at [129, 243] on input "The strategy might need adjustments to be effective in the new sector." at bounding box center [129, 250] width 14 height 14
radio input "true"
click at [206, 319] on div "Car tyres are manufactured from synthetic rubber (a petroleum byproduct). It ta…" at bounding box center [549, 455] width 954 height 272
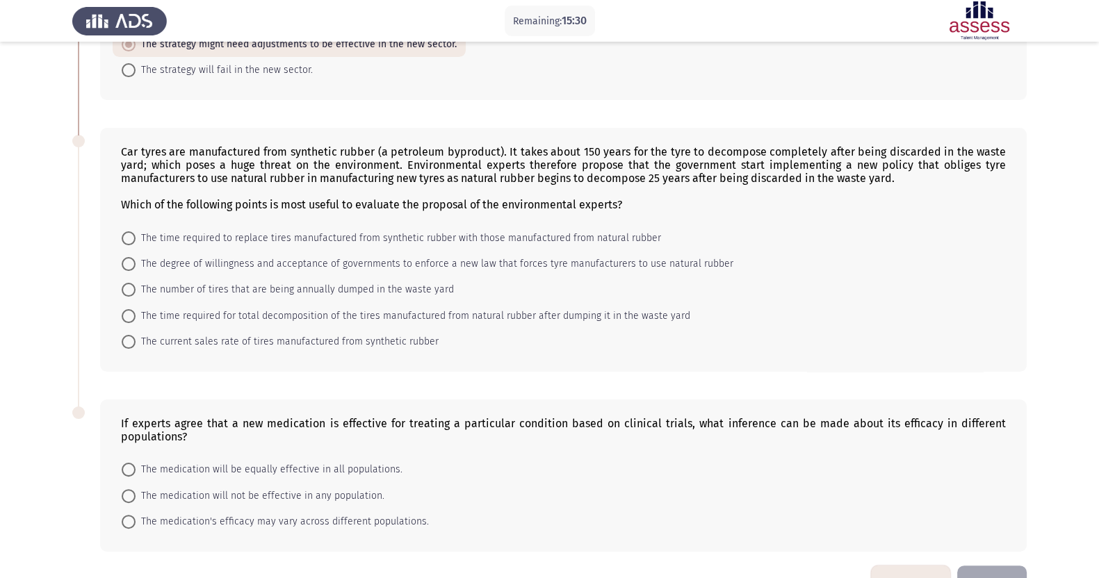
scroll to position [382, 0]
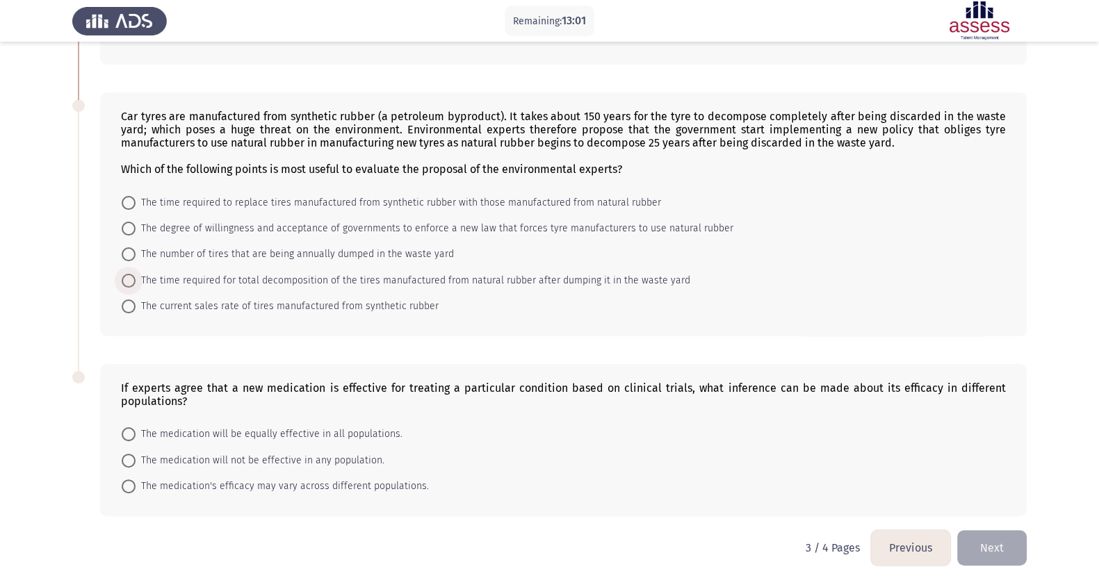
click at [538, 272] on span "The time required for total decomposition of the tires manufactured from natura…" at bounding box center [413, 280] width 555 height 17
click at [136, 274] on input "The time required for total decomposition of the tires manufactured from natura…" at bounding box center [129, 281] width 14 height 14
radio input "true"
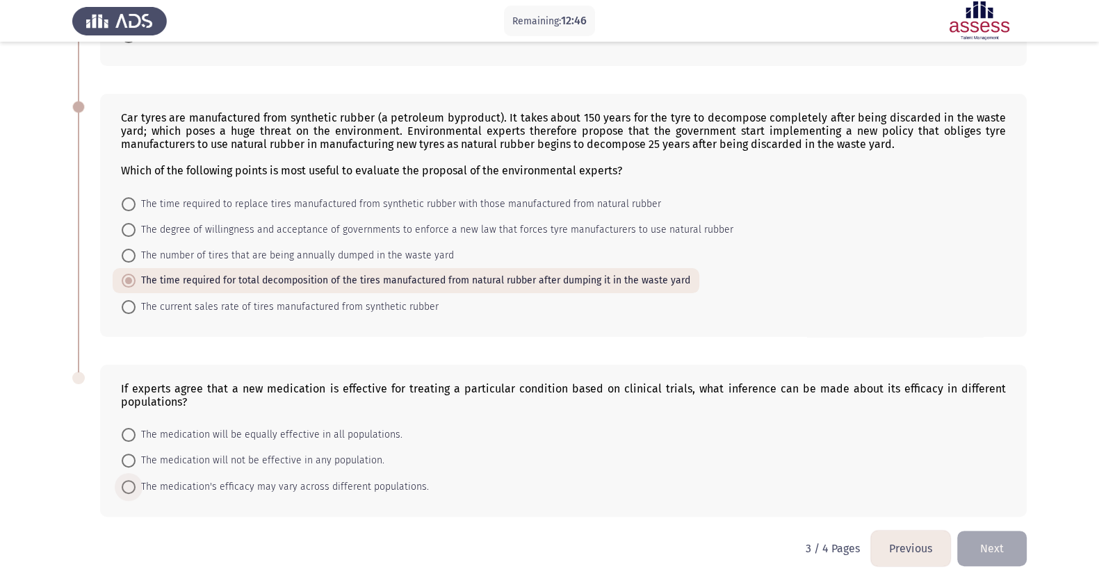
click at [317, 462] on span "The medication's efficacy may vary across different populations." at bounding box center [282, 487] width 293 height 17
click at [136, 462] on input "The medication's efficacy may vary across different populations." at bounding box center [129, 487] width 14 height 14
radio input "true"
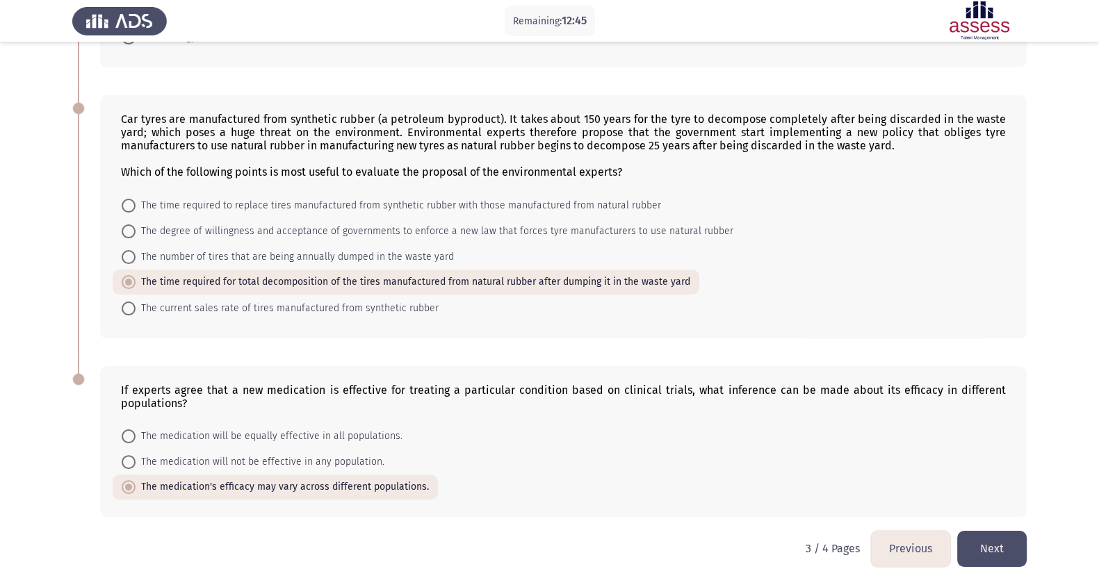
click at [428, 462] on div "If experts agree that a new medication is effective for treating a particular c…" at bounding box center [563, 442] width 927 height 152
click at [355, 197] on span "The time required to replace tires manufactured from synthetic rubber with thos…" at bounding box center [399, 205] width 526 height 17
click at [136, 199] on input "The time required to replace tires manufactured from synthetic rubber with thos…" at bounding box center [129, 206] width 14 height 14
radio input "true"
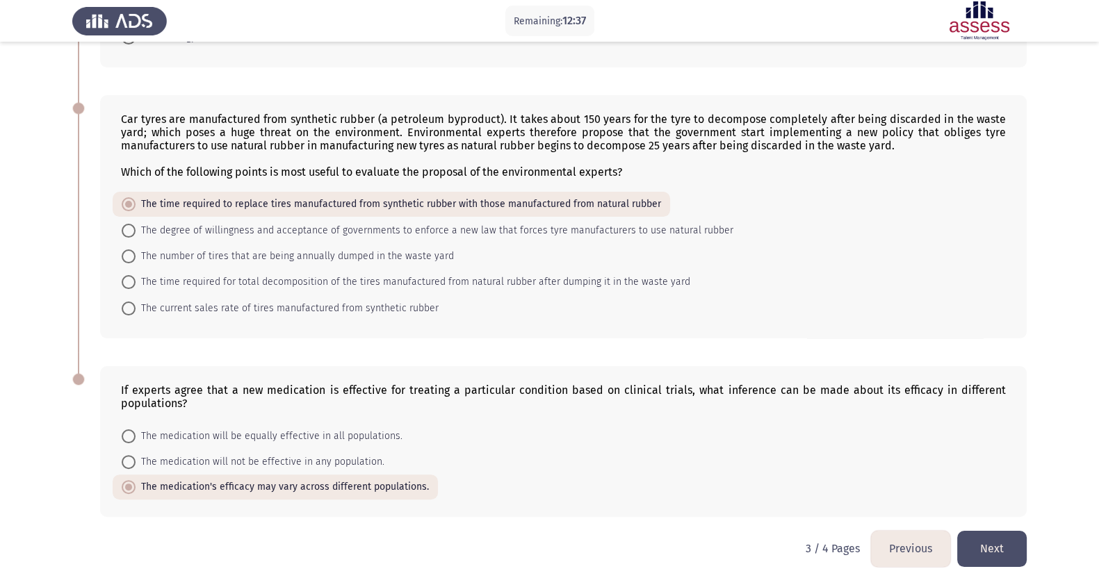
click at [889, 462] on button "Next" at bounding box center [992, 548] width 70 height 35
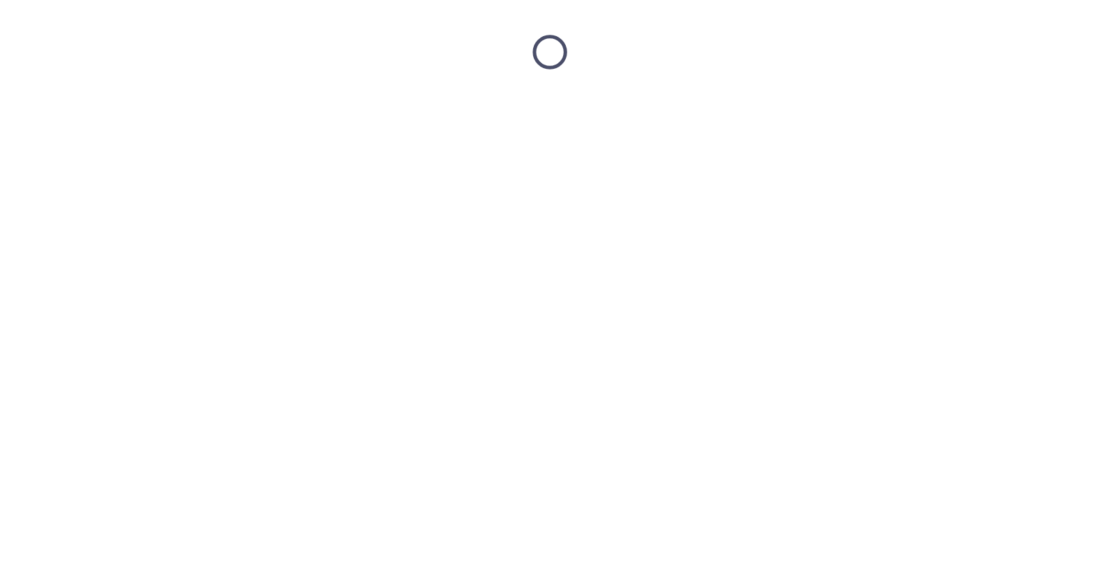
scroll to position [0, 0]
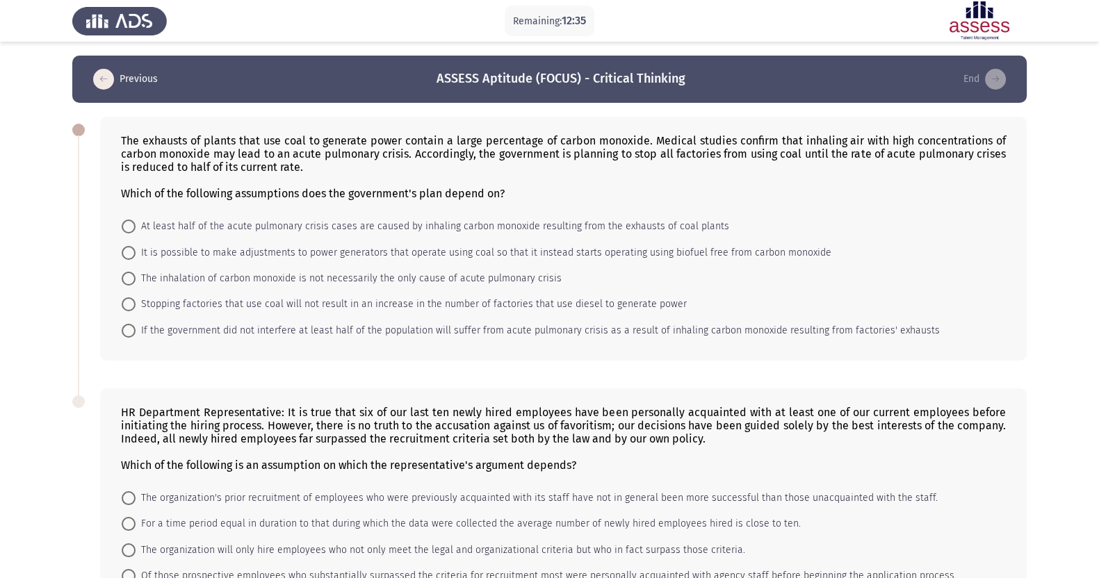
click at [889, 282] on form "At least half of the acute pulmonary crisis cases are caused by inhaling carbon…" at bounding box center [563, 278] width 885 height 130
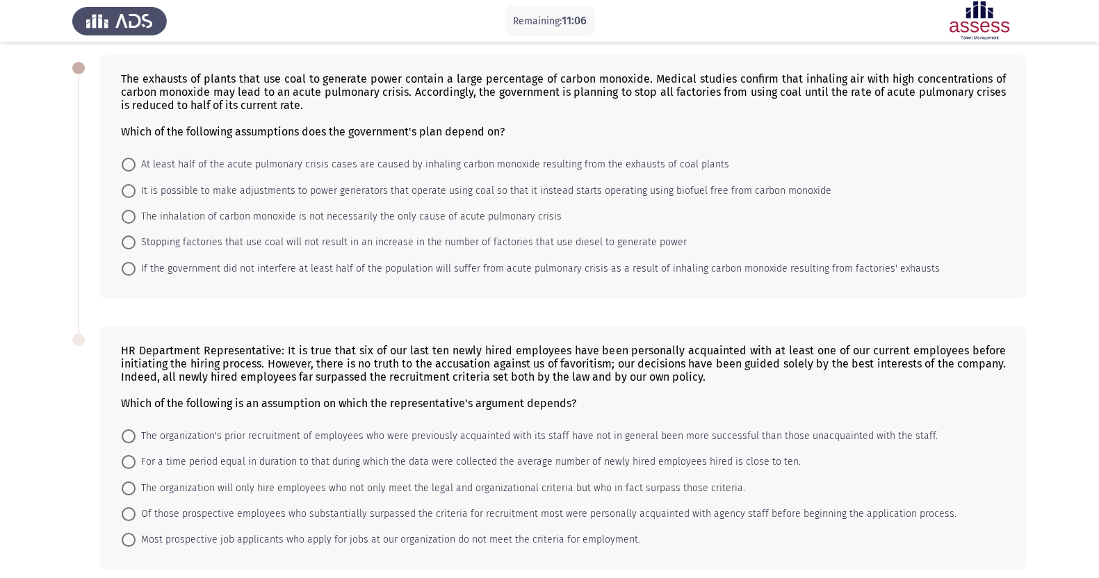
scroll to position [58, 0]
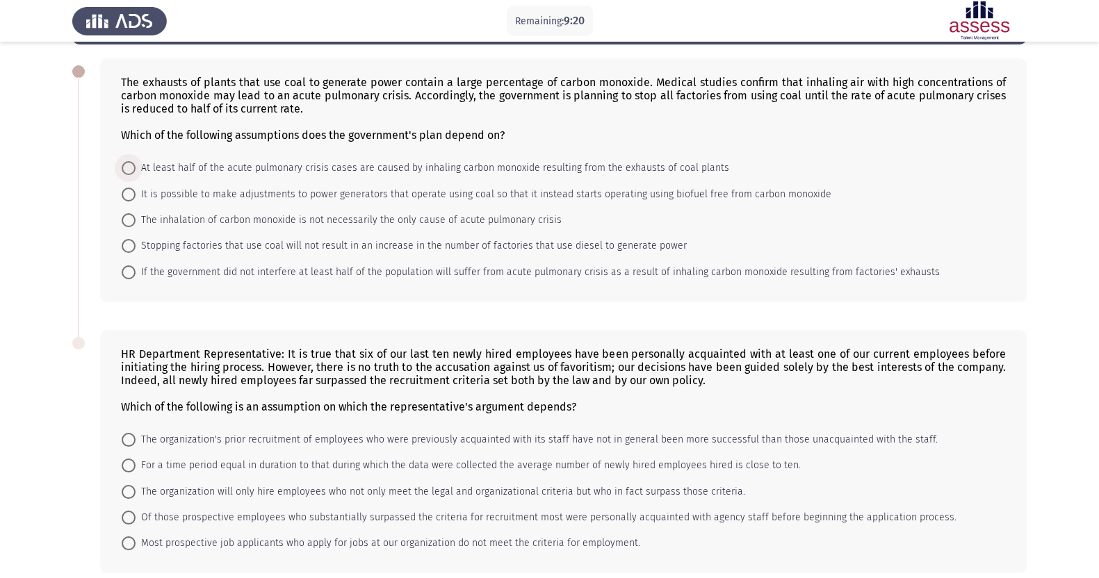
click at [475, 163] on span "At least half of the acute pulmonary crisis cases are caused by inhaling carbon…" at bounding box center [433, 168] width 594 height 17
click at [136, 163] on input "At least half of the acute pulmonary crisis cases are caused by inhaling carbon…" at bounding box center [129, 168] width 14 height 14
radio input "true"
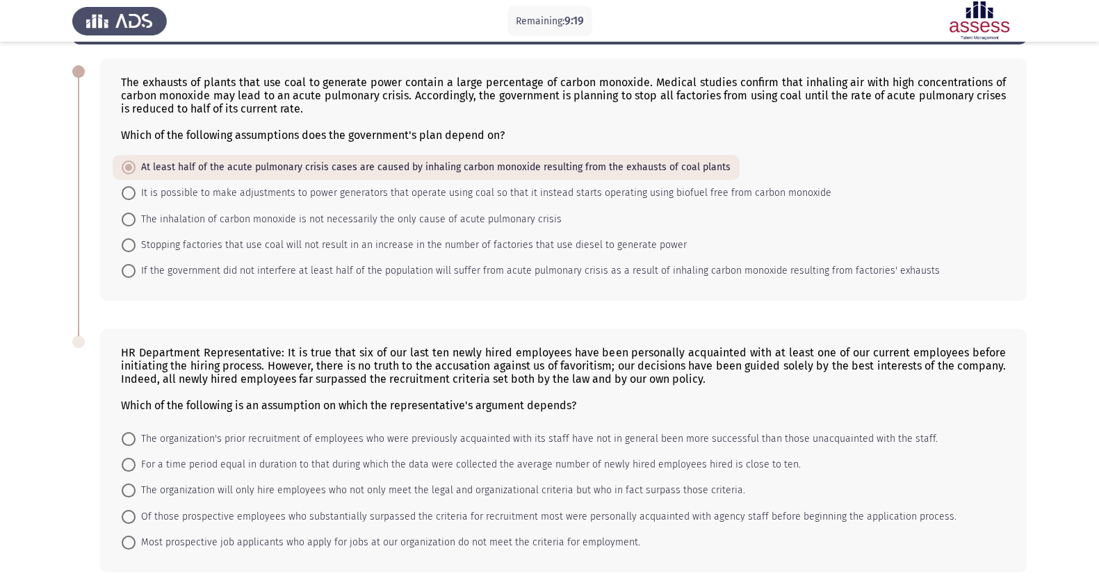
click at [434, 304] on div "The exhausts of plants that use coal to generate power contain a large percenta…" at bounding box center [549, 179] width 954 height 270
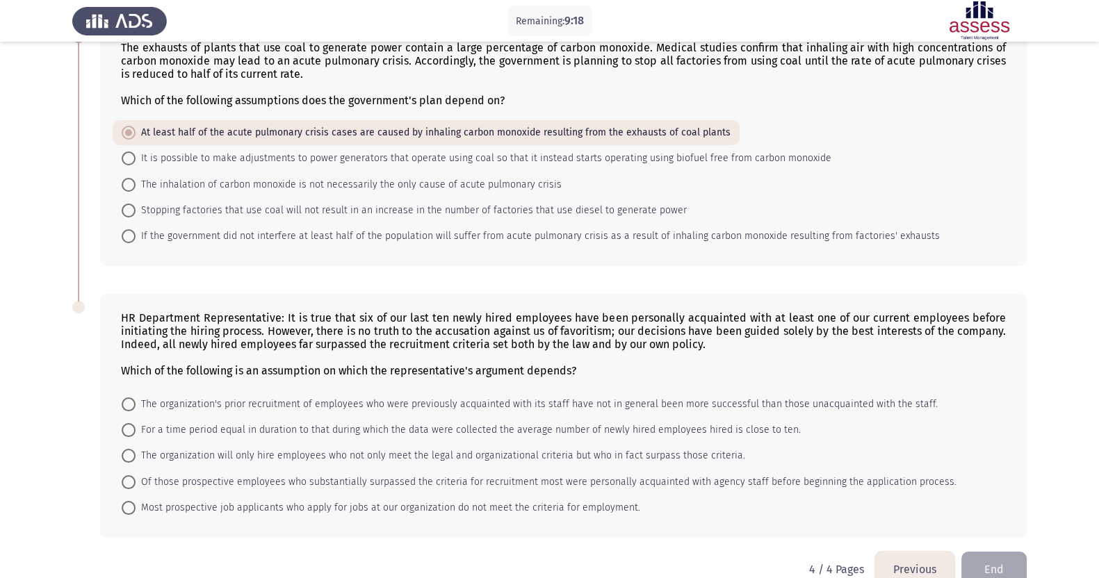
scroll to position [127, 0]
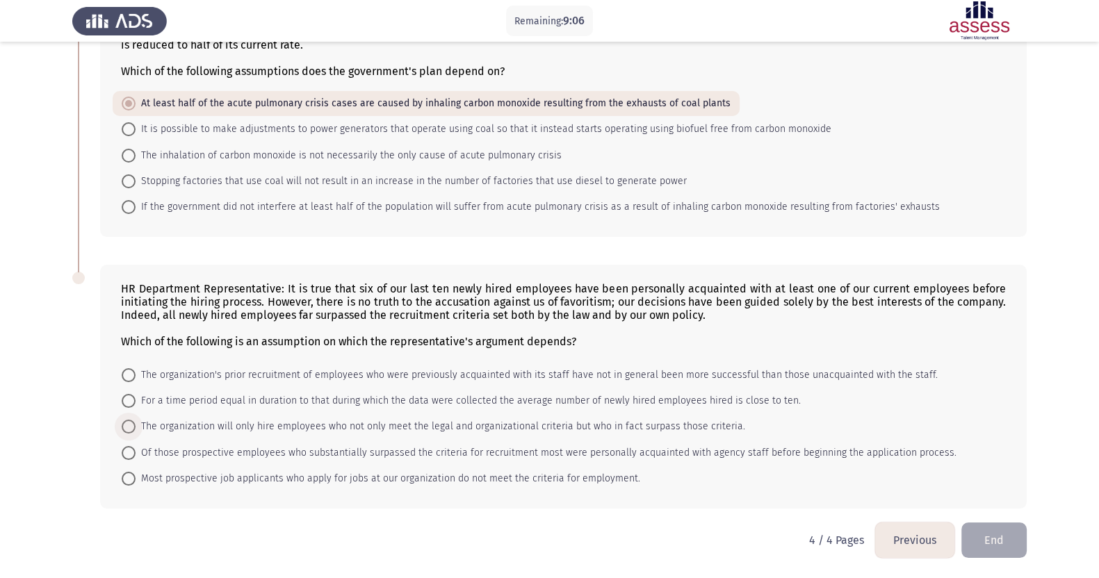
click at [503, 420] on span "The organization will only hire employees who not only meet the legal and organ…" at bounding box center [441, 426] width 610 height 17
click at [136, 420] on input "The organization will only hire employees who not only meet the legal and organ…" at bounding box center [129, 427] width 14 height 14
radio input "true"
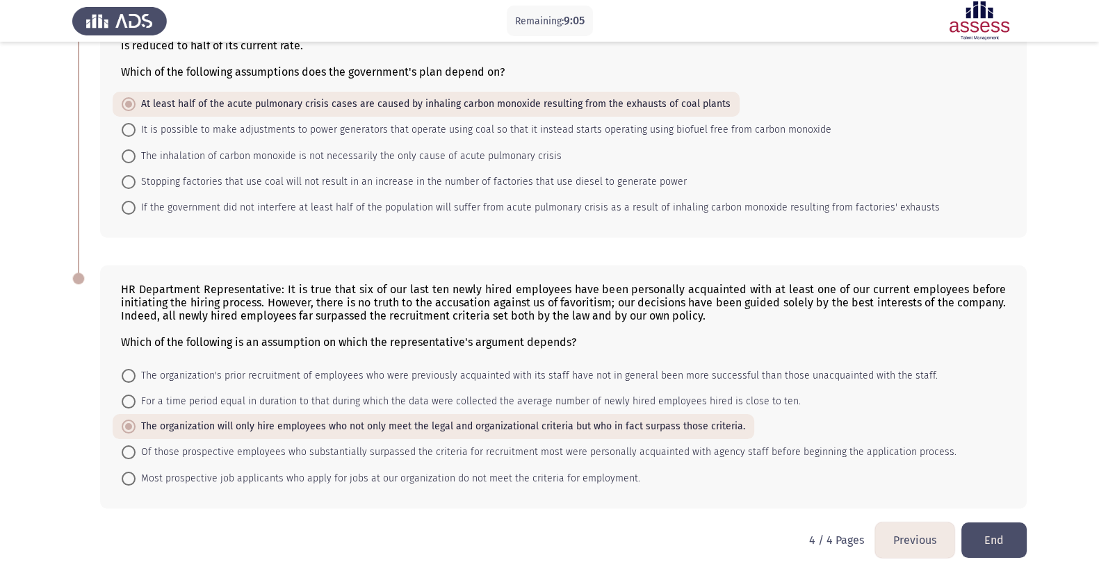
click at [462, 462] on div "HR Department Representative: It is true that six of our last ten newly hired e…" at bounding box center [563, 387] width 927 height 243
click at [466, 376] on span "The organization's prior recruitment of employees who were previously acquainte…" at bounding box center [537, 376] width 802 height 17
click at [136, 376] on input "The organization's prior recruitment of employees who were previously acquainte…" at bounding box center [129, 376] width 14 height 14
radio input "true"
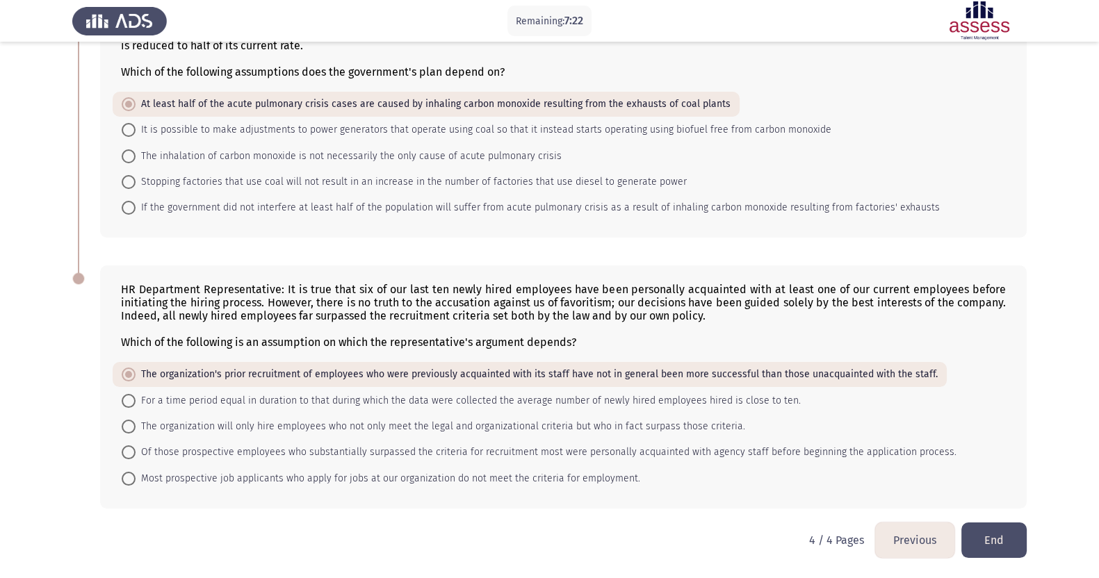
click at [889, 383] on form "The organization's prior recruitment of employees who were previously acquainte…" at bounding box center [563, 426] width 885 height 129
click at [889, 462] on button "End" at bounding box center [993, 540] width 65 height 35
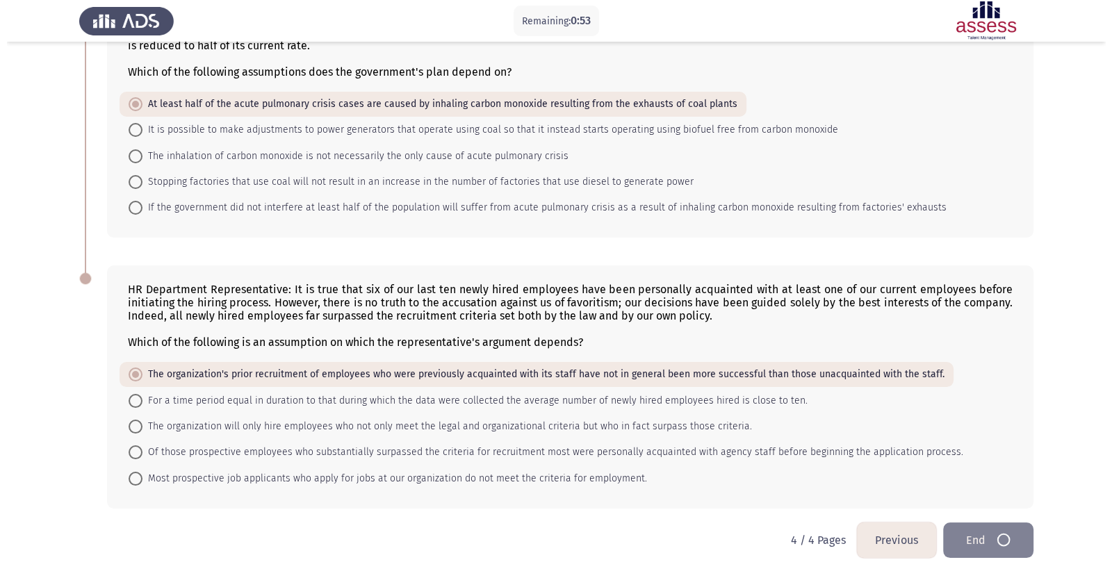
scroll to position [0, 0]
